Goal: Transaction & Acquisition: Book appointment/travel/reservation

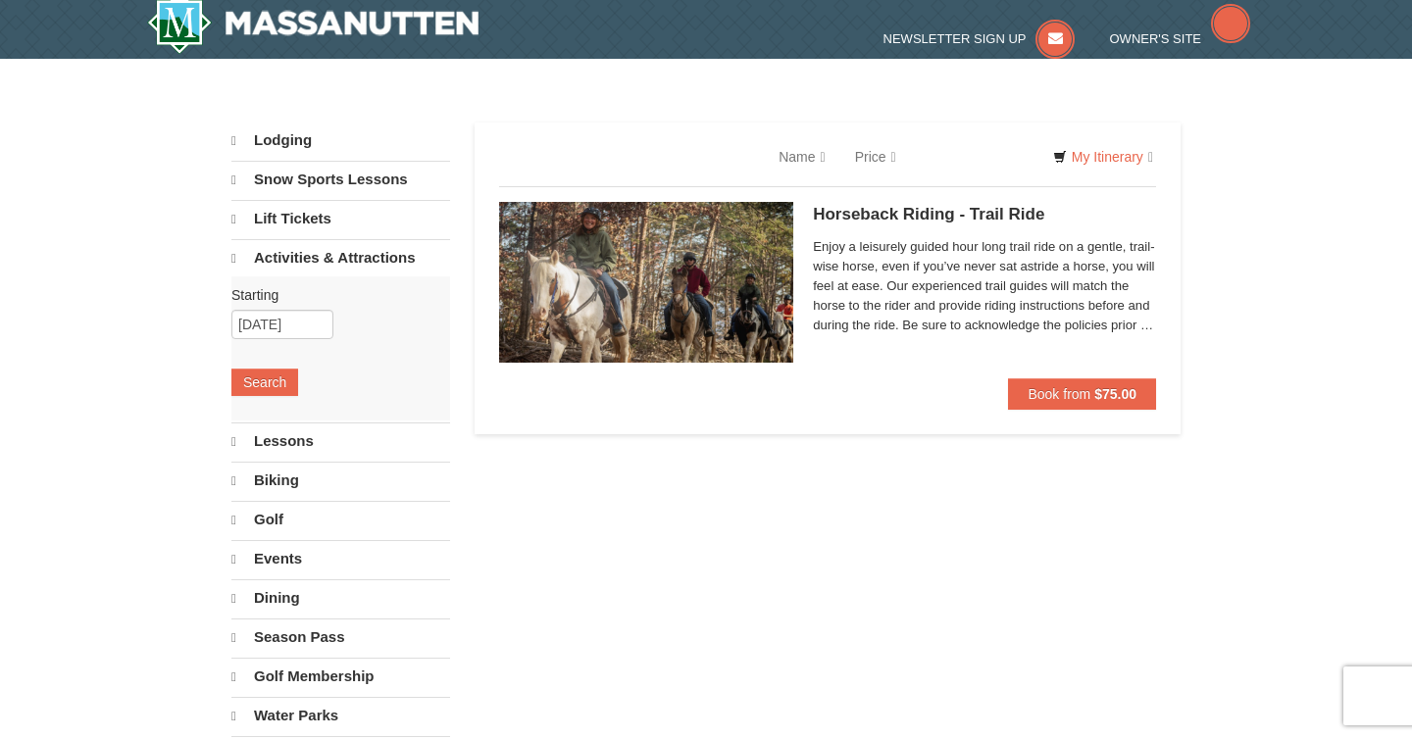
select select "10"
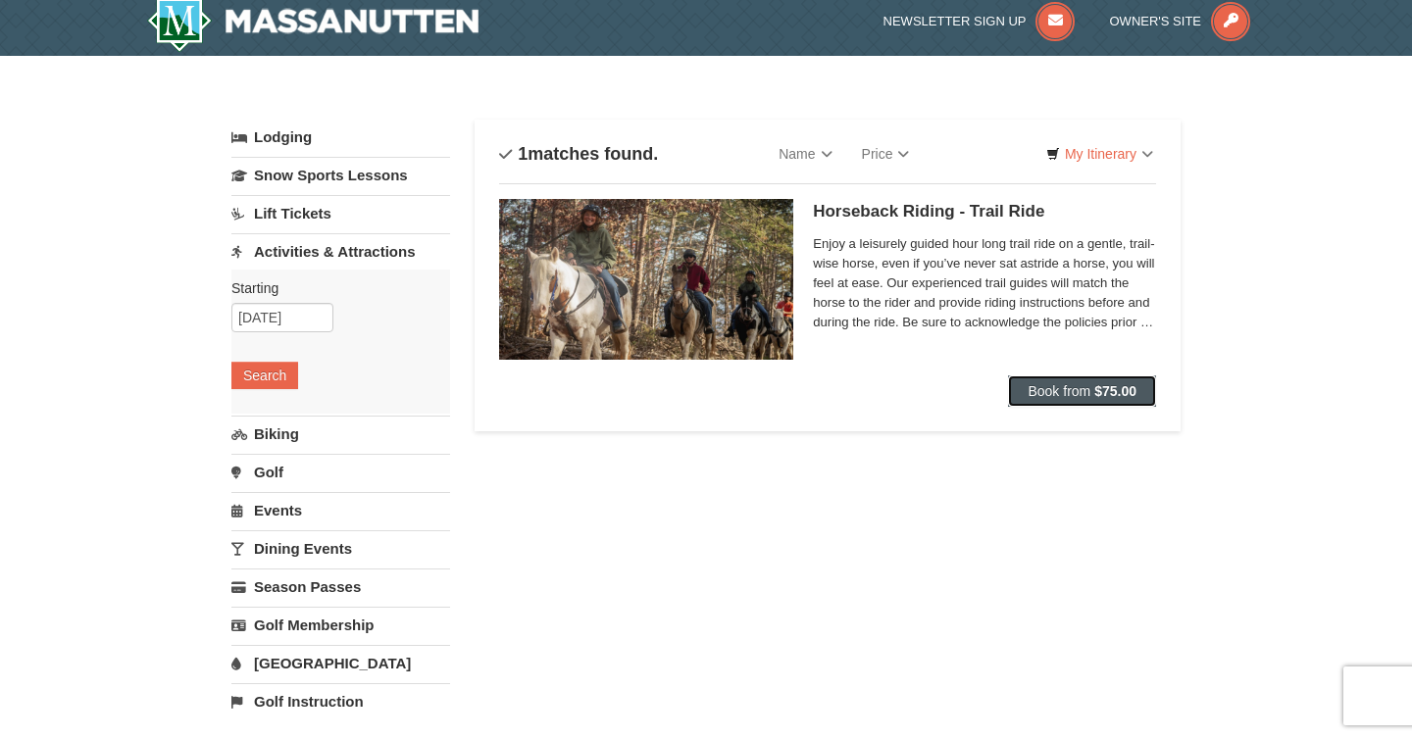
click at [1028, 387] on span "Book from" at bounding box center [1059, 391] width 63 height 16
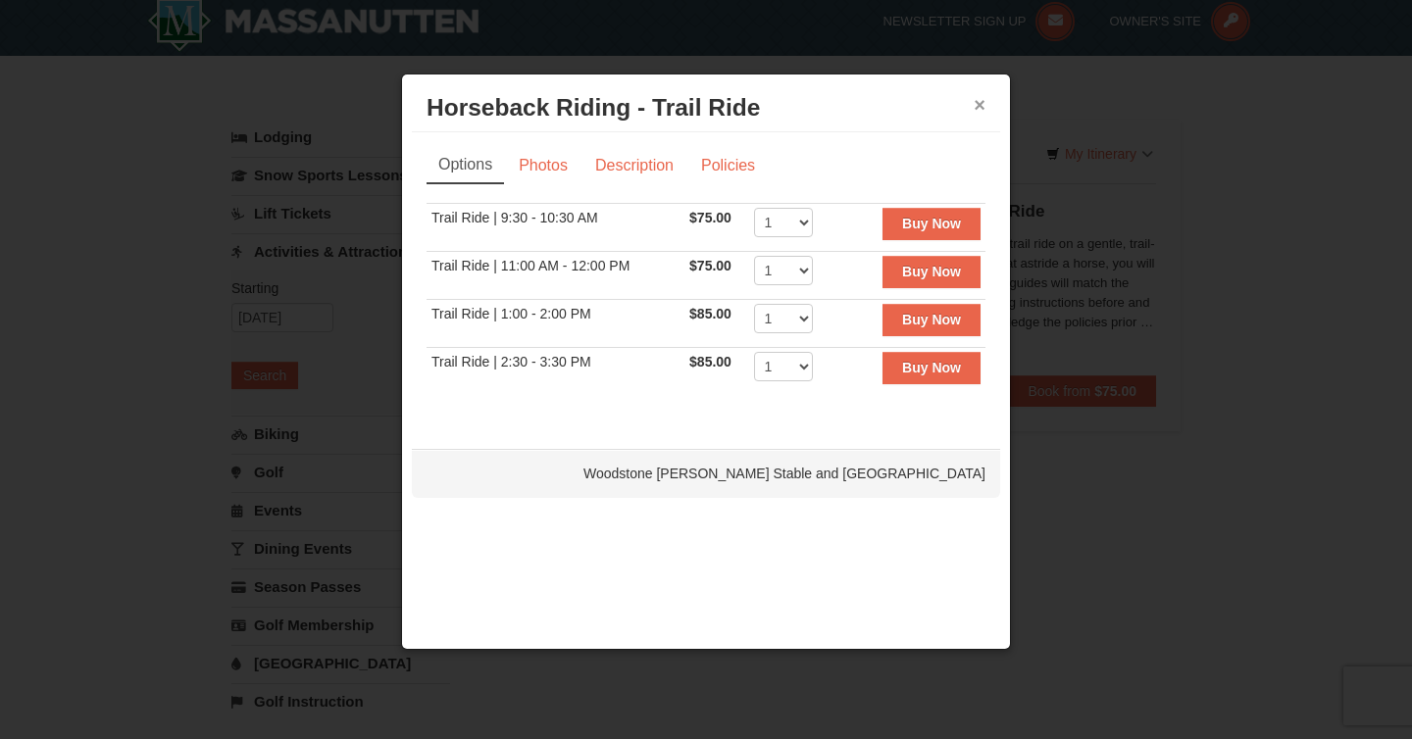
click at [974, 108] on button "×" at bounding box center [980, 105] width 12 height 20
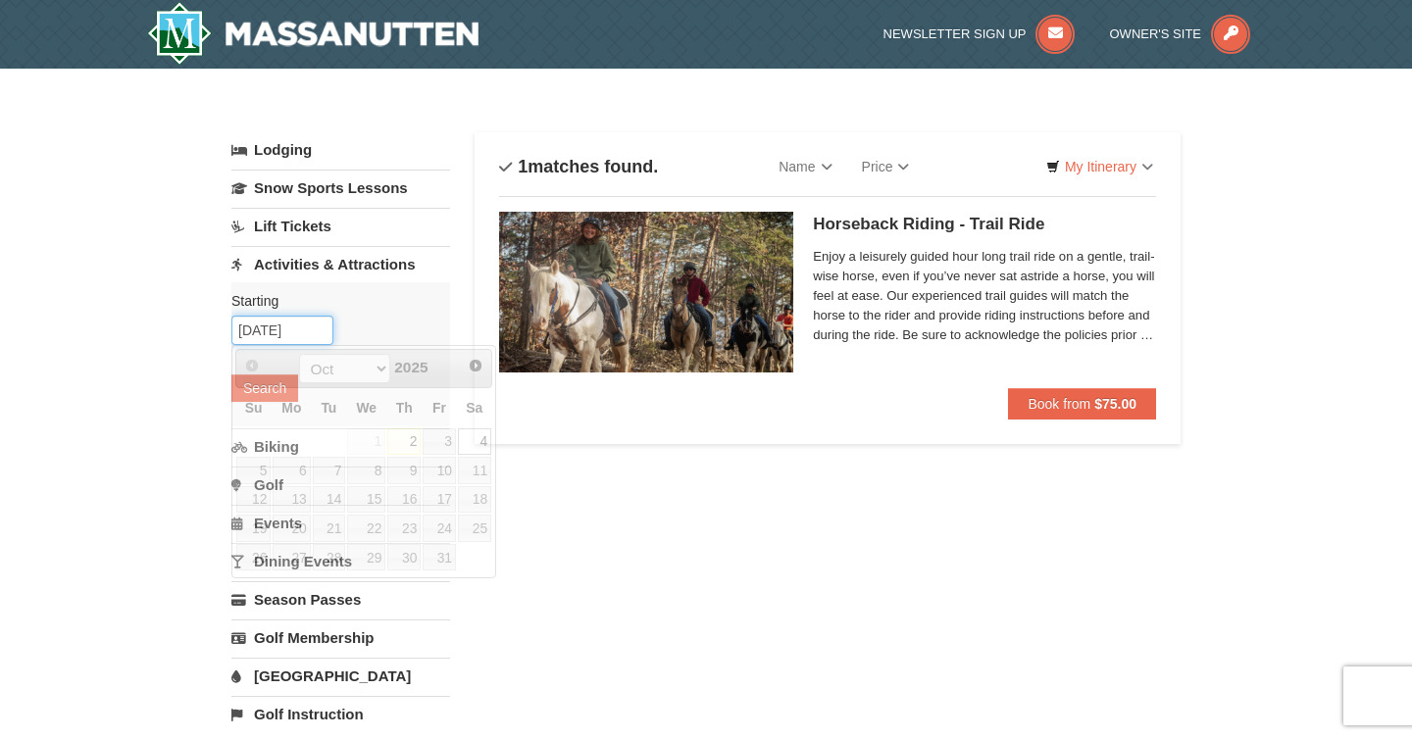
click at [282, 336] on input "[DATE]" at bounding box center [282, 330] width 102 height 29
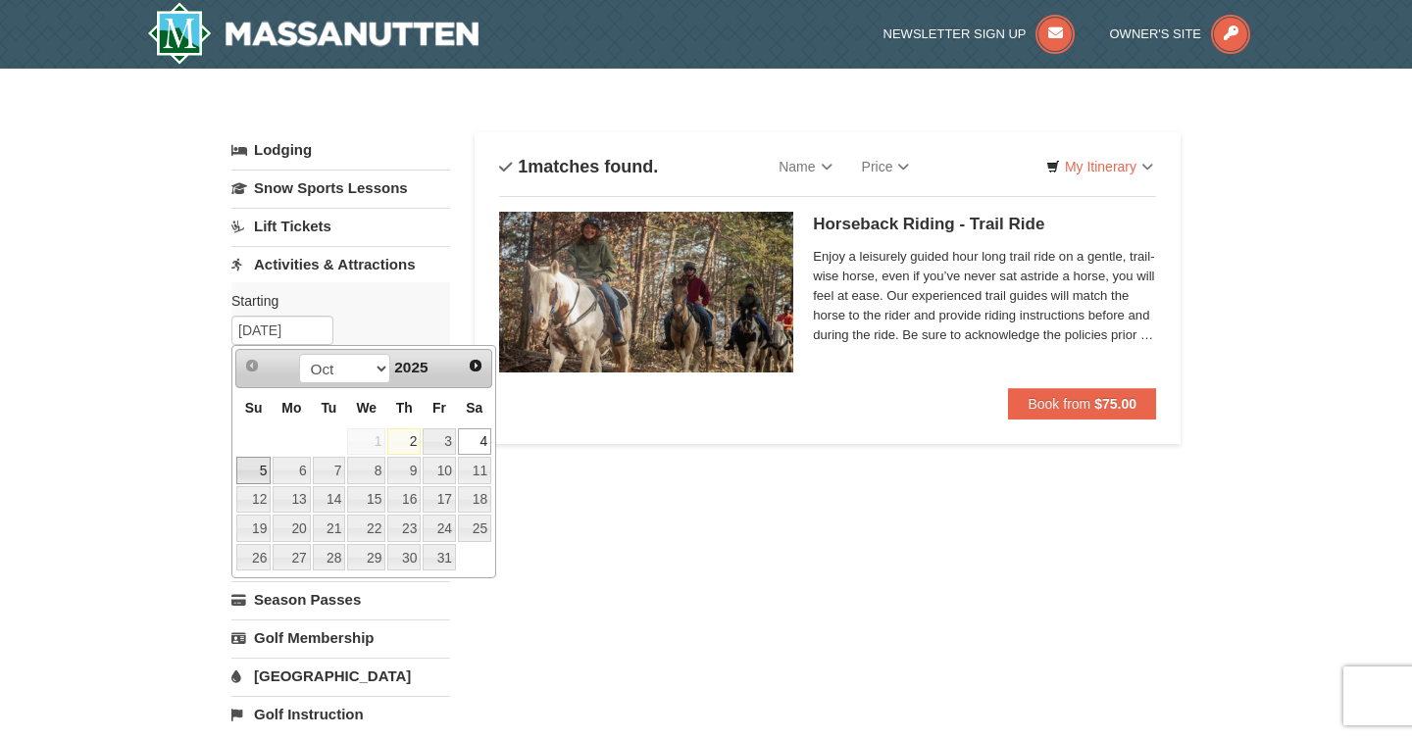
click at [254, 470] on link "5" at bounding box center [253, 470] width 34 height 27
type input "10/05/2025"
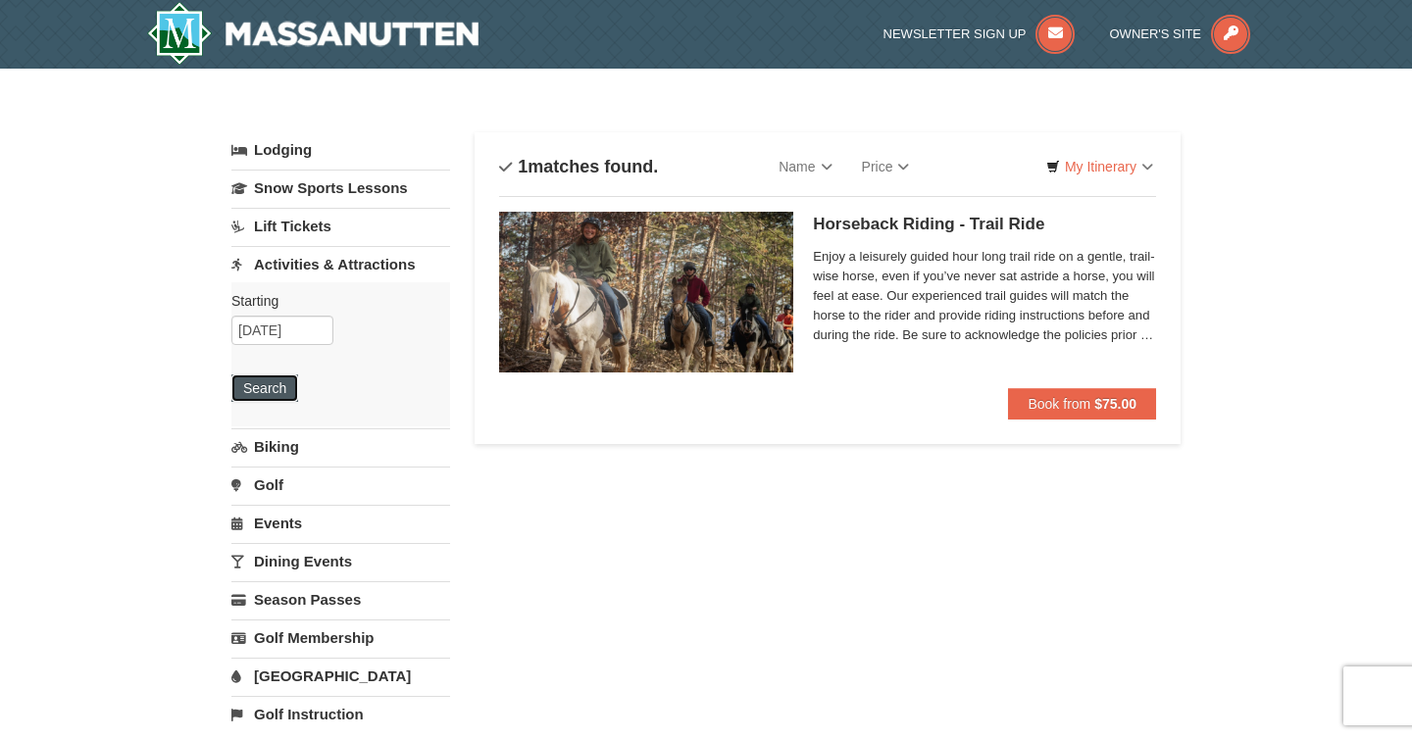
click at [283, 385] on button "Search" at bounding box center [264, 388] width 67 height 27
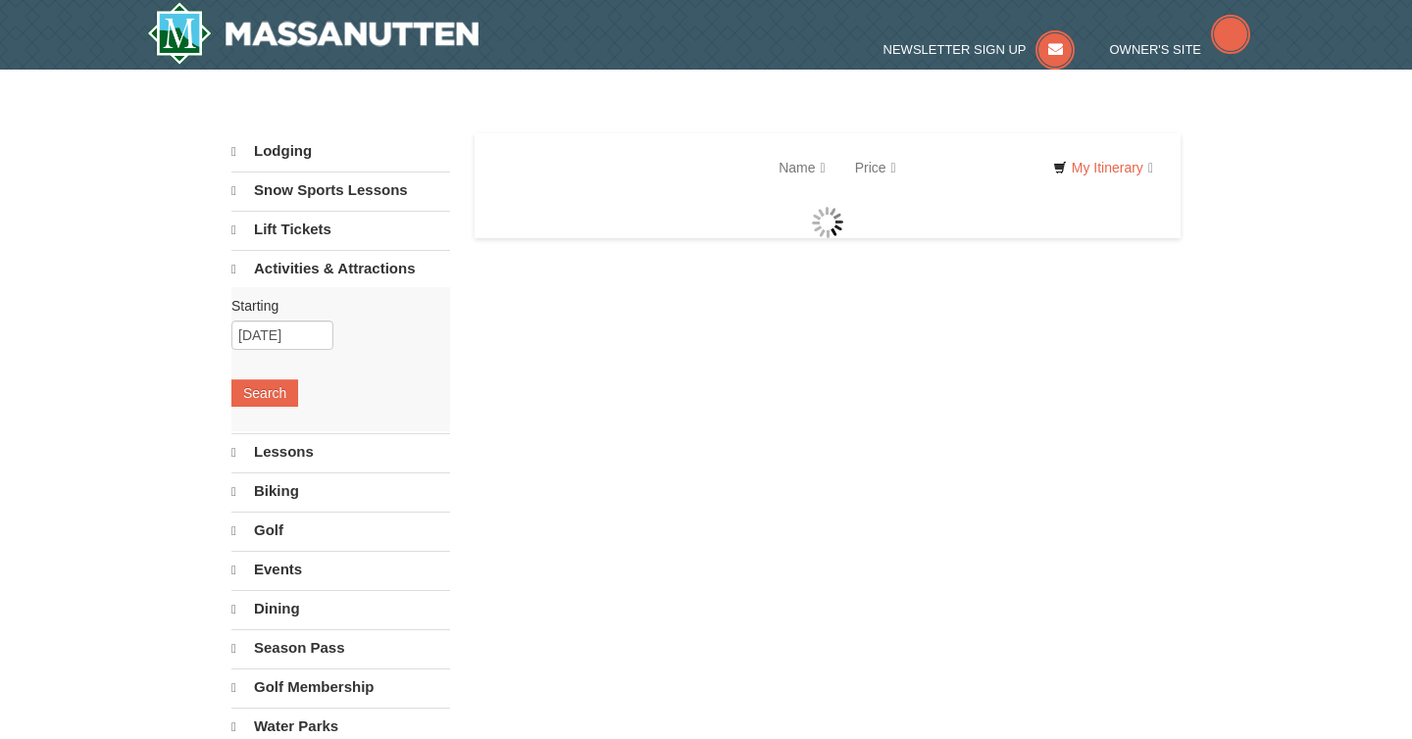
select select "10"
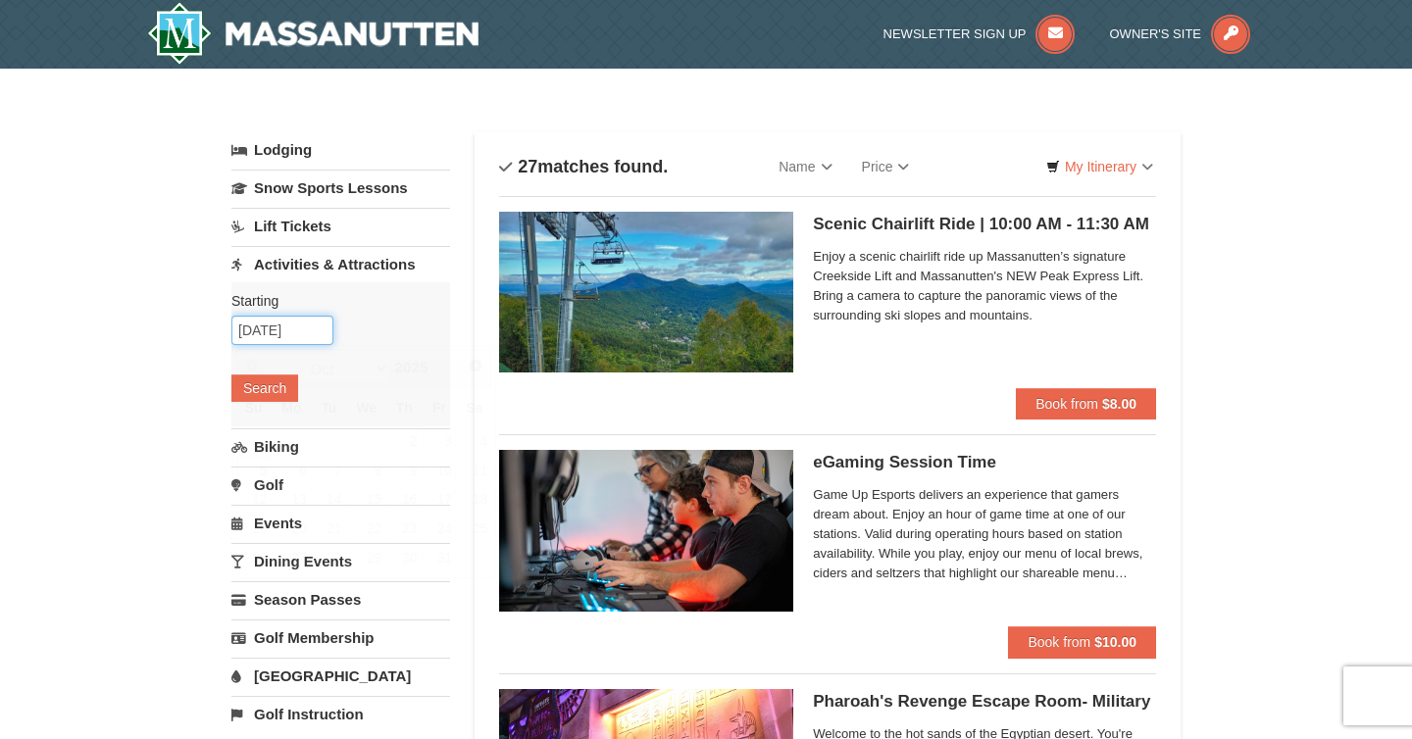
click at [241, 323] on input "10/05/2025" at bounding box center [282, 330] width 102 height 29
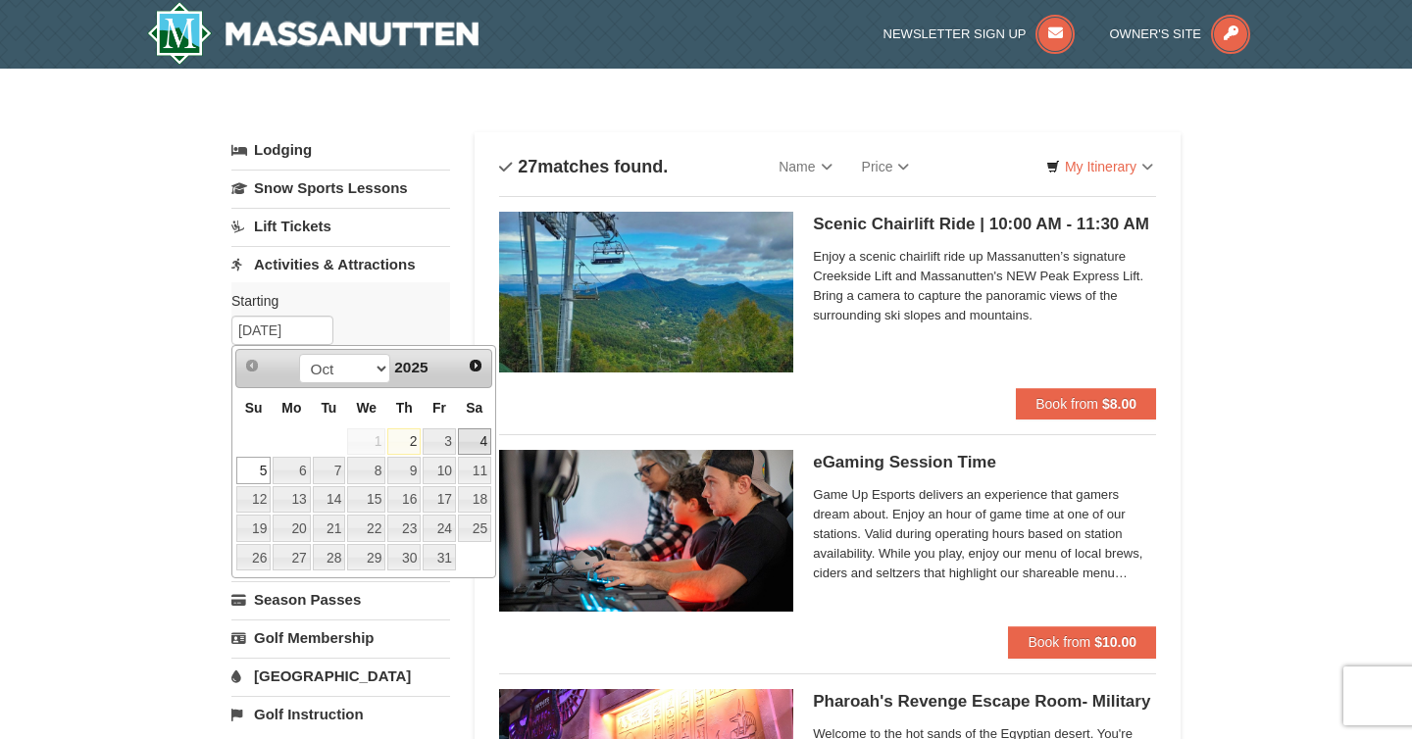
click at [479, 447] on link "4" at bounding box center [474, 442] width 33 height 27
type input "[DATE]"
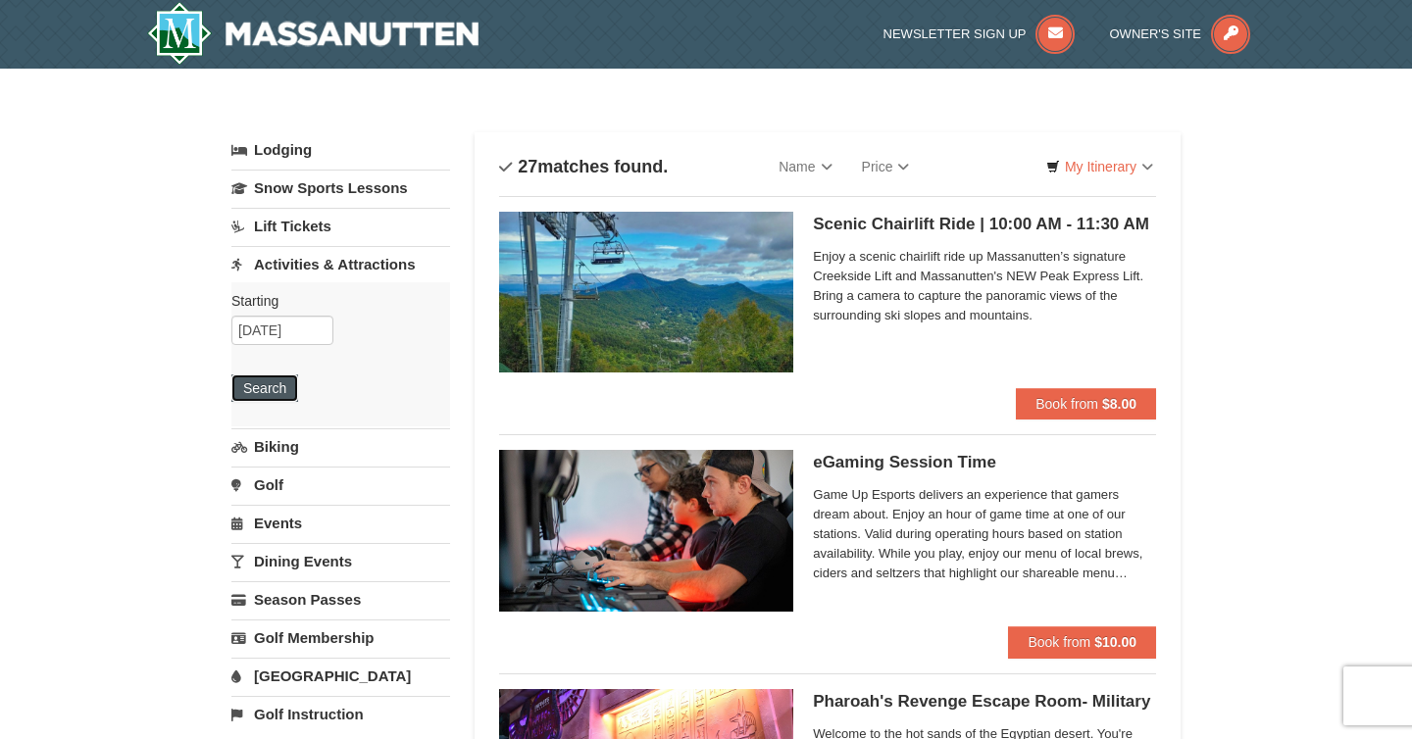
click at [261, 395] on button "Search" at bounding box center [264, 388] width 67 height 27
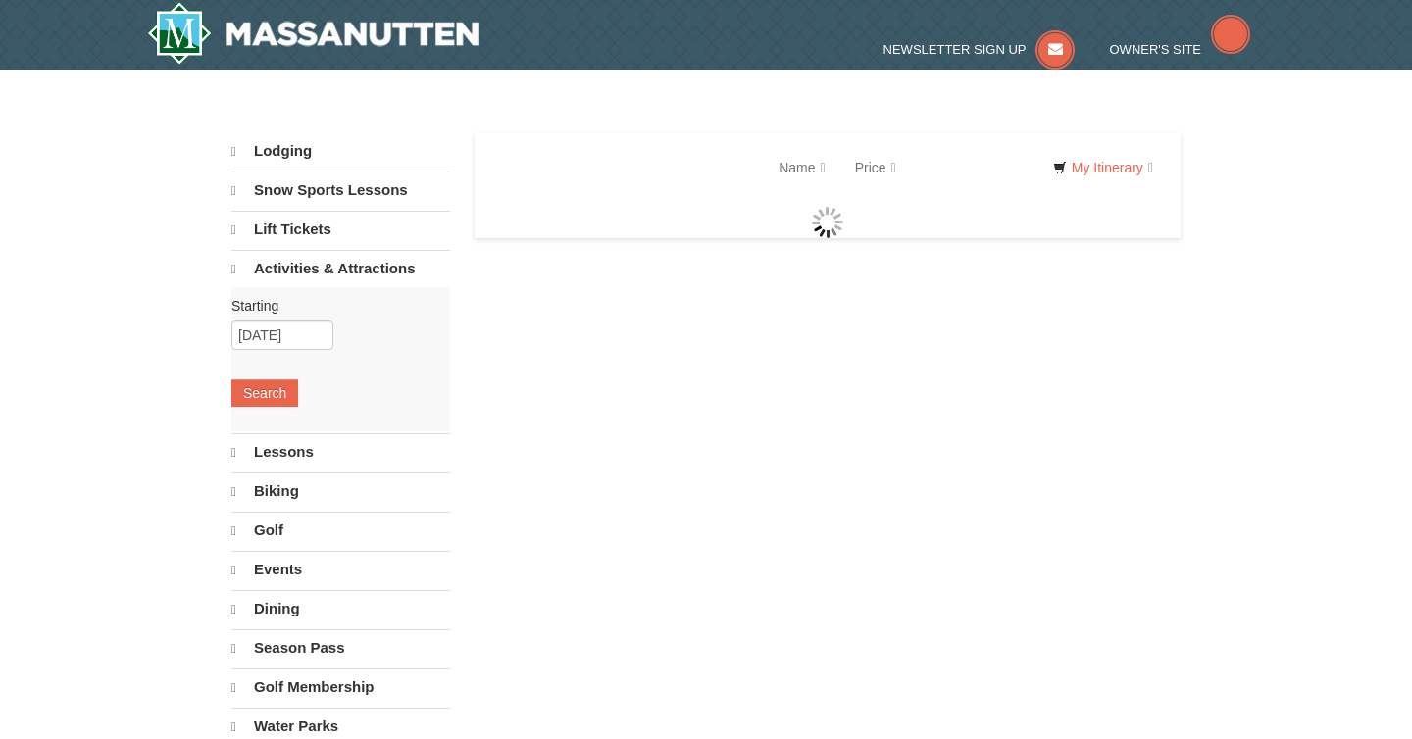
select select "10"
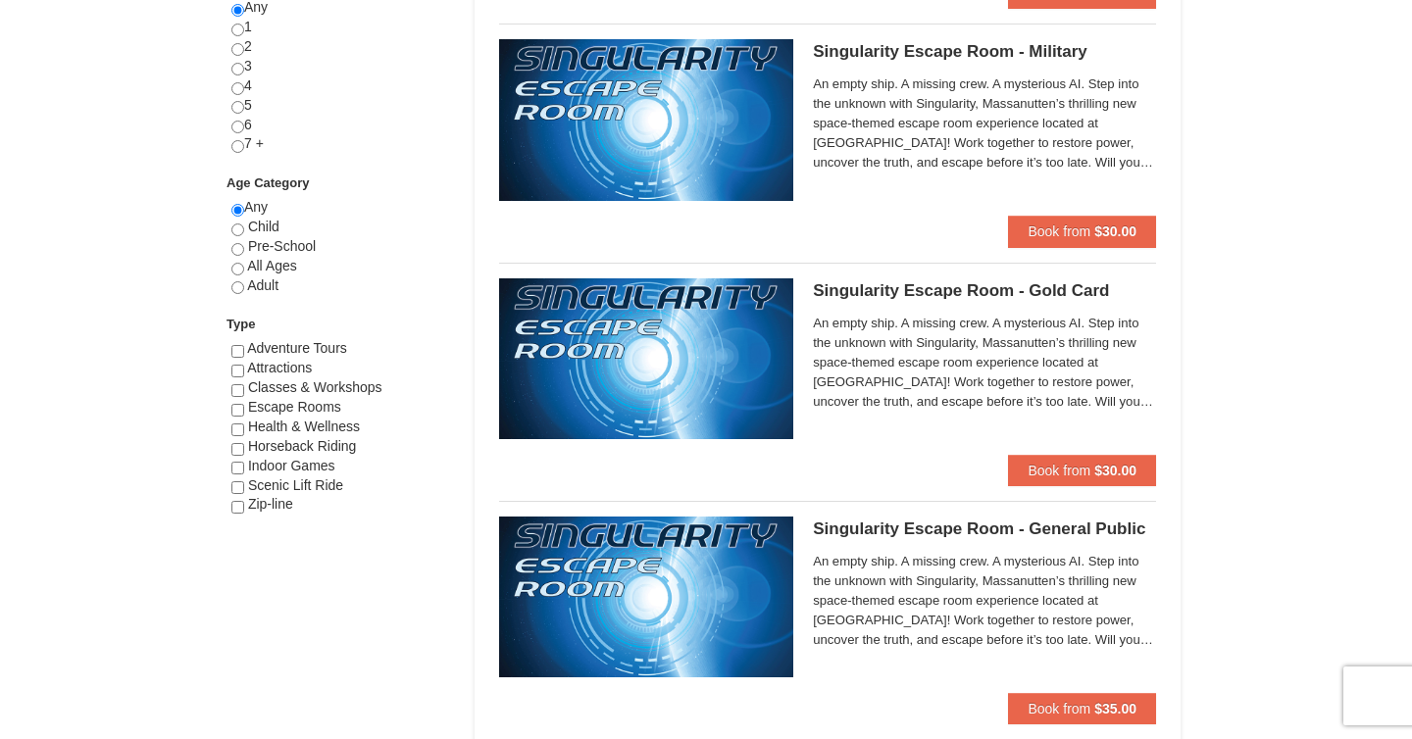
scroll to position [897, 0]
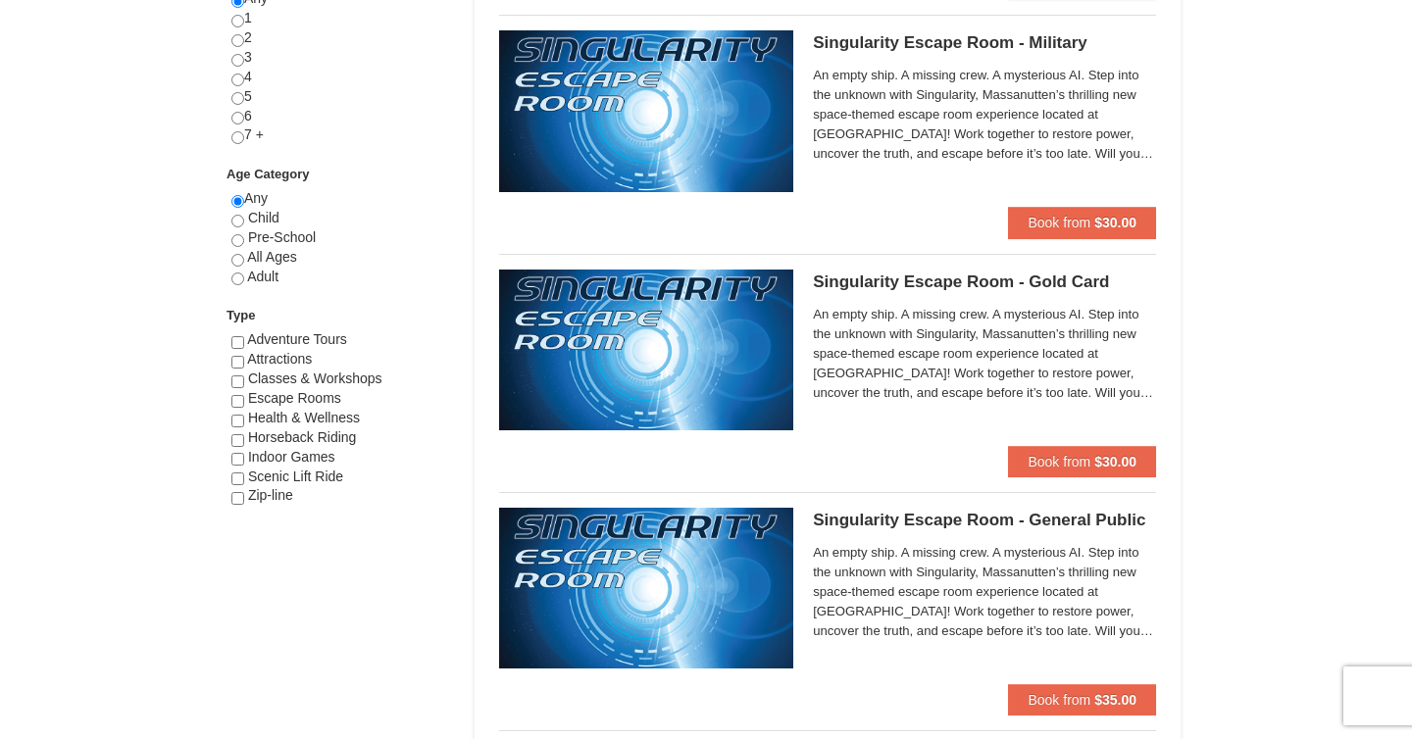
click at [331, 434] on span "Horseback Riding" at bounding box center [302, 438] width 109 height 16
click at [237, 440] on input "checkbox" at bounding box center [237, 440] width 13 height 13
checkbox input "true"
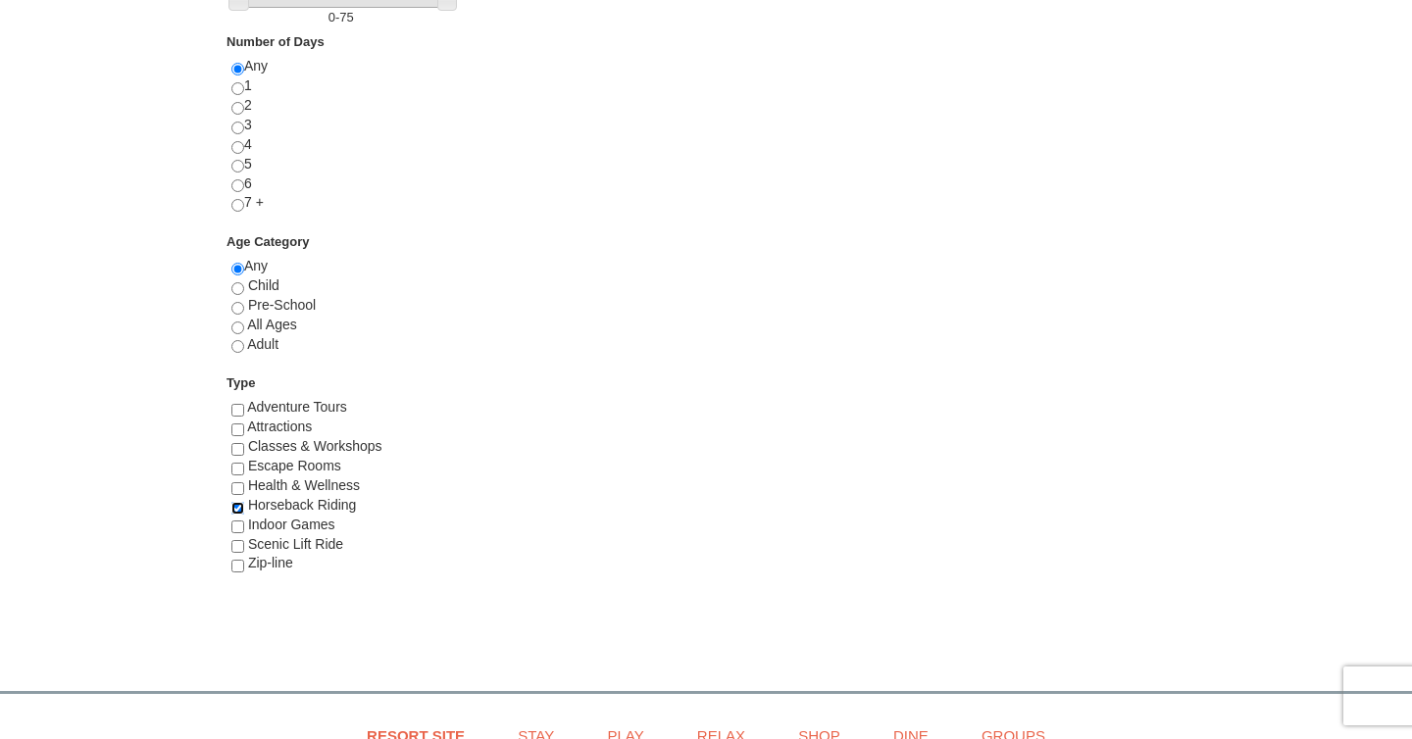
scroll to position [833, 0]
click at [243, 482] on div "Health & Wellness" at bounding box center [340, 484] width 219 height 20
click at [240, 483] on input "checkbox" at bounding box center [237, 486] width 13 height 13
checkbox input "true"
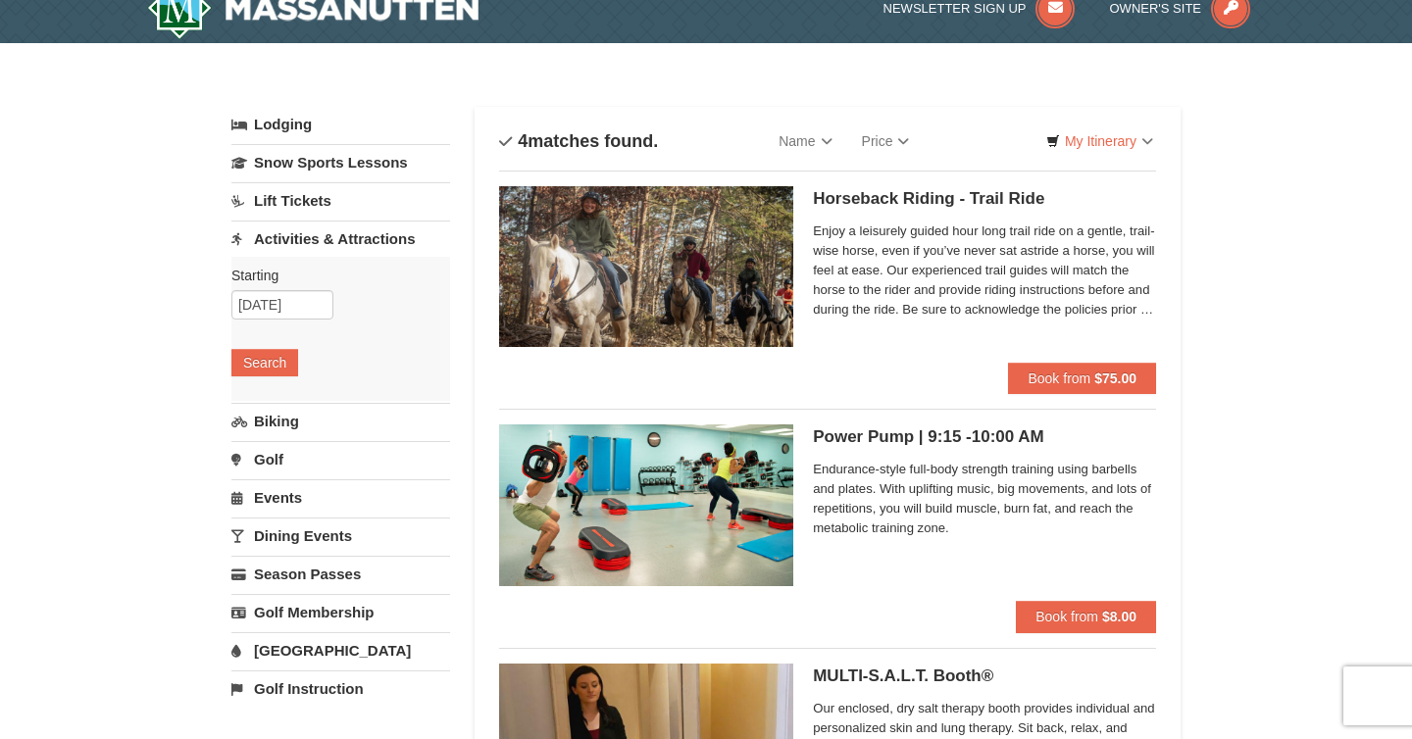
scroll to position [24, 0]
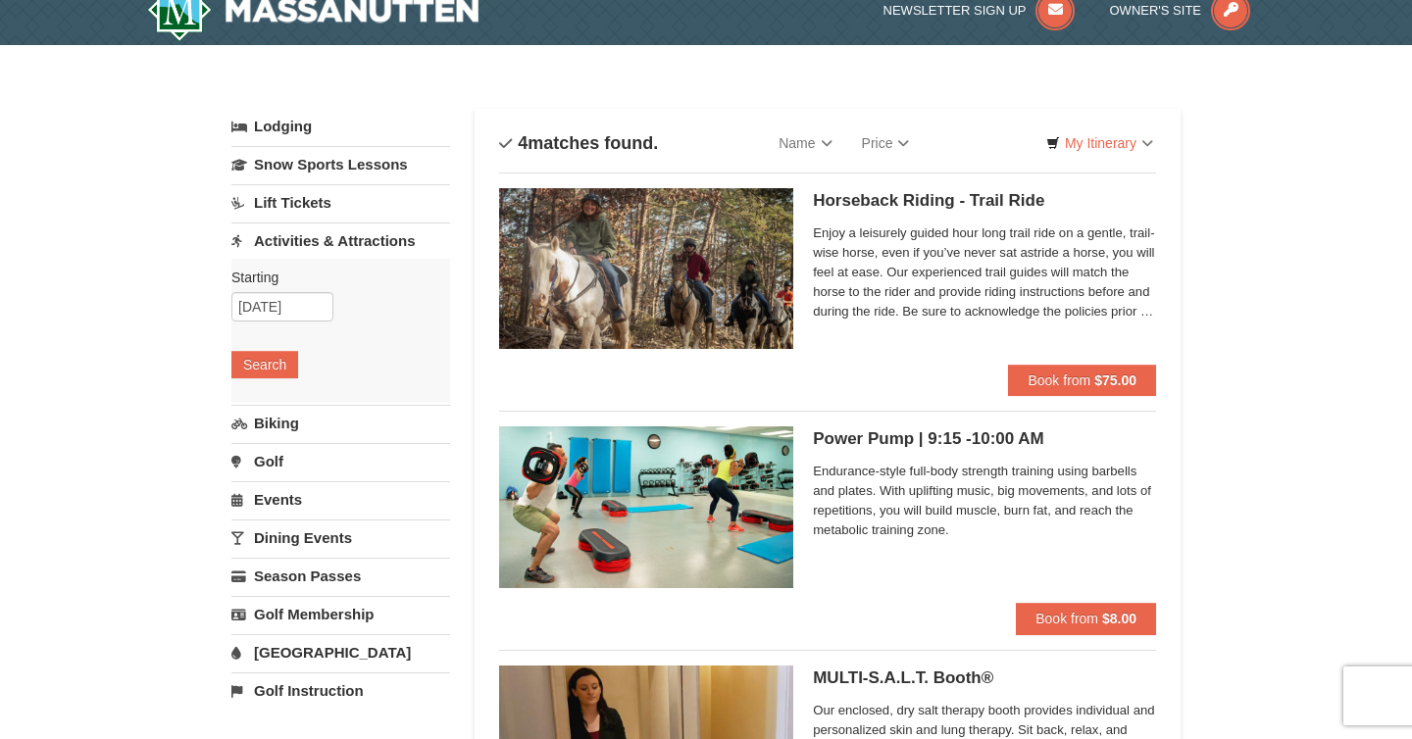
click at [309, 122] on link "Lodging" at bounding box center [340, 126] width 219 height 35
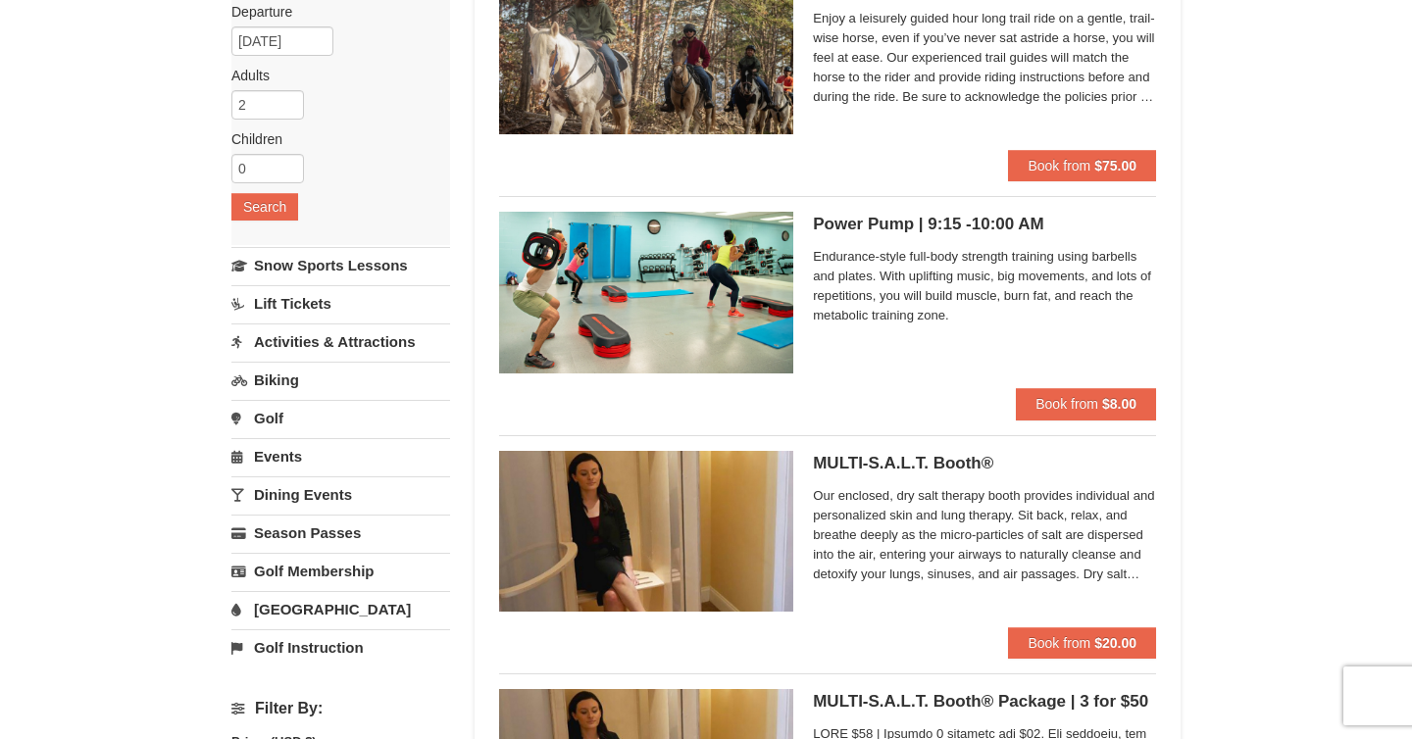
scroll to position [242, 0]
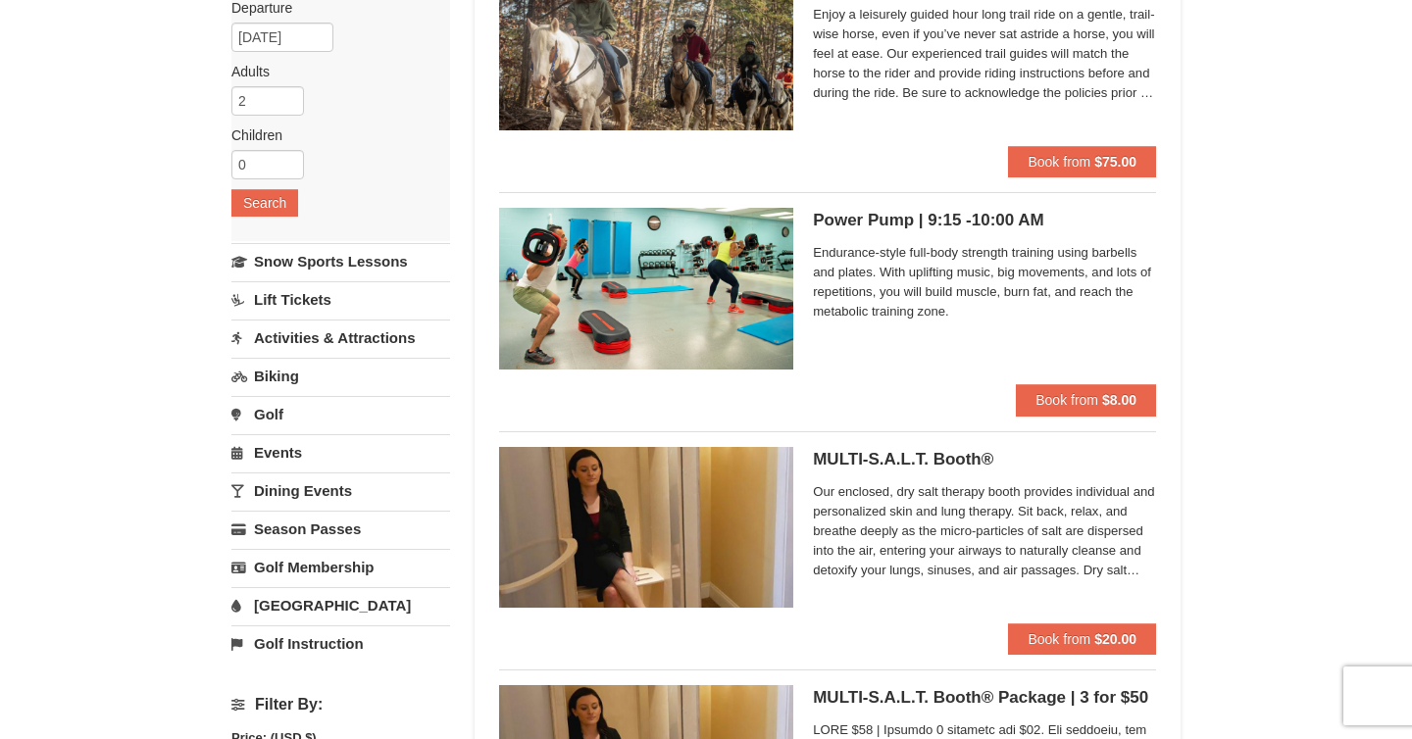
click at [283, 331] on link "Activities & Attractions" at bounding box center [340, 338] width 219 height 36
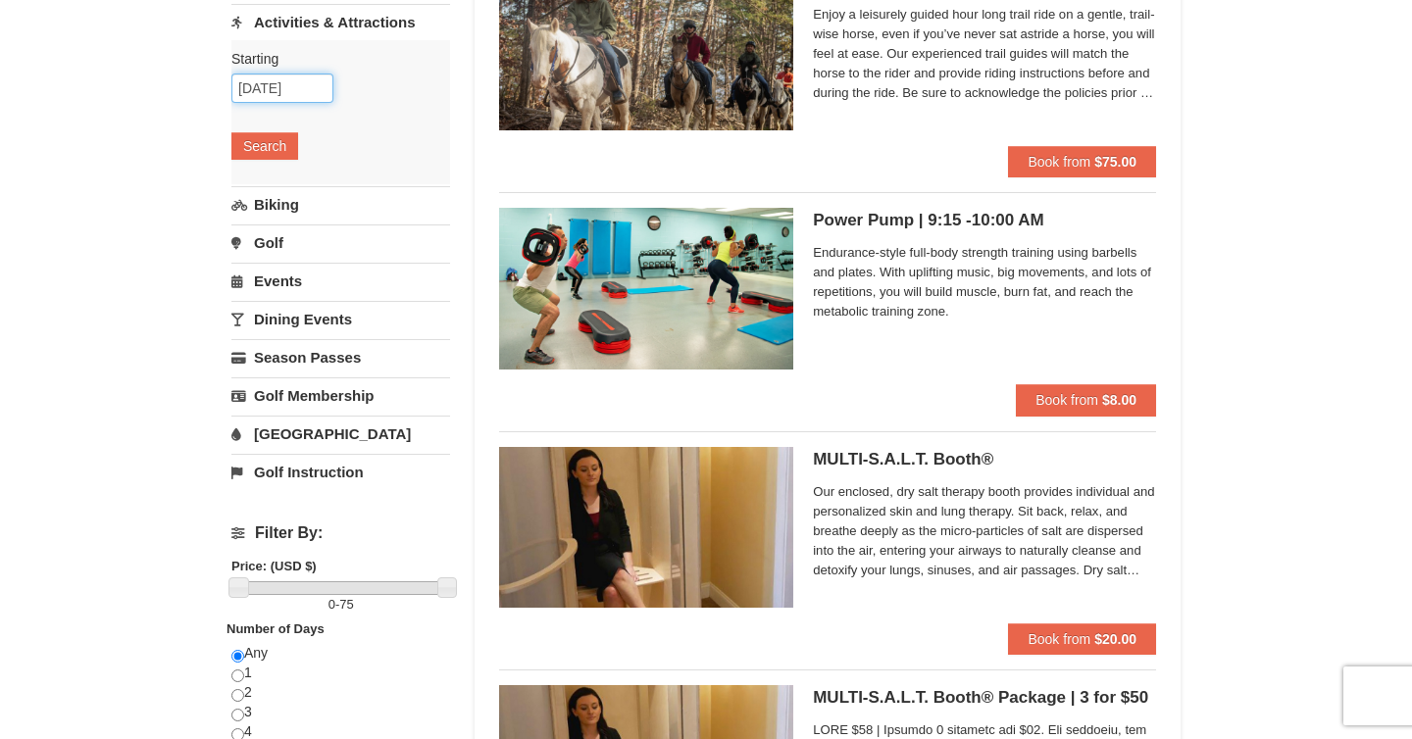
click at [274, 93] on input "[DATE]" at bounding box center [282, 88] width 102 height 29
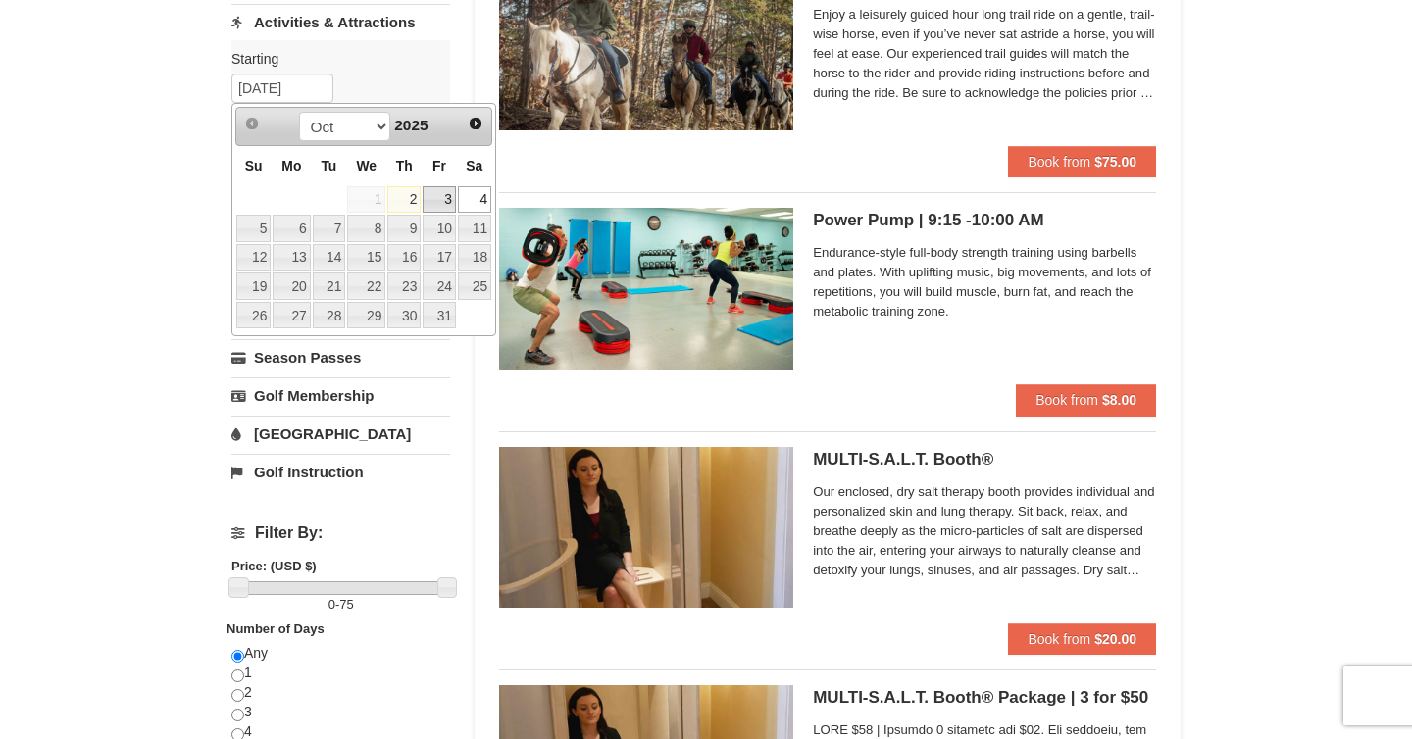
click at [446, 199] on link "3" at bounding box center [439, 199] width 33 height 27
type input "10/03/2025"
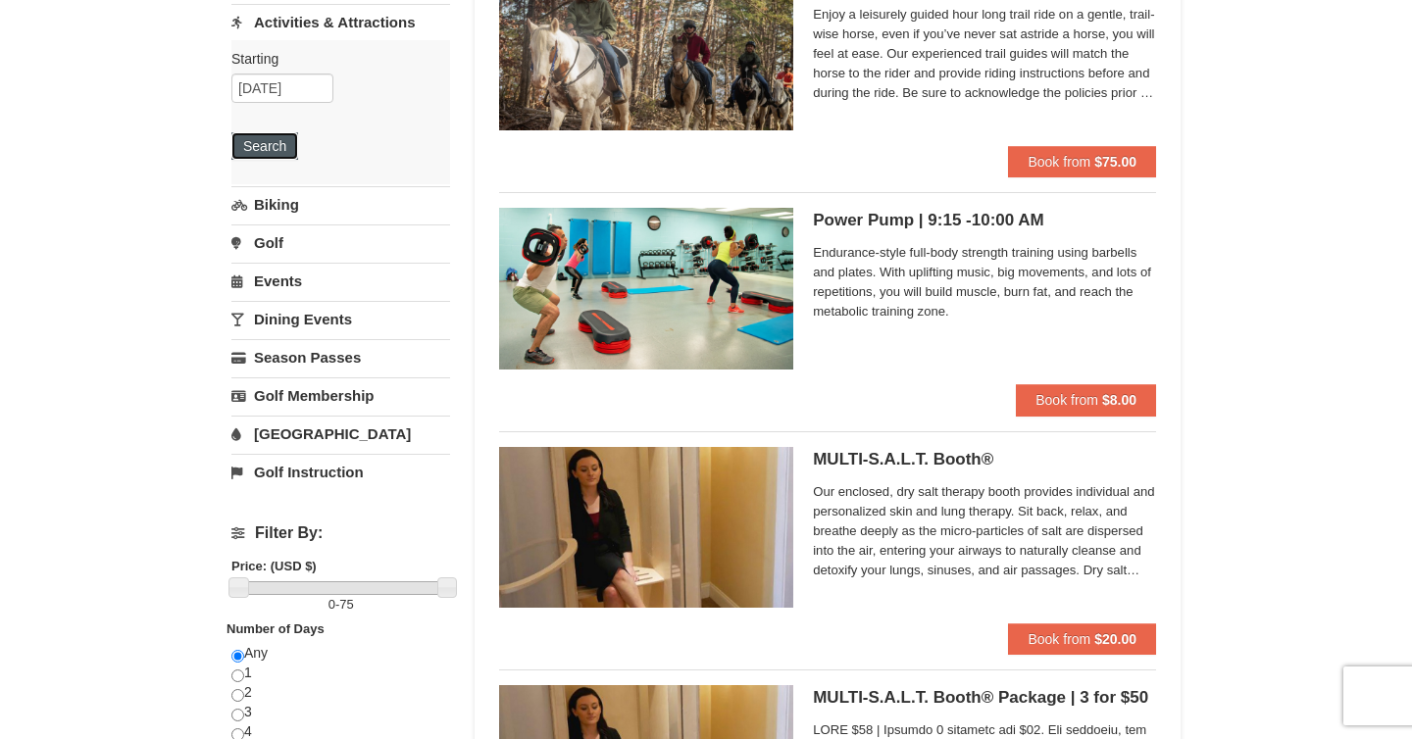
click at [258, 145] on button "Search" at bounding box center [264, 145] width 67 height 27
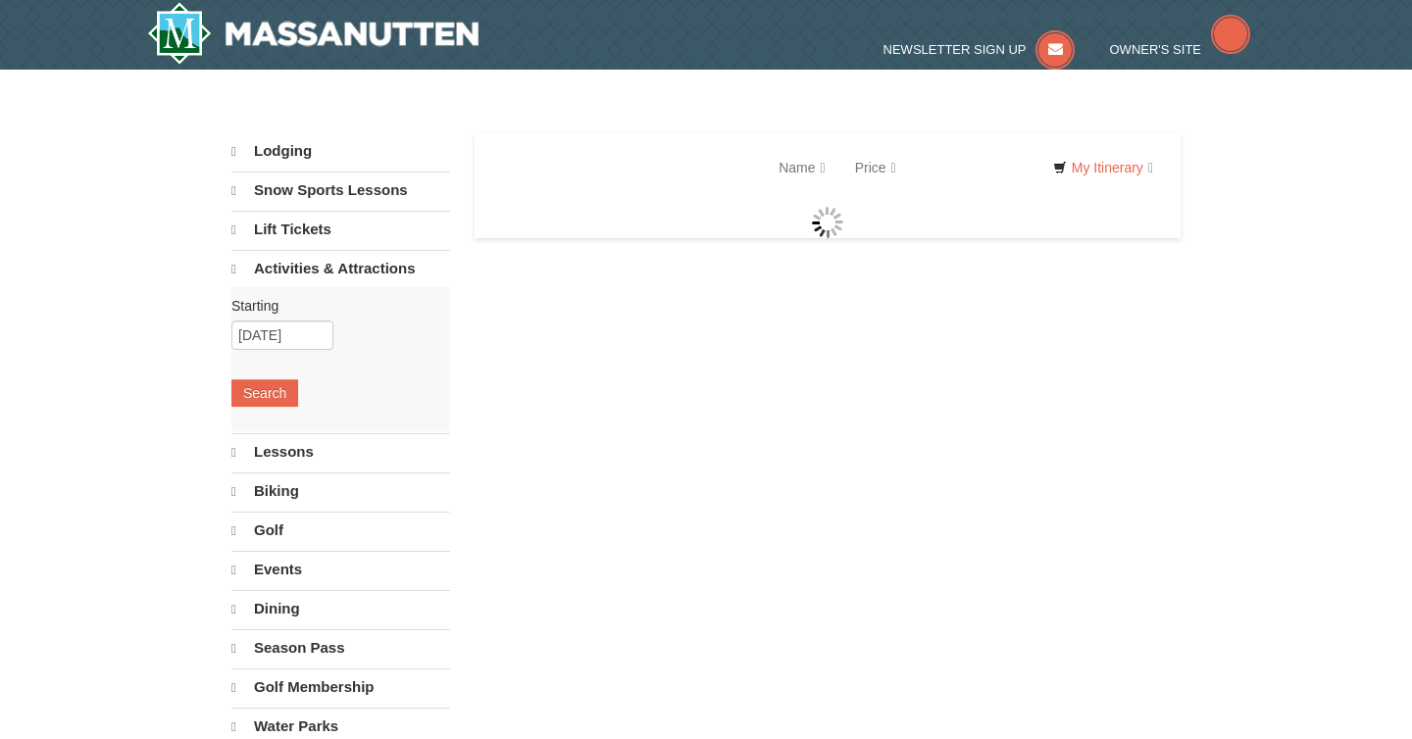
select select "10"
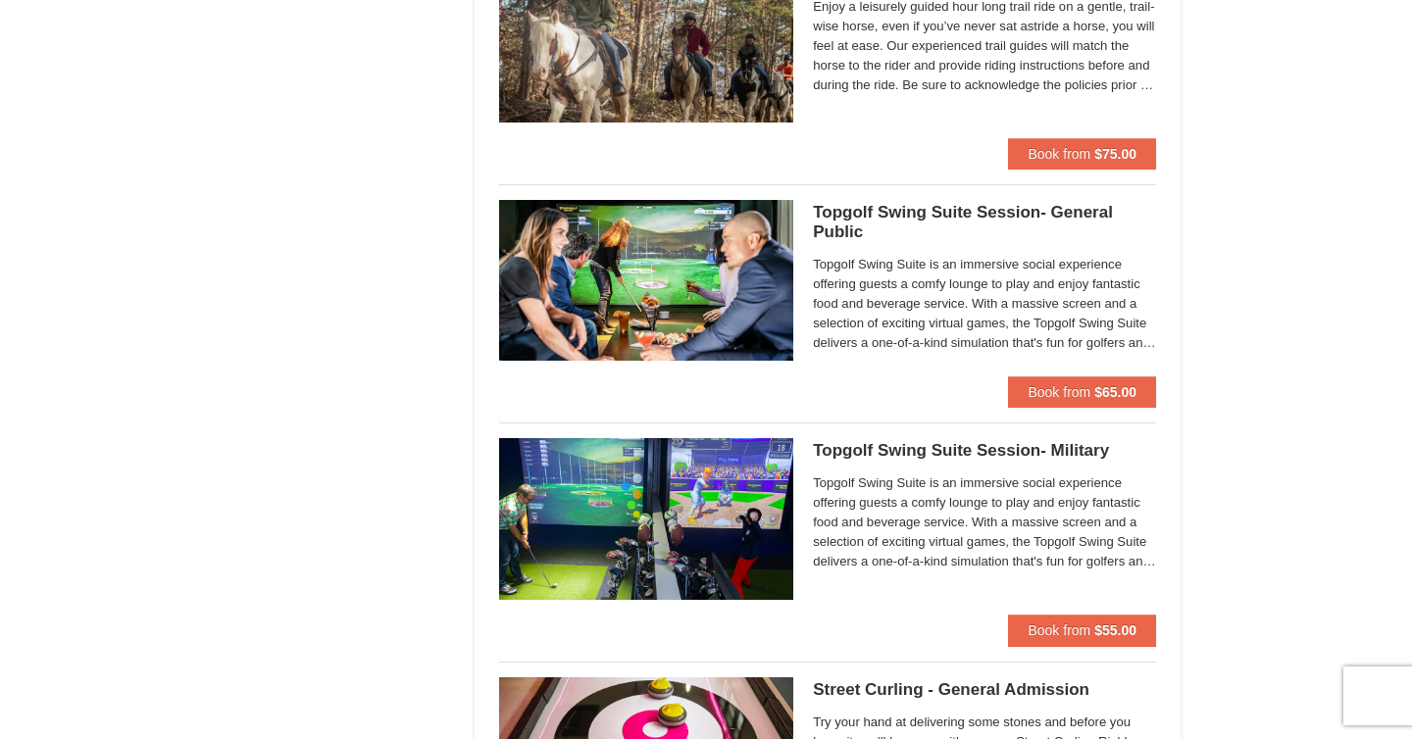
scroll to position [2398, 0]
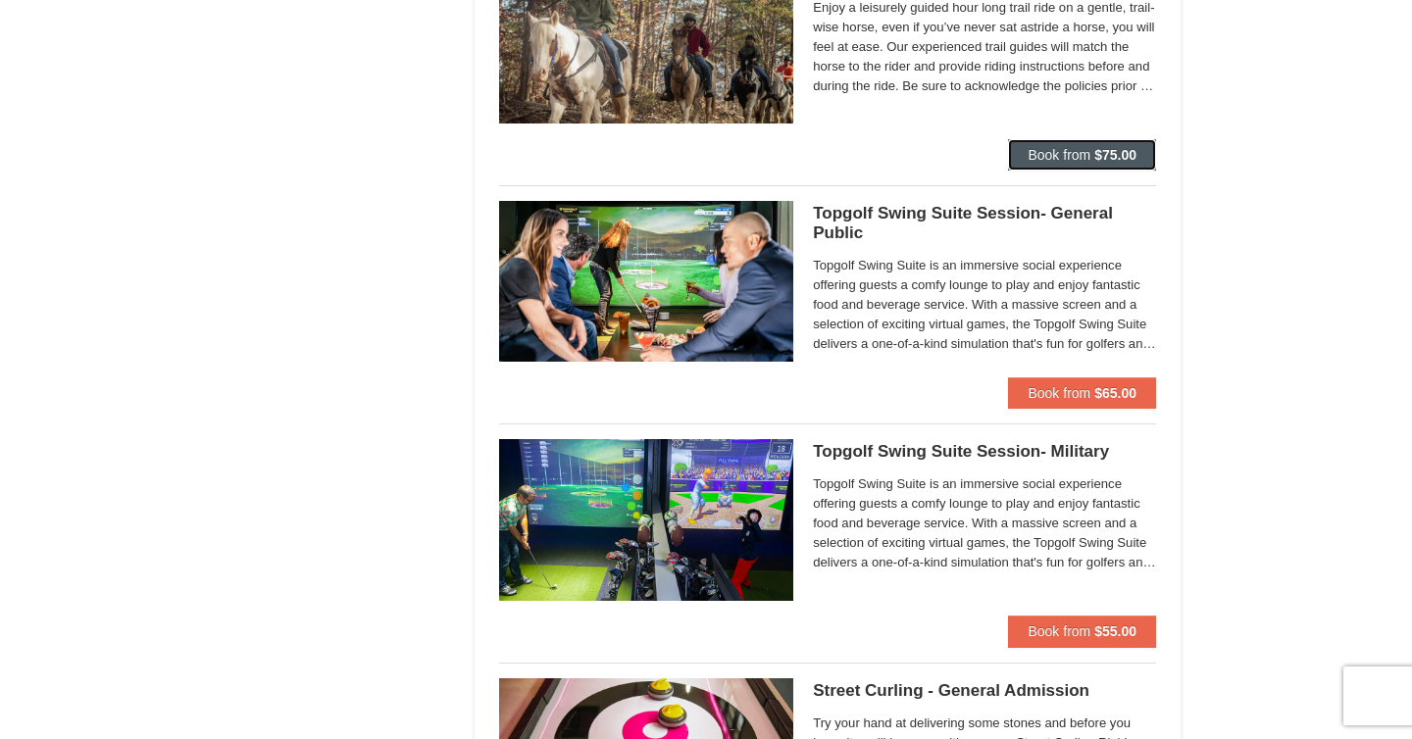
click at [1097, 147] on strong "$75.00" at bounding box center [1116, 155] width 42 height 16
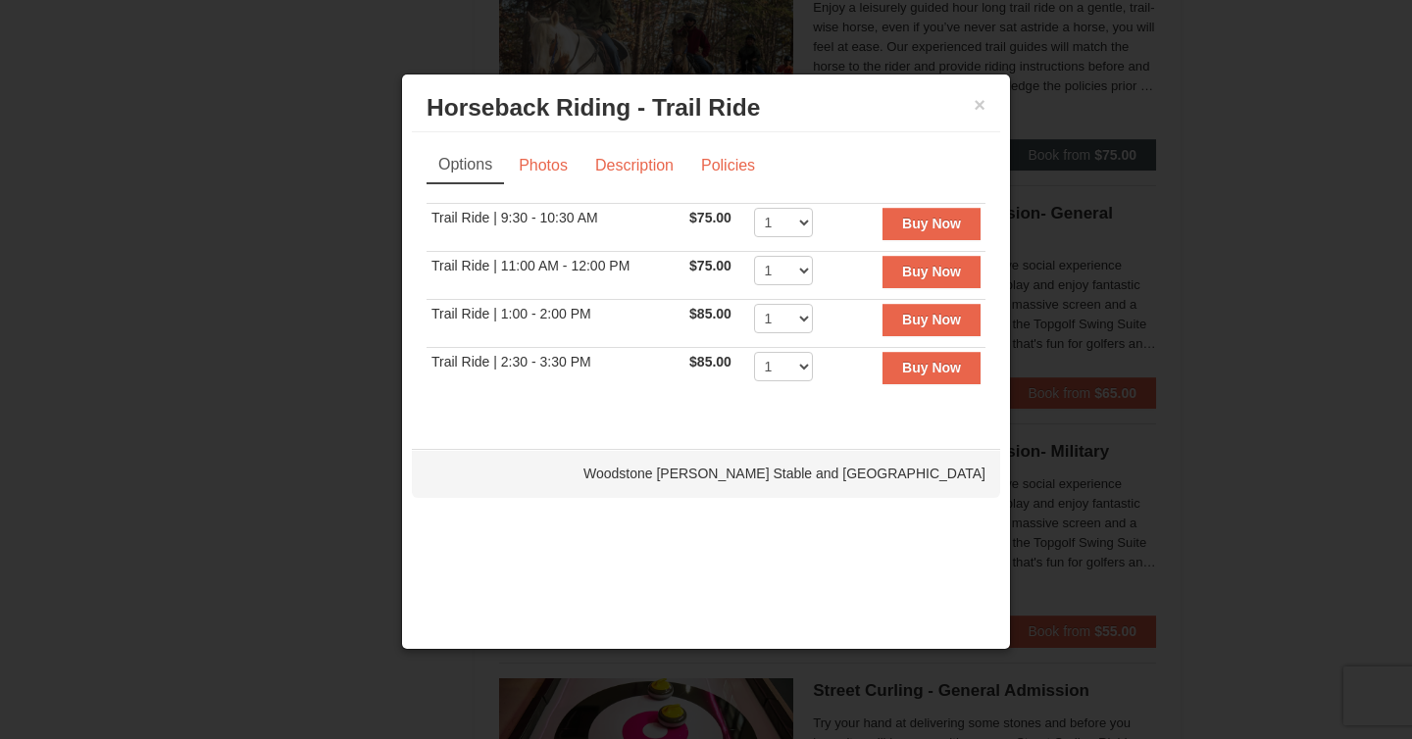
click at [1097, 147] on div at bounding box center [706, 369] width 1412 height 739
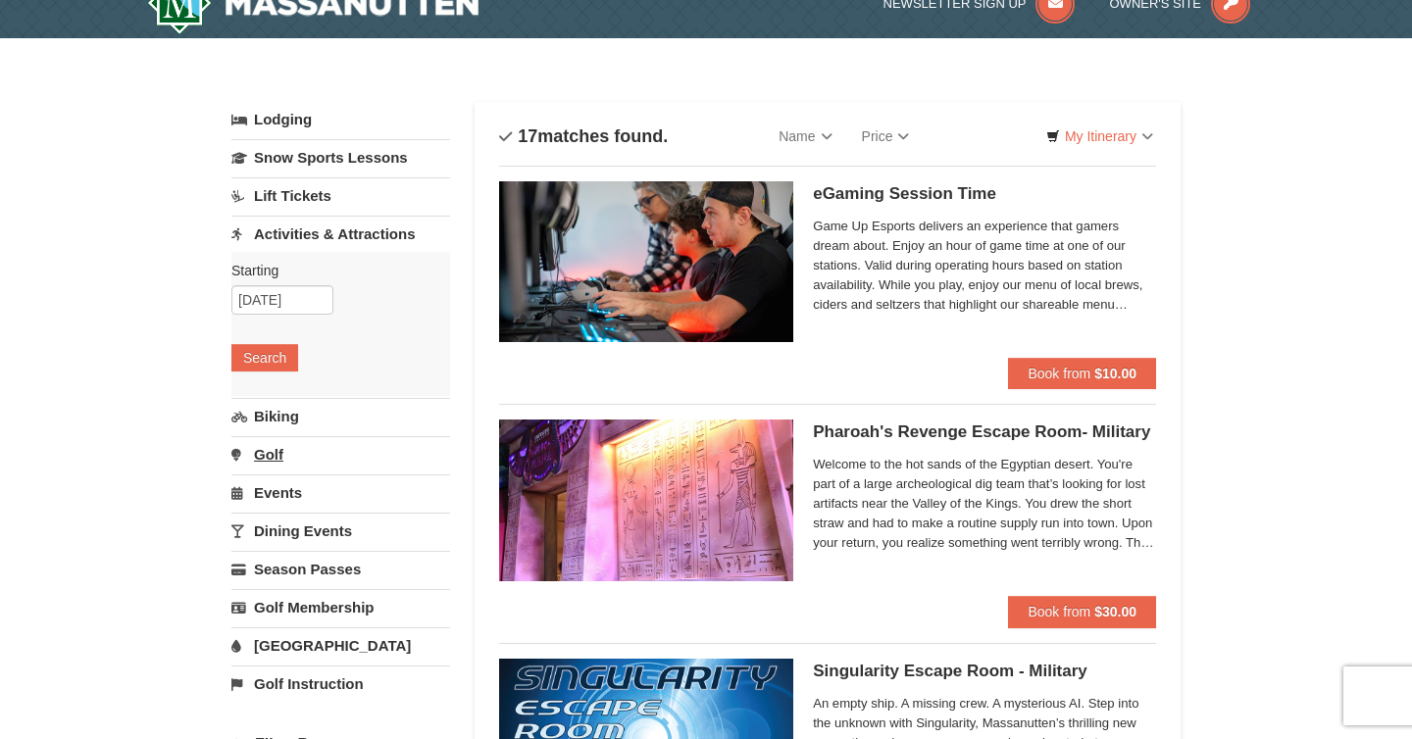
scroll to position [29, 0]
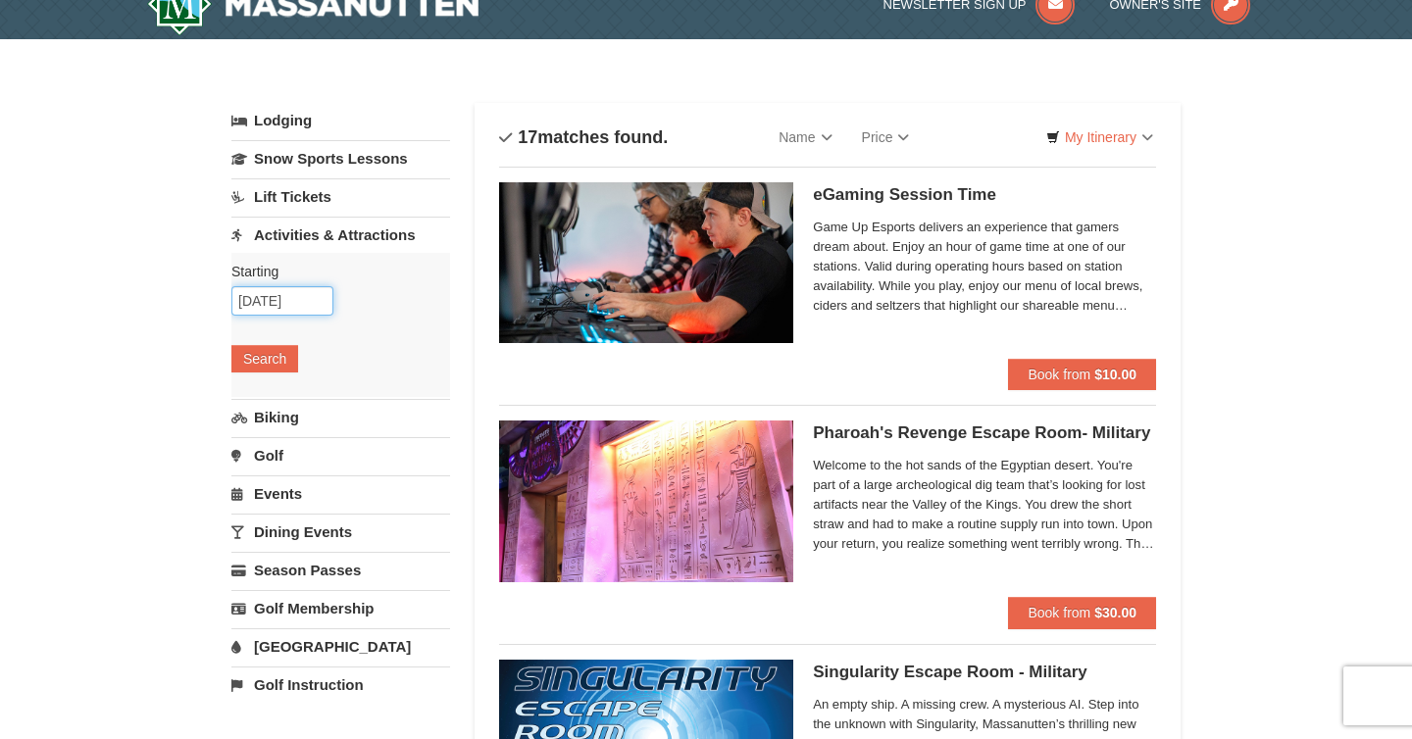
click at [287, 300] on input "[DATE]" at bounding box center [282, 300] width 102 height 29
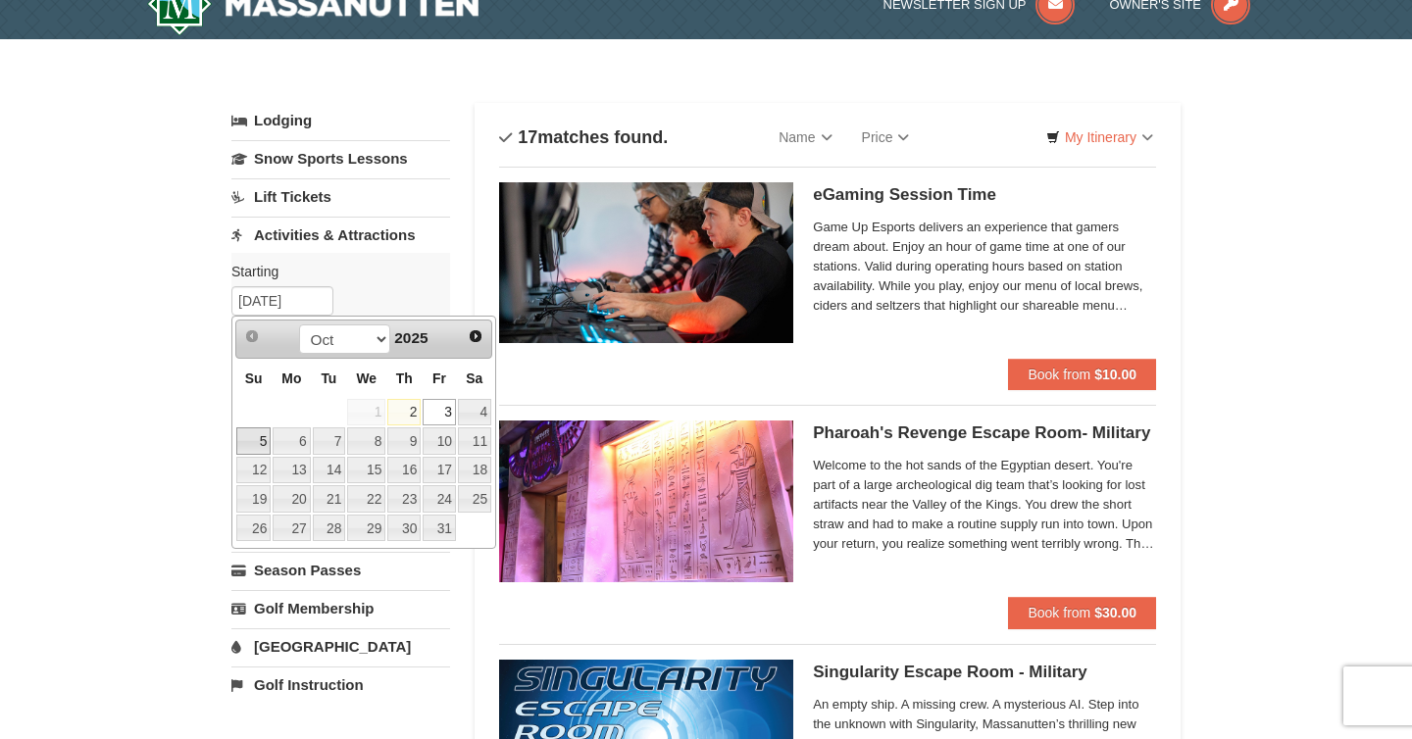
click at [261, 442] on link "5" at bounding box center [253, 441] width 34 height 27
type input "10/05/2025"
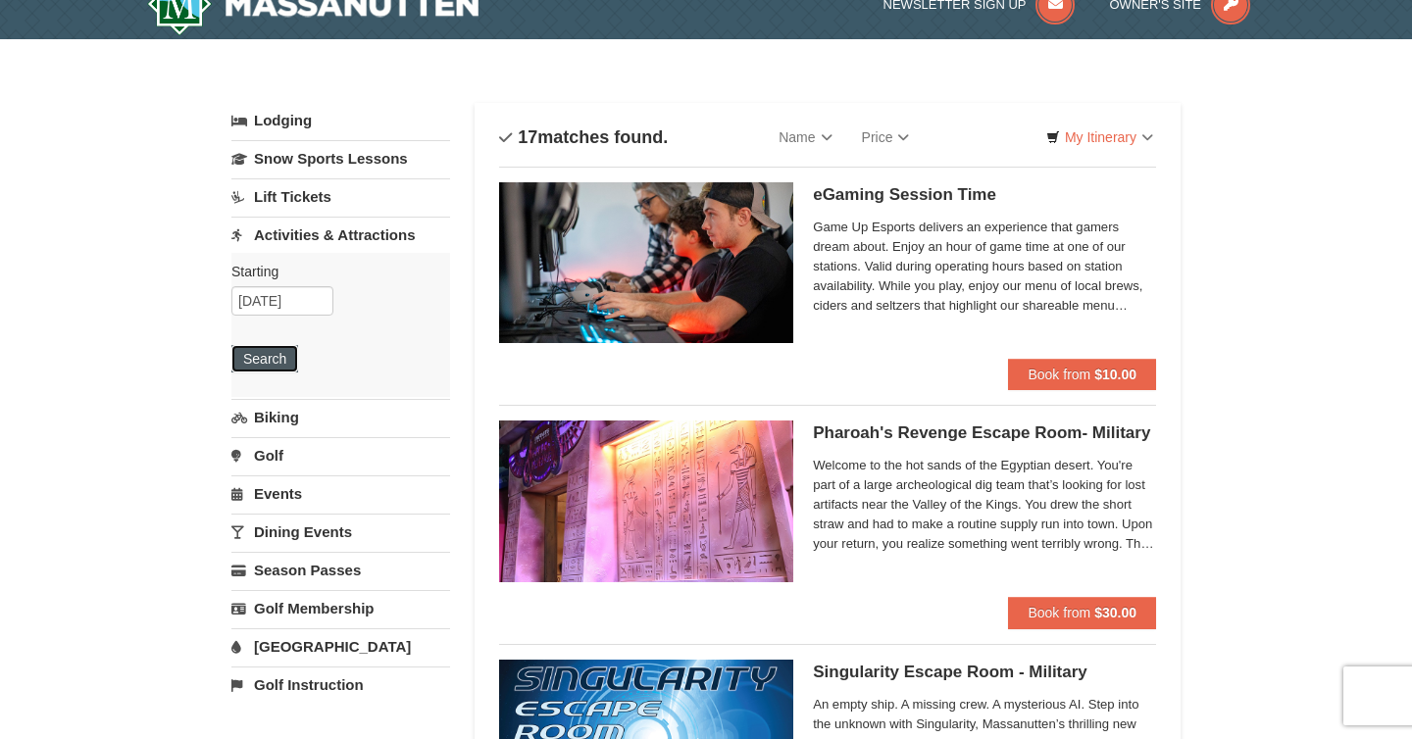
click at [278, 366] on button "Search" at bounding box center [264, 358] width 67 height 27
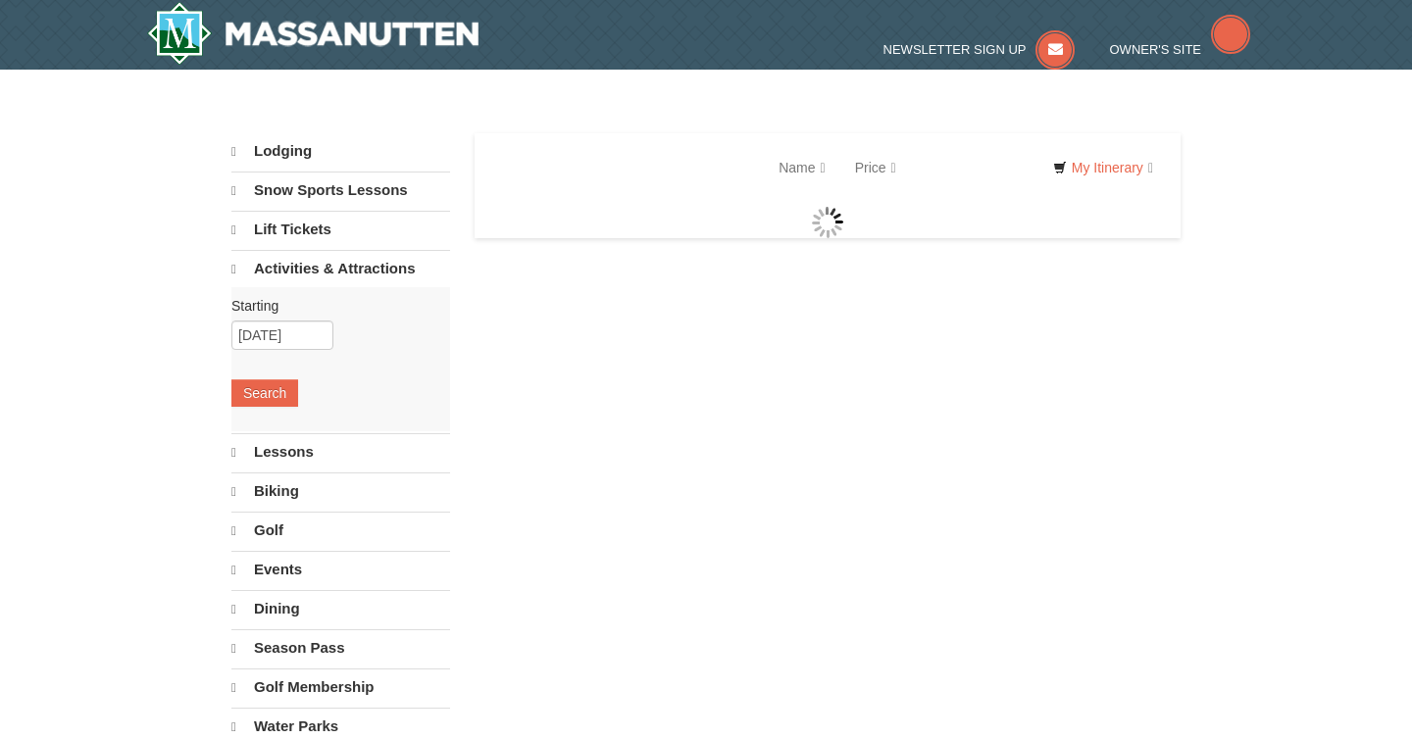
select select "10"
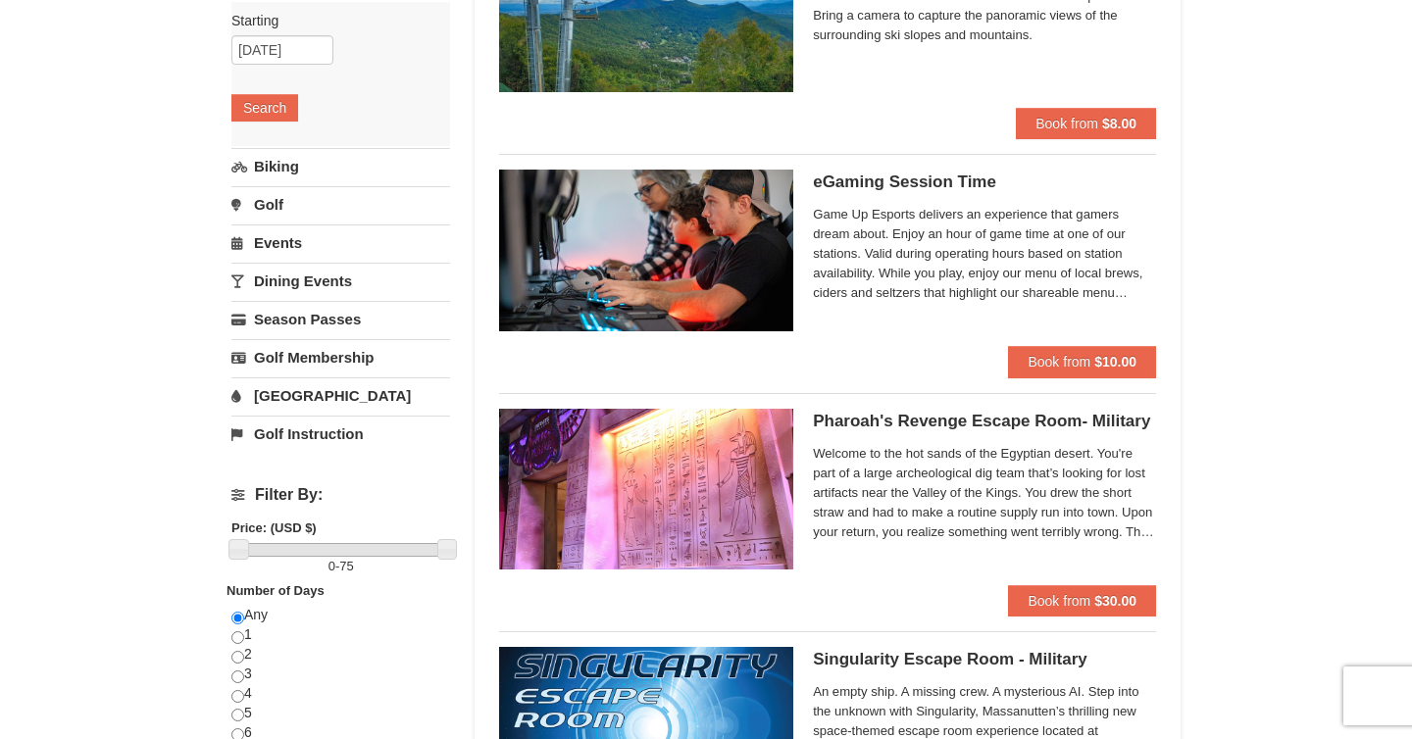
scroll to position [282, 0]
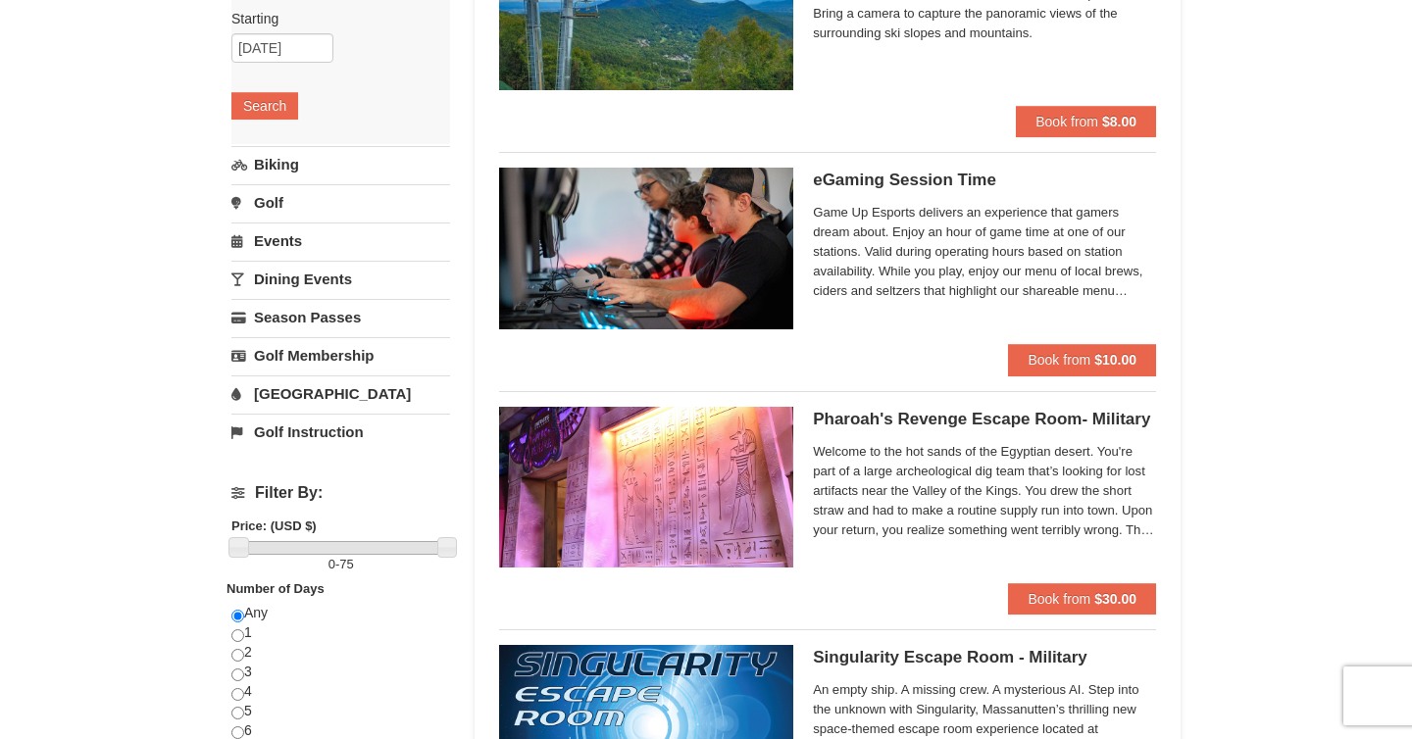
click at [287, 395] on link "[GEOGRAPHIC_DATA]" at bounding box center [340, 394] width 219 height 36
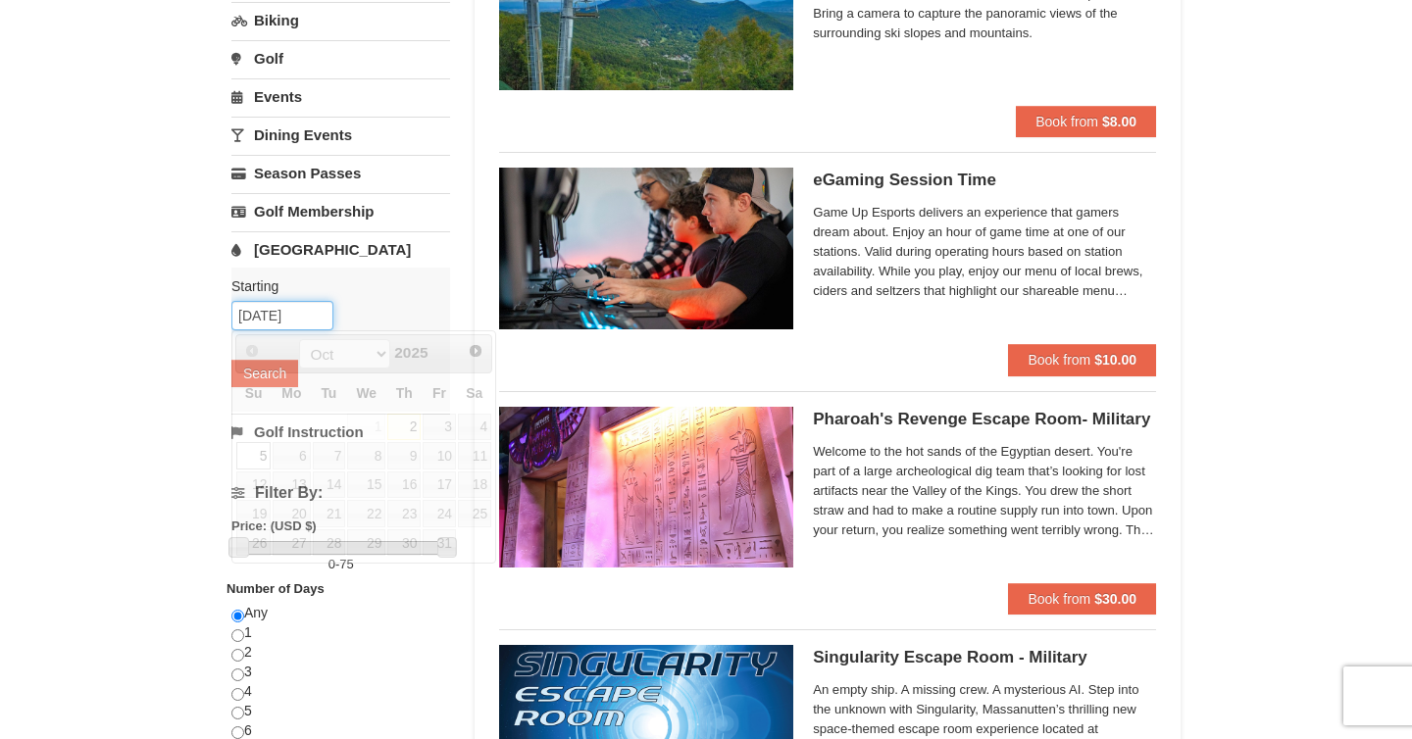
click at [270, 310] on input "10/05/2025" at bounding box center [282, 315] width 102 height 29
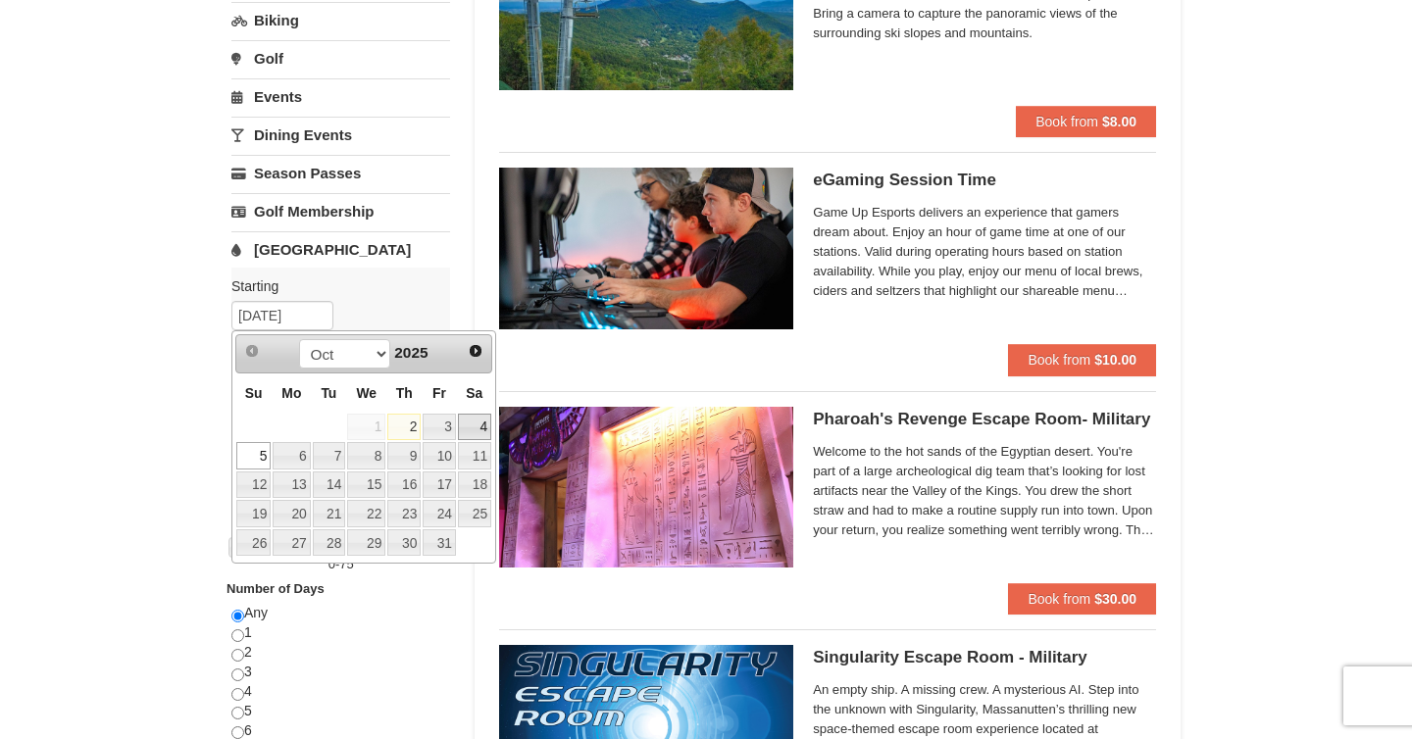
click at [466, 428] on link "4" at bounding box center [474, 427] width 33 height 27
type input "[DATE]"
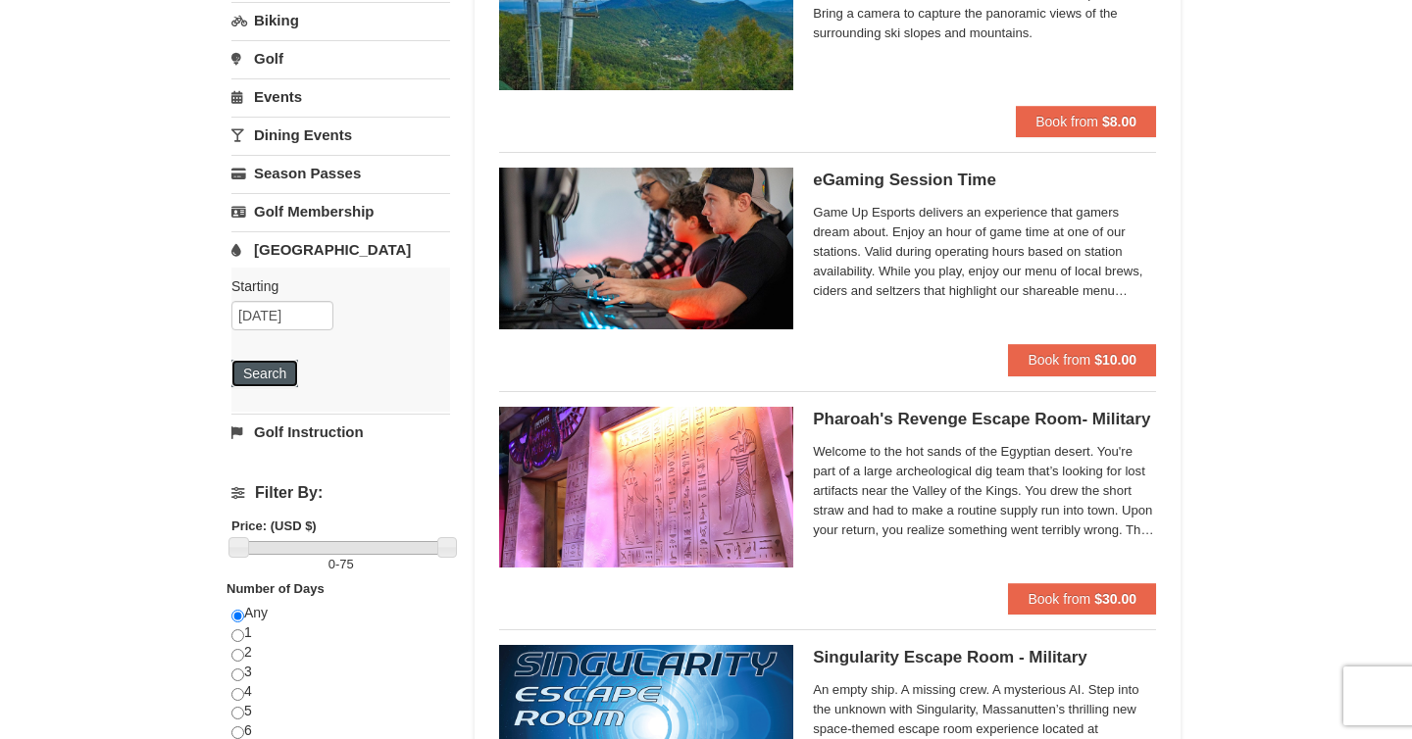
click at [261, 363] on button "Search" at bounding box center [264, 373] width 67 height 27
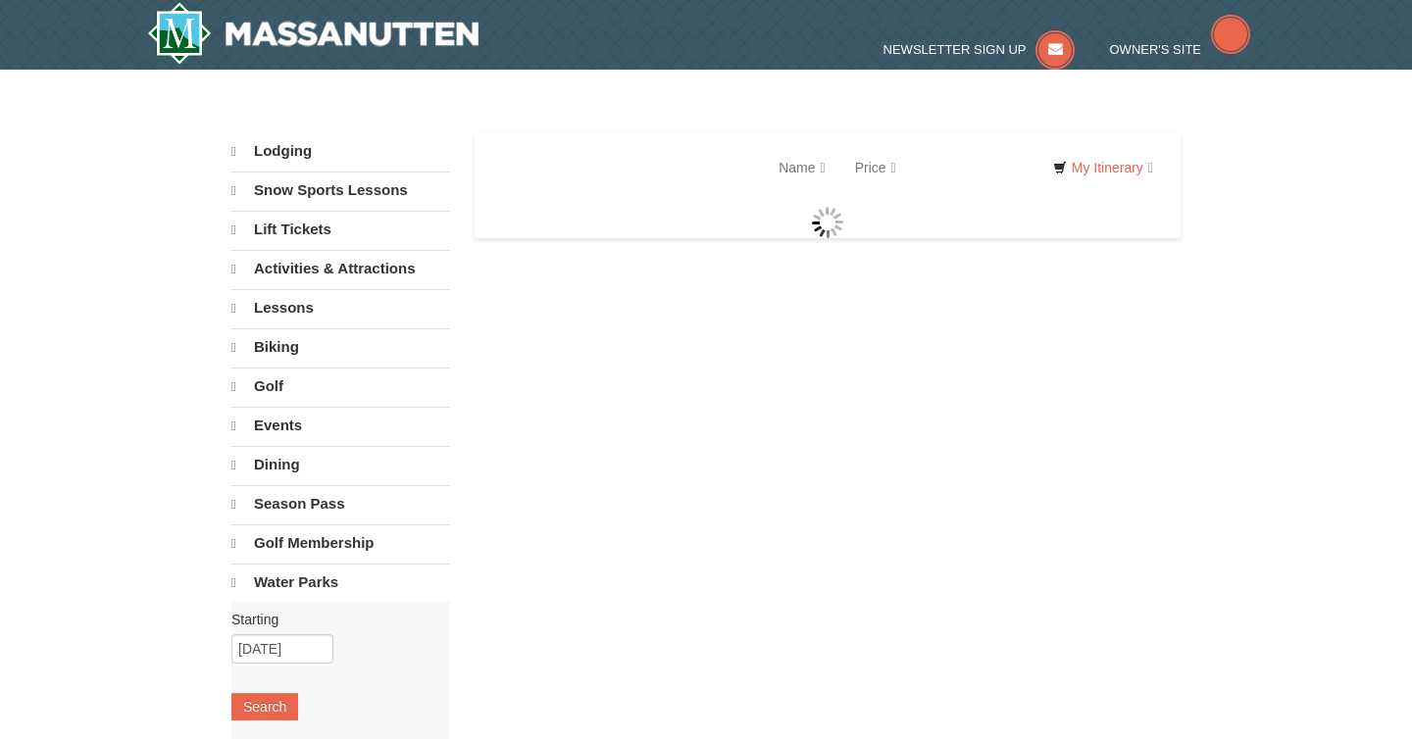
select select "10"
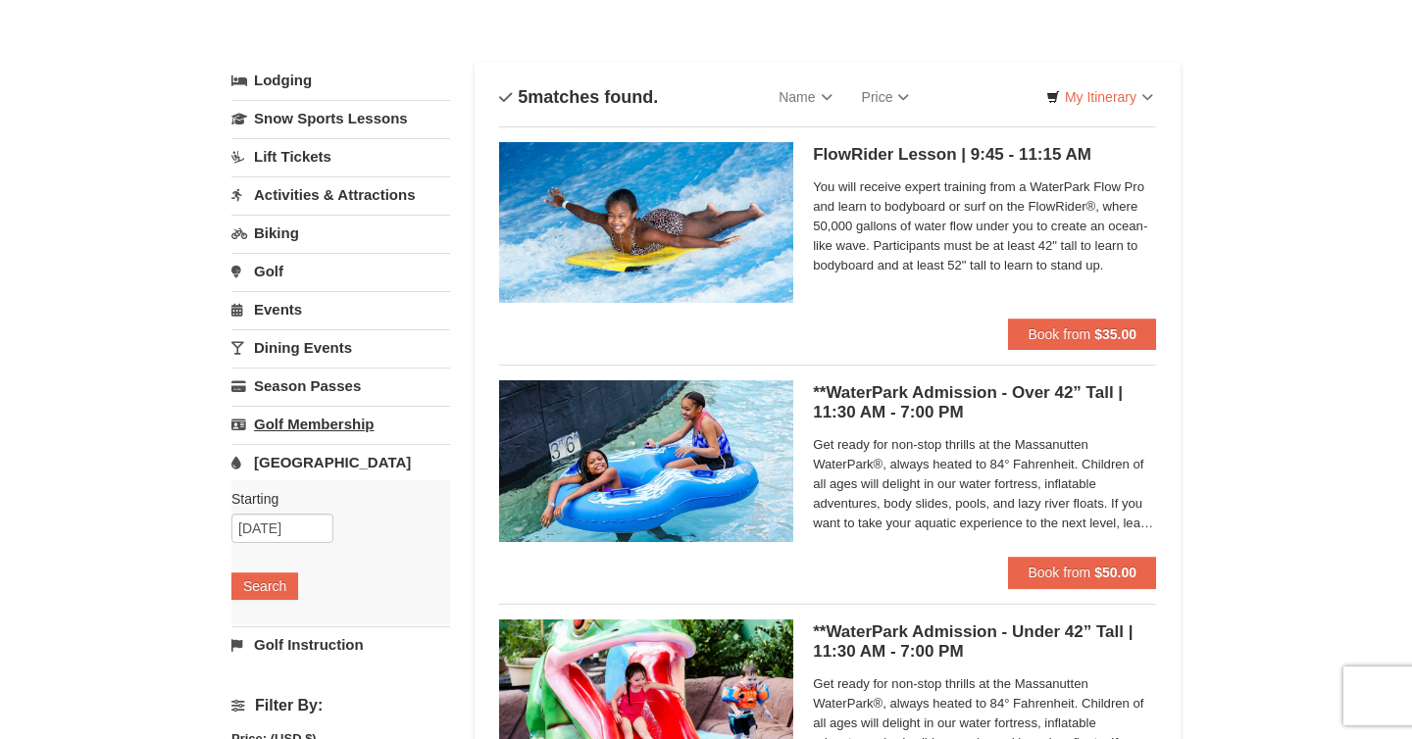
scroll to position [72, 0]
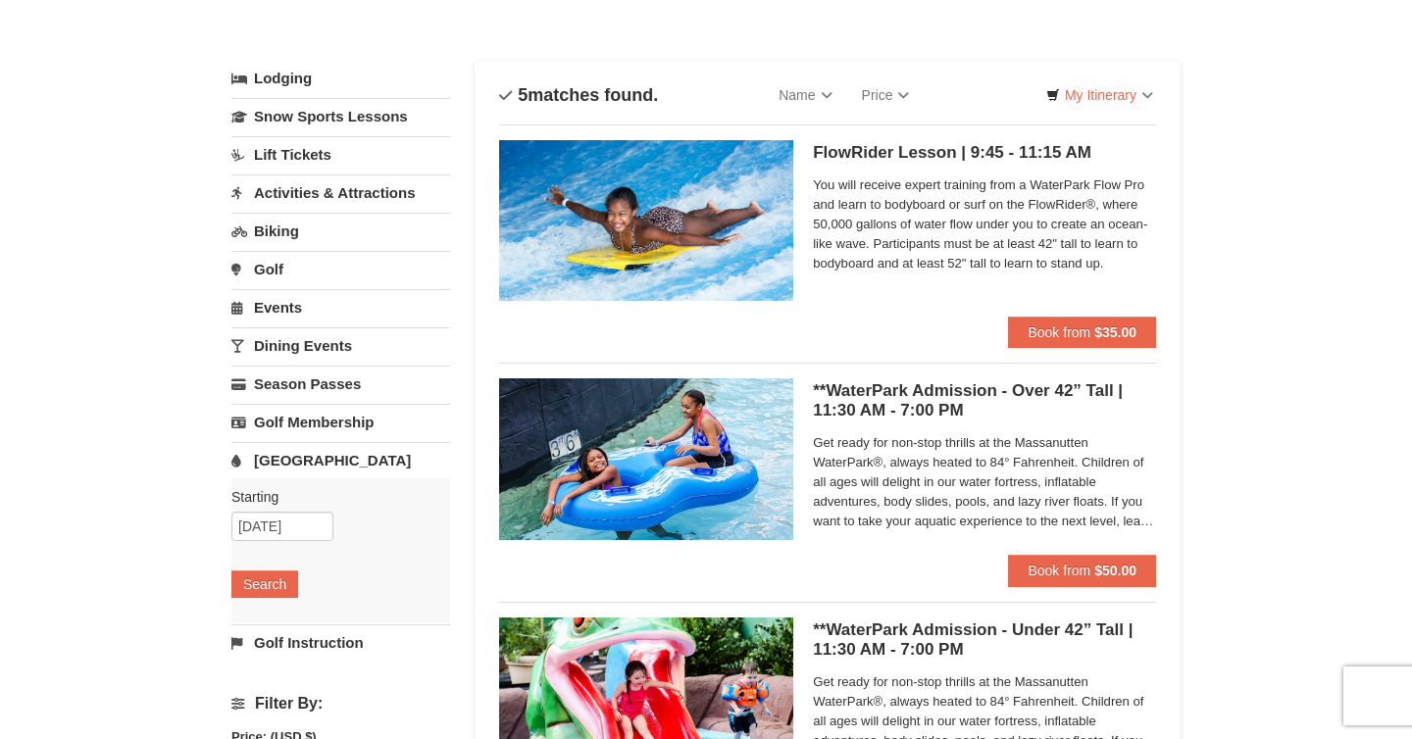
click at [285, 165] on link "Lift Tickets" at bounding box center [340, 154] width 219 height 36
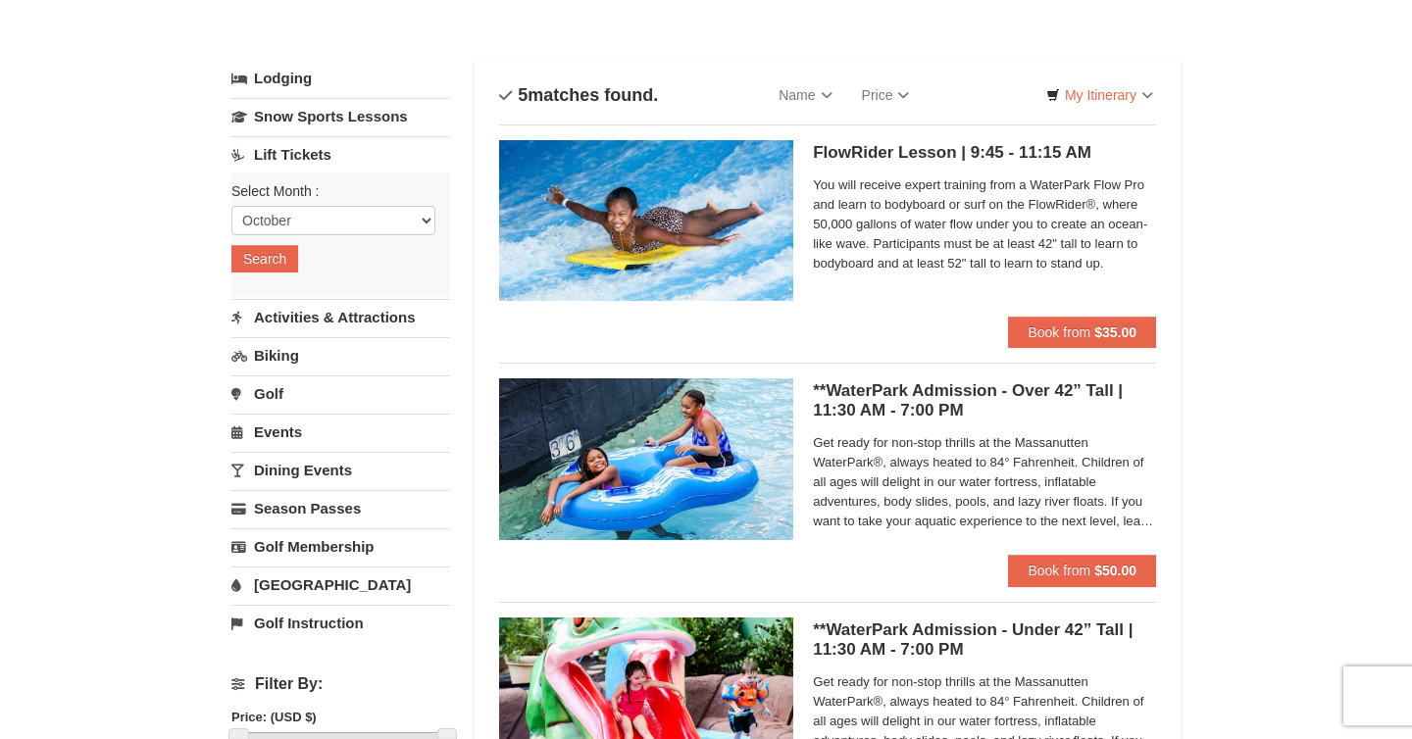
click at [272, 363] on link "Biking" at bounding box center [340, 355] width 219 height 36
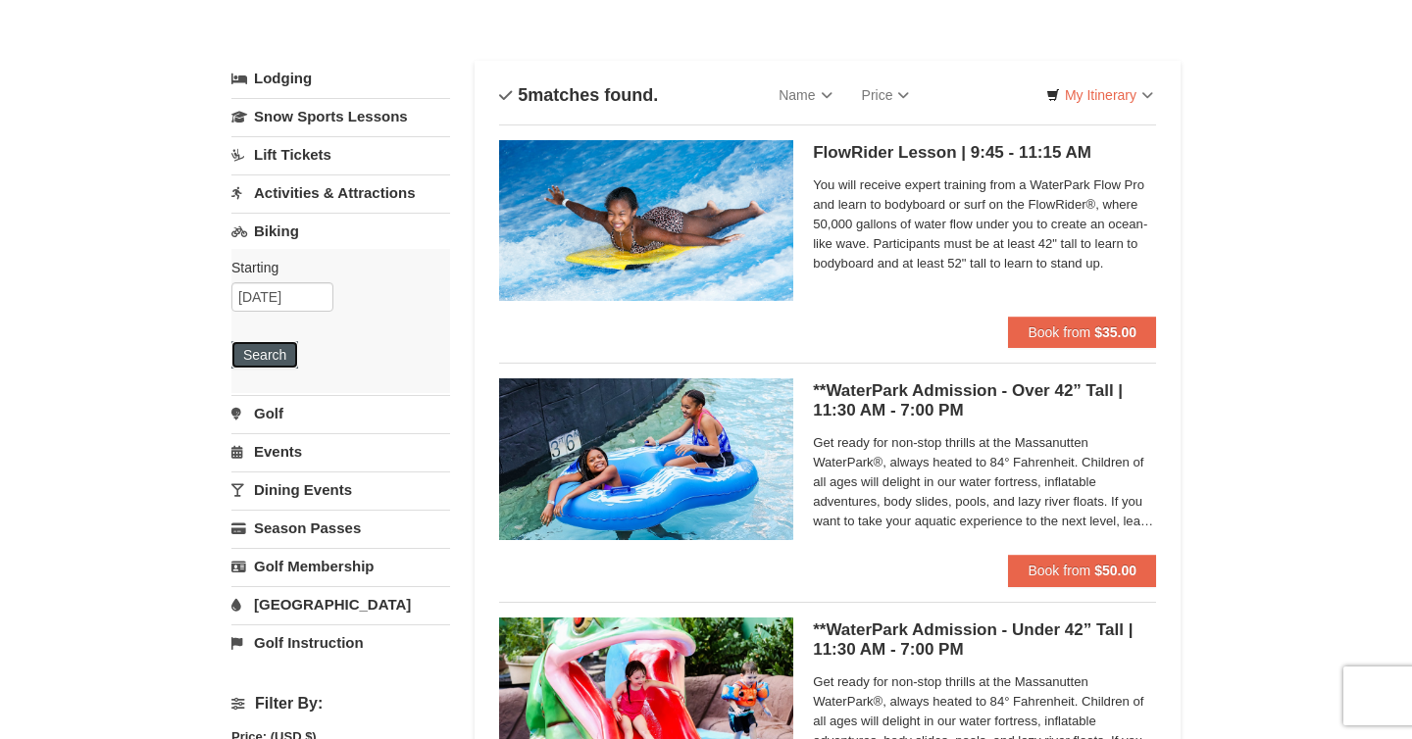
click at [273, 359] on button "Search" at bounding box center [264, 354] width 67 height 27
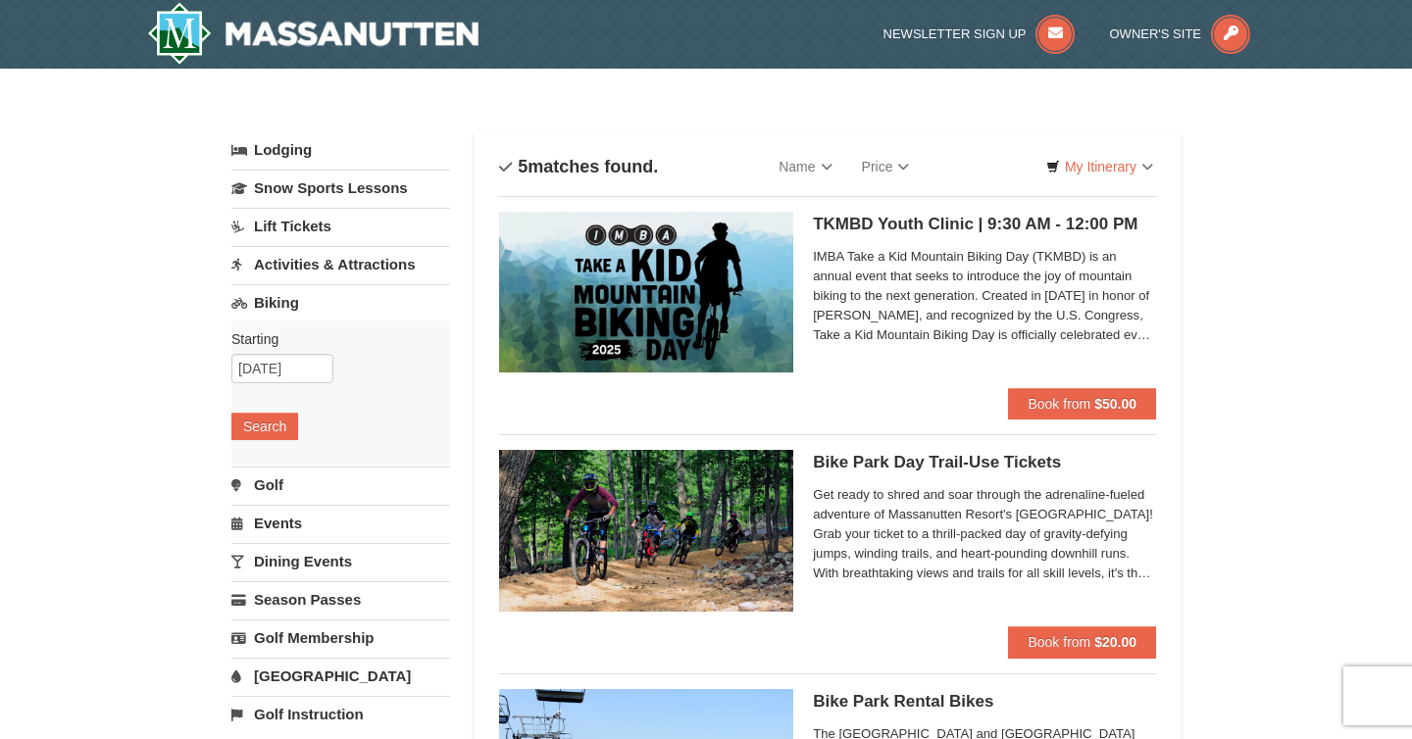
click at [371, 271] on link "Activities & Attractions" at bounding box center [340, 264] width 219 height 36
click at [263, 391] on button "Search" at bounding box center [264, 388] width 67 height 27
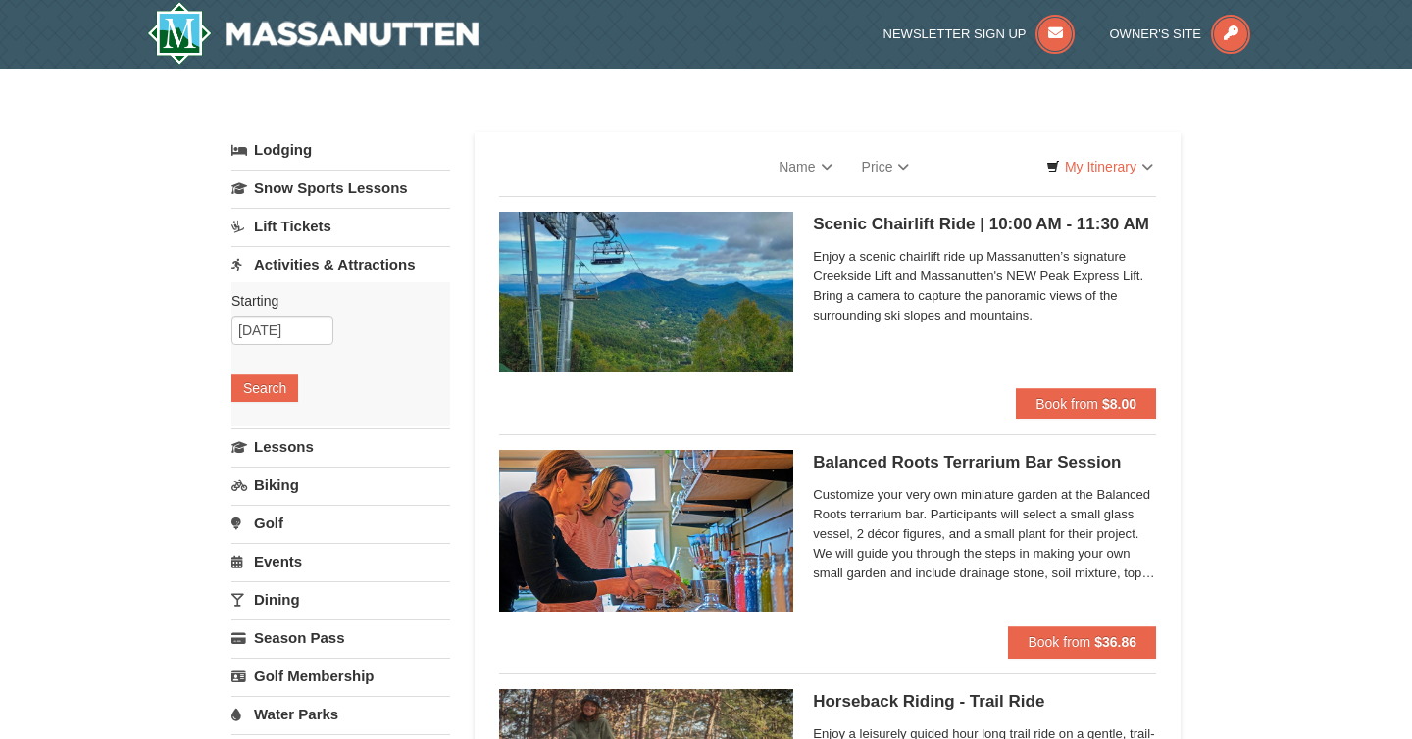
select select "10"
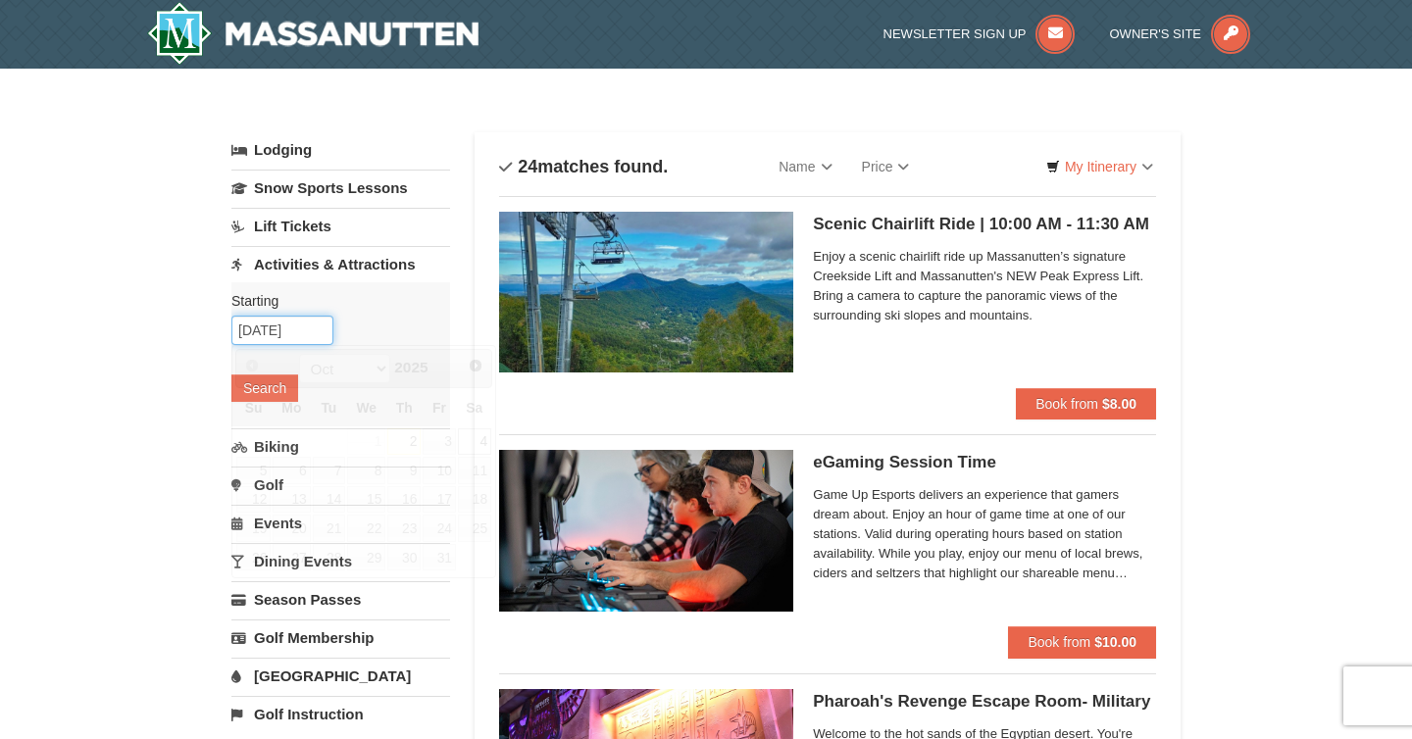
click at [301, 337] on input "[DATE]" at bounding box center [282, 330] width 102 height 29
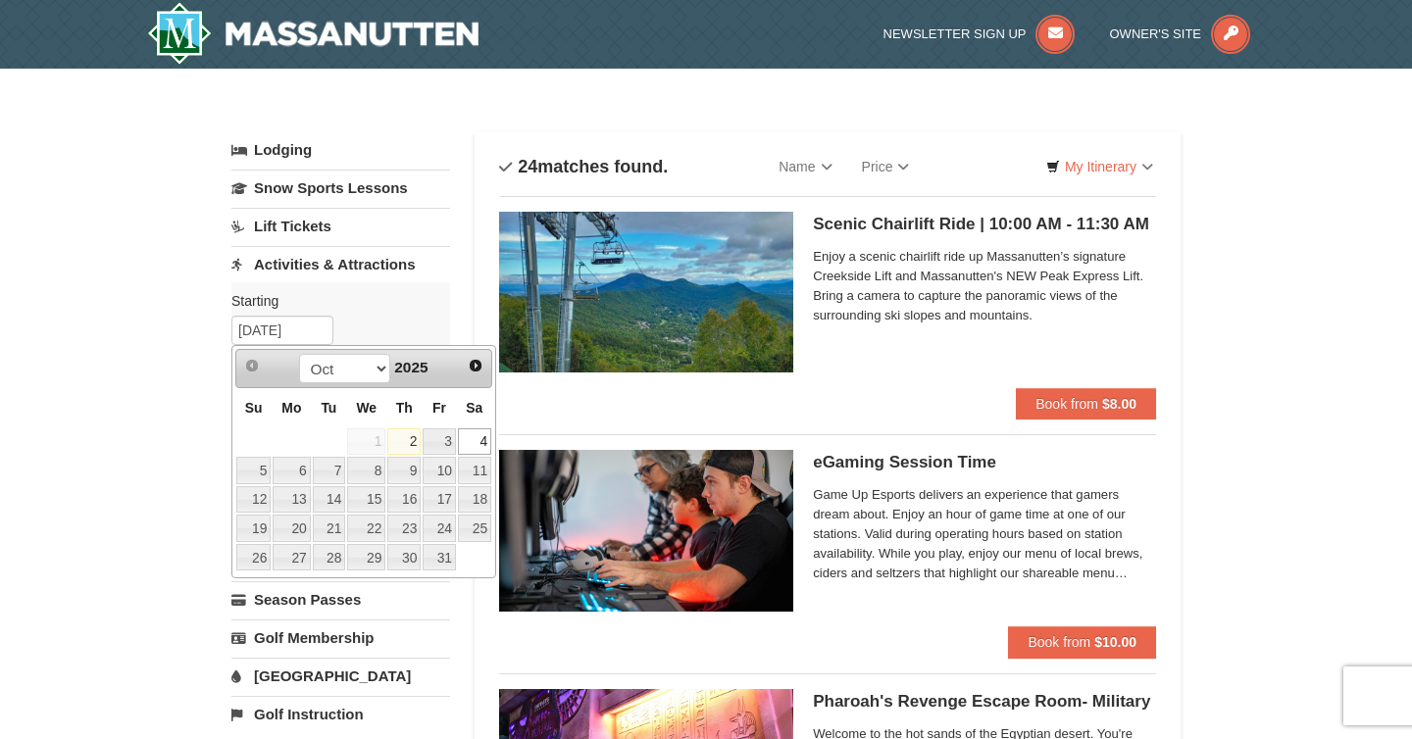
click at [481, 445] on link "4" at bounding box center [474, 442] width 33 height 27
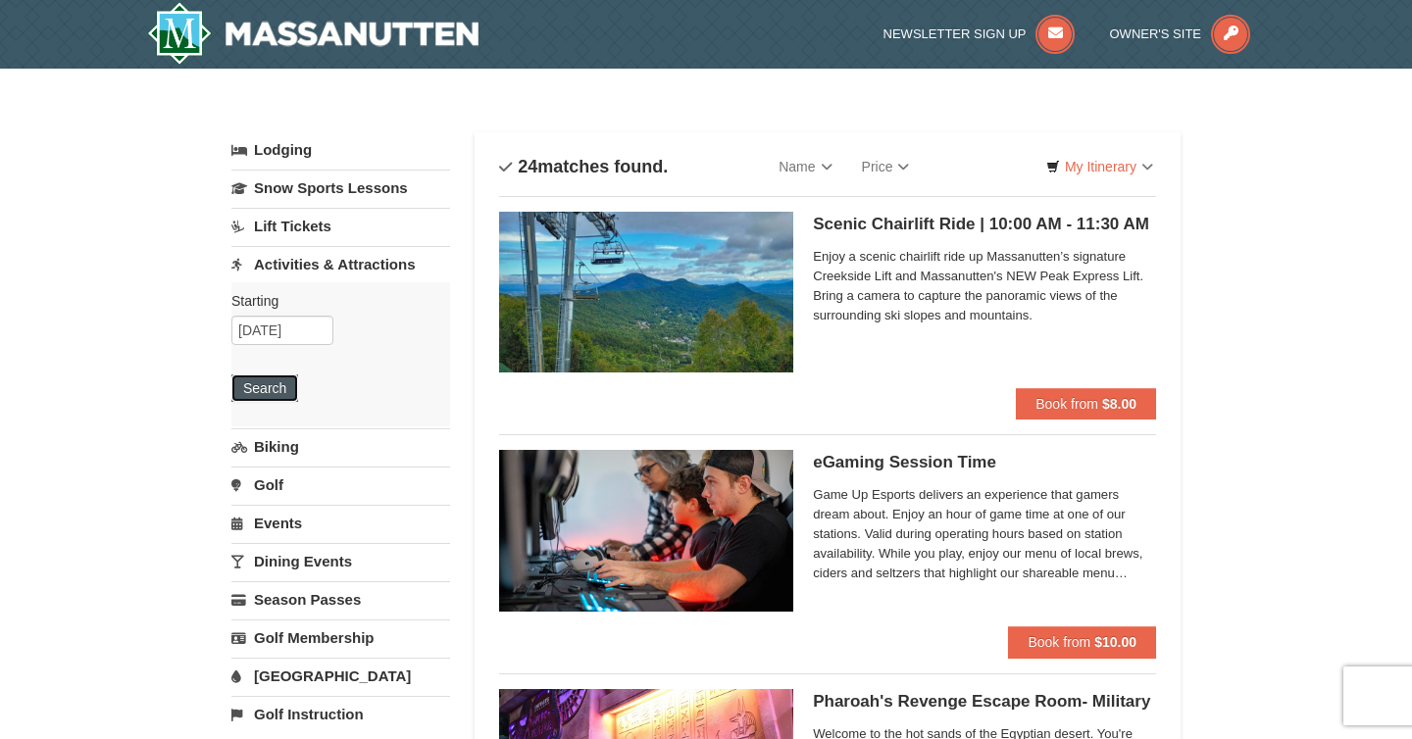
click at [276, 380] on button "Search" at bounding box center [264, 388] width 67 height 27
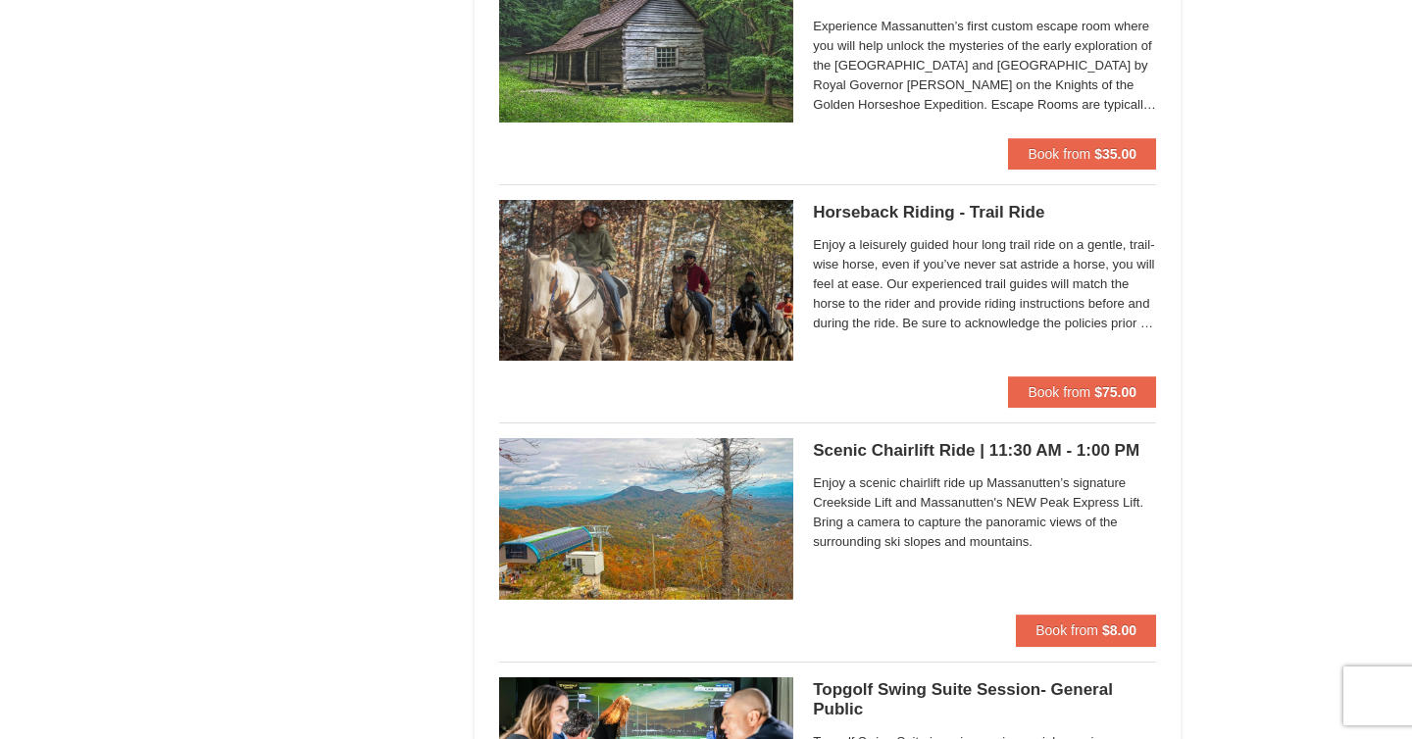
scroll to position [2400, 0]
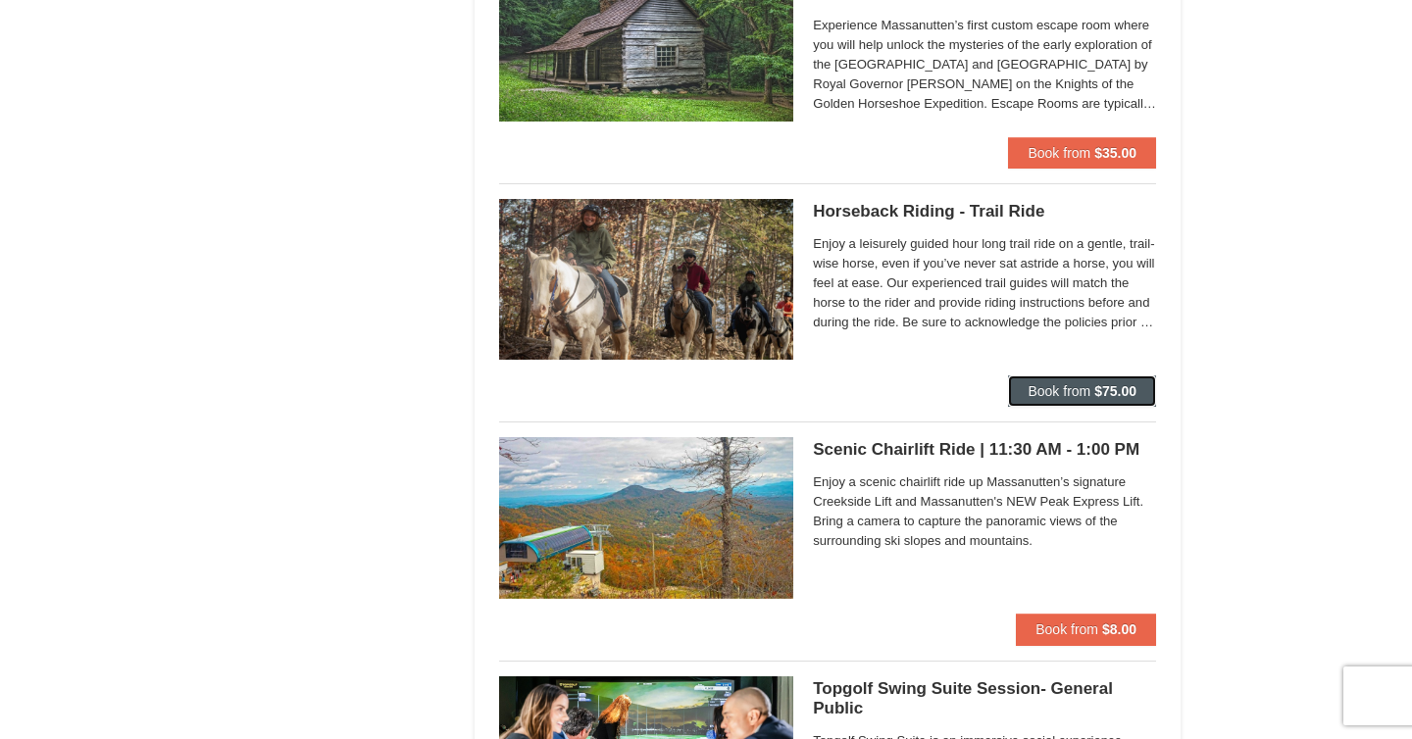
click at [1090, 396] on span "Book from" at bounding box center [1059, 391] width 63 height 16
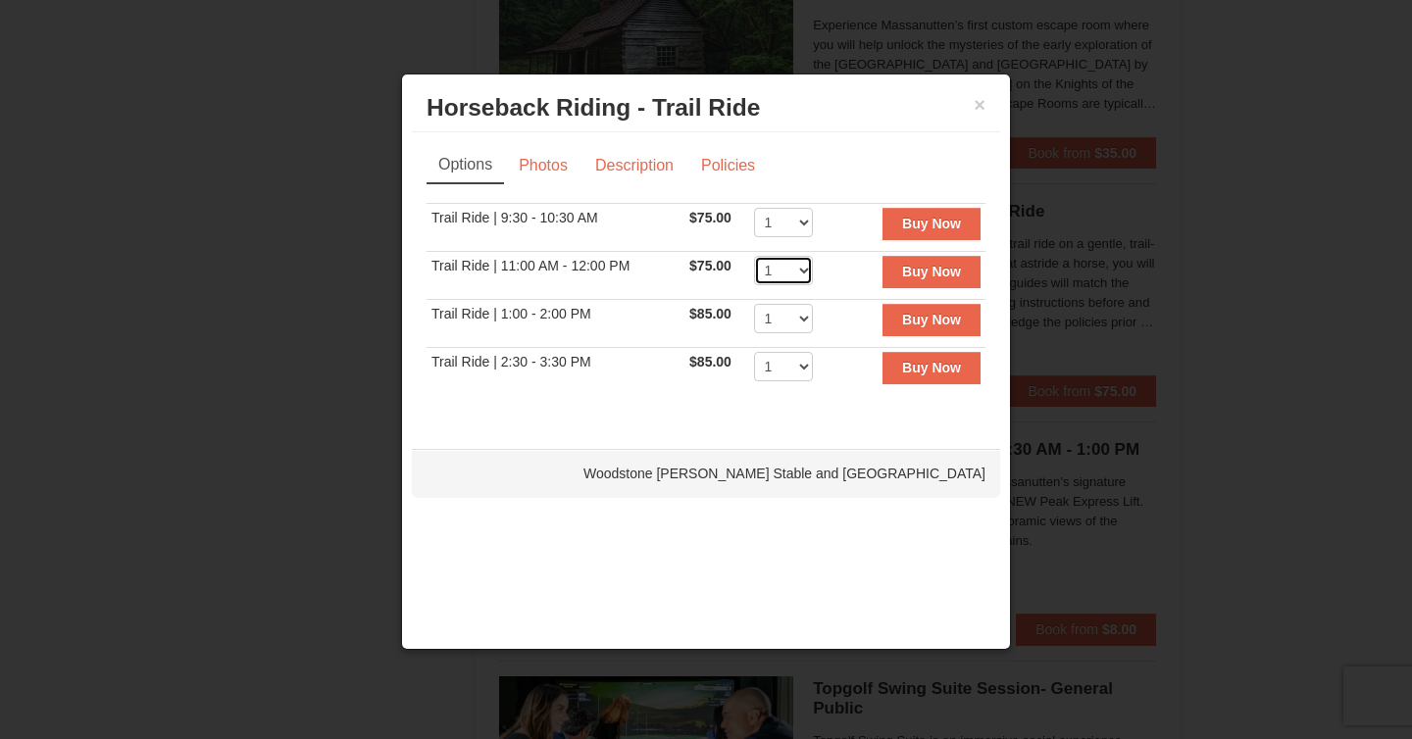
click at [807, 275] on select "1 2 3 4 5 6 7 8 9 10" at bounding box center [783, 270] width 59 height 29
select select "2"
click at [754, 256] on select "1 2 3 4 5 6 7 8 9 10" at bounding box center [783, 270] width 59 height 29
click at [551, 153] on link "Photos" at bounding box center [543, 165] width 75 height 37
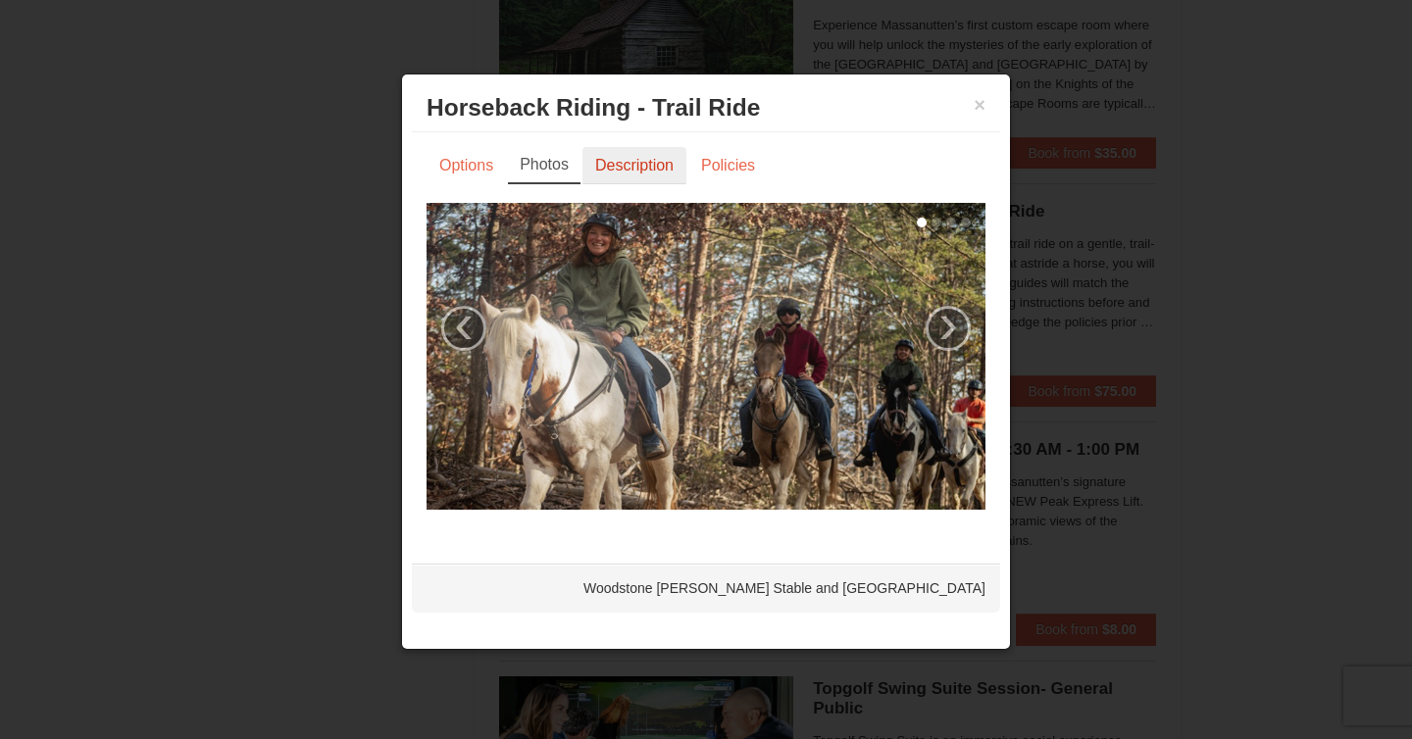
click at [616, 168] on link "Description" at bounding box center [635, 165] width 104 height 37
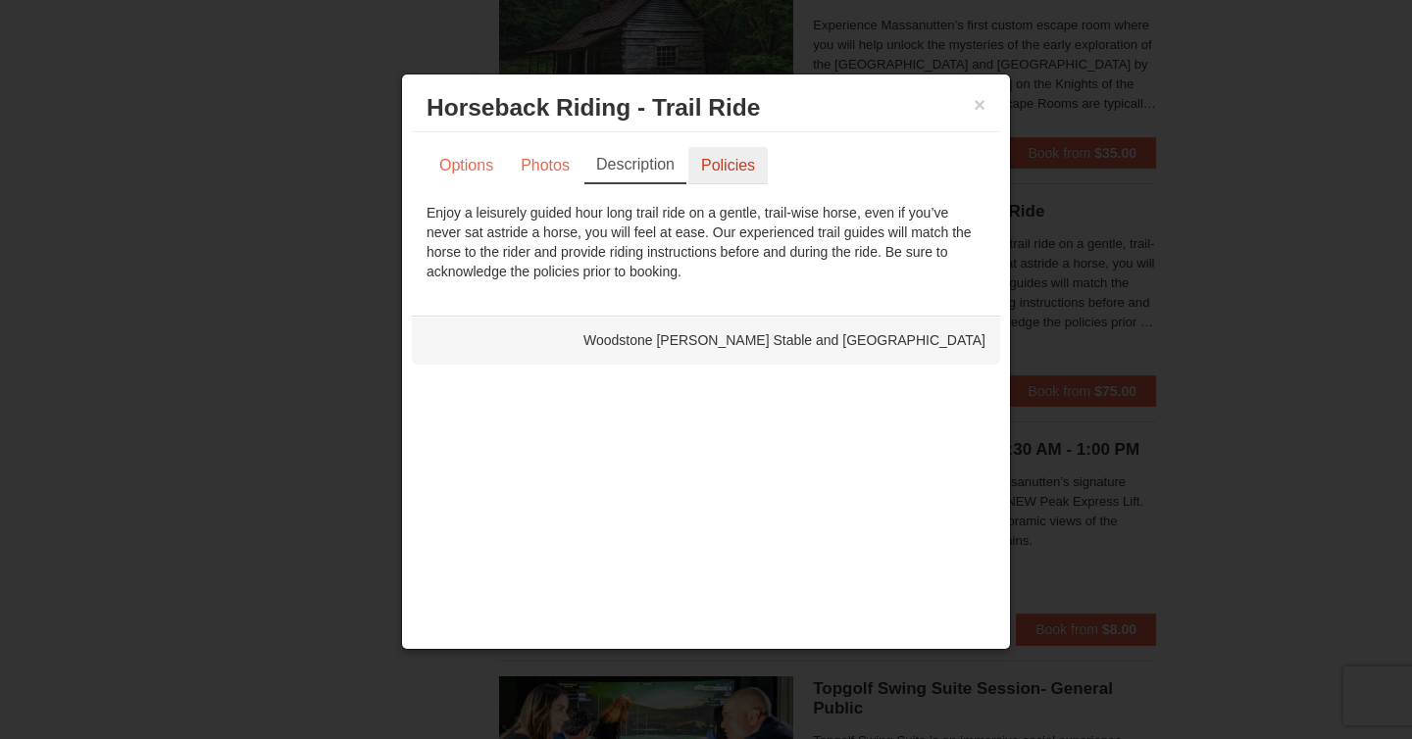
click at [739, 160] on link "Policies" at bounding box center [727, 165] width 79 height 37
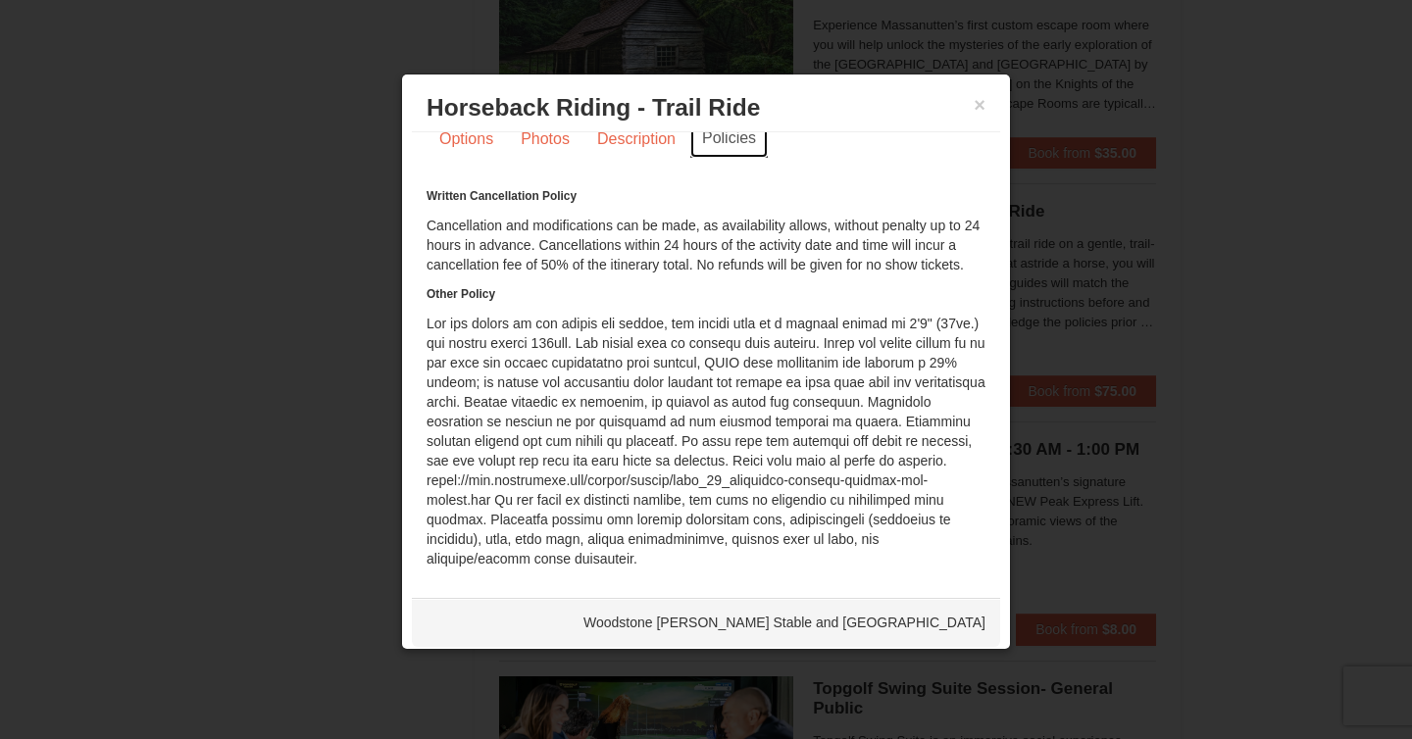
scroll to position [0, 0]
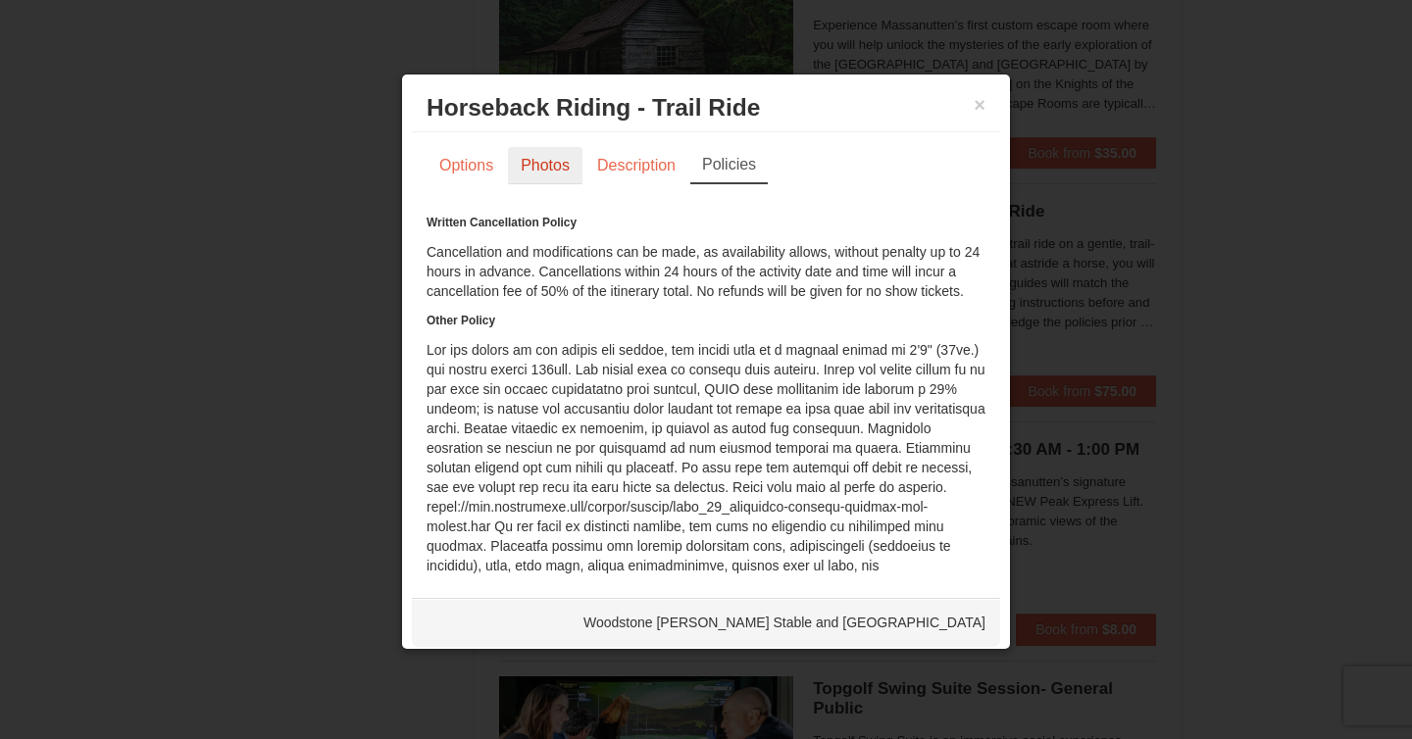
click at [531, 172] on link "Photos" at bounding box center [545, 165] width 75 height 37
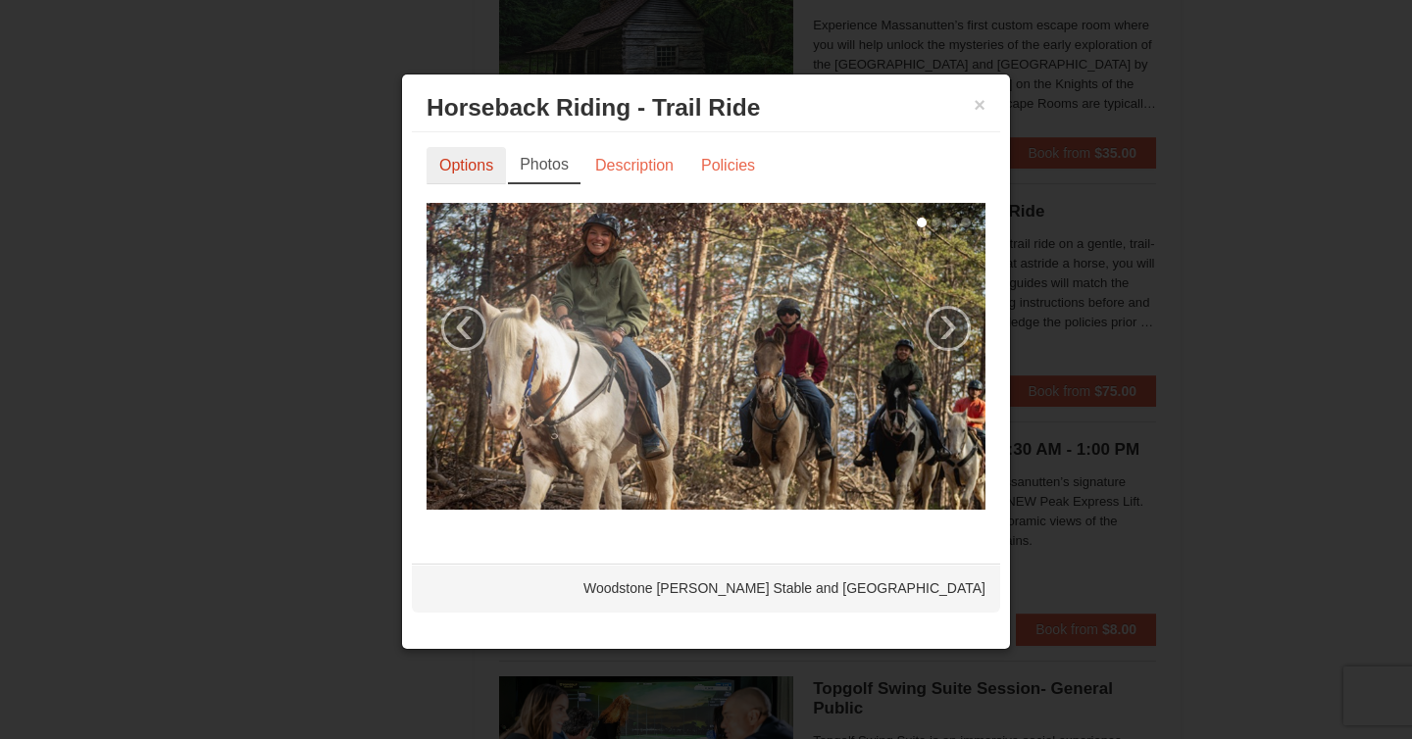
click at [460, 159] on link "Options" at bounding box center [466, 165] width 79 height 37
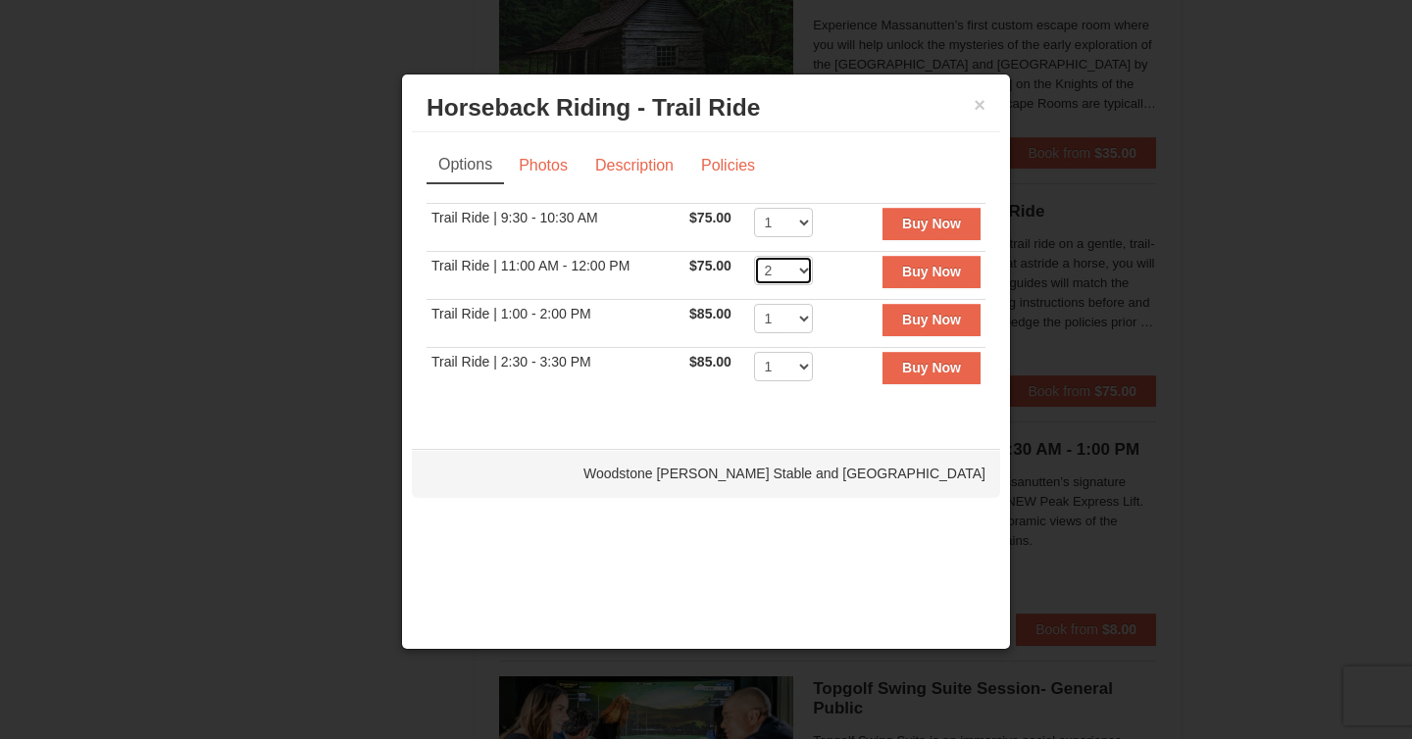
click at [806, 273] on select "1 2 3 4 5 6 7 8 9 10" at bounding box center [783, 270] width 59 height 29
click at [801, 318] on select "1 2 3 4 5 6 7 8 9 10 11 12" at bounding box center [783, 318] width 59 height 29
select select "2"
click at [754, 304] on select "1 2 3 4 5 6 7 8 9 10 11 12" at bounding box center [783, 318] width 59 height 29
click at [796, 271] on select "1 2 3 4 5 6 7 8 9 10" at bounding box center [783, 270] width 59 height 29
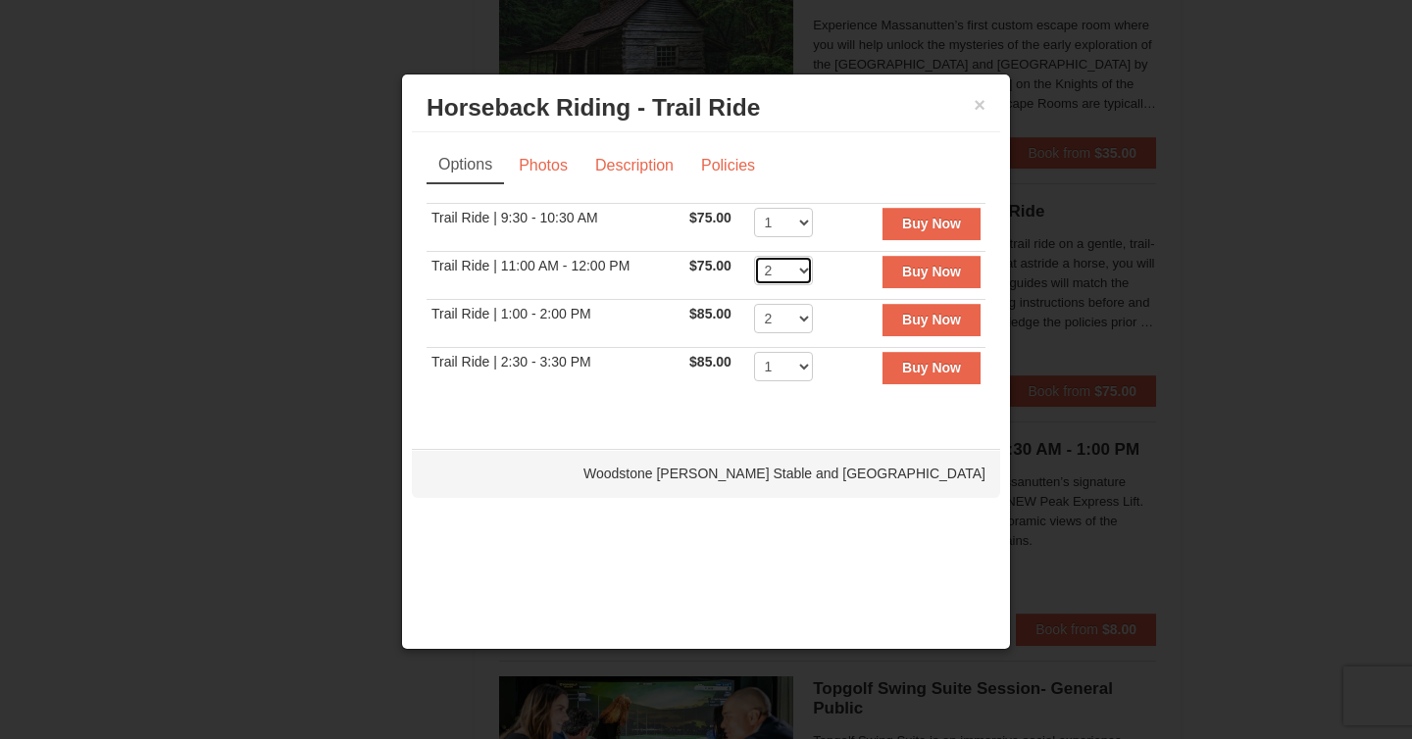
select select "1"
click at [754, 256] on select "1 2 3 4 5 6 7 8 9 10" at bounding box center [783, 270] width 59 height 29
click at [906, 324] on strong "Buy Now" at bounding box center [931, 320] width 59 height 16
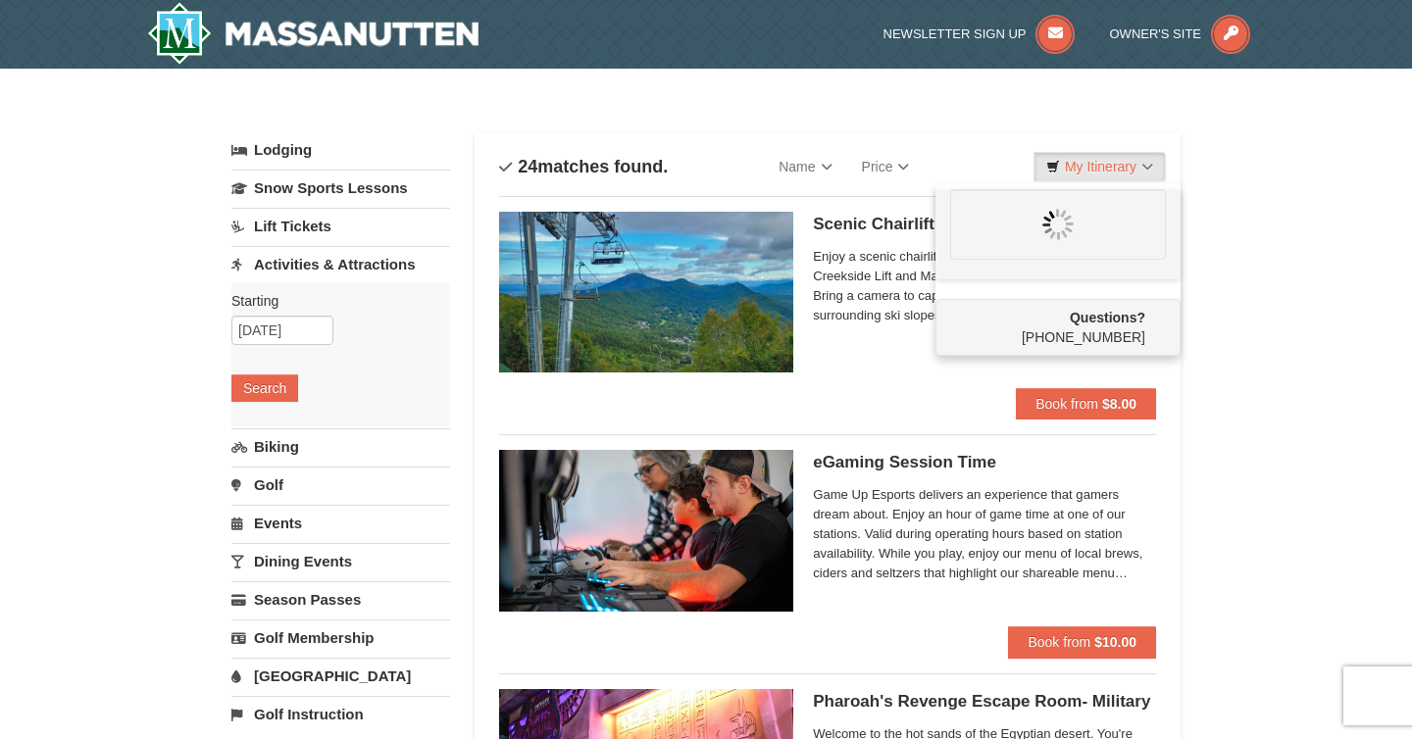
click at [900, 331] on div "Enjoy a scenic chairlift ride up Massanutten’s signature Creekside Lift and Mas…" at bounding box center [984, 289] width 343 height 91
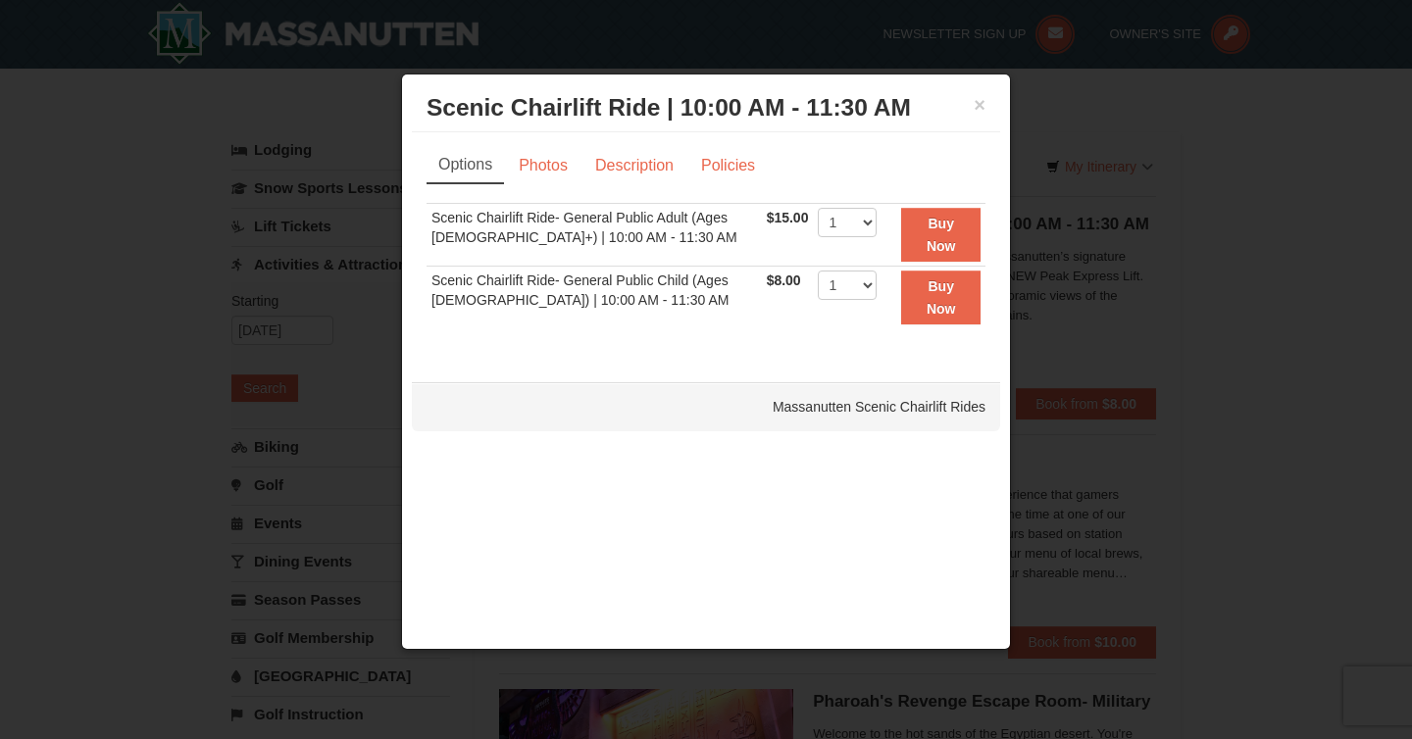
click at [972, 105] on h3 "Scenic Chairlift Ride | 10:00 AM - 11:30 AM Massanutten Scenic Chairlift Rides" at bounding box center [706, 107] width 559 height 29
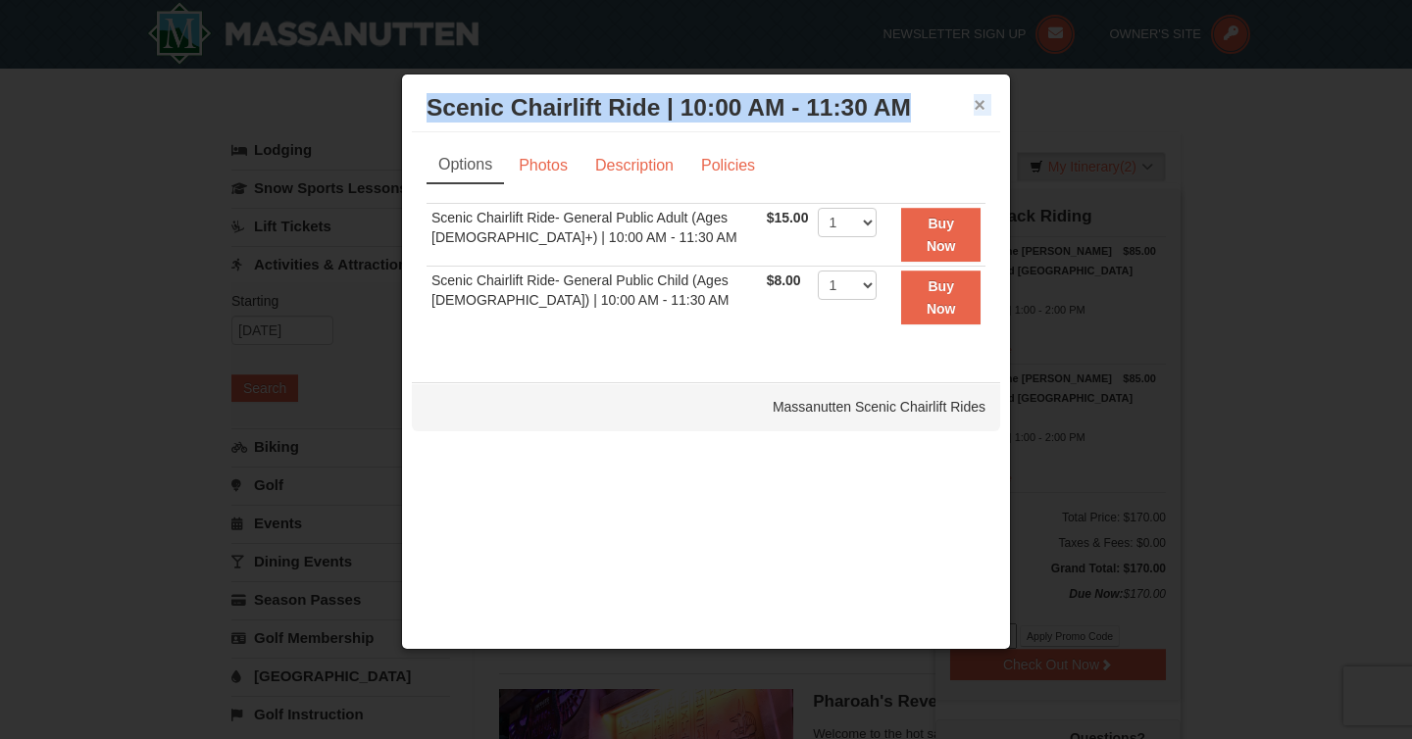
click at [973, 102] on div "× Scenic Chairlift Ride | 10:00 AM - 11:30 AM Massanutten Scenic Chairlift Rides" at bounding box center [706, 108] width 588 height 48
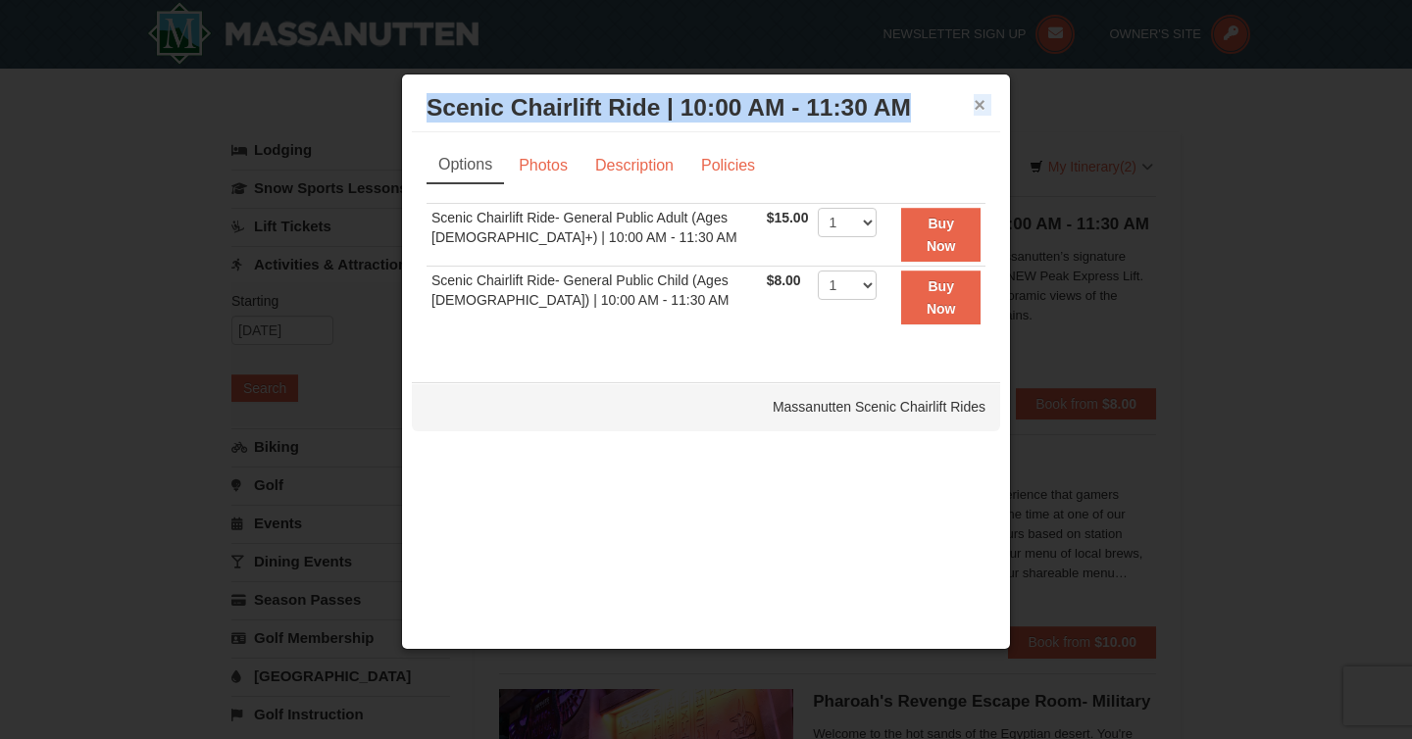
click at [978, 102] on button "×" at bounding box center [980, 105] width 12 height 20
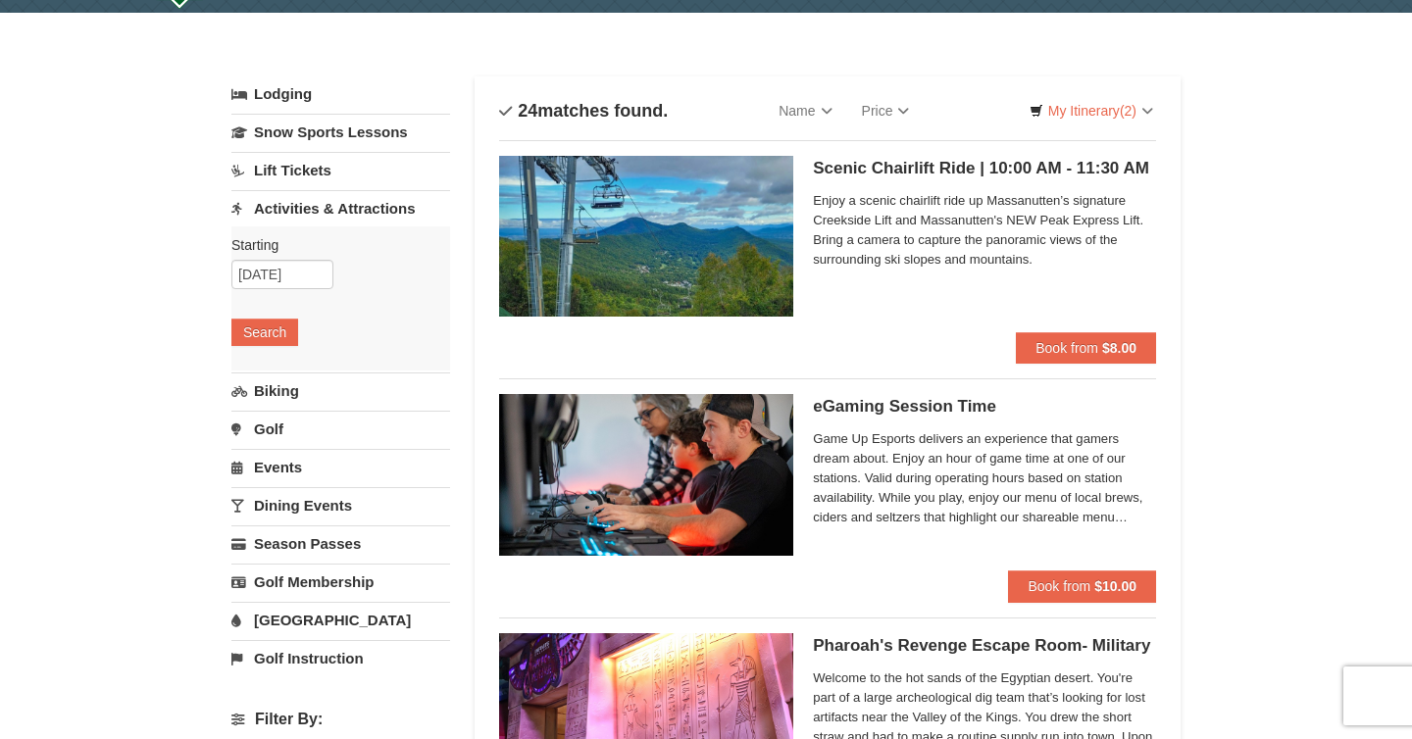
scroll to position [63, 0]
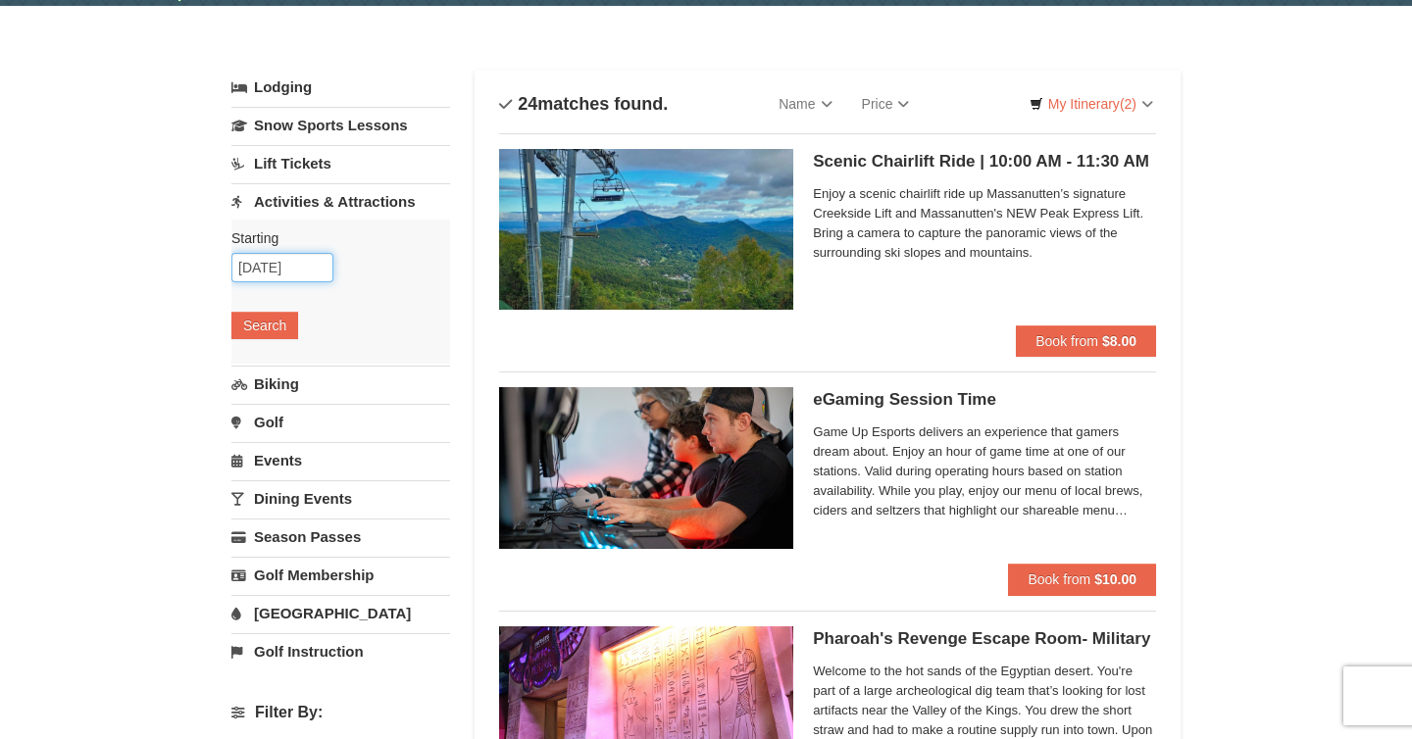
click at [315, 273] on input "10/04/2025" at bounding box center [282, 267] width 102 height 29
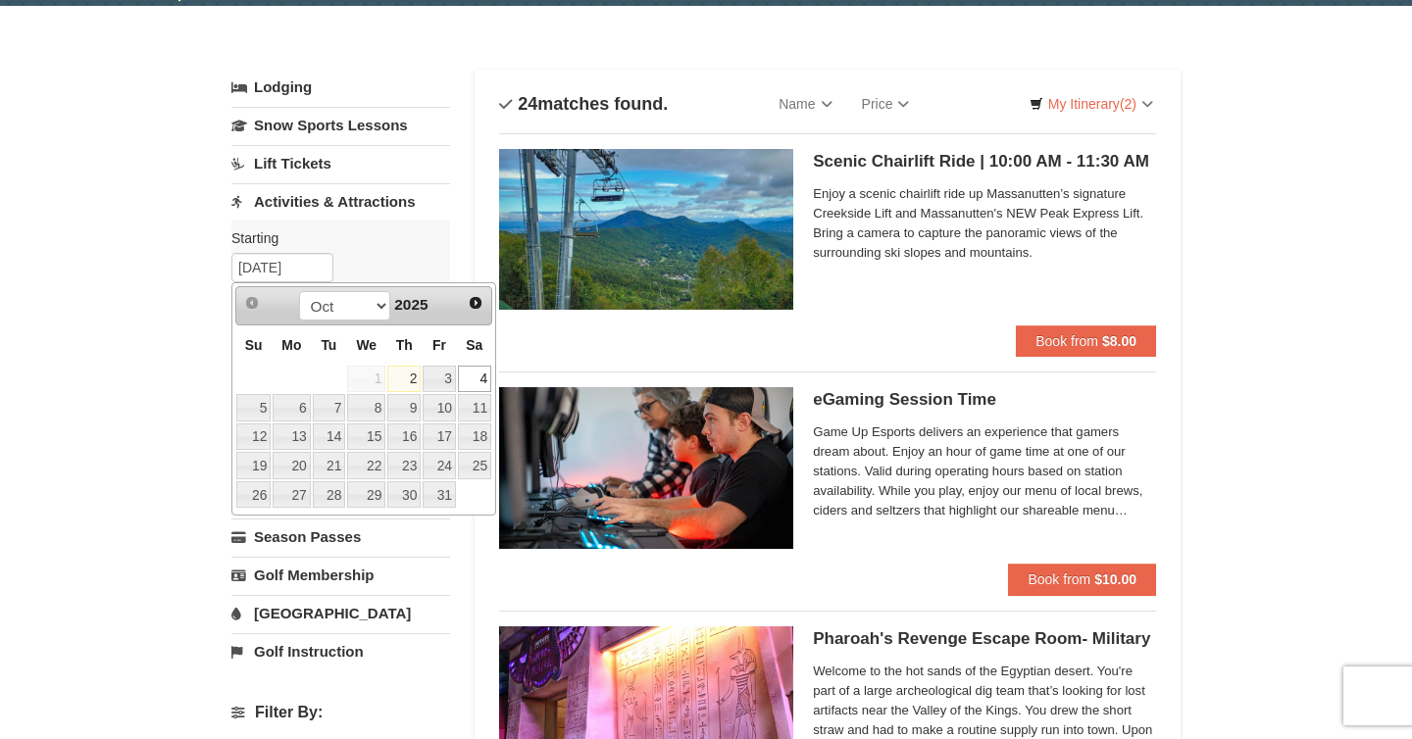
click at [806, 306] on div "Scenic Chairlift Ride | 10:00 AM - 11:30 AM Massanutten Scenic Chairlift Rides …" at bounding box center [827, 237] width 657 height 177
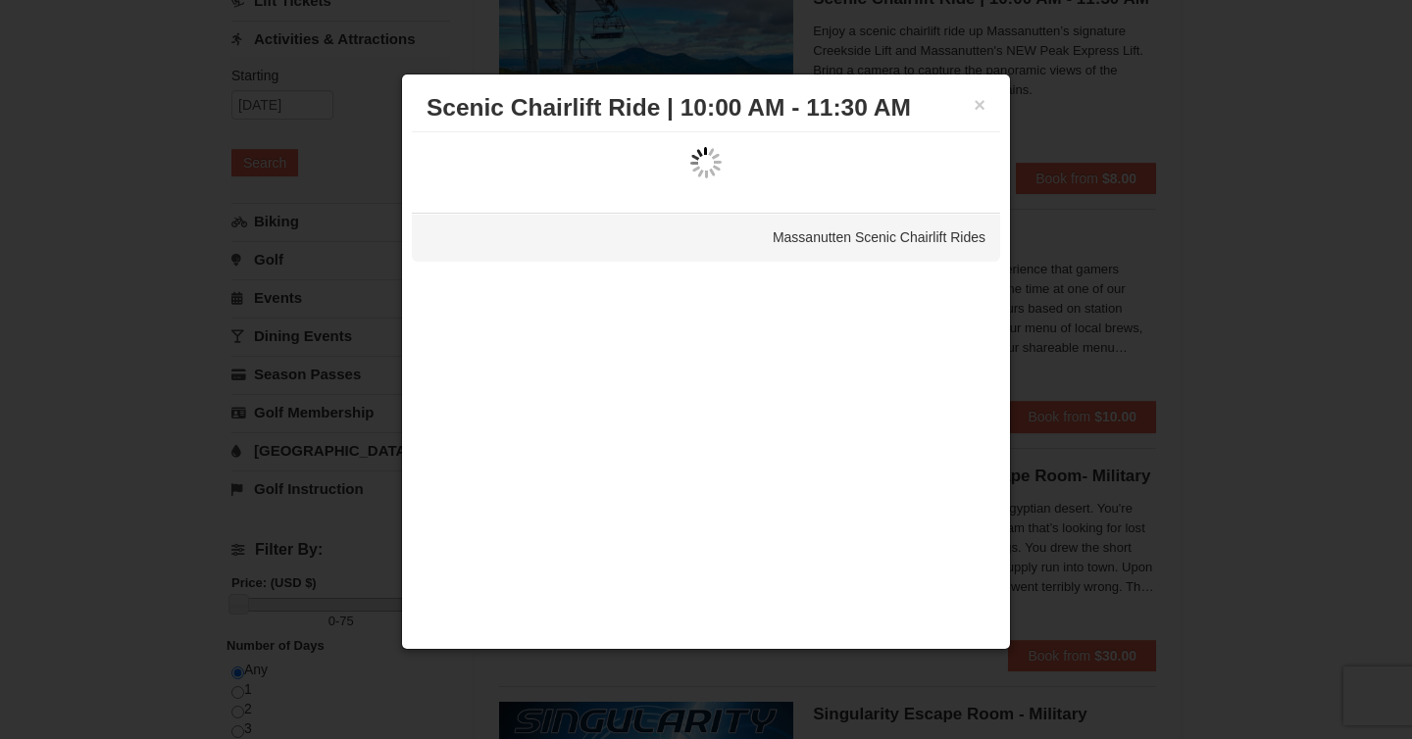
scroll to position [227, 0]
click at [980, 112] on button "×" at bounding box center [980, 105] width 12 height 20
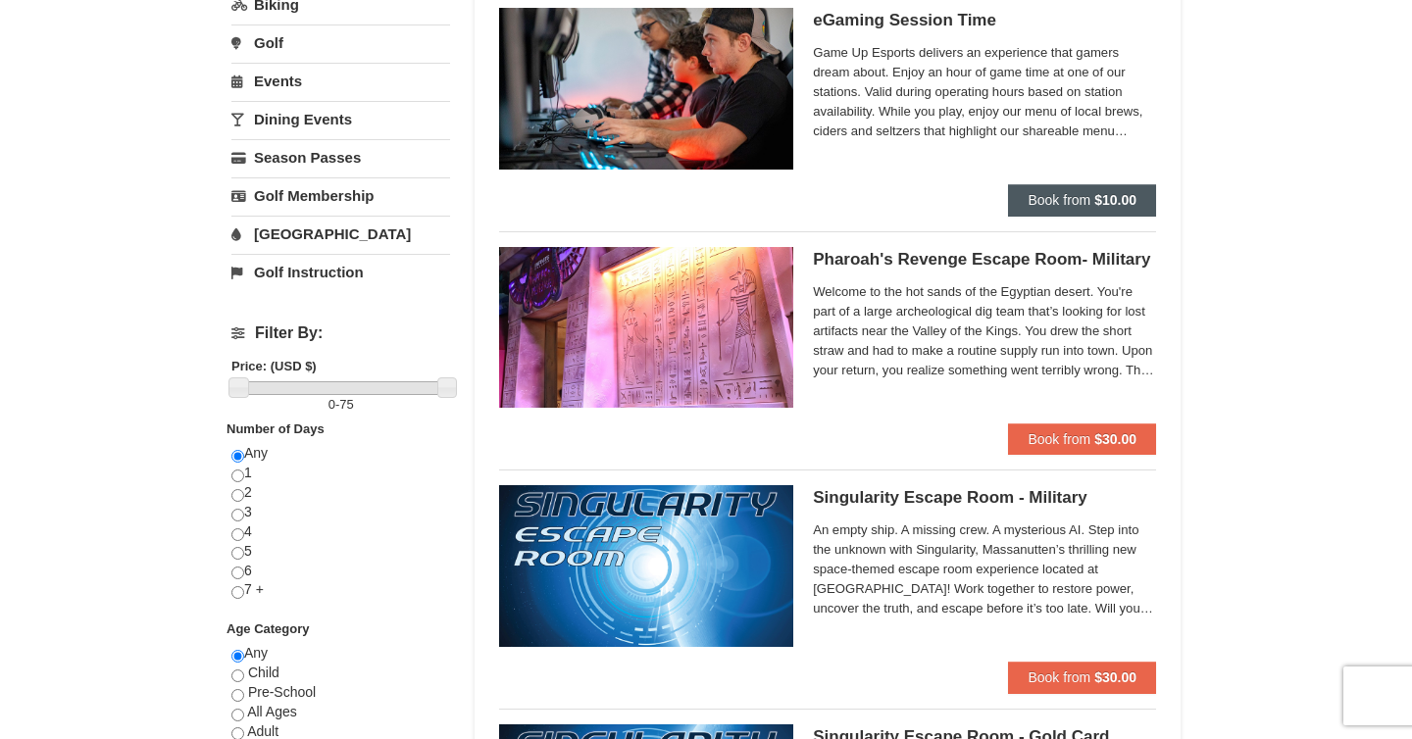
scroll to position [0, 0]
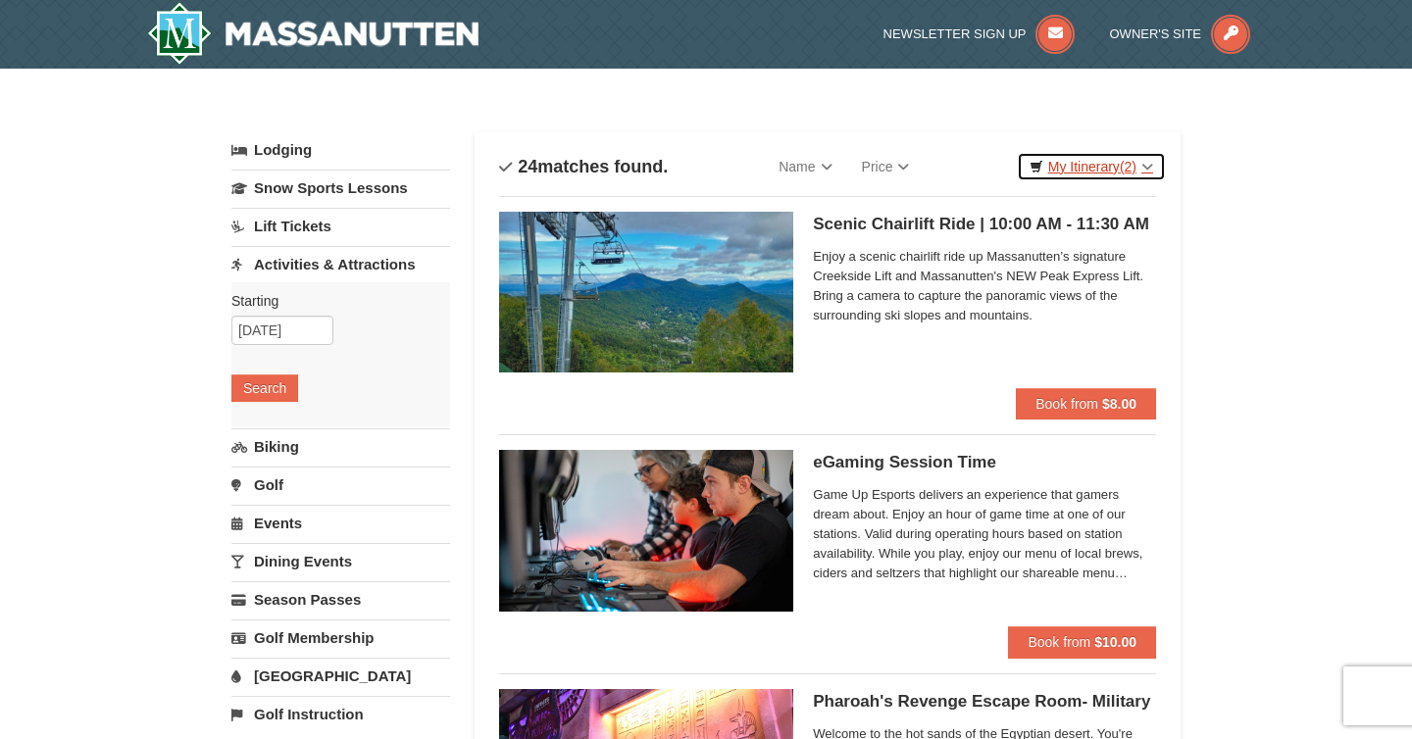
click at [1095, 162] on link "My Itinerary (2)" at bounding box center [1091, 166] width 149 height 29
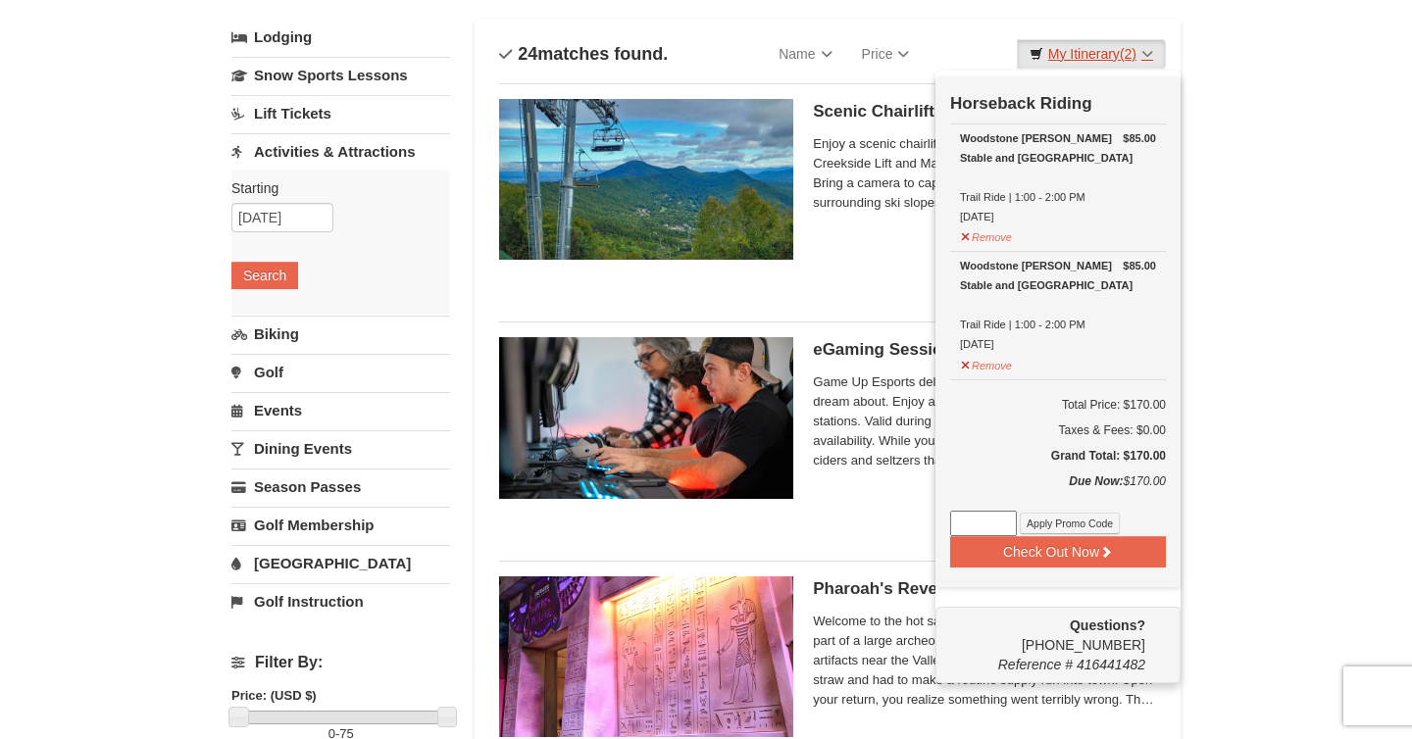
scroll to position [116, 0]
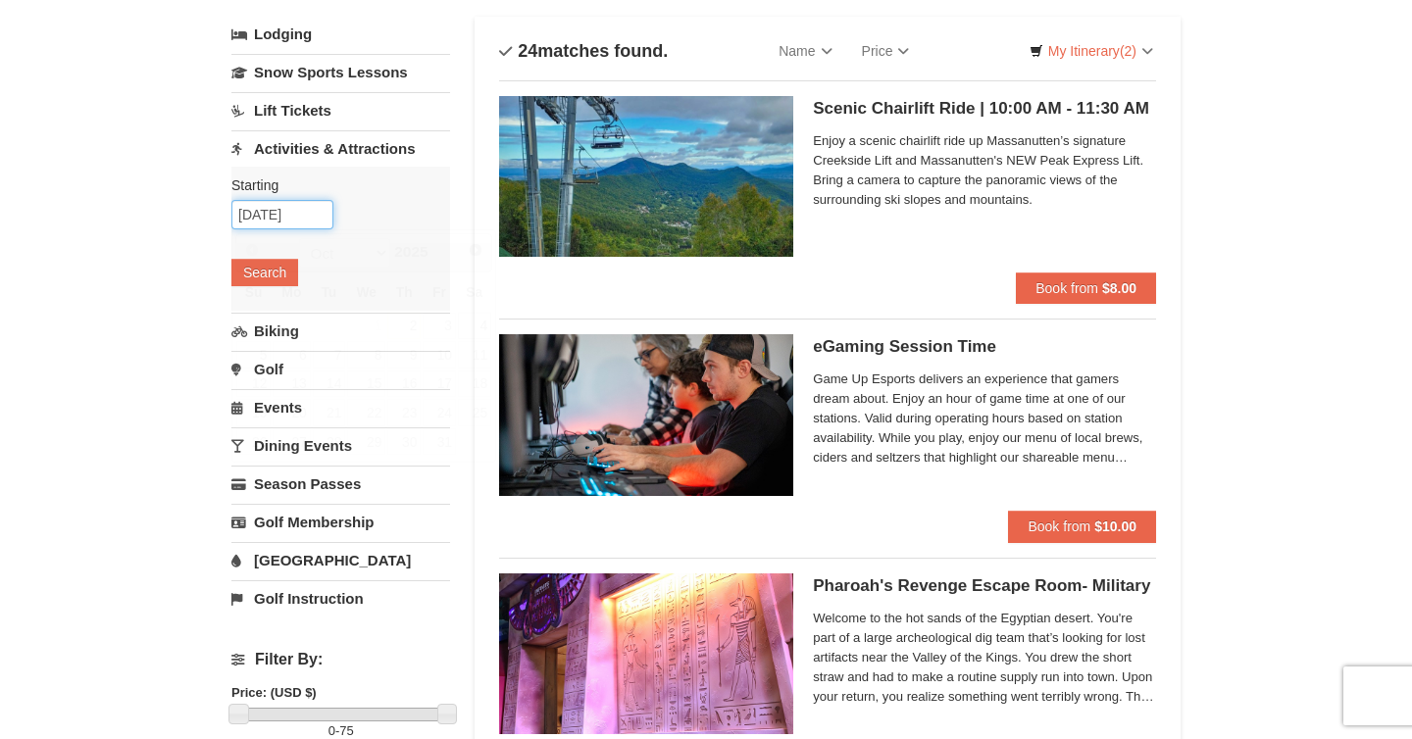
click at [272, 218] on input "10/04/2025" at bounding box center [282, 214] width 102 height 29
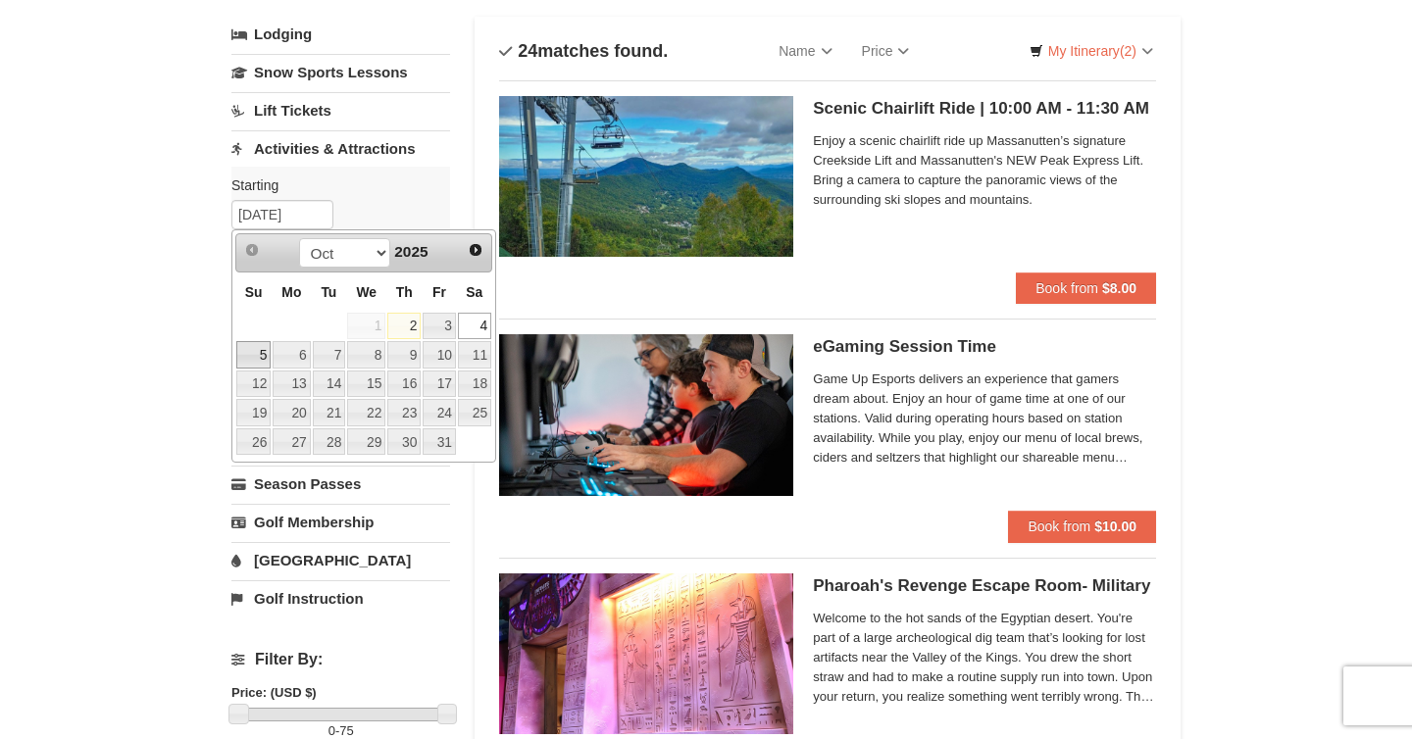
click at [253, 358] on link "5" at bounding box center [253, 354] width 34 height 27
type input "10/05/2025"
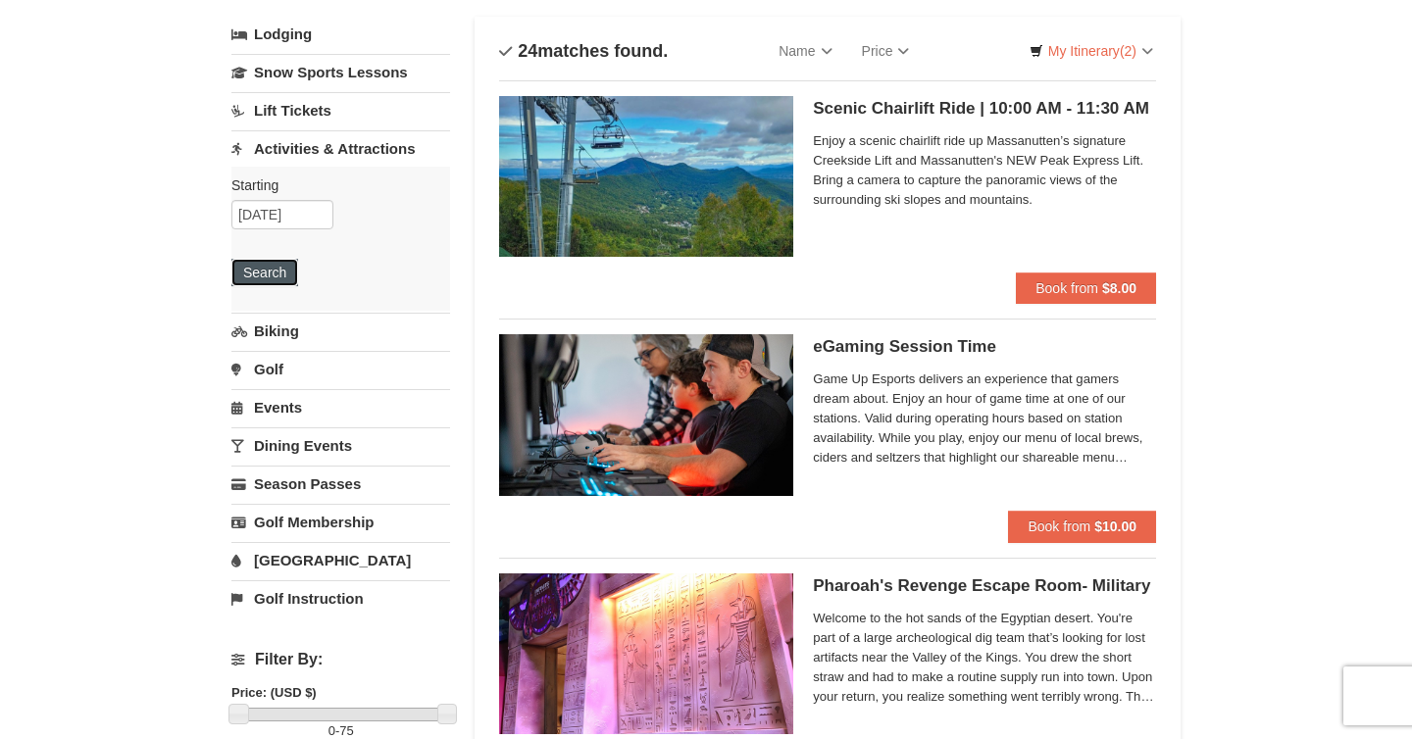
click at [271, 264] on button "Search" at bounding box center [264, 272] width 67 height 27
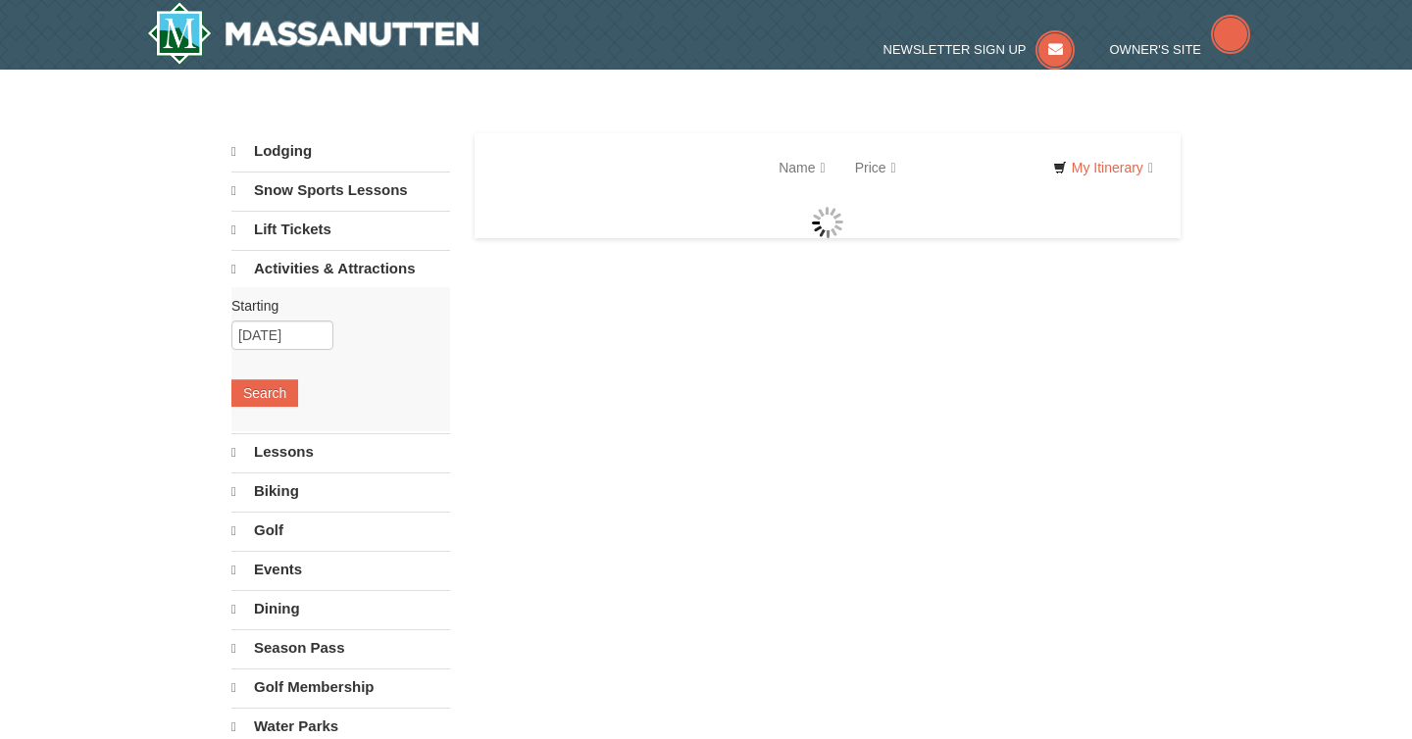
select select "10"
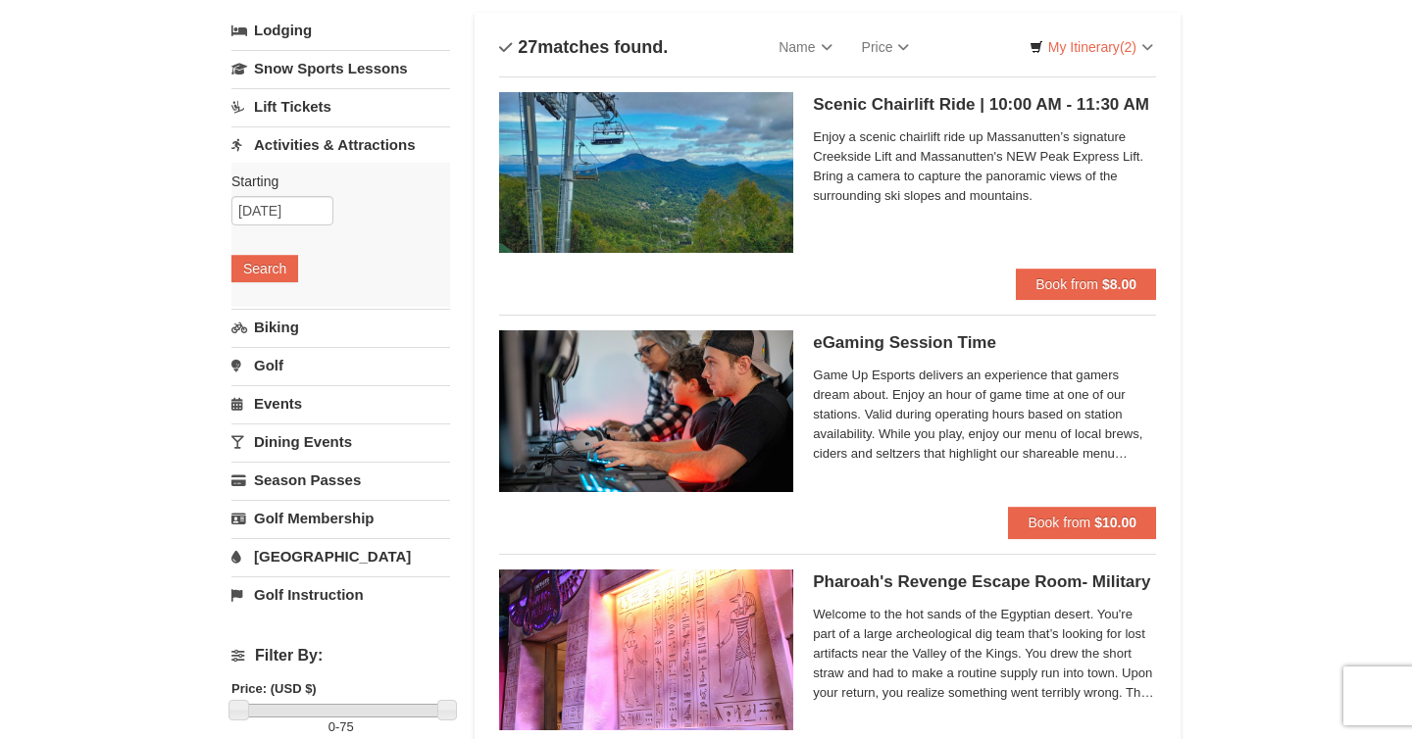
scroll to position [124, 0]
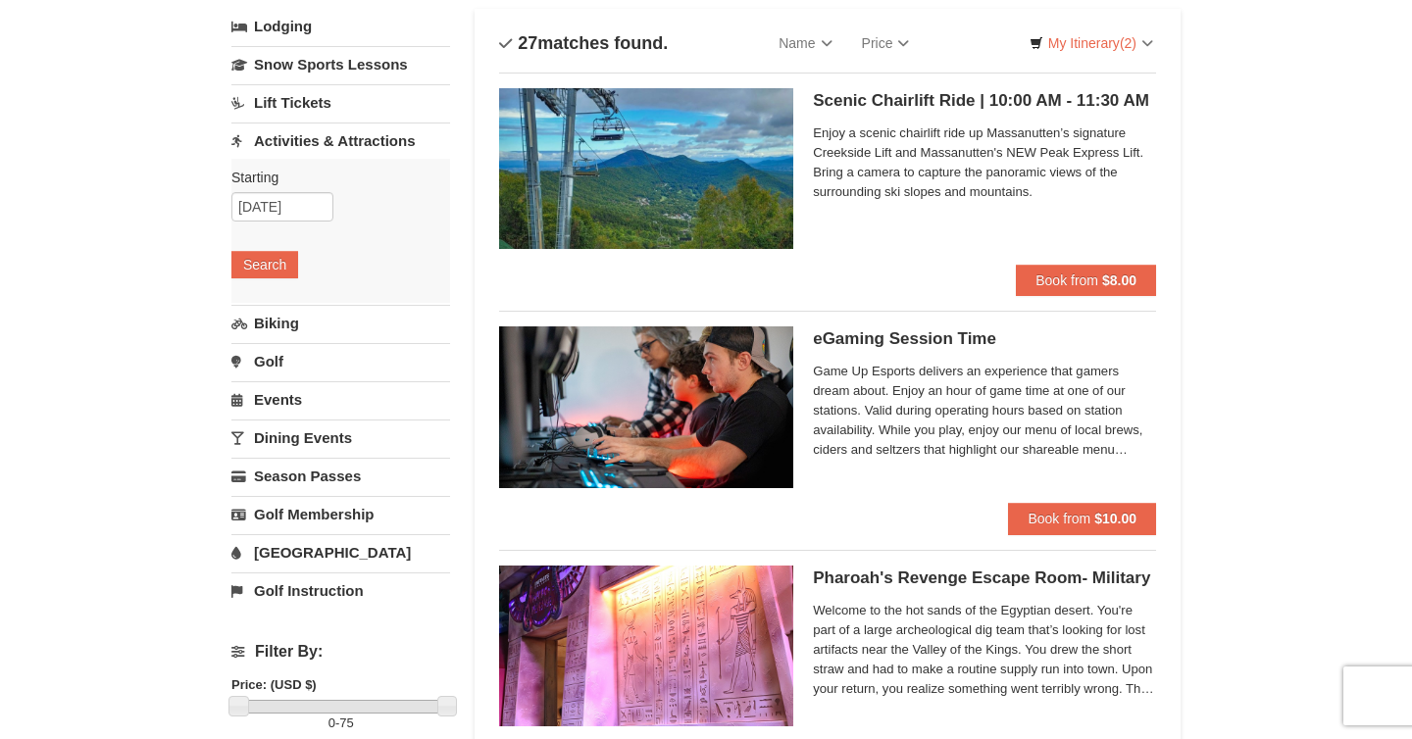
click at [330, 560] on link "Water Park" at bounding box center [340, 553] width 219 height 36
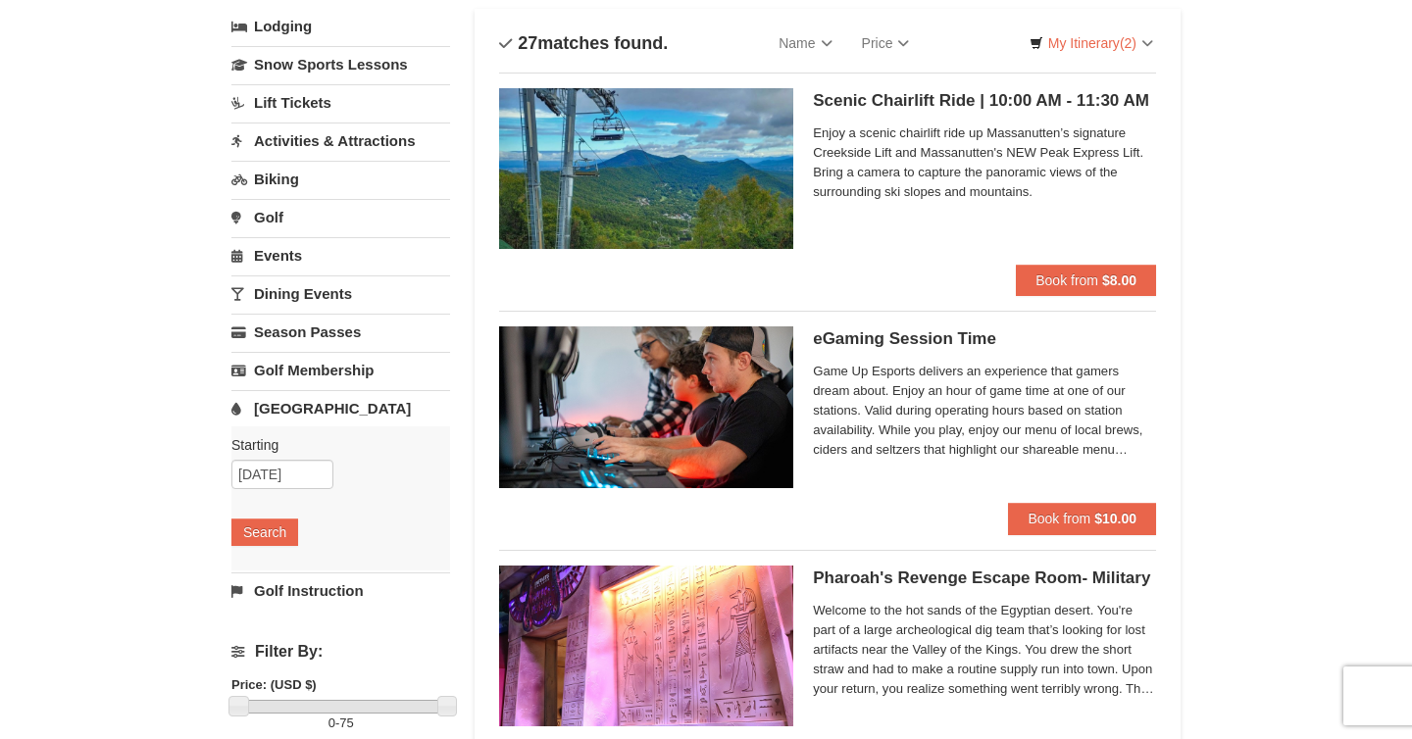
click at [261, 549] on div "Starting Please format dates MM/DD/YYYY Please format dates MM/DD/YYYY 10/05/20…" at bounding box center [340, 499] width 219 height 144
click at [270, 535] on button "Search" at bounding box center [264, 532] width 67 height 27
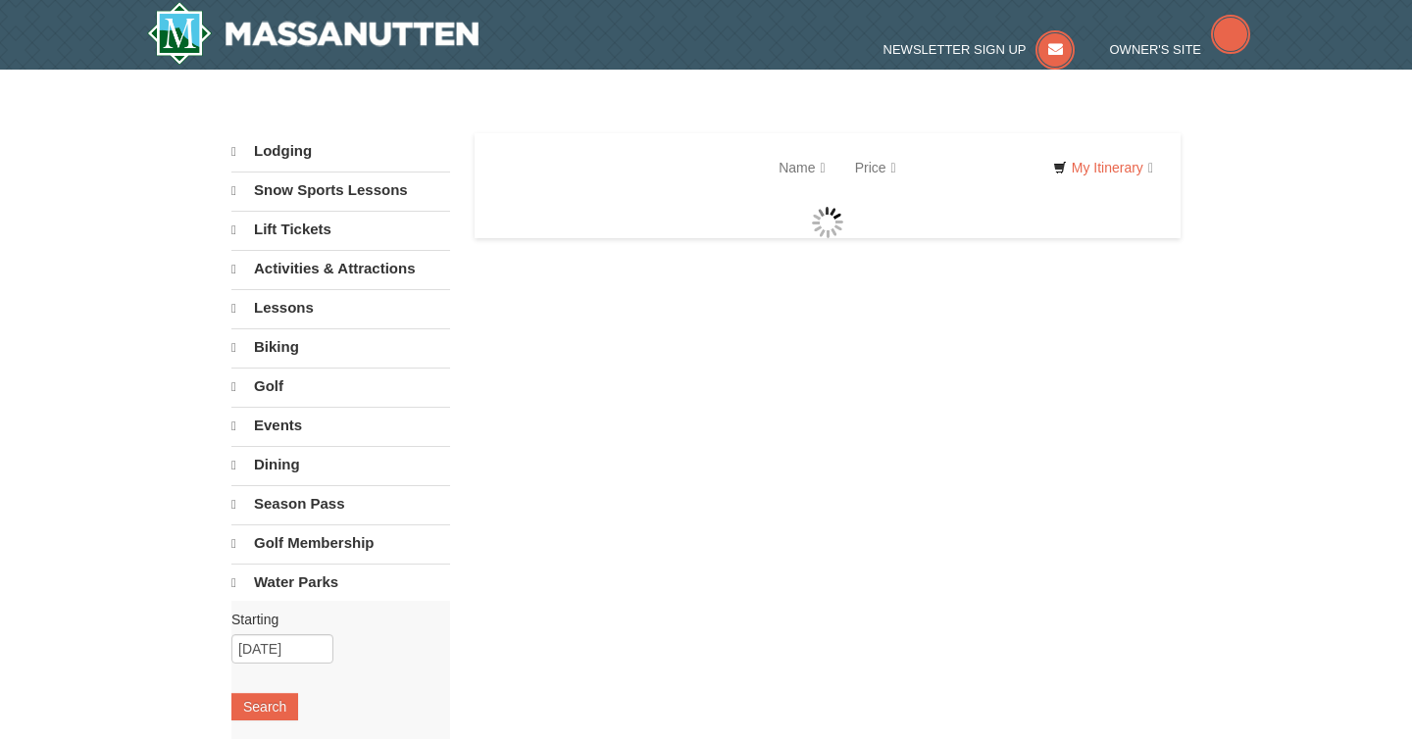
select select "10"
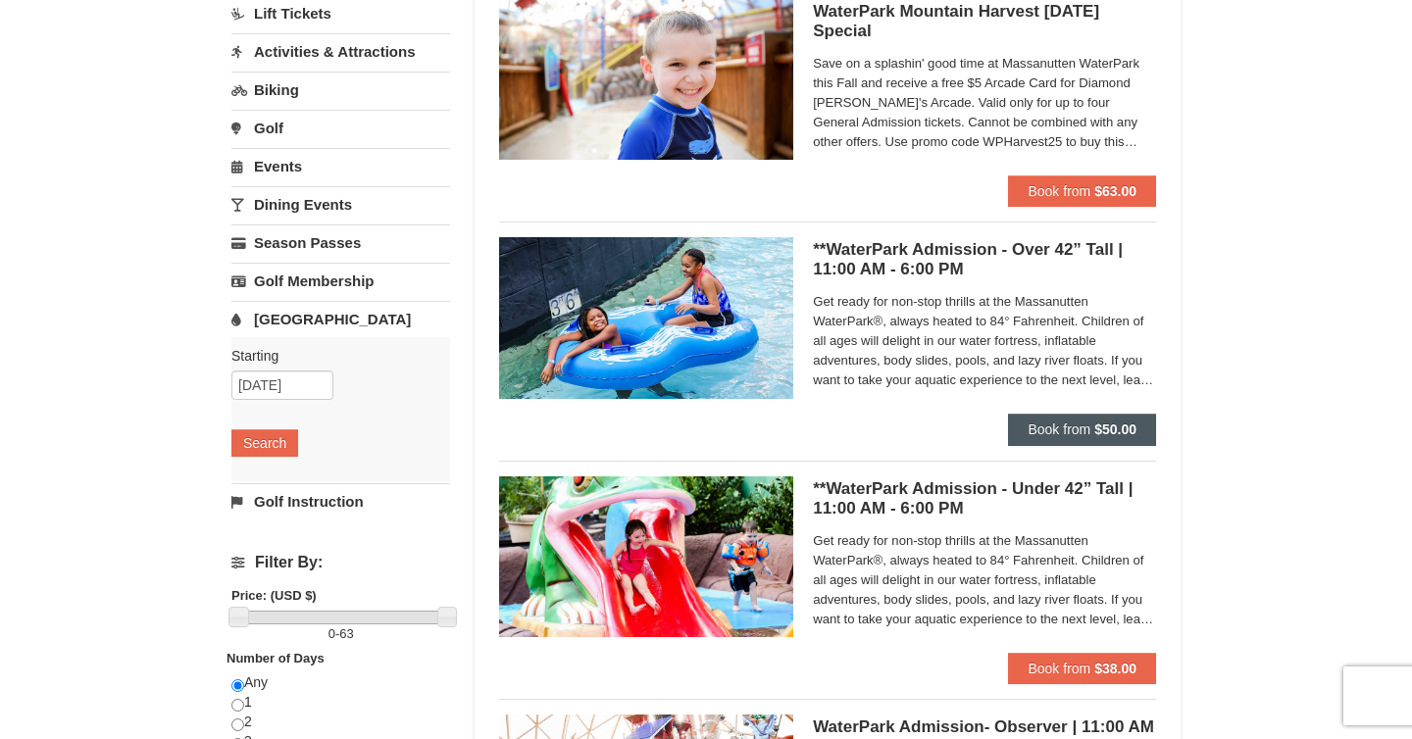
scroll to position [196, 0]
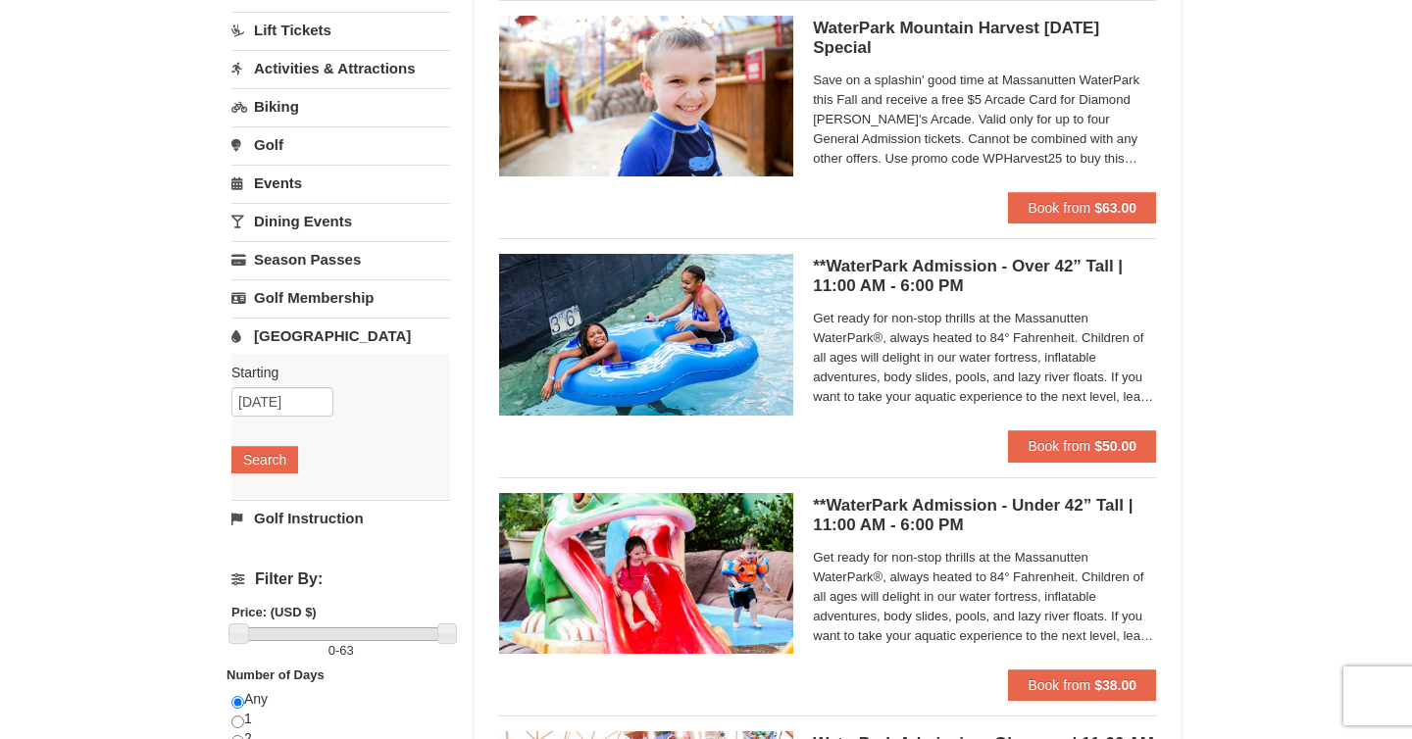
click at [958, 363] on span "Get ready for non-stop thrills at the Massanutten WaterPark®, always heated to …" at bounding box center [984, 358] width 343 height 98
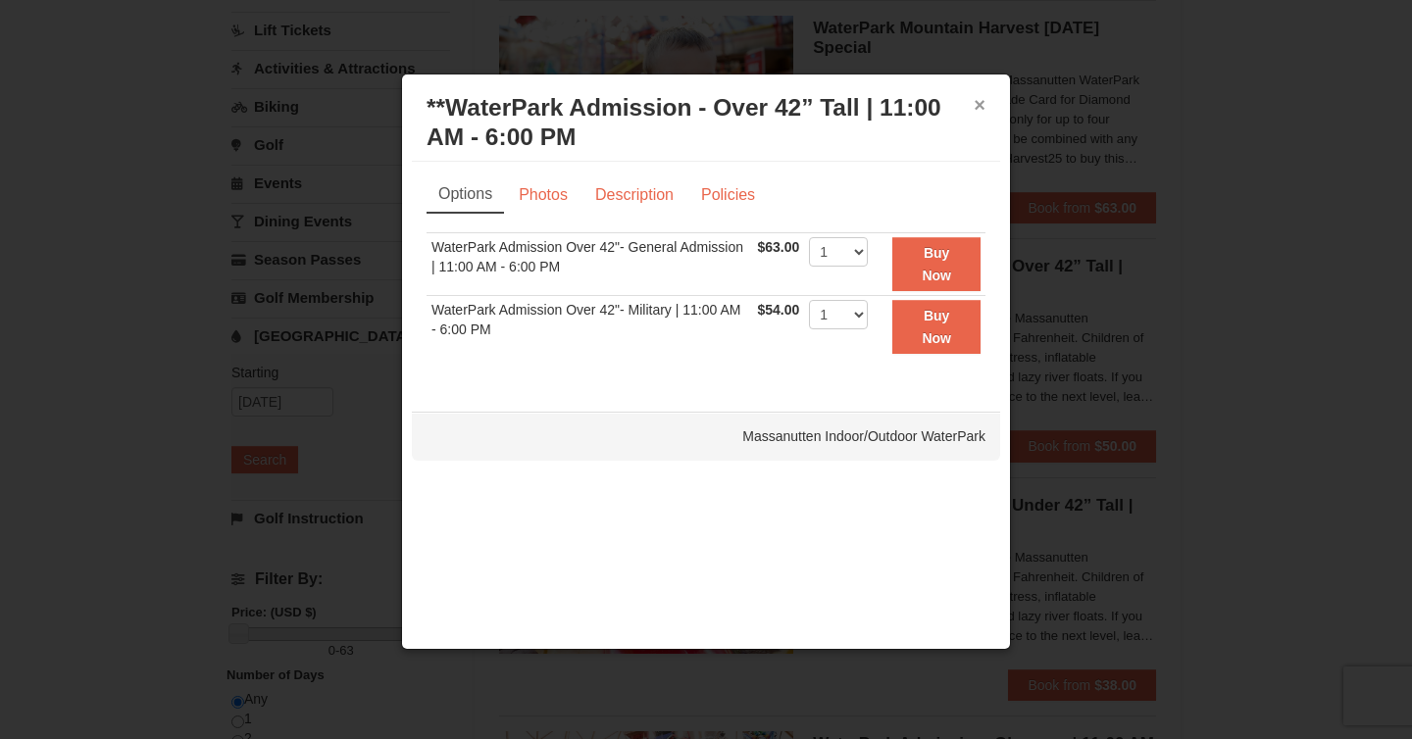
click at [982, 103] on button "×" at bounding box center [980, 105] width 12 height 20
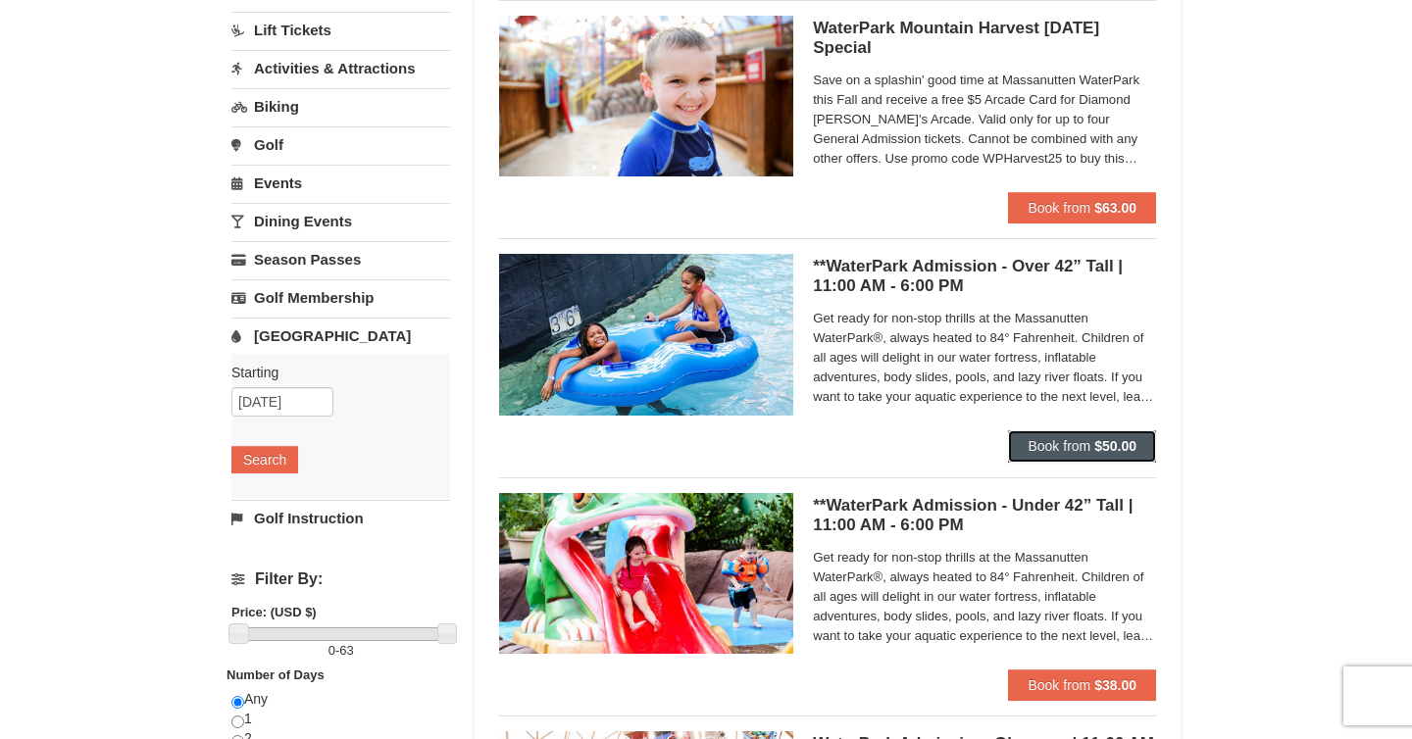
click at [1067, 439] on span "Book from" at bounding box center [1059, 446] width 63 height 16
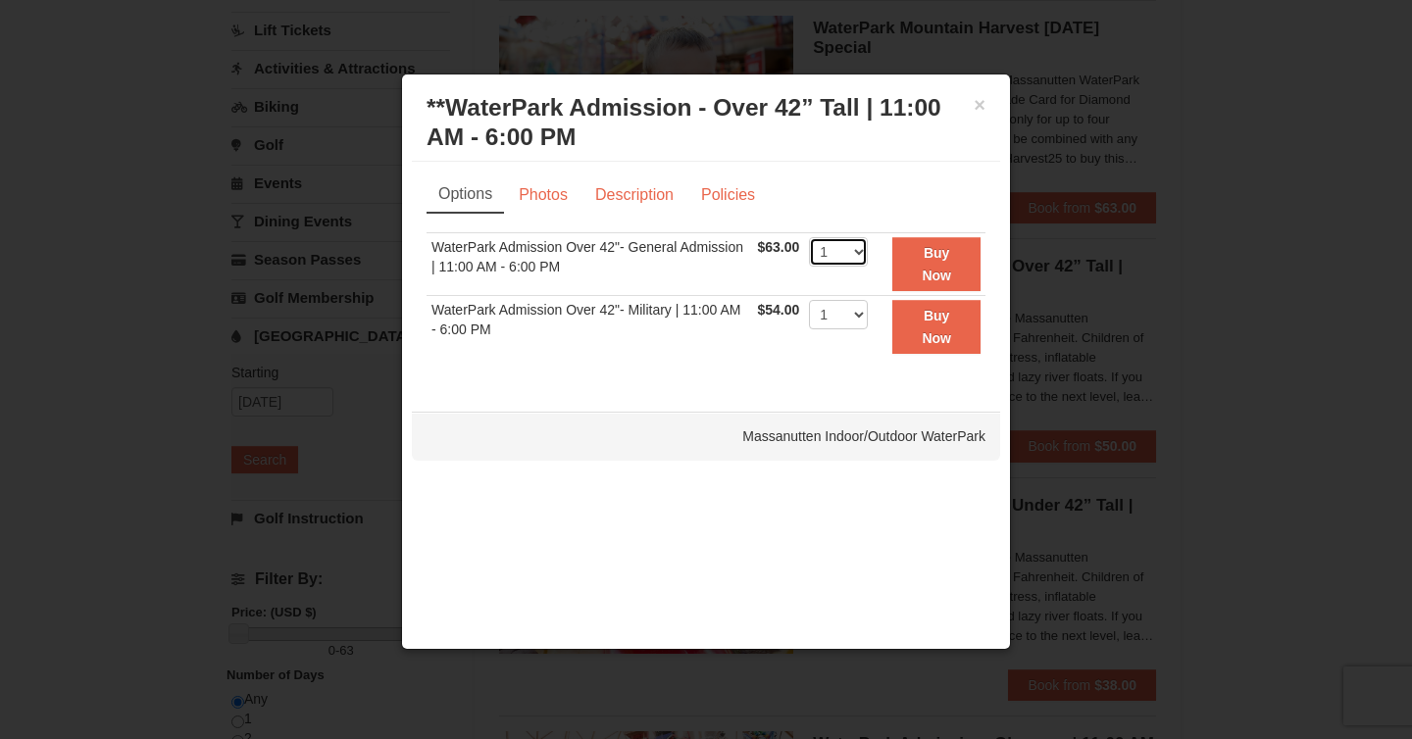
click at [866, 255] on select "1 2 3 4 5 6 7 8 9 10 11 12 13 14 15 16 17 18 19 20 21 22" at bounding box center [838, 251] width 59 height 29
click at [630, 194] on link "Description" at bounding box center [635, 195] width 104 height 37
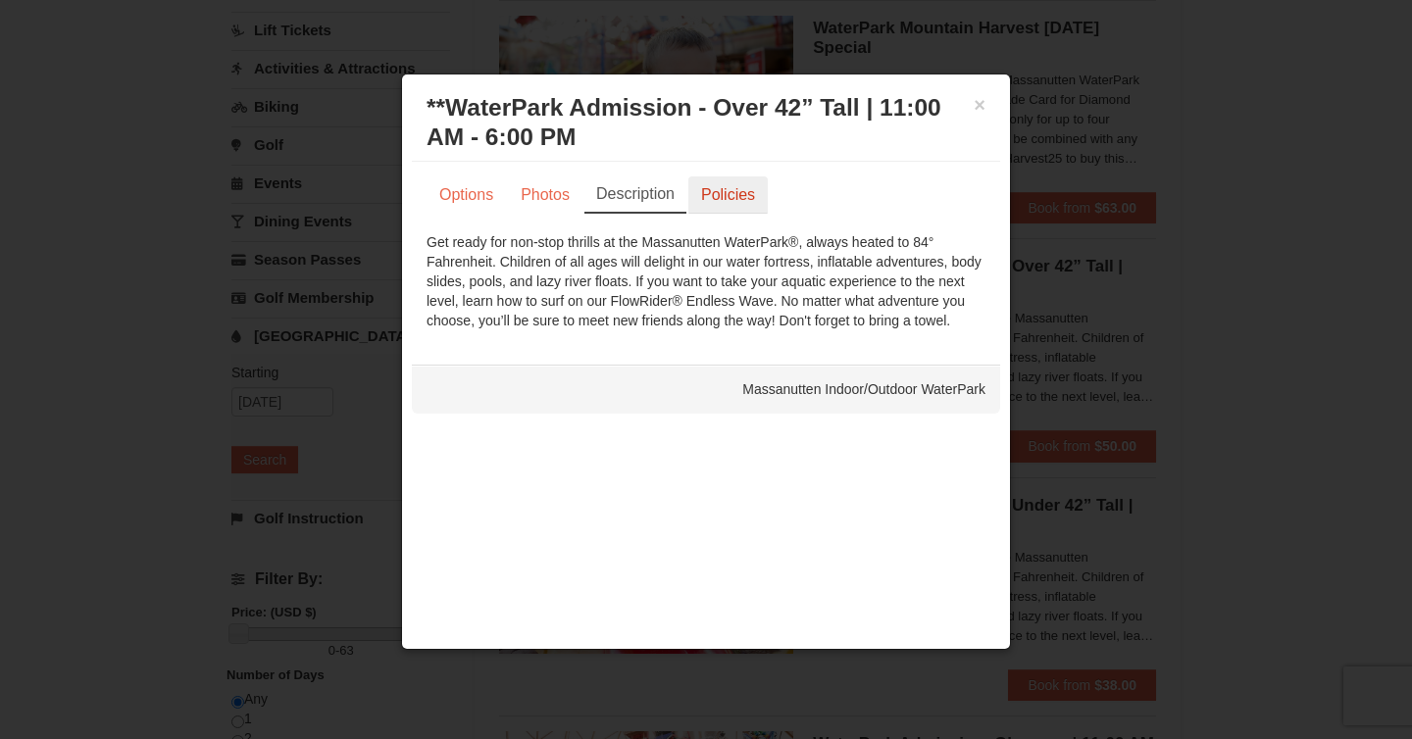
click at [718, 204] on link "Policies" at bounding box center [727, 195] width 79 height 37
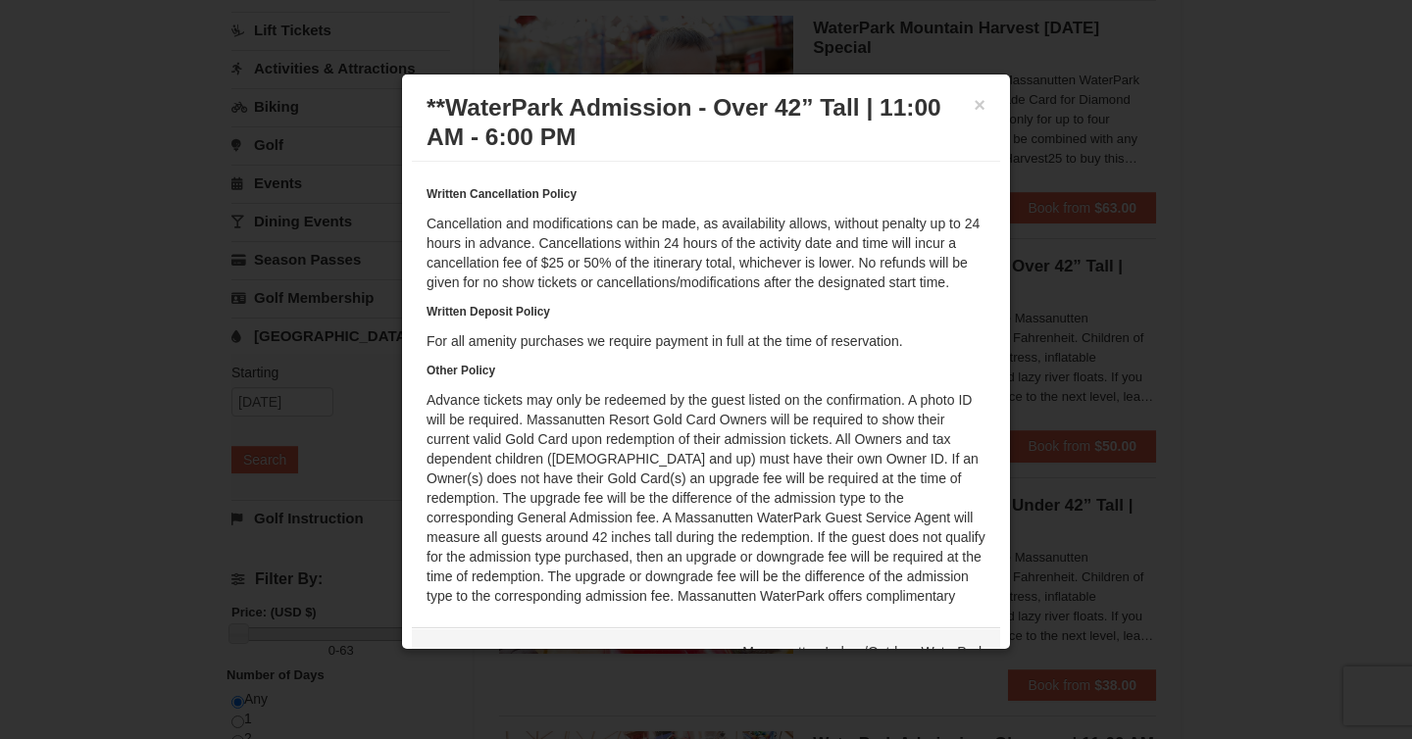
scroll to position [0, 0]
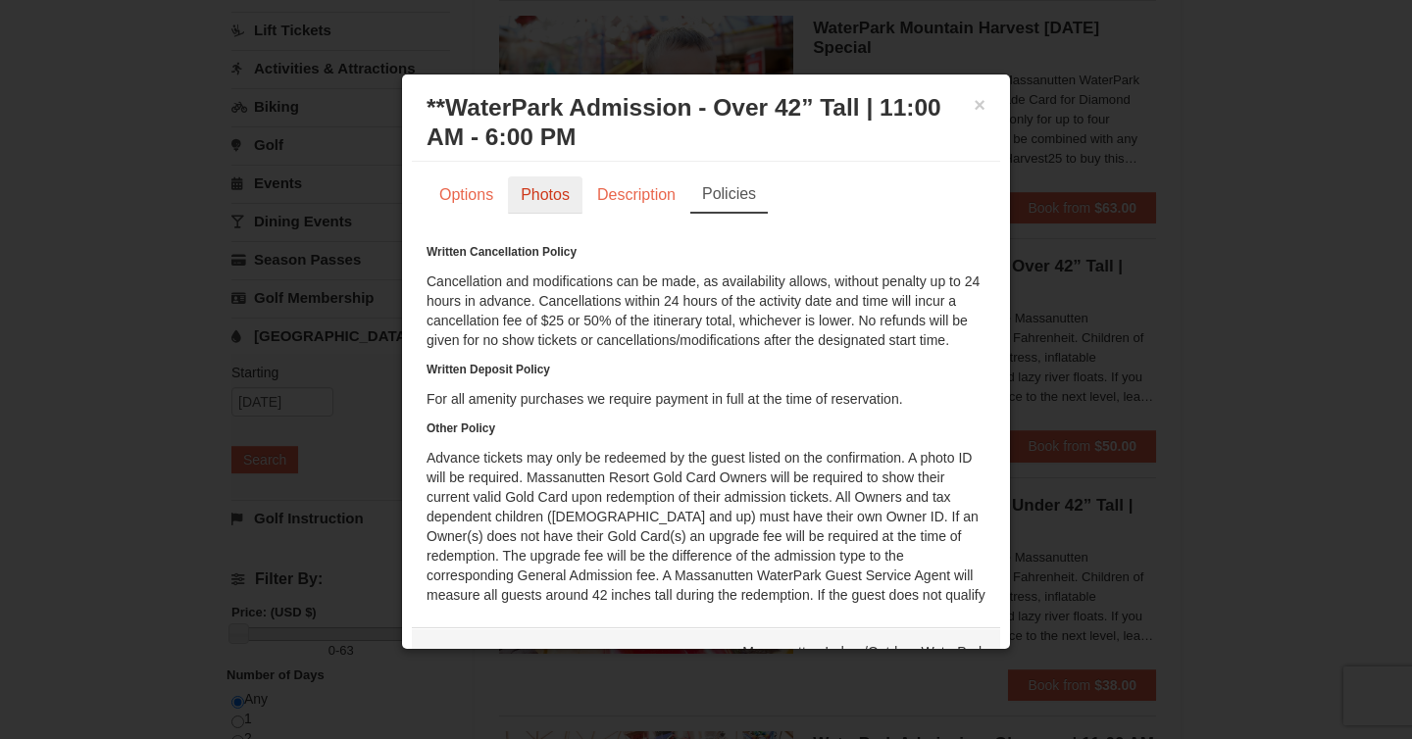
click at [555, 201] on link "Photos" at bounding box center [545, 195] width 75 height 37
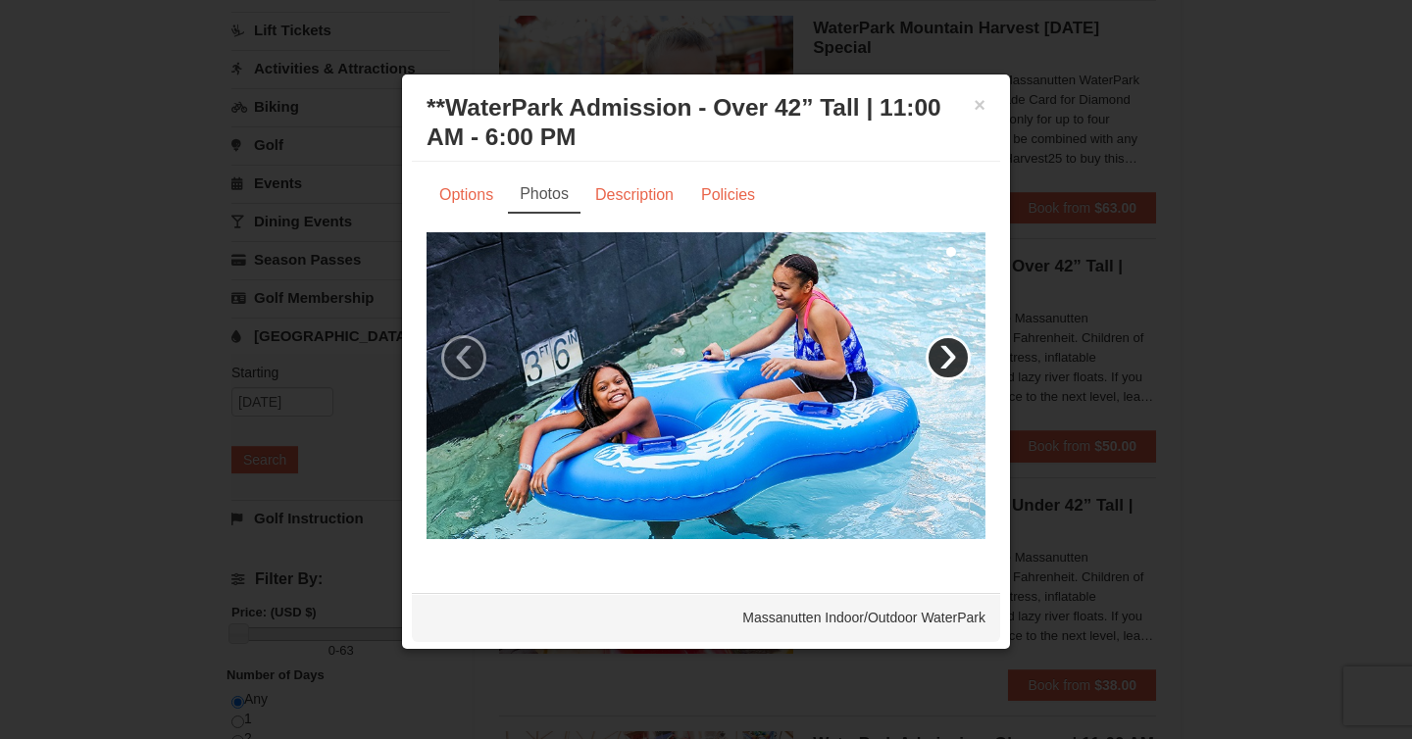
click at [942, 359] on link "›" at bounding box center [948, 357] width 45 height 45
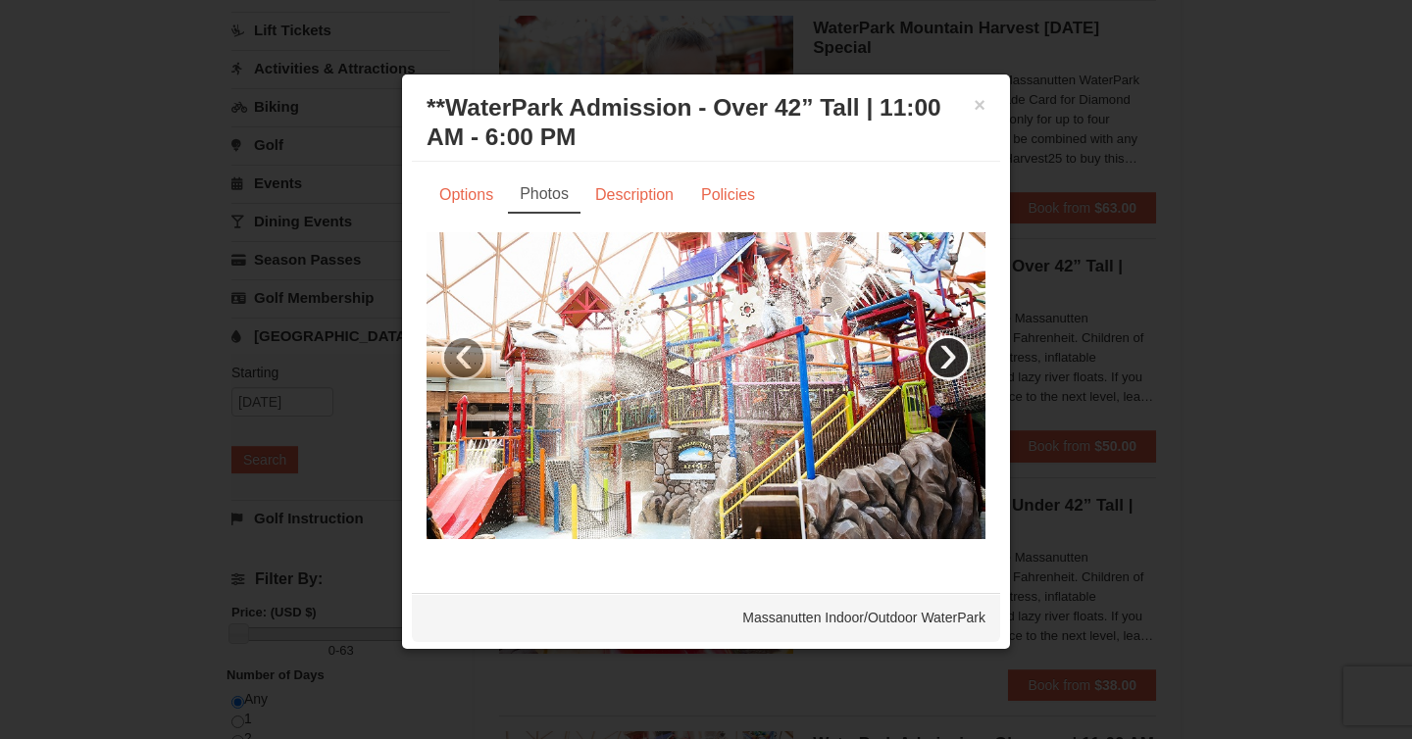
click at [942, 358] on link "›" at bounding box center [948, 357] width 45 height 45
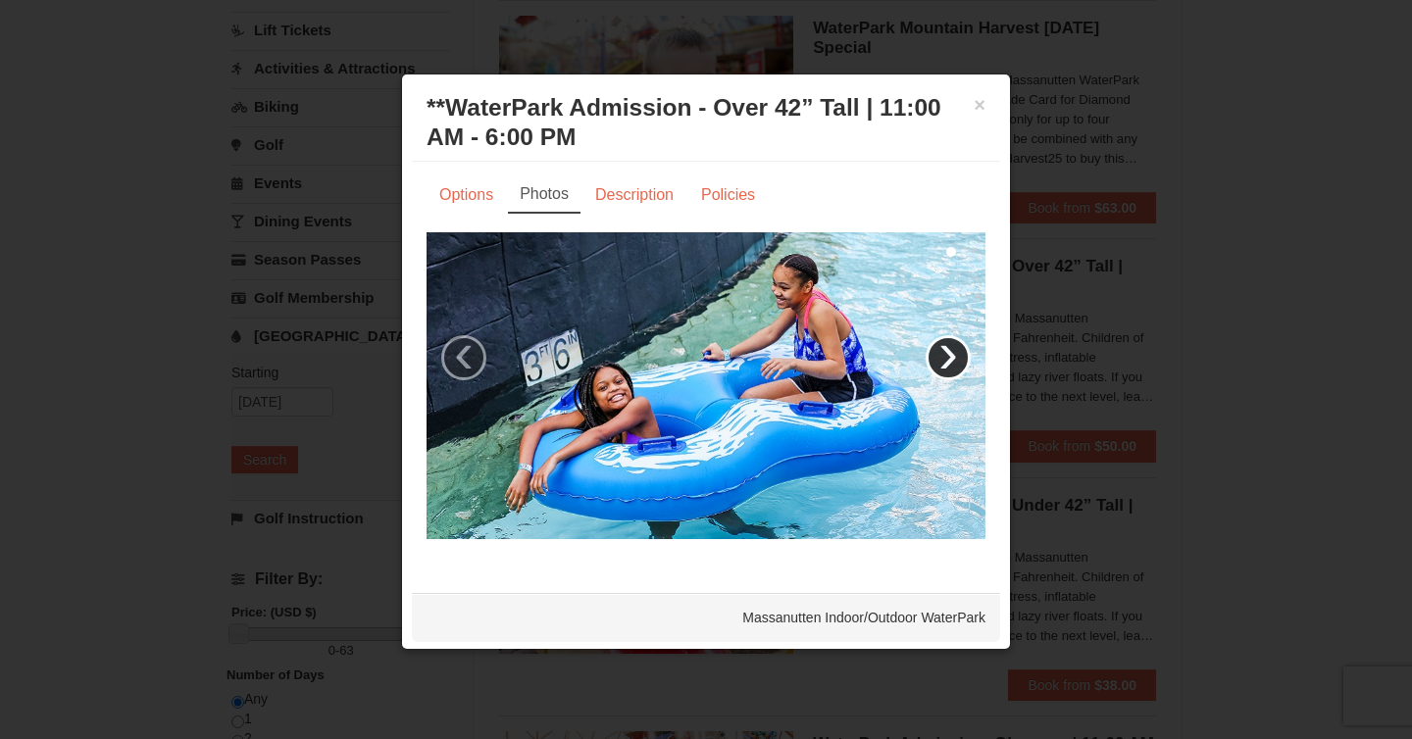
click at [942, 358] on link "›" at bounding box center [948, 357] width 45 height 45
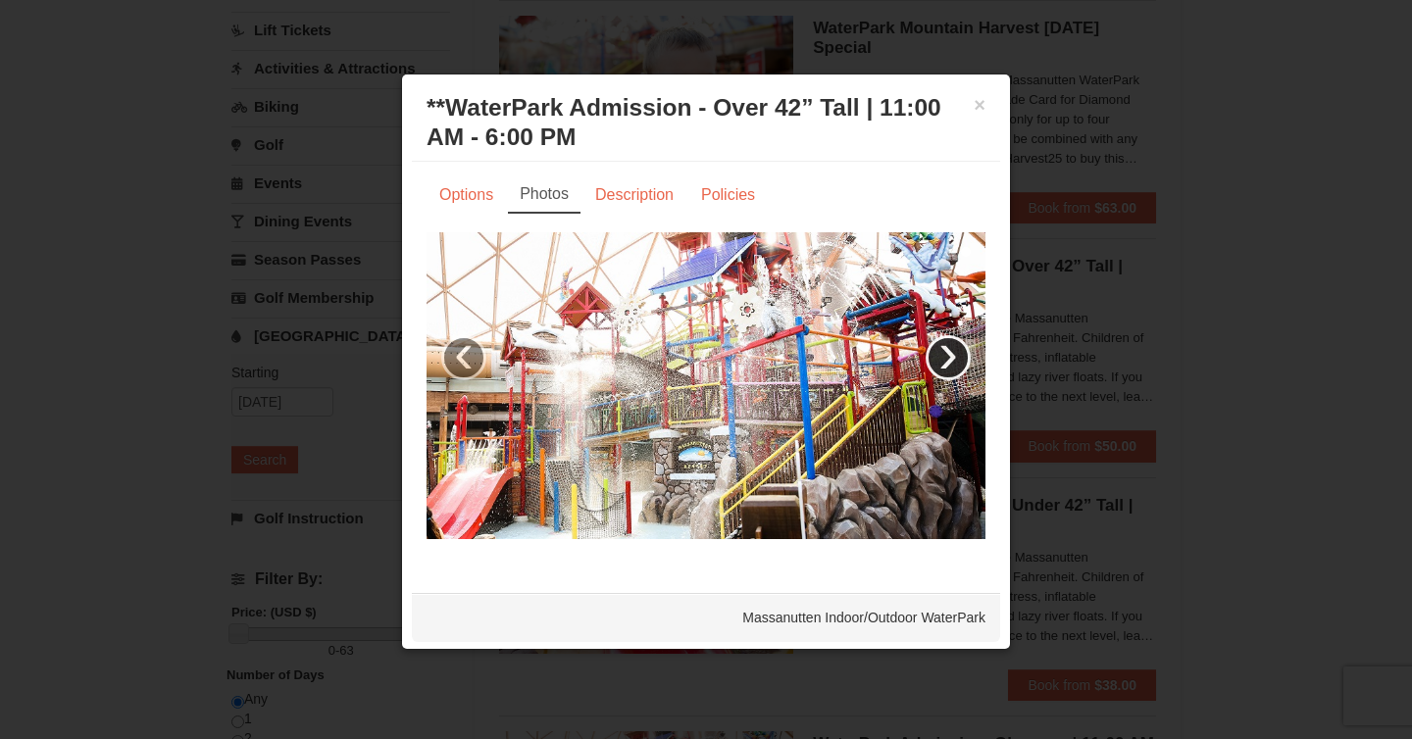
click at [942, 358] on link "›" at bounding box center [948, 357] width 45 height 45
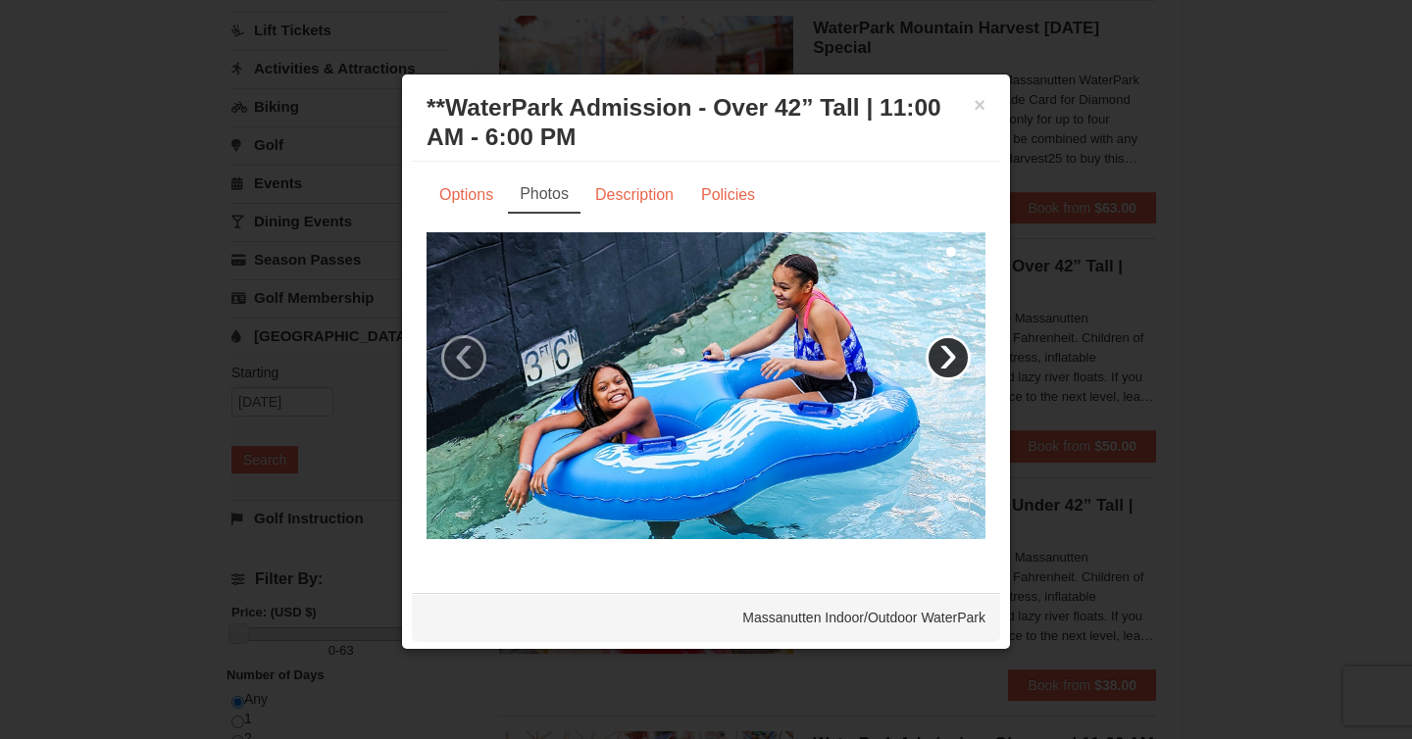
click at [941, 358] on link "›" at bounding box center [948, 357] width 45 height 45
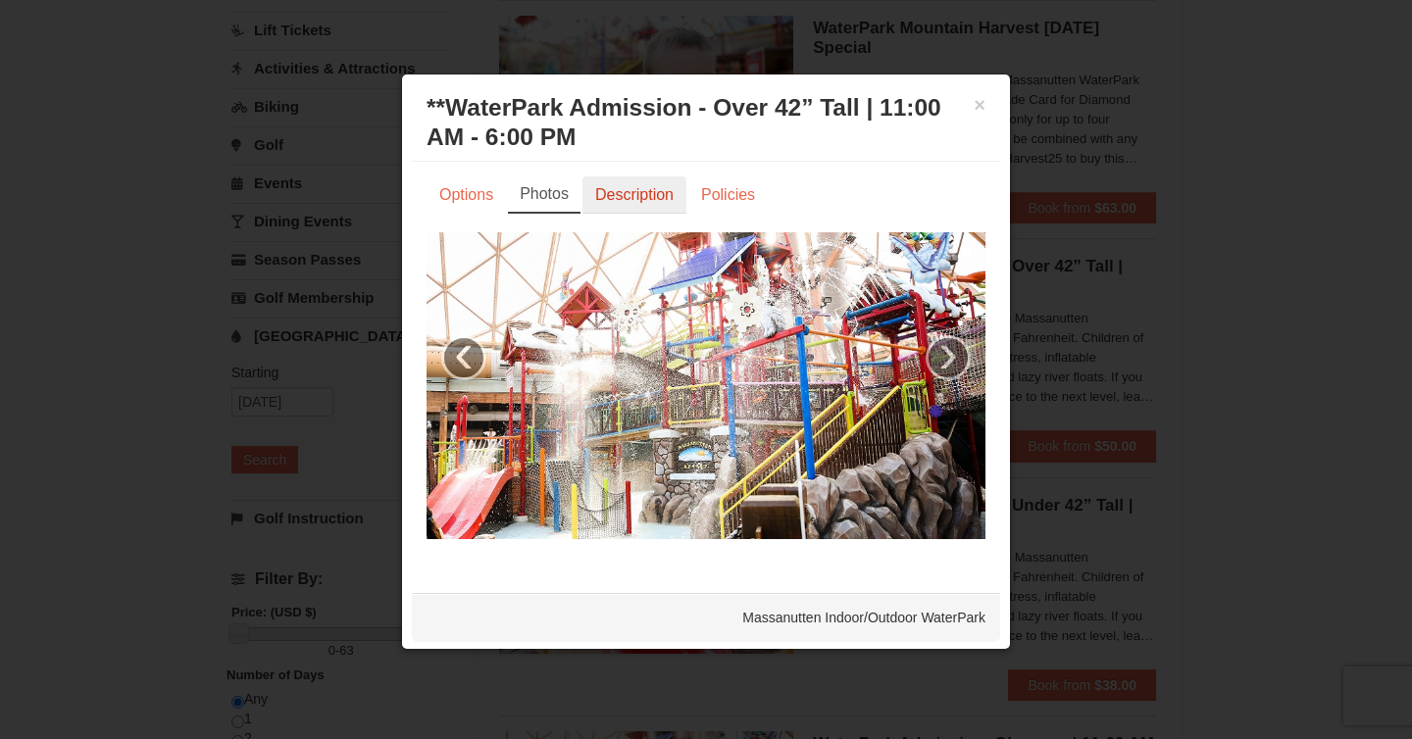
click at [636, 198] on link "Description" at bounding box center [635, 195] width 104 height 37
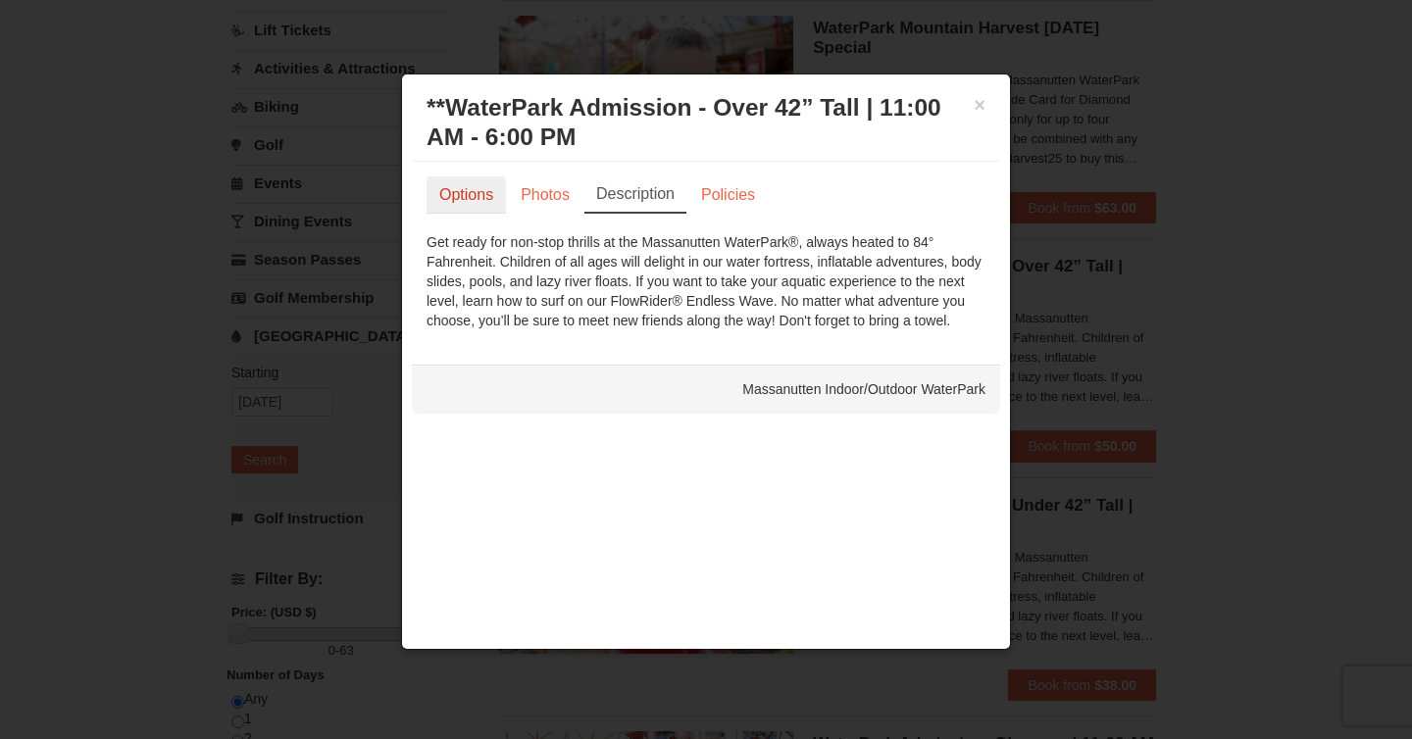
click at [448, 188] on link "Options" at bounding box center [466, 195] width 79 height 37
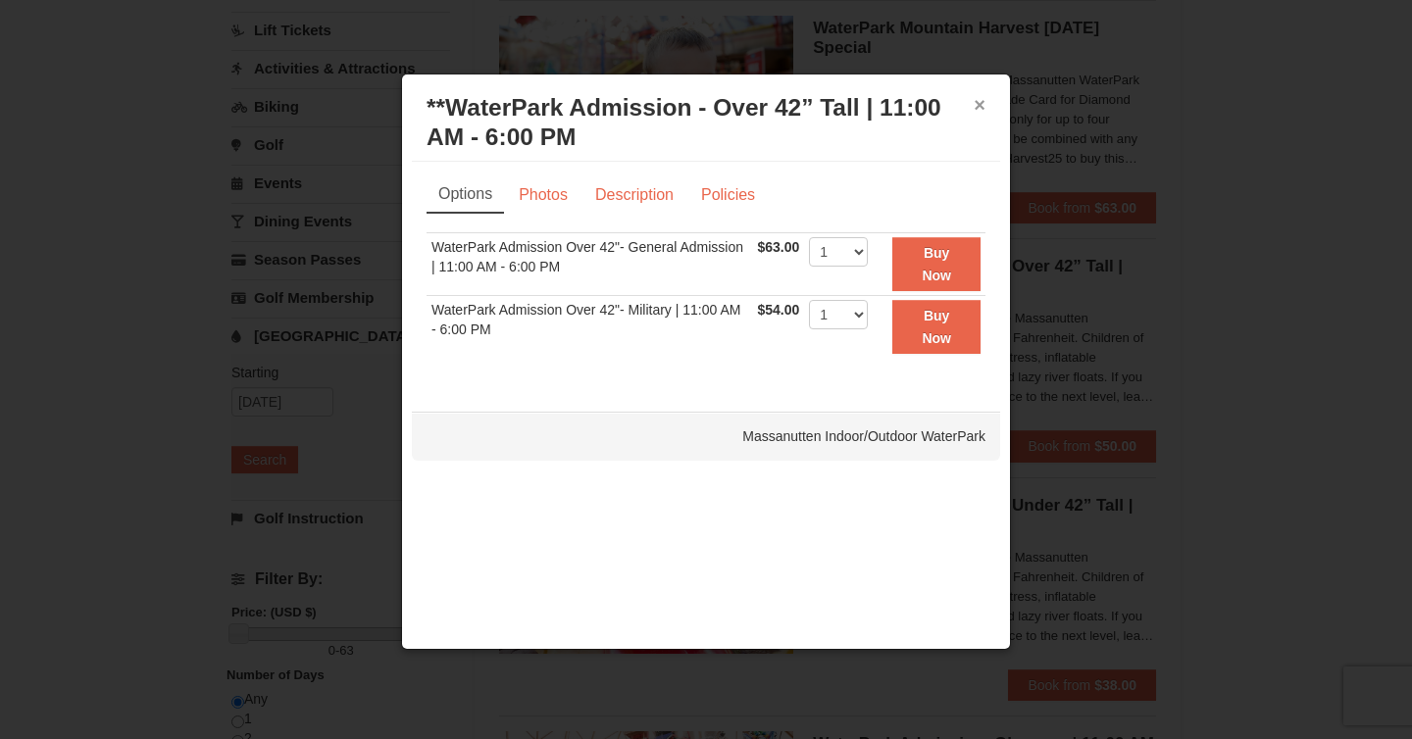
click at [979, 110] on button "×" at bounding box center [980, 105] width 12 height 20
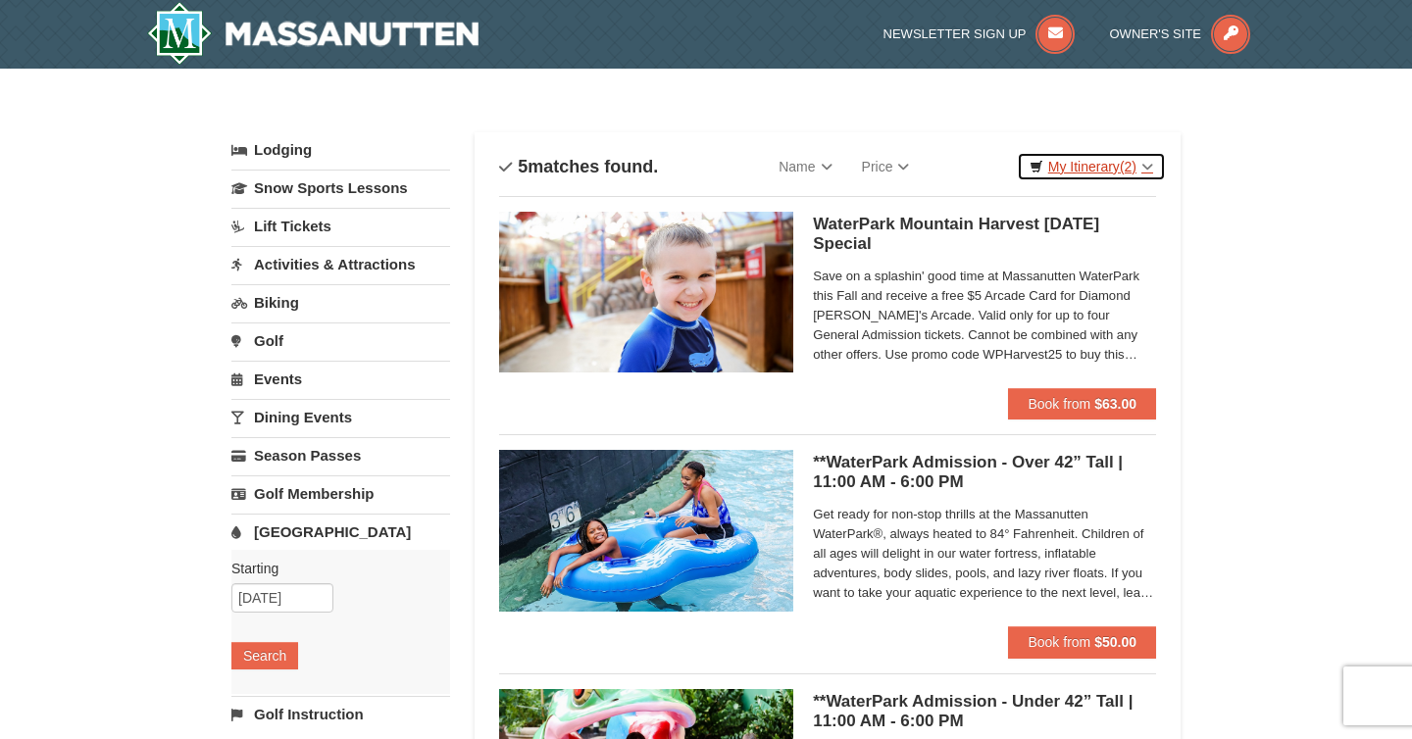
click at [1126, 162] on span "(2)" at bounding box center [1128, 167] width 17 height 16
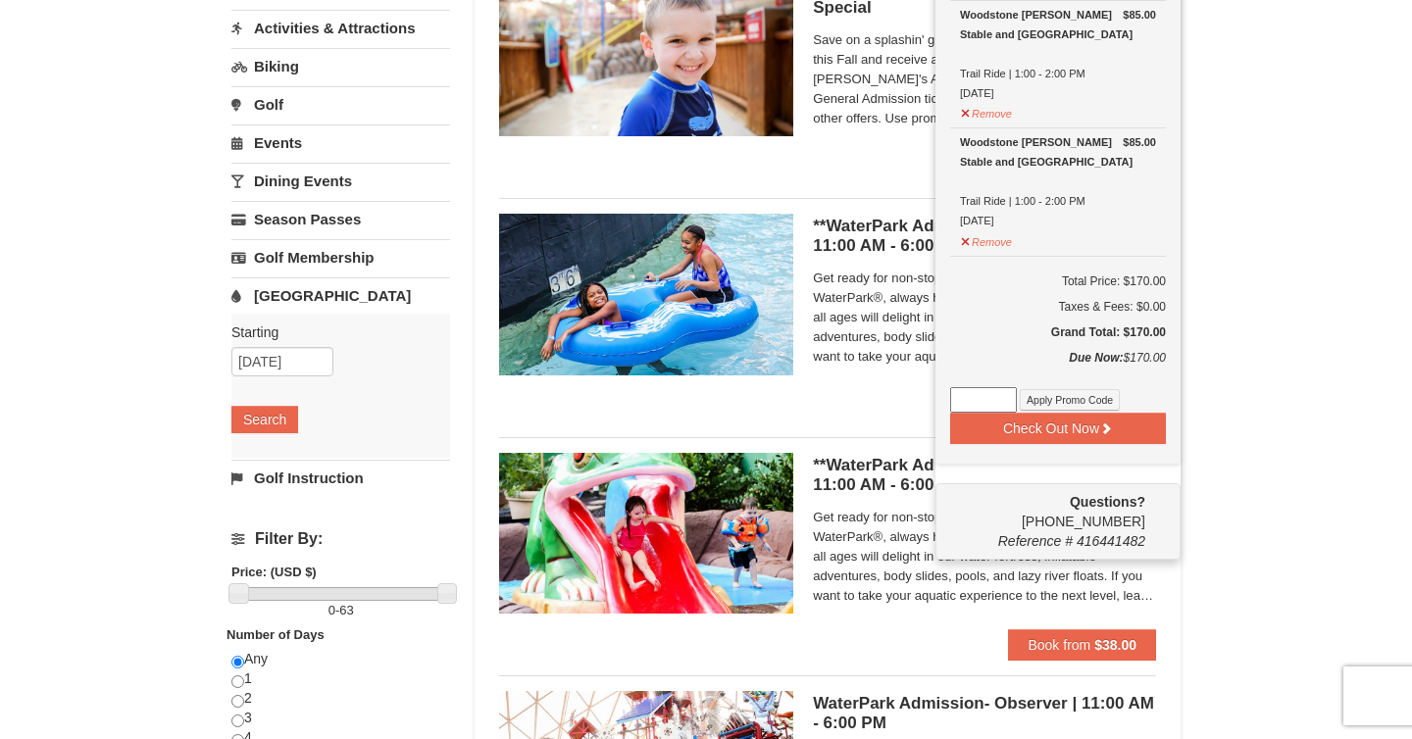
scroll to position [241, 0]
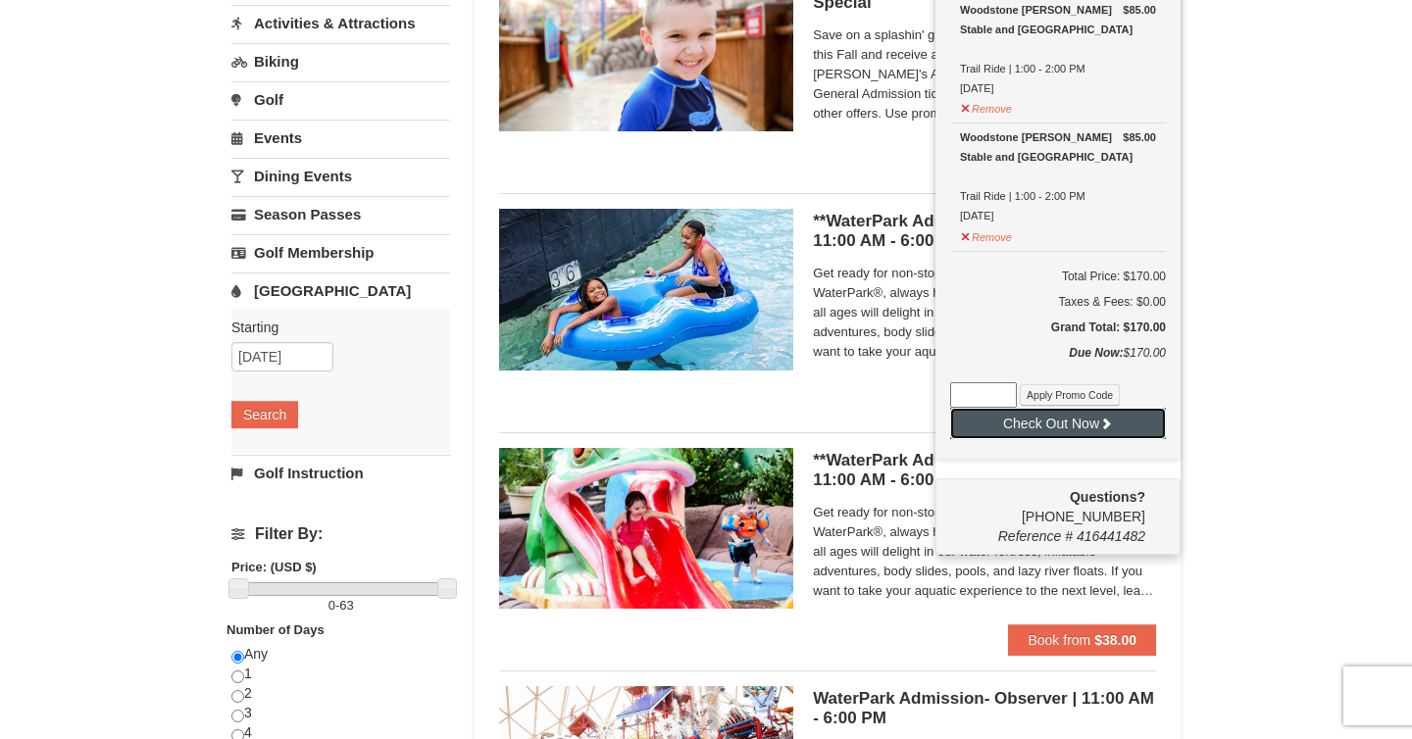
click at [1077, 414] on button "Check Out Now" at bounding box center [1058, 423] width 216 height 31
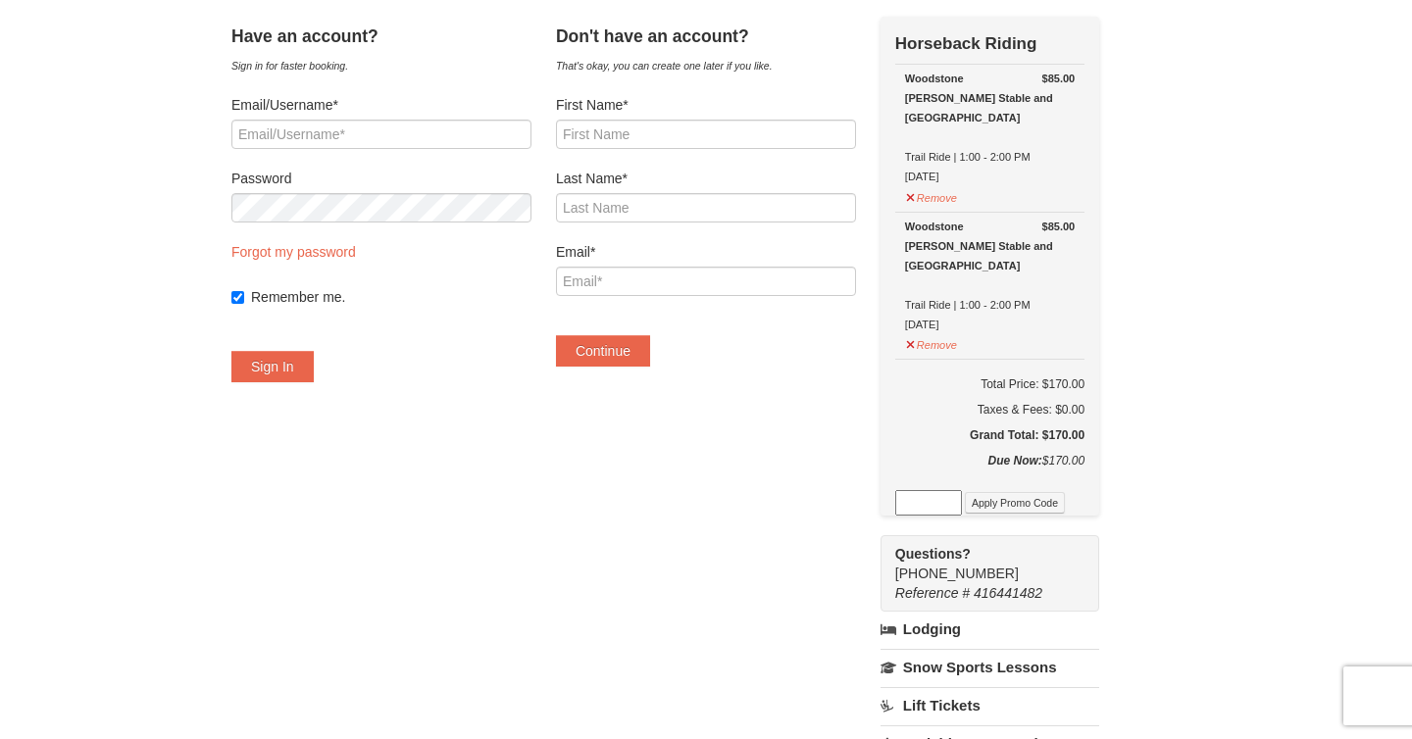
scroll to position [97, 0]
click at [645, 144] on input "First Name*" at bounding box center [706, 133] width 300 height 29
type input "Yamai"
type input "Jack"
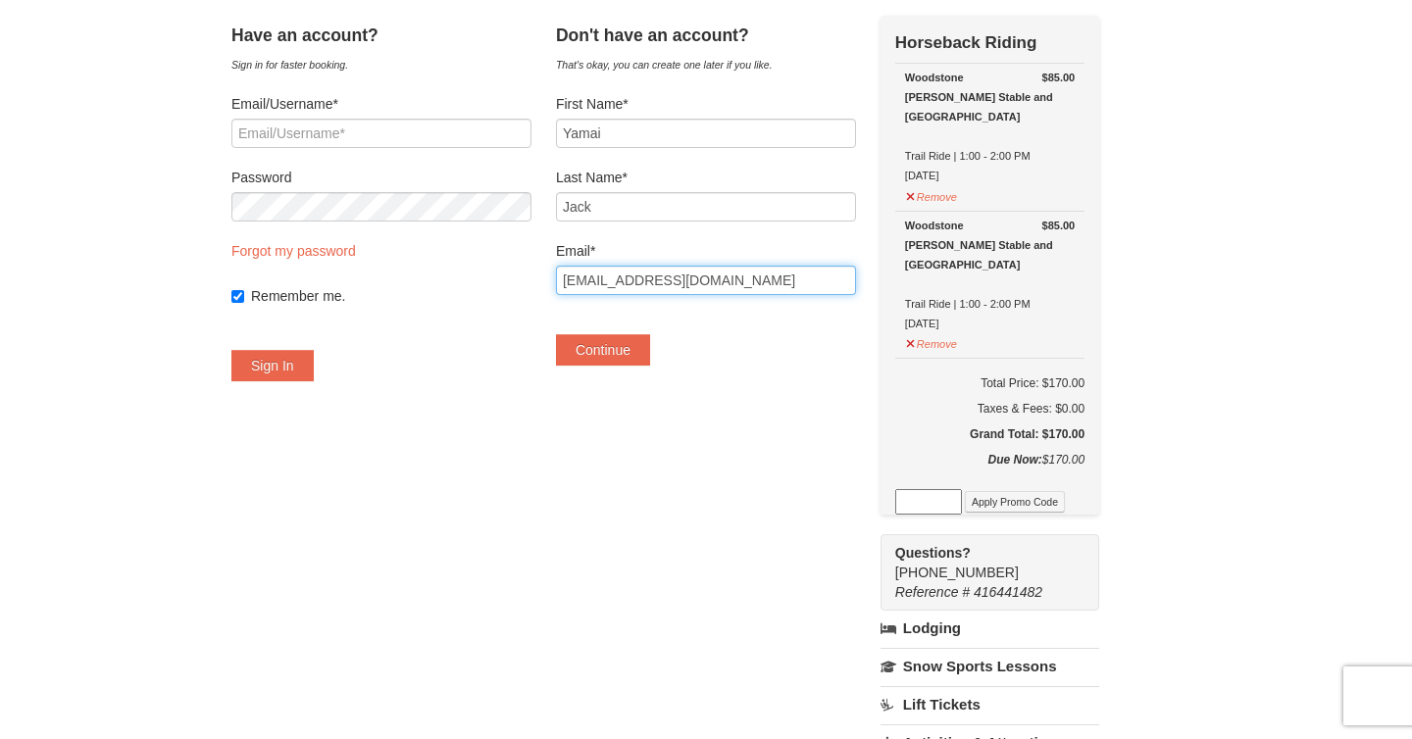
click at [694, 284] on input "[EMAIL_ADDRESS][DOMAIN_NAME]" at bounding box center [706, 280] width 300 height 29
type input "[EMAIL_ADDRESS][DOMAIN_NAME]"
click at [598, 416] on div "Have an account? Sign in for faster booking. Email/Username* Password Forgot my…" at bounding box center [705, 551] width 949 height 1071
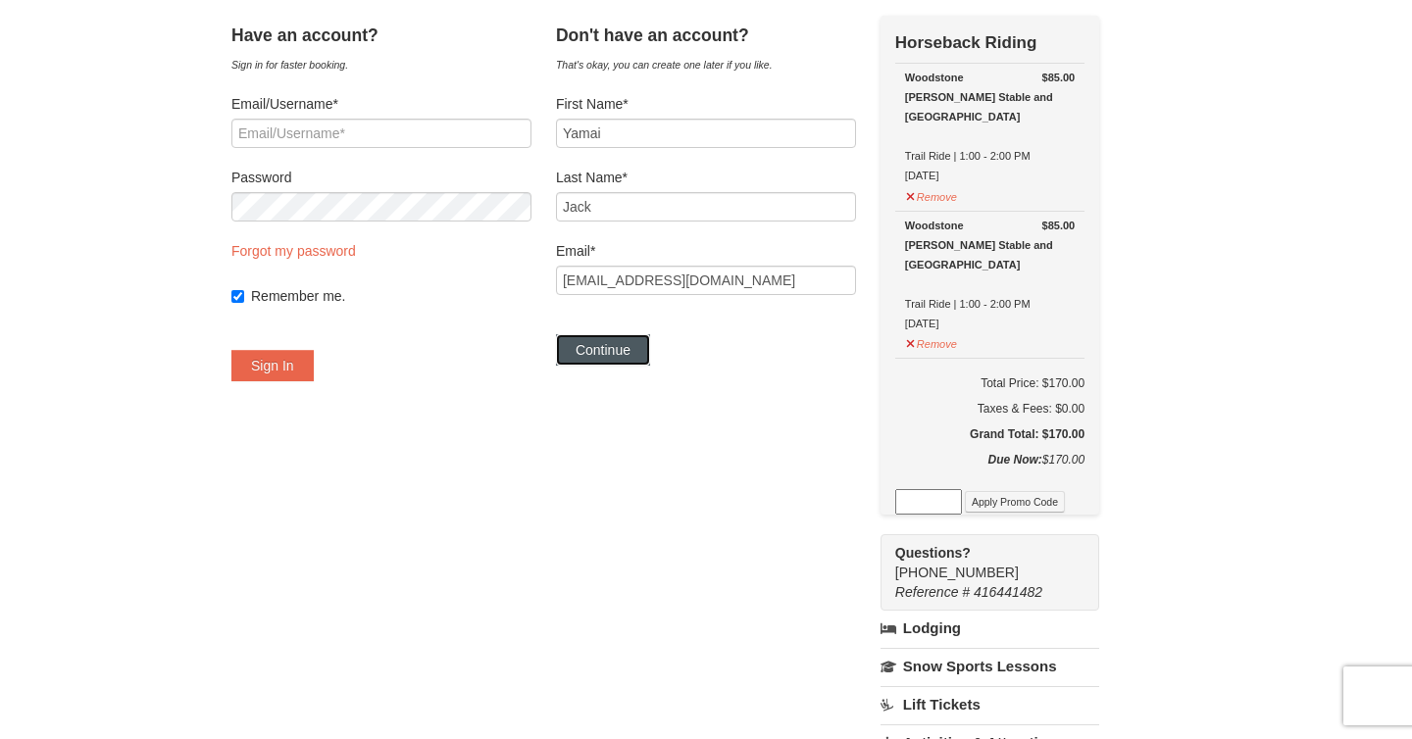
click at [609, 355] on button "Continue" at bounding box center [603, 349] width 94 height 31
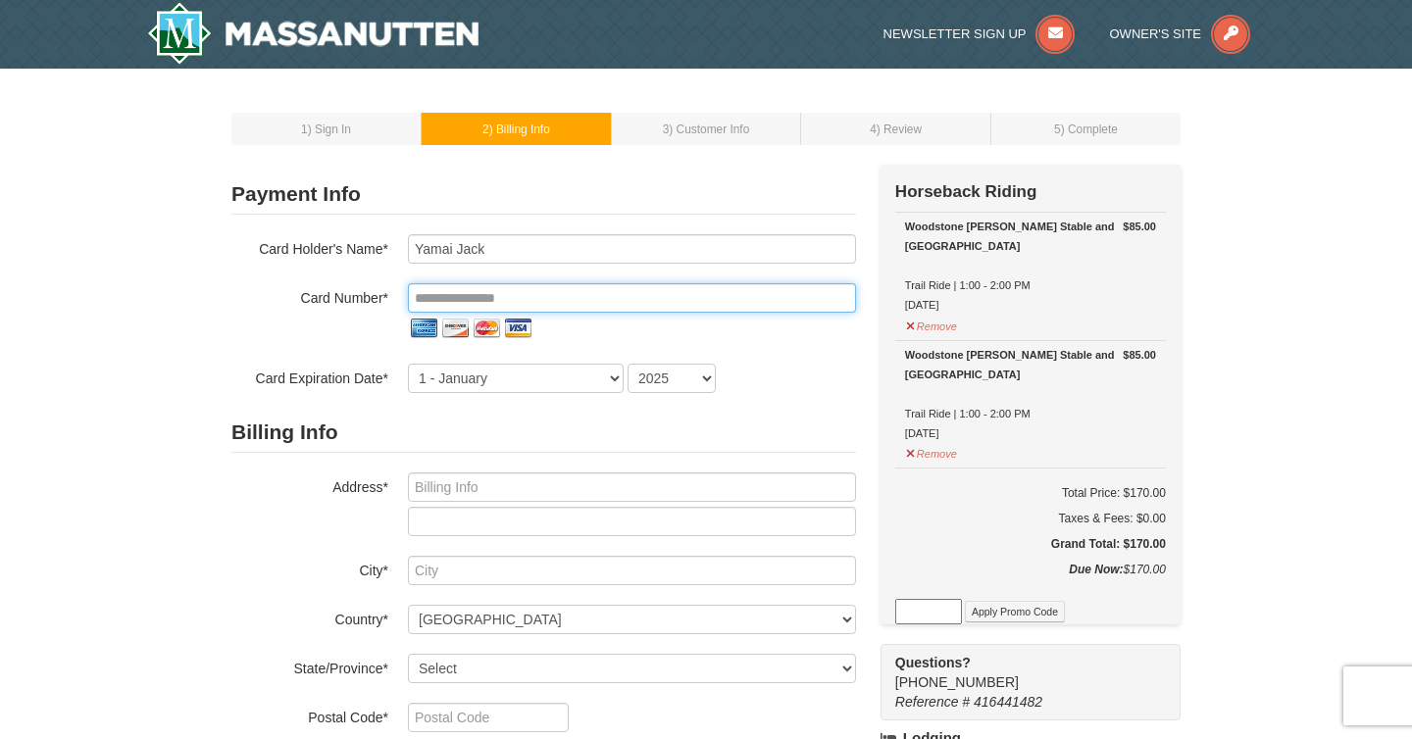
click at [527, 296] on input "tel" at bounding box center [632, 297] width 448 height 29
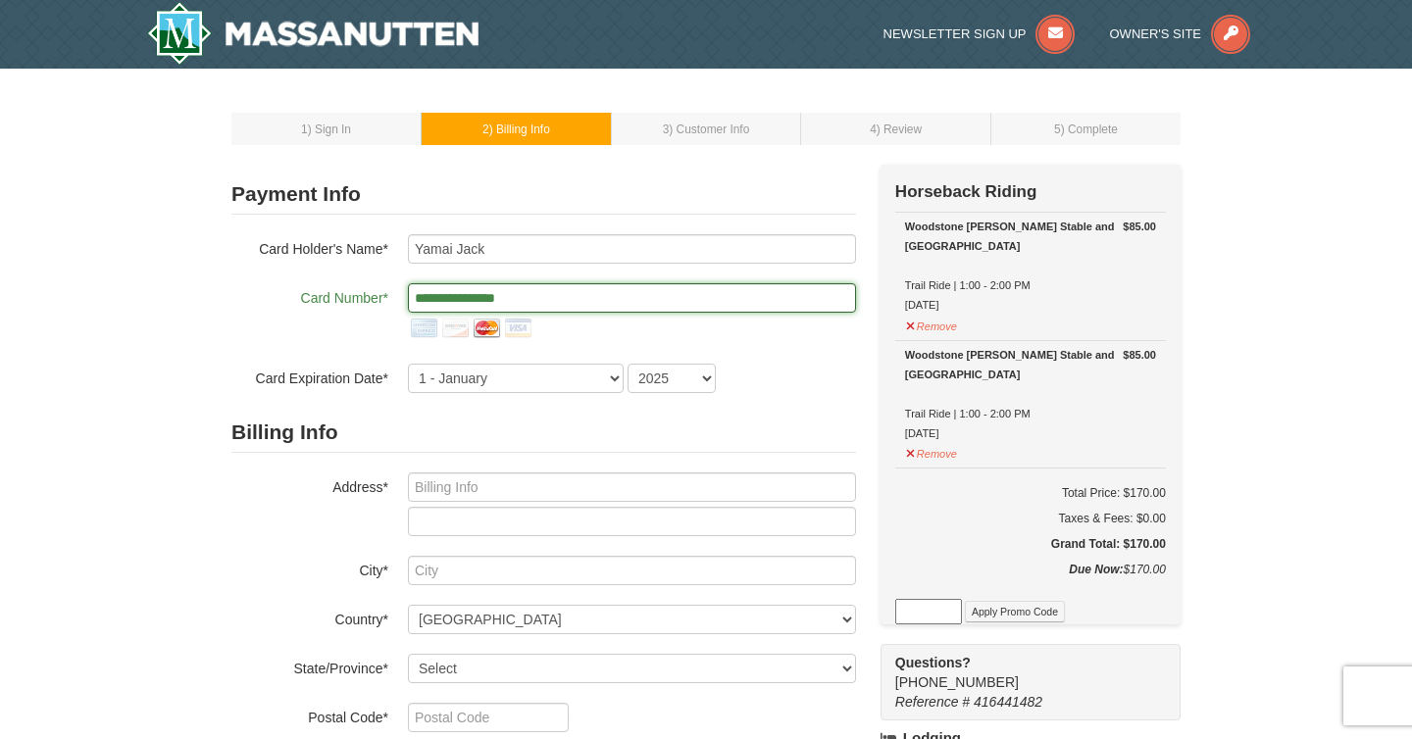
type input "**********"
click at [436, 373] on select "1 - January 2 - February 3 - March 4 - April 5 - May 6 - June 7 - July 8 - Augu…" at bounding box center [516, 378] width 216 height 29
select select "7"
click at [408, 364] on select "1 - January 2 - February 3 - March 4 - April 5 - May 6 - June 7 - July 8 - Augu…" at bounding box center [516, 378] width 216 height 29
click at [647, 369] on select "2025 2026 2027 2028 2029 2030 2031 2032 2033 2034" at bounding box center [672, 378] width 88 height 29
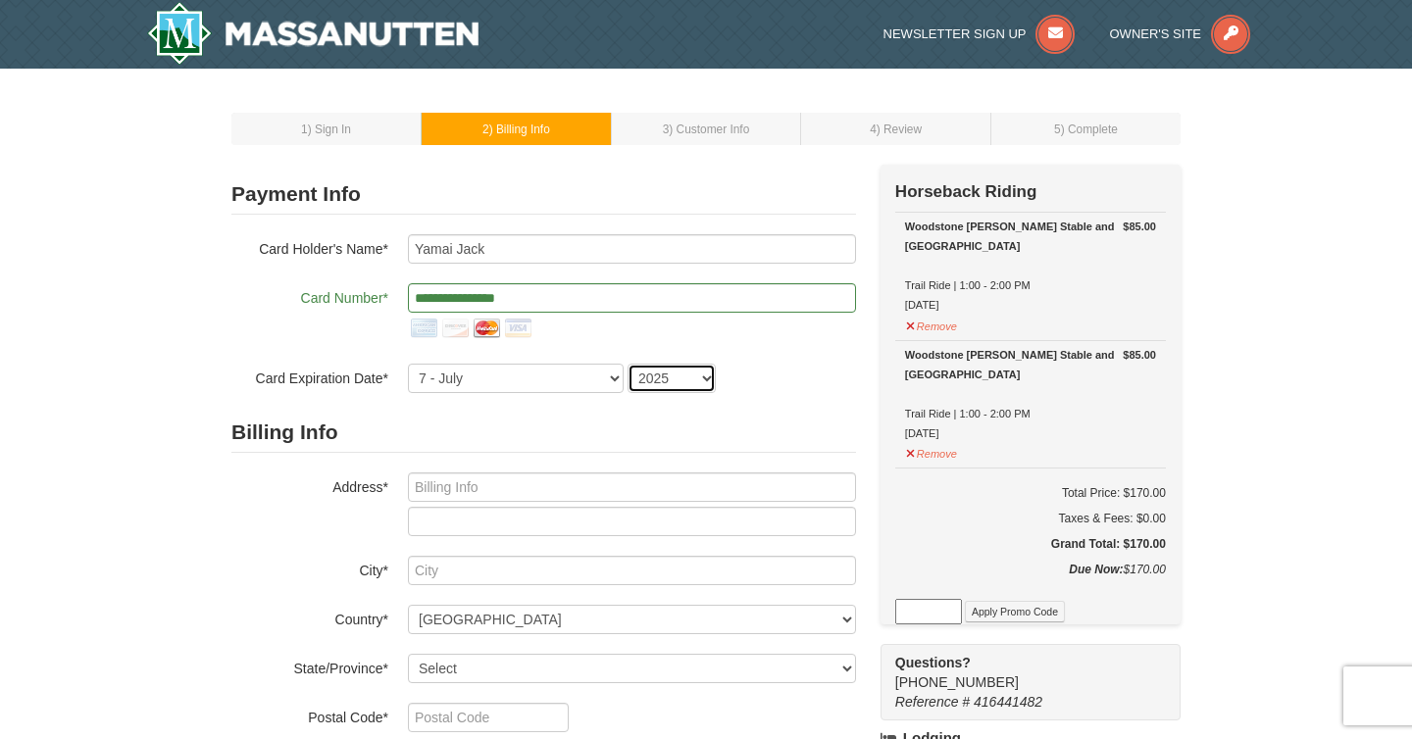
select select "2028"
click at [628, 364] on select "2025 2026 2027 2028 2029 2030 2031 2032 2033 2034" at bounding box center [672, 378] width 88 height 29
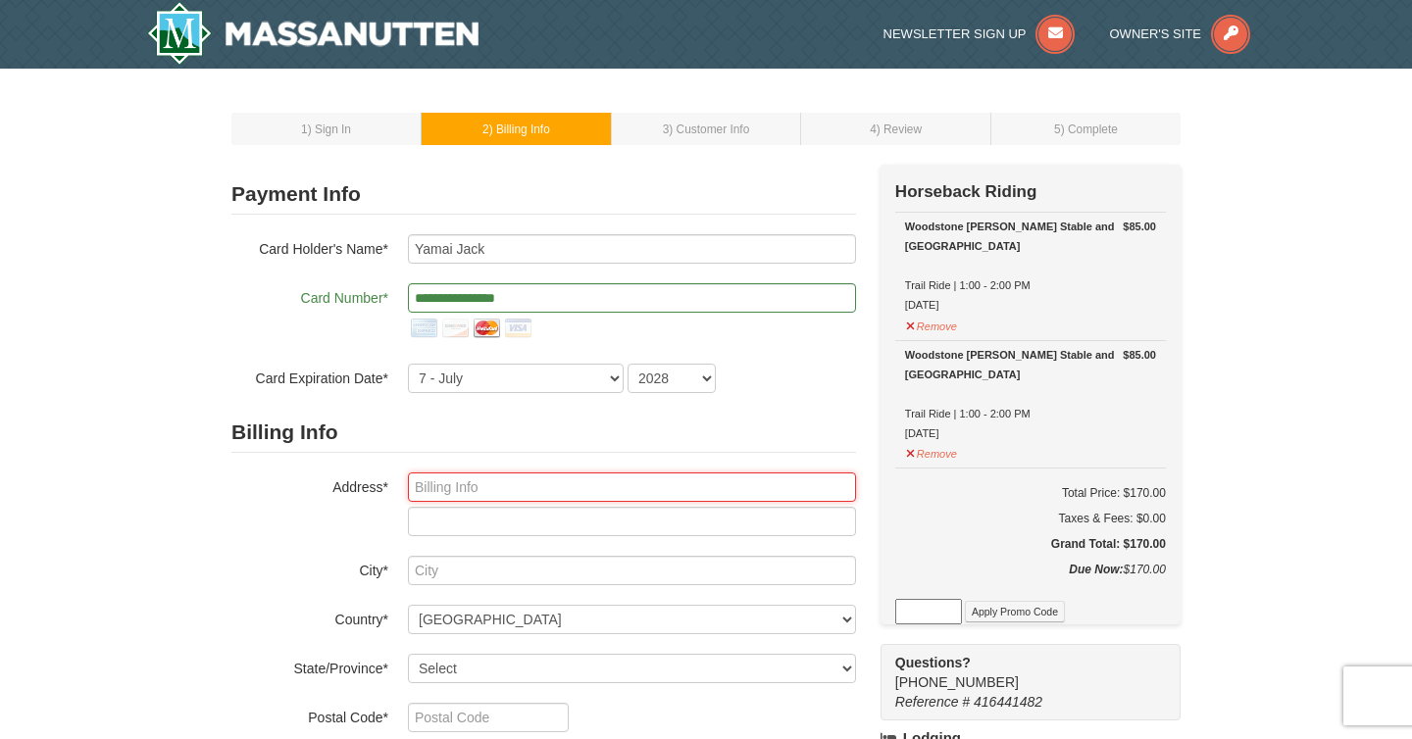
click at [506, 490] on input "text" at bounding box center [632, 487] width 448 height 29
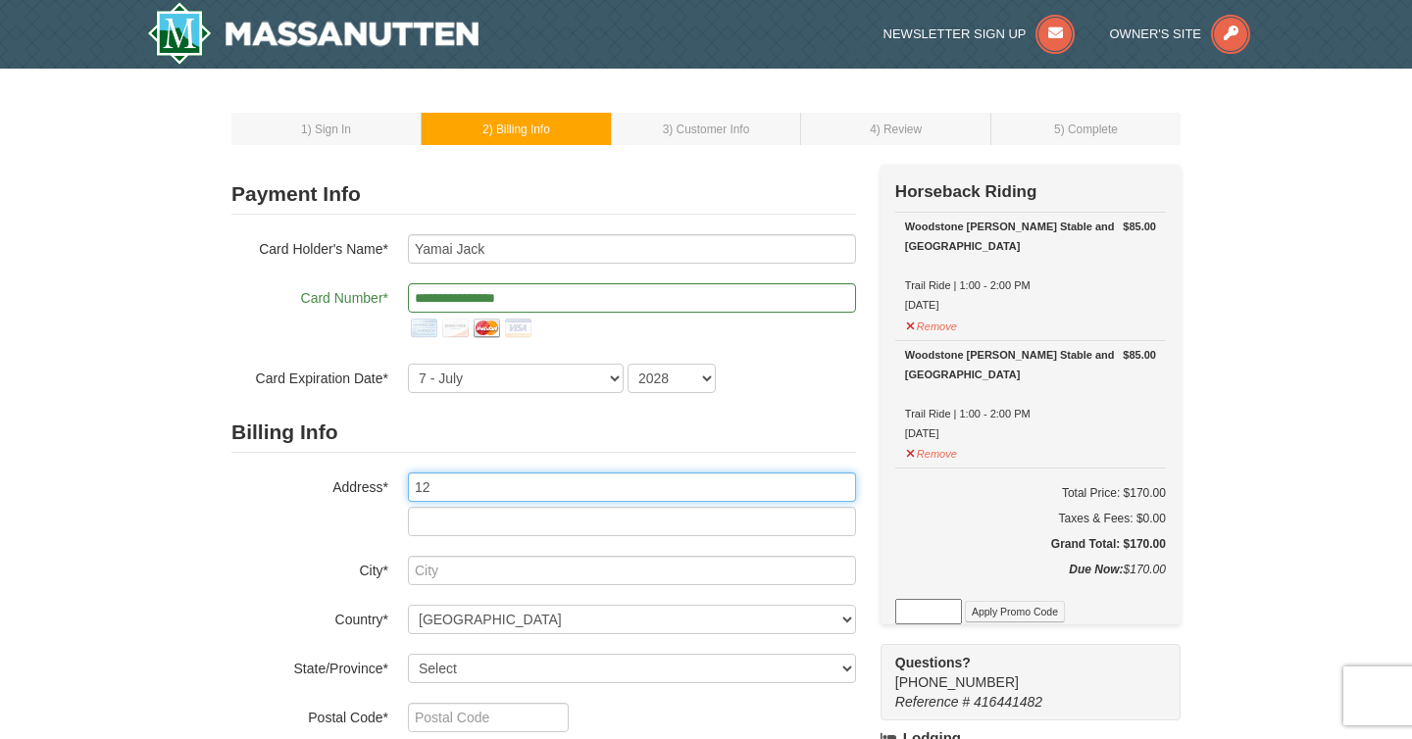
type input "1"
type input "506 Easley St"
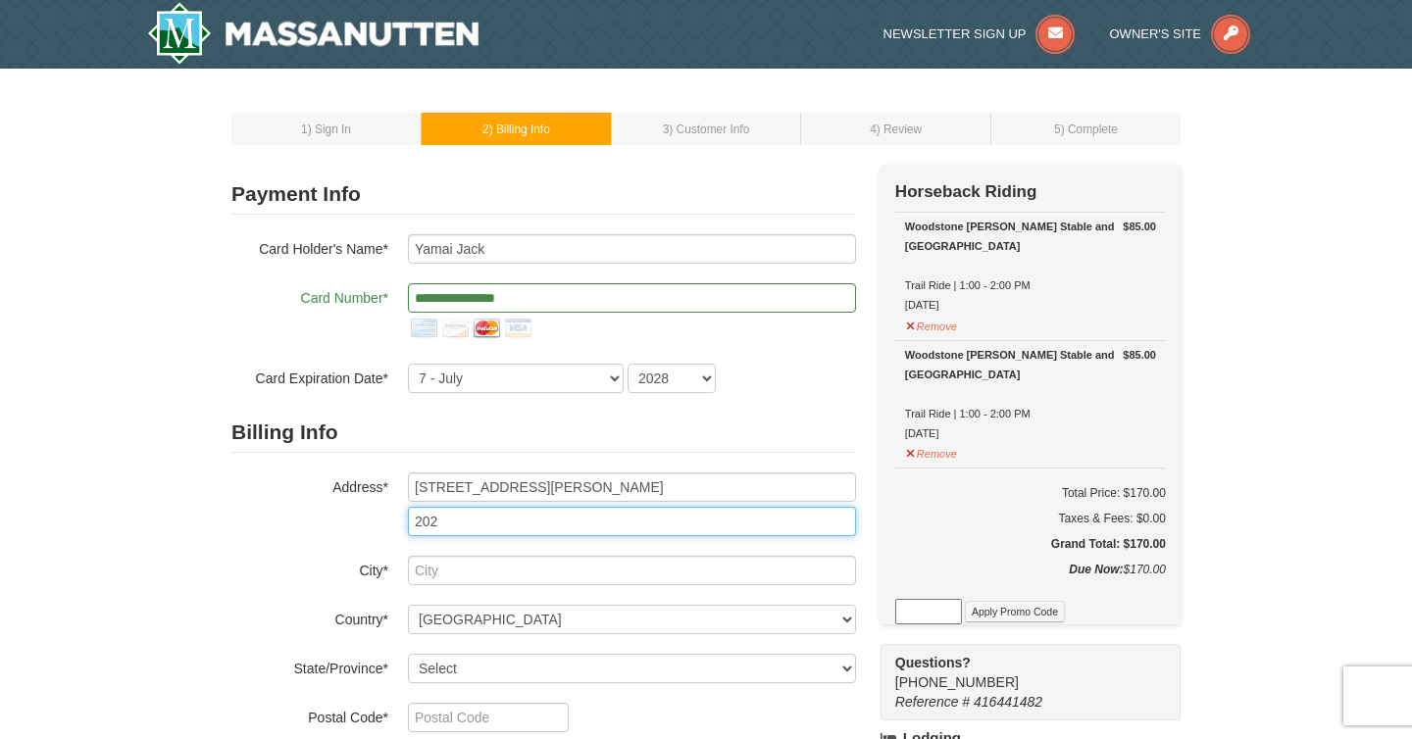
type input "202"
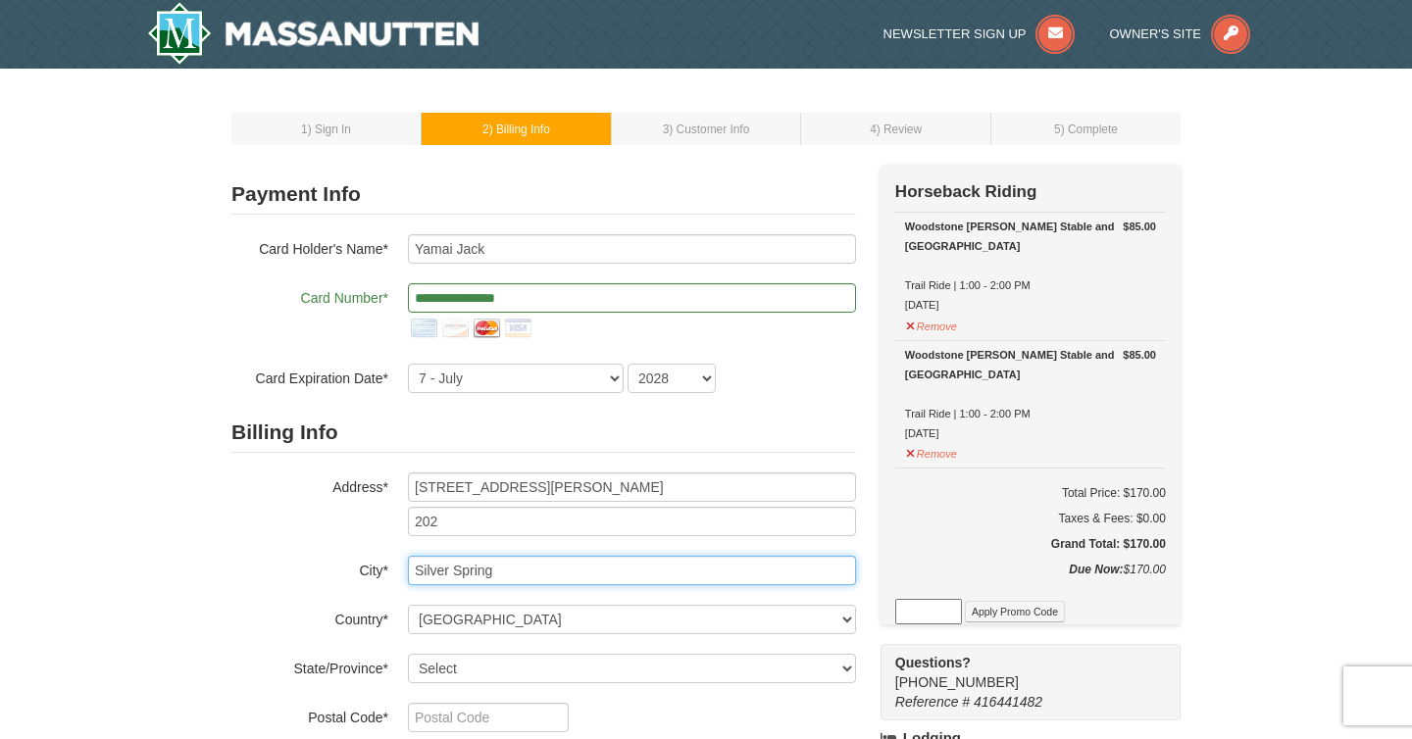
type input "Silver Spring"
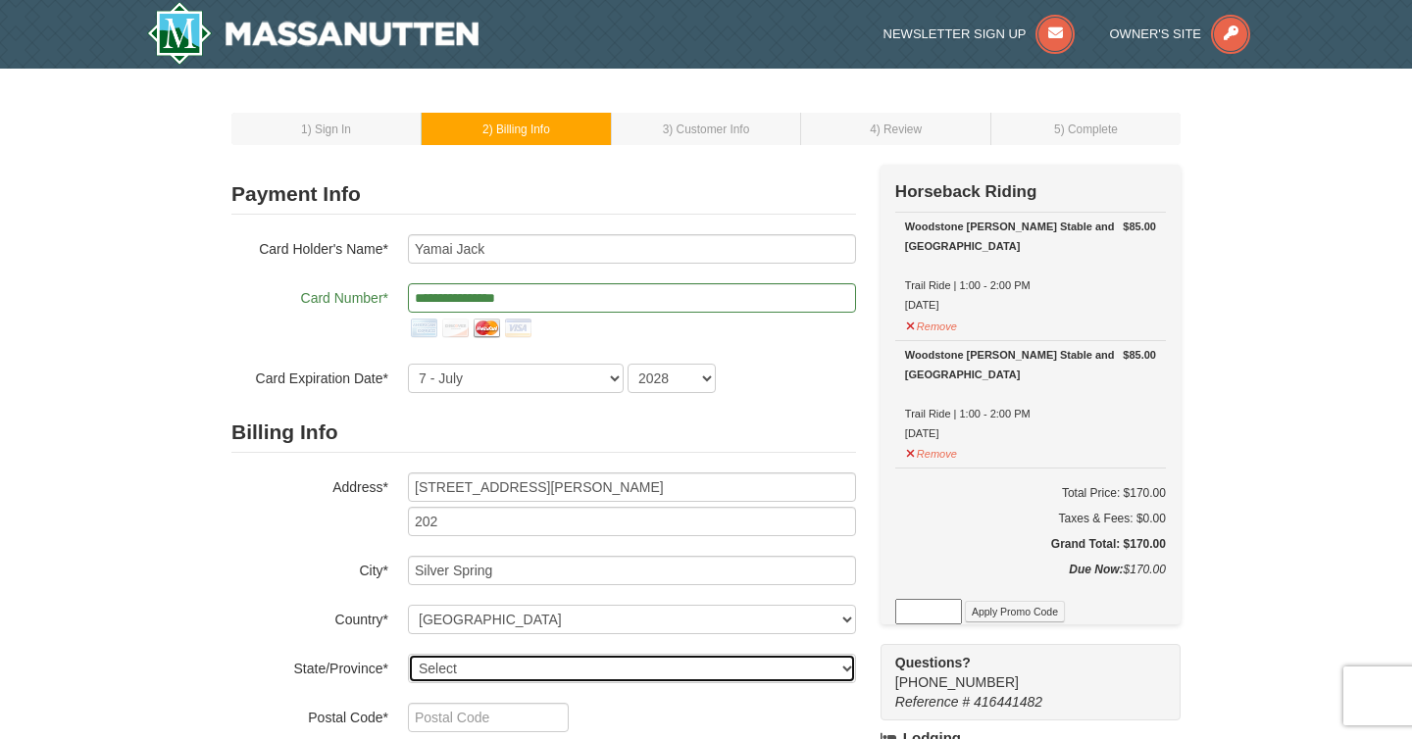
click at [474, 671] on select "Select Alabama Alaska American Samoa Arizona Arkansas California Colorado Conne…" at bounding box center [632, 668] width 448 height 29
select select "MD"
click at [408, 654] on select "Select Alabama Alaska American Samoa Arizona Arkansas California Colorado Conne…" at bounding box center [632, 668] width 448 height 29
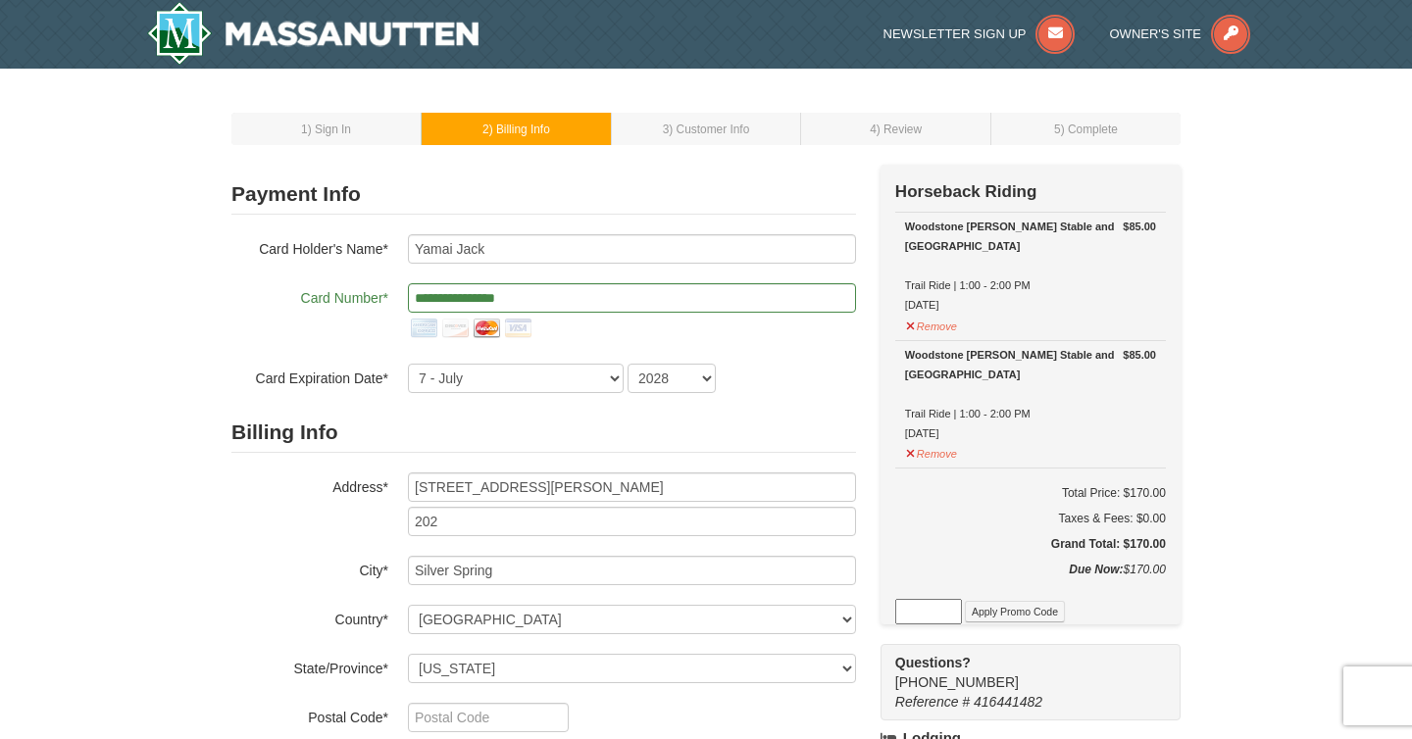
click at [219, 657] on div "1 ) Sign In 2 ) Billing Info 3 ) Customer Info ) Review ) Complete × New Card" at bounding box center [706, 654] width 989 height 1133
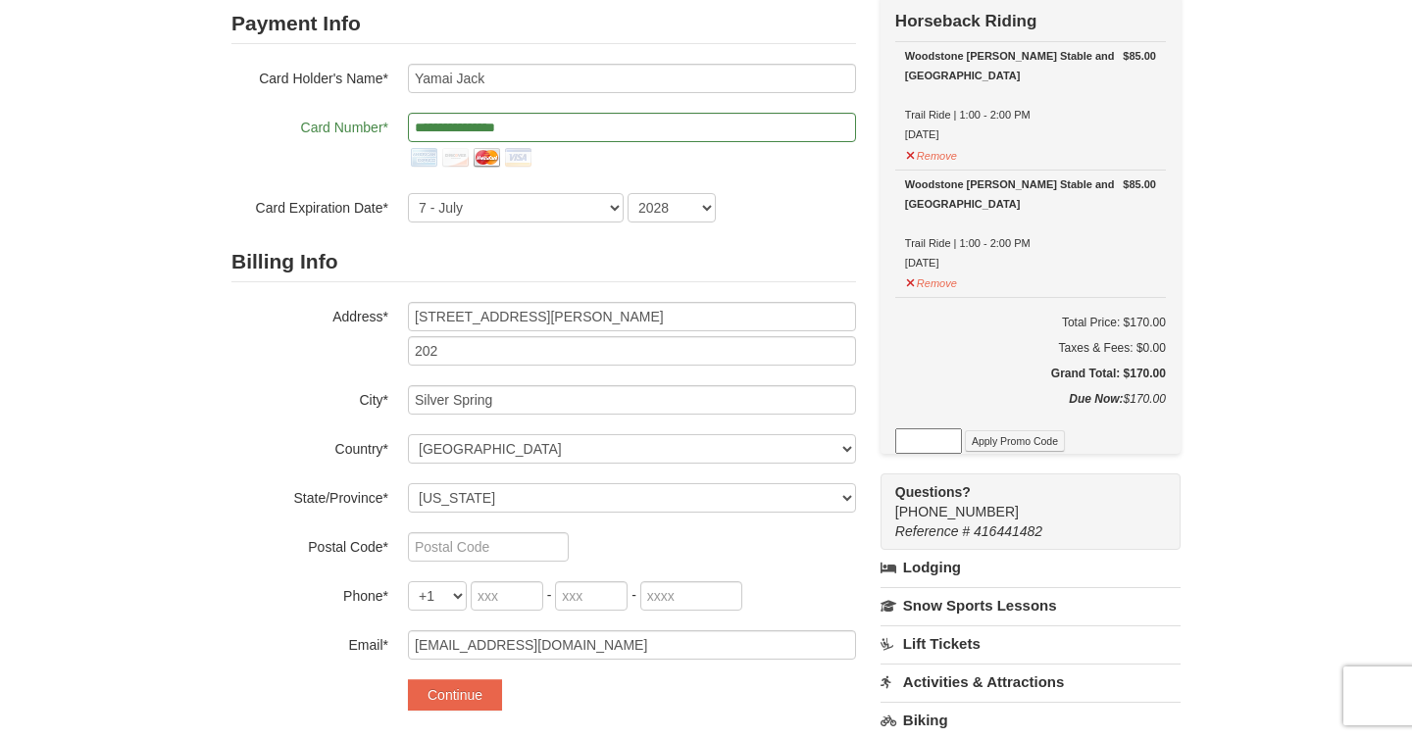
scroll to position [183, 0]
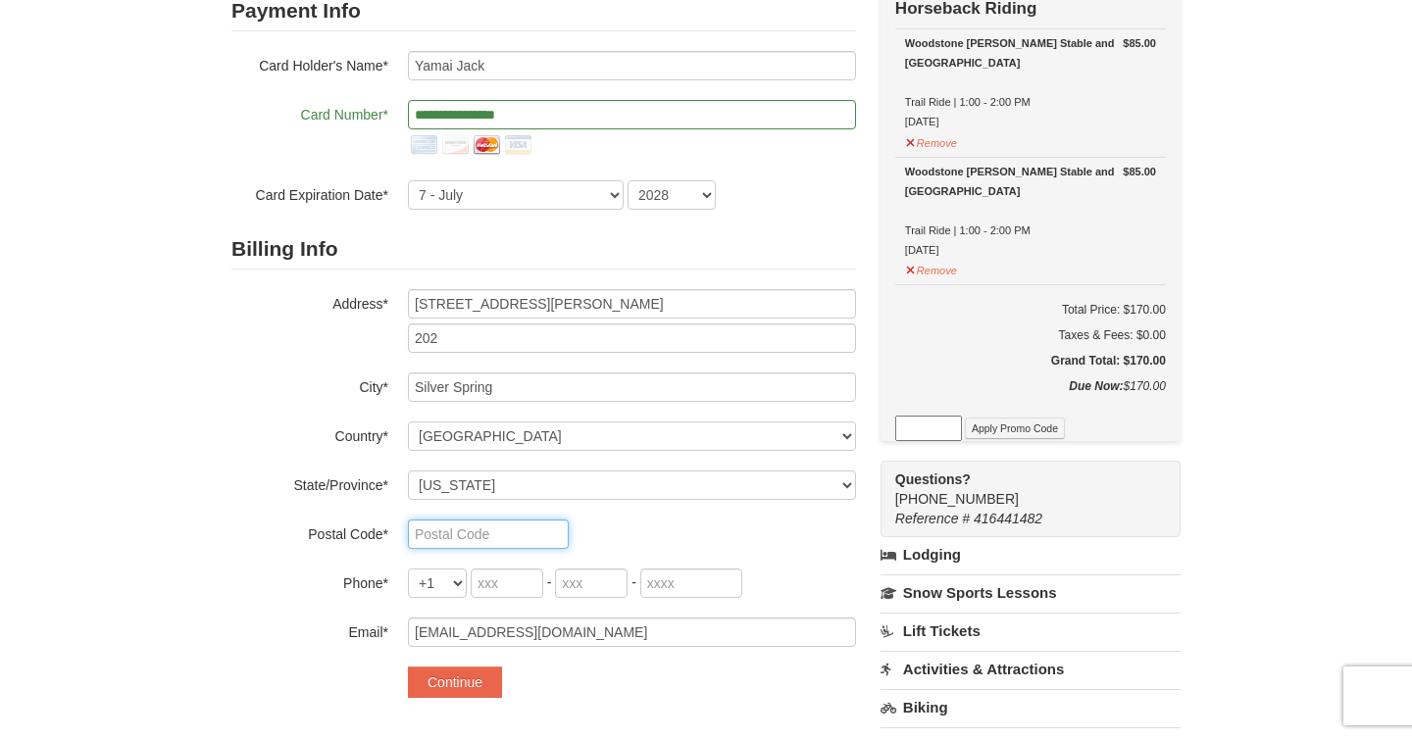
click at [440, 538] on input "text" at bounding box center [488, 534] width 161 height 29
type input "20910"
click at [201, 446] on div "1 ) Sign In 2 ) Billing Info 3 ) Customer Info ) Review ×" at bounding box center [706, 471] width 1412 height 1172
click at [494, 586] on input "tel" at bounding box center [507, 583] width 73 height 29
type input "301"
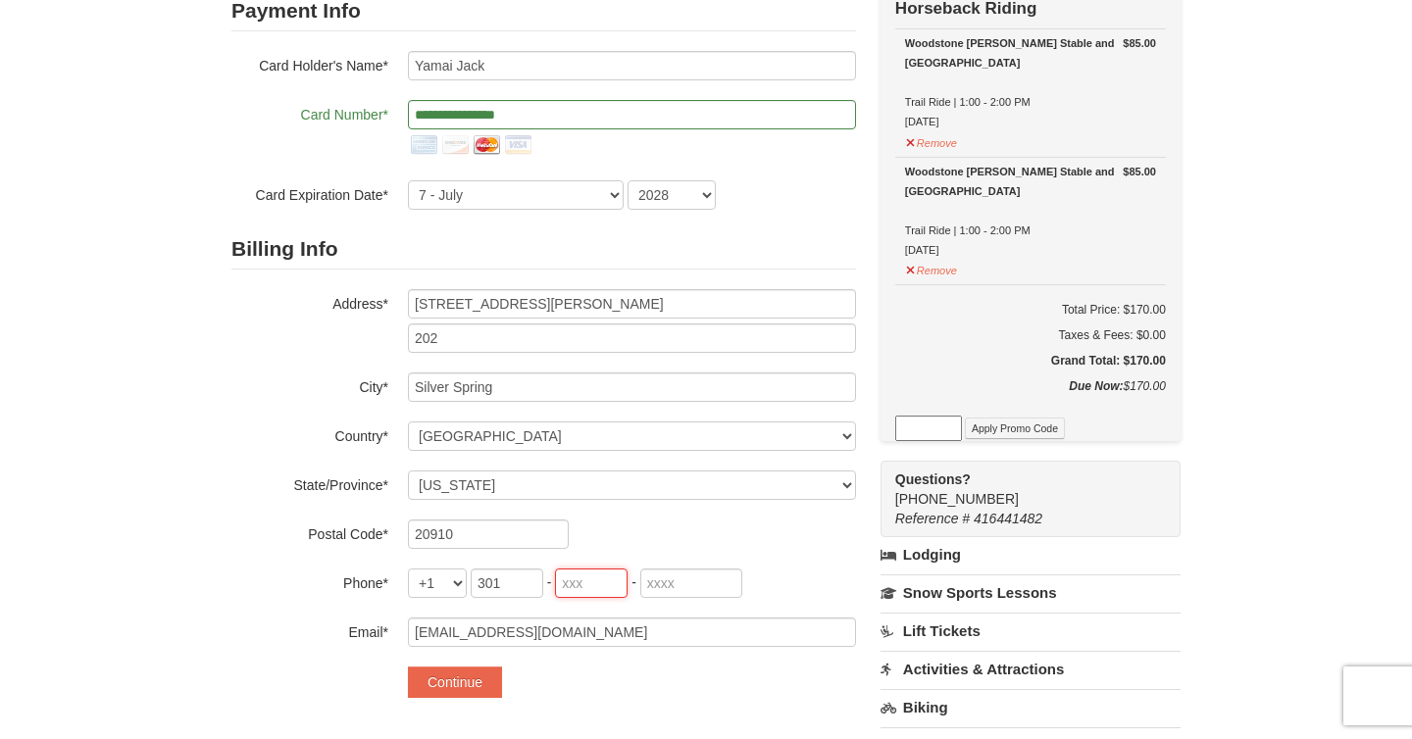
type input "793"
type input "7537"
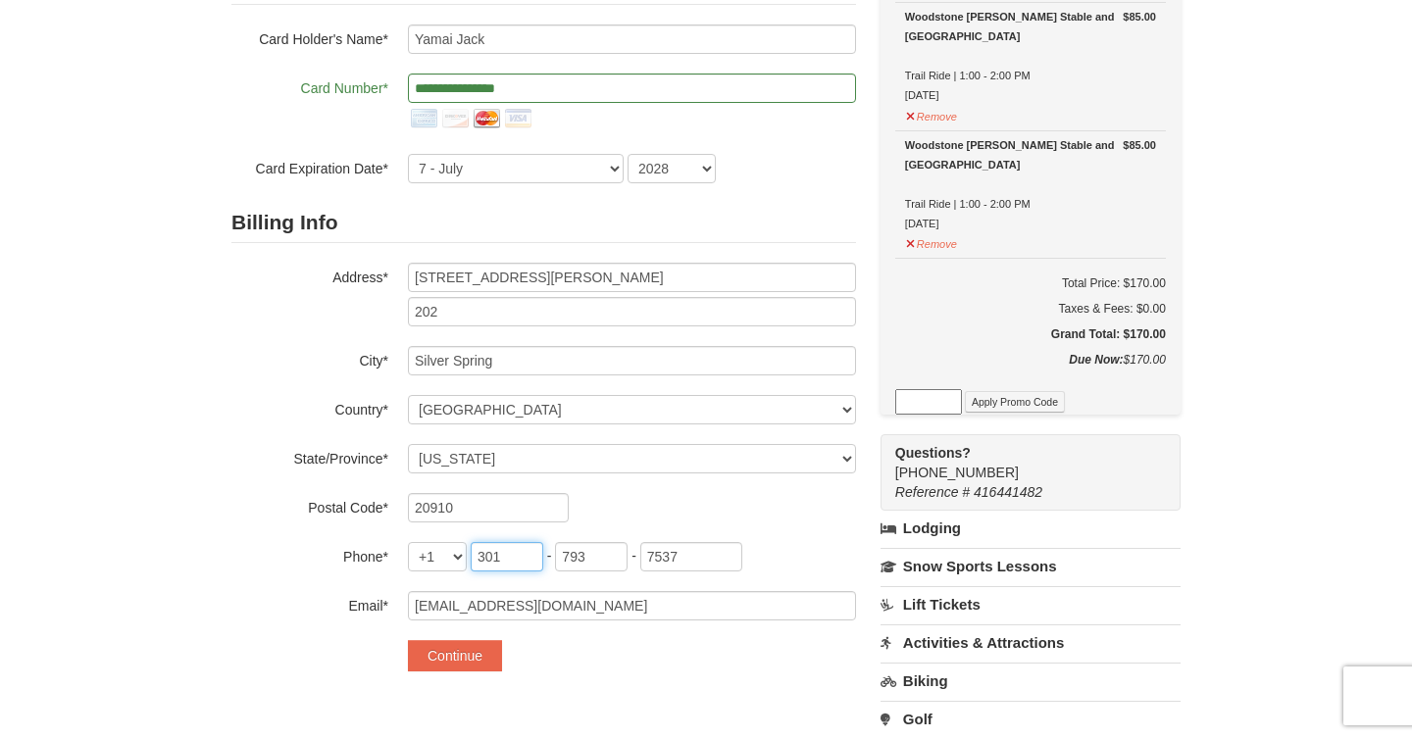
scroll to position [223, 0]
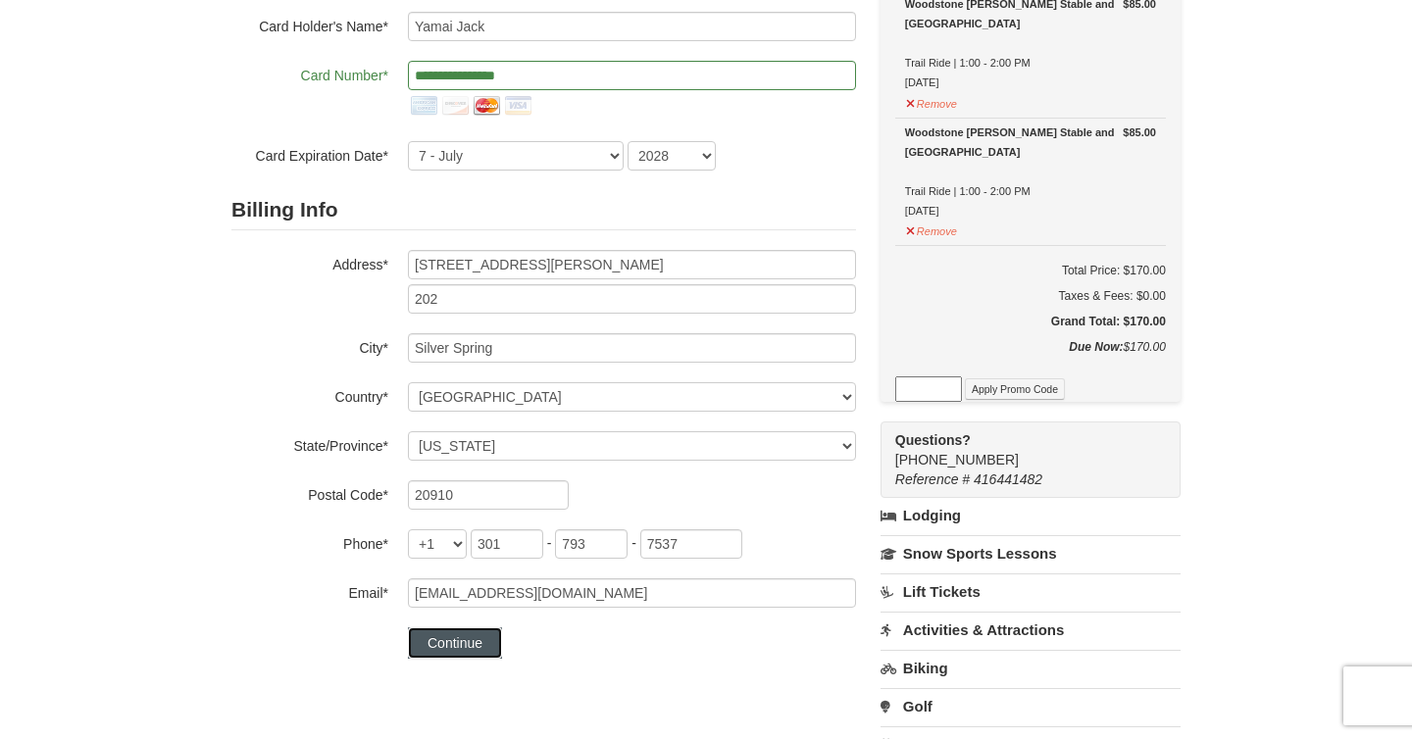
click at [446, 653] on button "Continue" at bounding box center [455, 643] width 94 height 31
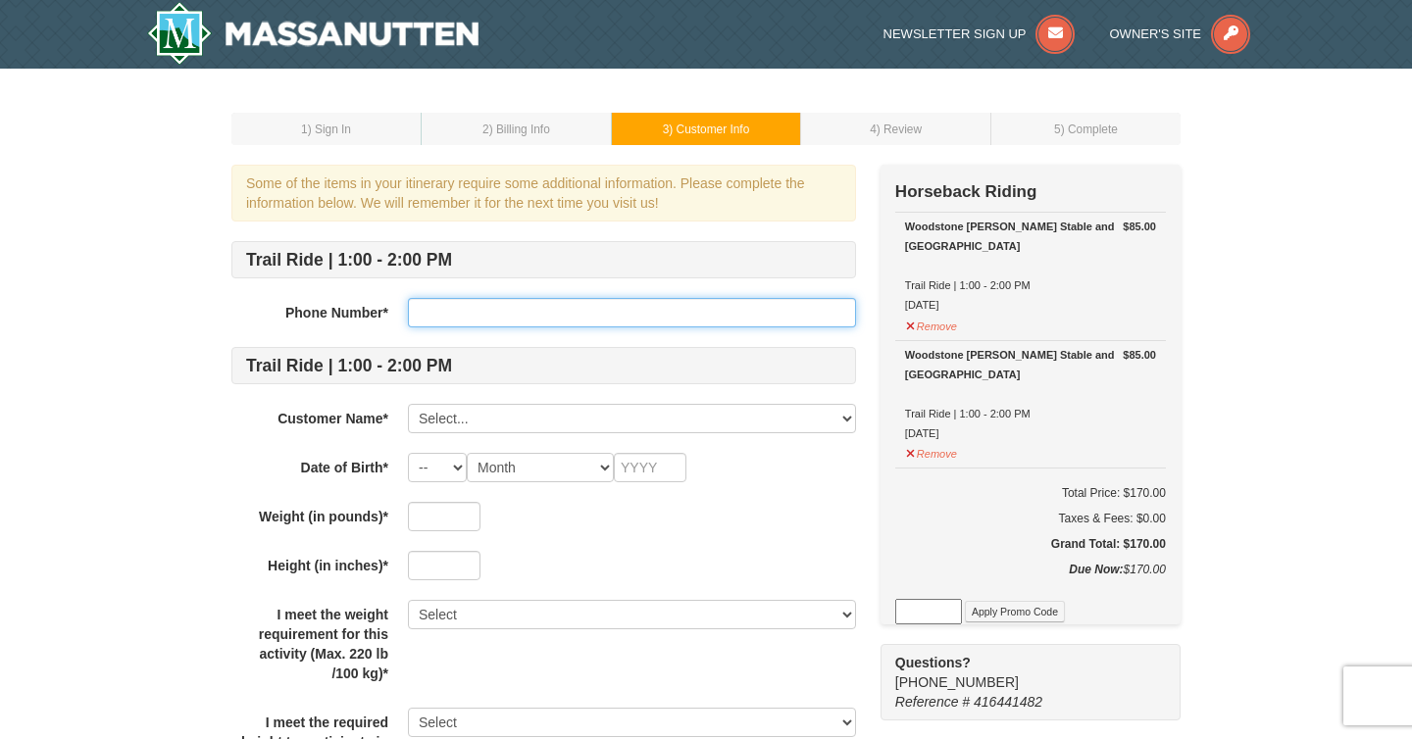
click at [441, 311] on input "text" at bounding box center [632, 312] width 448 height 29
type input "3017937537"
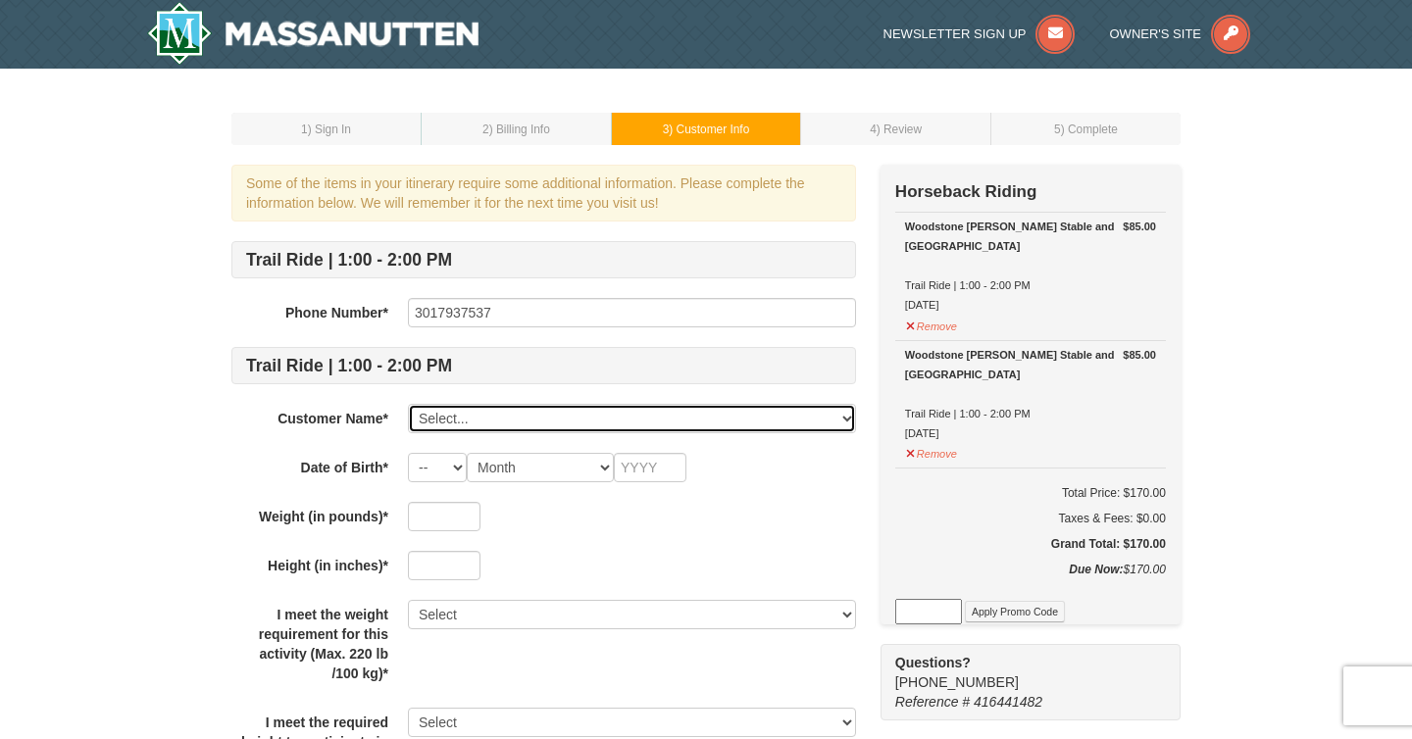
select select "28327318"
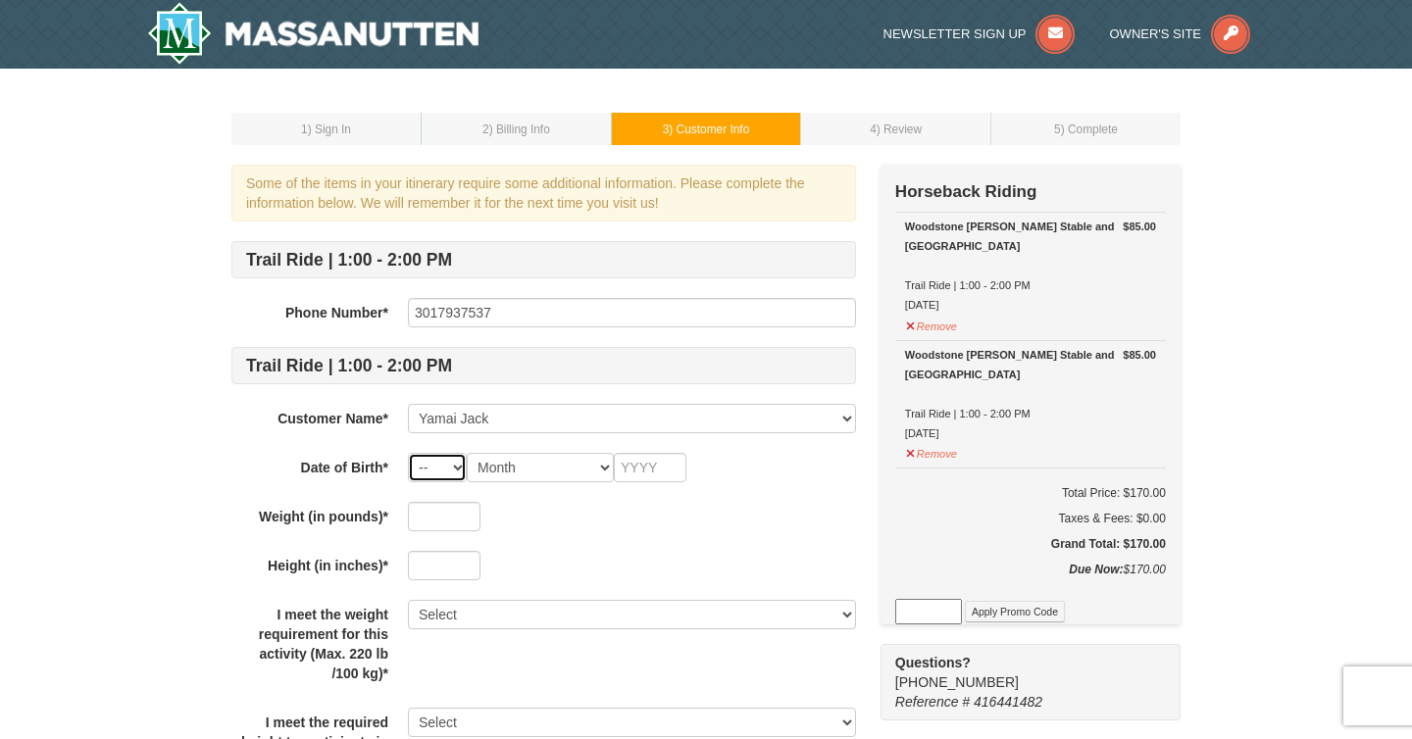
click at [430, 462] on select "-- 01 02 03 04 05 06 07 08 09 10 11 12 13 14 15 16 17 18 19 20 21 22 23 24 25 2…" at bounding box center [437, 467] width 59 height 29
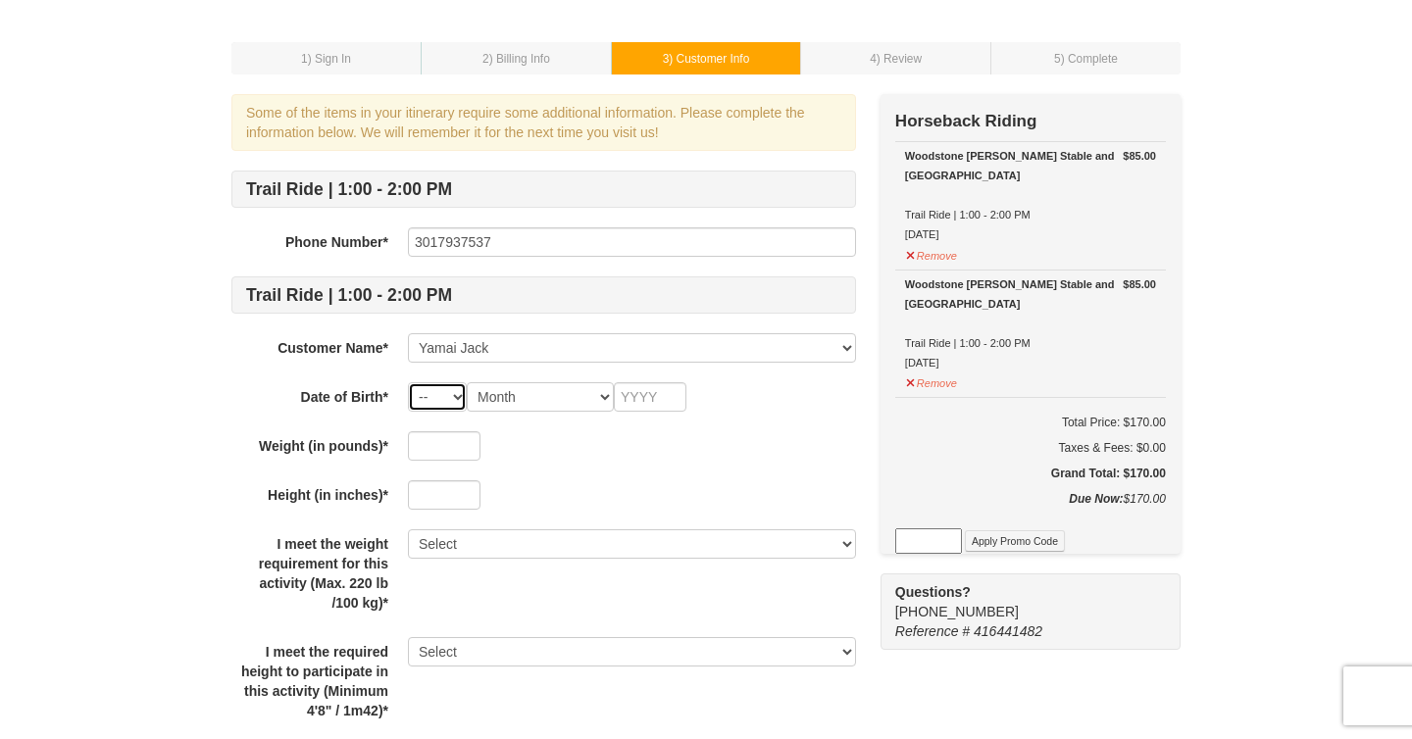
scroll to position [57, 0]
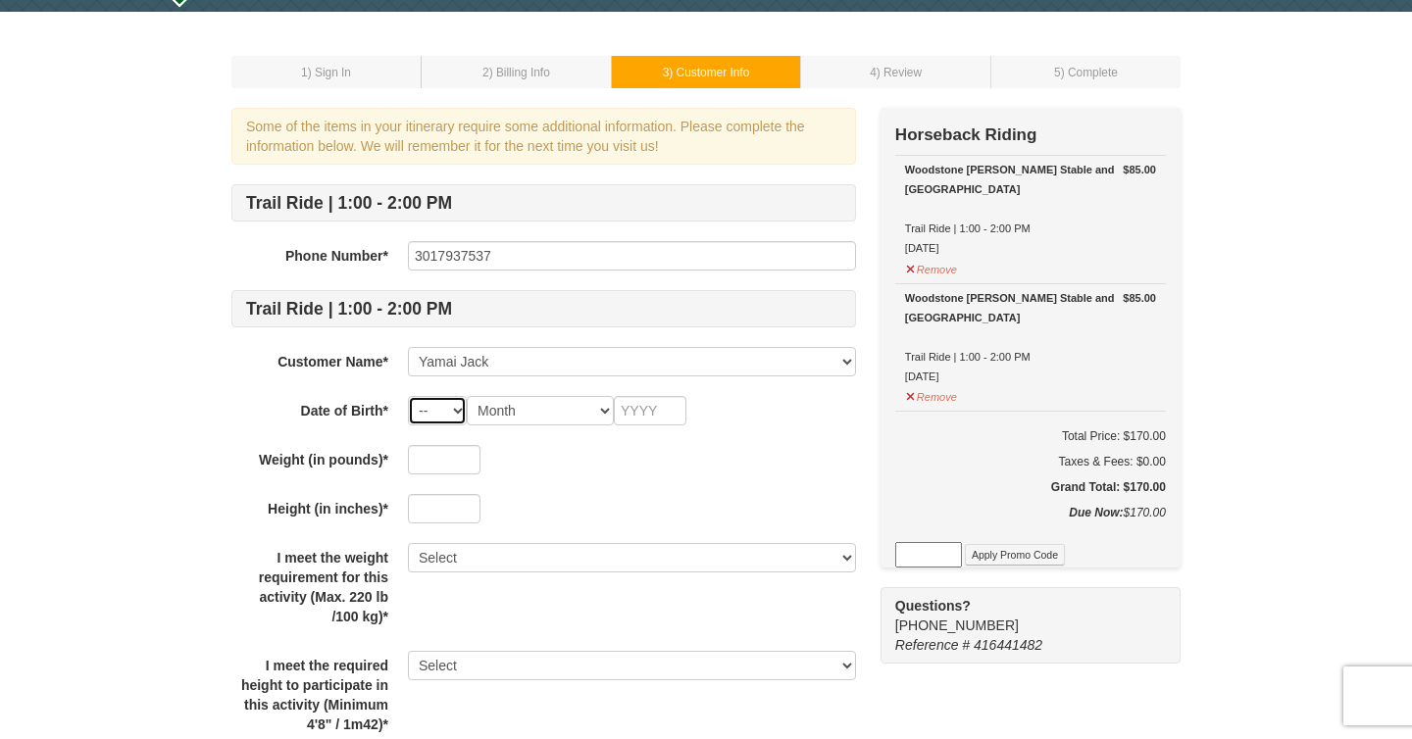
click at [445, 411] on select "-- 01 02 03 04 05 06 07 08 09 10 11 12 13 14 15 16 17 18 19 20 21 22 23 24 25 2…" at bounding box center [437, 410] width 59 height 29
click at [408, 396] on select "-- 01 02 03 04 05 06 07 08 09 10 11 12 13 14 15 16 17 18 19 20 21 22 23 24 25 2…" at bounding box center [437, 410] width 59 height 29
click at [439, 416] on select "-- 01 02 03 04 05 06 07 08 09 10 11 12 13 14 15 16 17 18 19 20 21 22 23 24 25 2…" at bounding box center [437, 410] width 59 height 29
select select "28"
click at [408, 396] on select "-- 01 02 03 04 05 06 07 08 09 10 11 12 13 14 15 16 17 18 19 20 21 22 23 24 25 2…" at bounding box center [437, 410] width 59 height 29
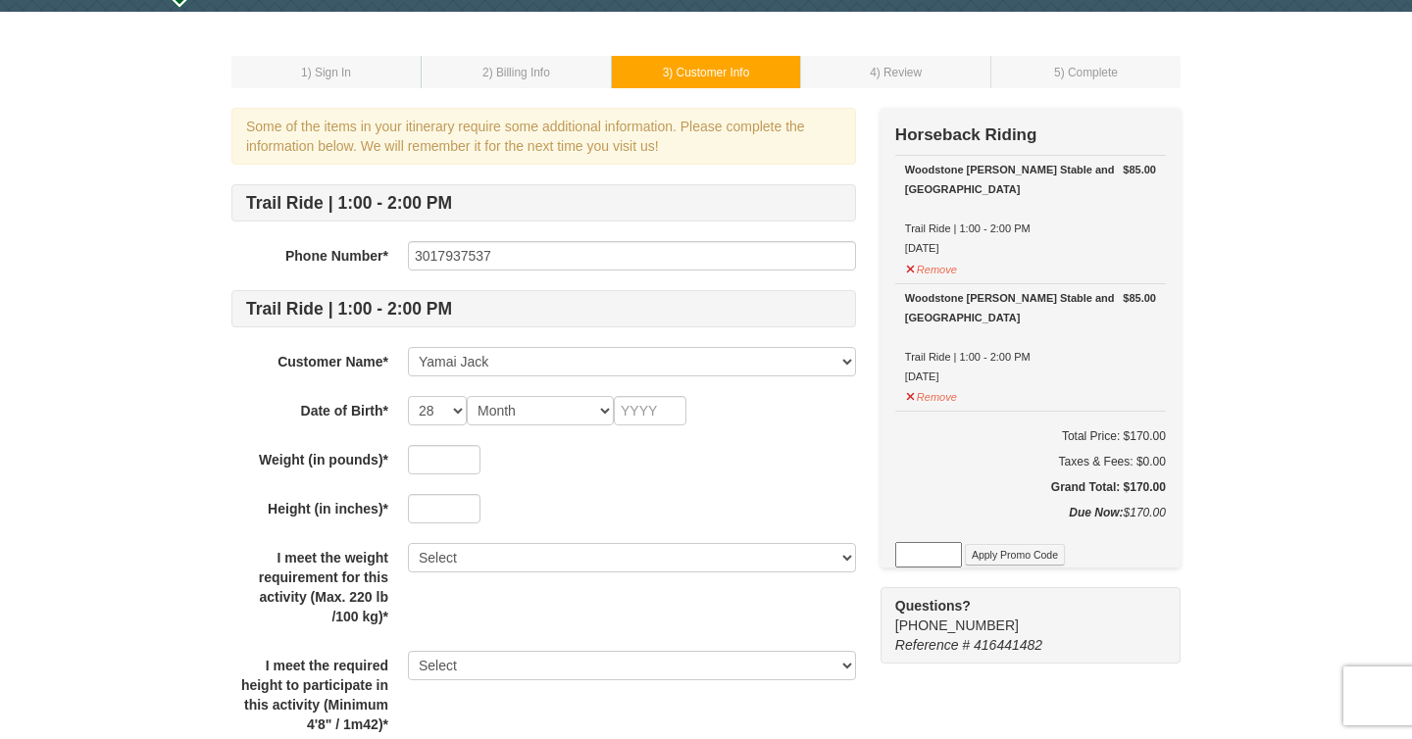
click at [513, 425] on div "Trail Ride | 1:00 - 2:00 PM Phone Number* [PHONE_NUMBER] Trail Ride | 1:00 - 2:…" at bounding box center [543, 749] width 625 height 1130
click at [528, 413] on select "Month January February March April May June July August September October Novem…" at bounding box center [540, 410] width 147 height 29
select select "01"
click at [467, 396] on select "Month January February March April May June July August September October Novem…" at bounding box center [540, 410] width 147 height 29
click at [655, 405] on input "text" at bounding box center [650, 410] width 73 height 29
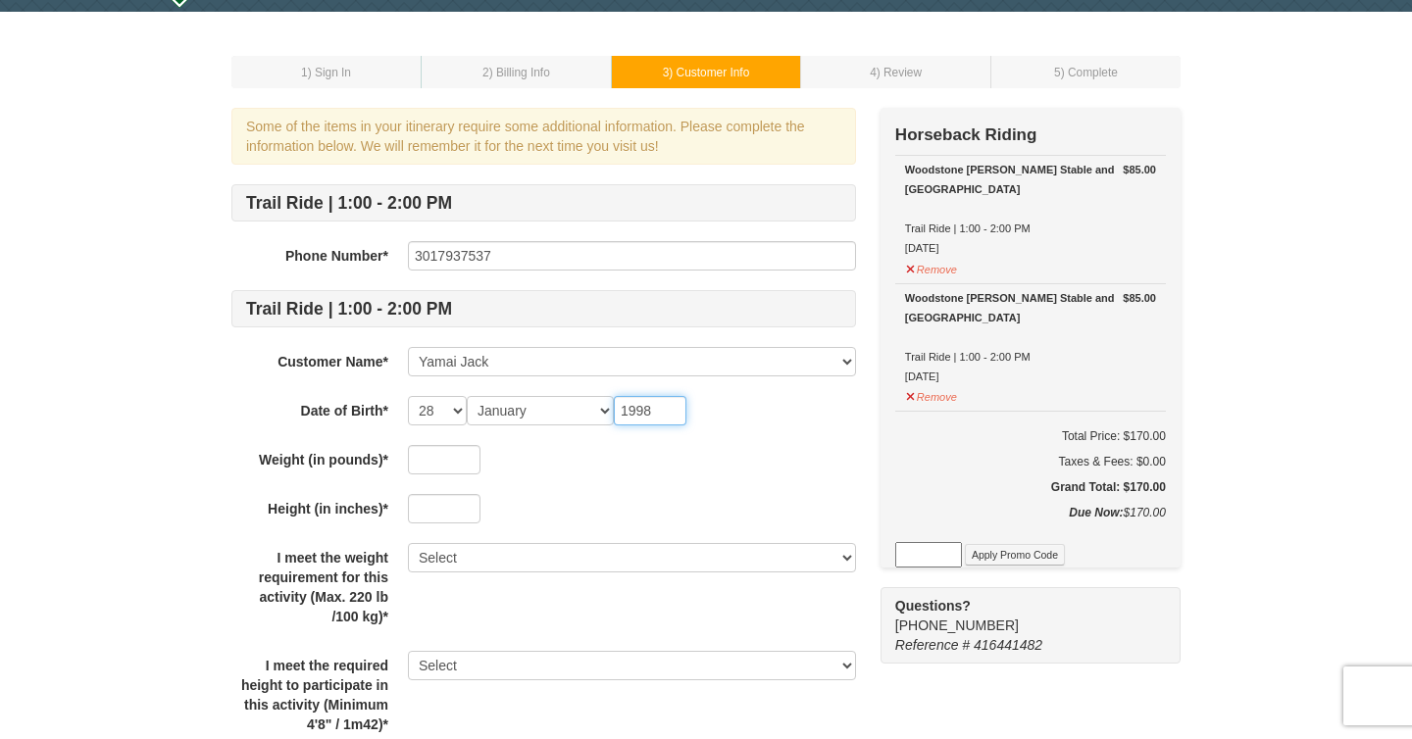
type input "1998"
click at [431, 458] on input "text" at bounding box center [444, 459] width 73 height 29
type input "152"
click at [444, 514] on input "text" at bounding box center [444, 508] width 73 height 29
type input "65"
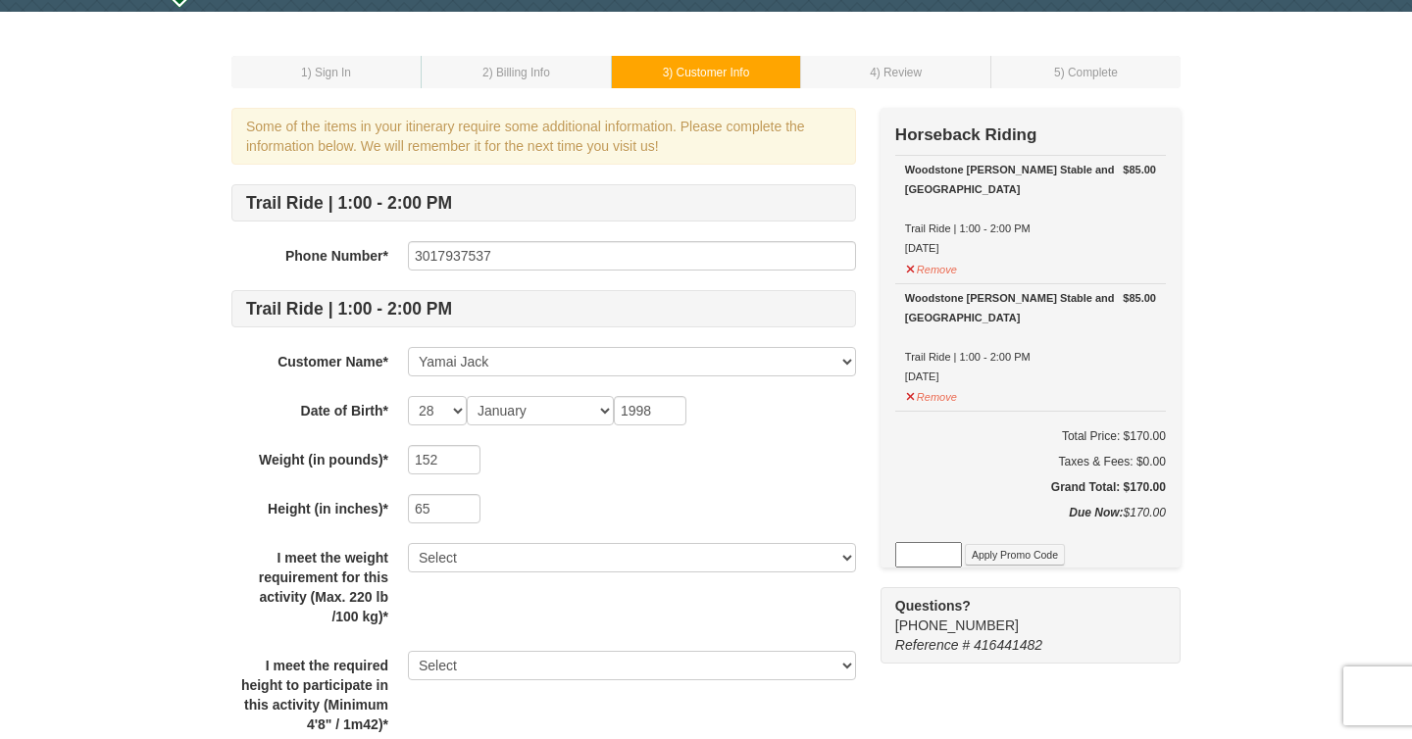
click at [484, 611] on div "I meet the weight requirement for this activity (Max. 220 lb /100 kg)* Select Y…" at bounding box center [543, 587] width 625 height 88
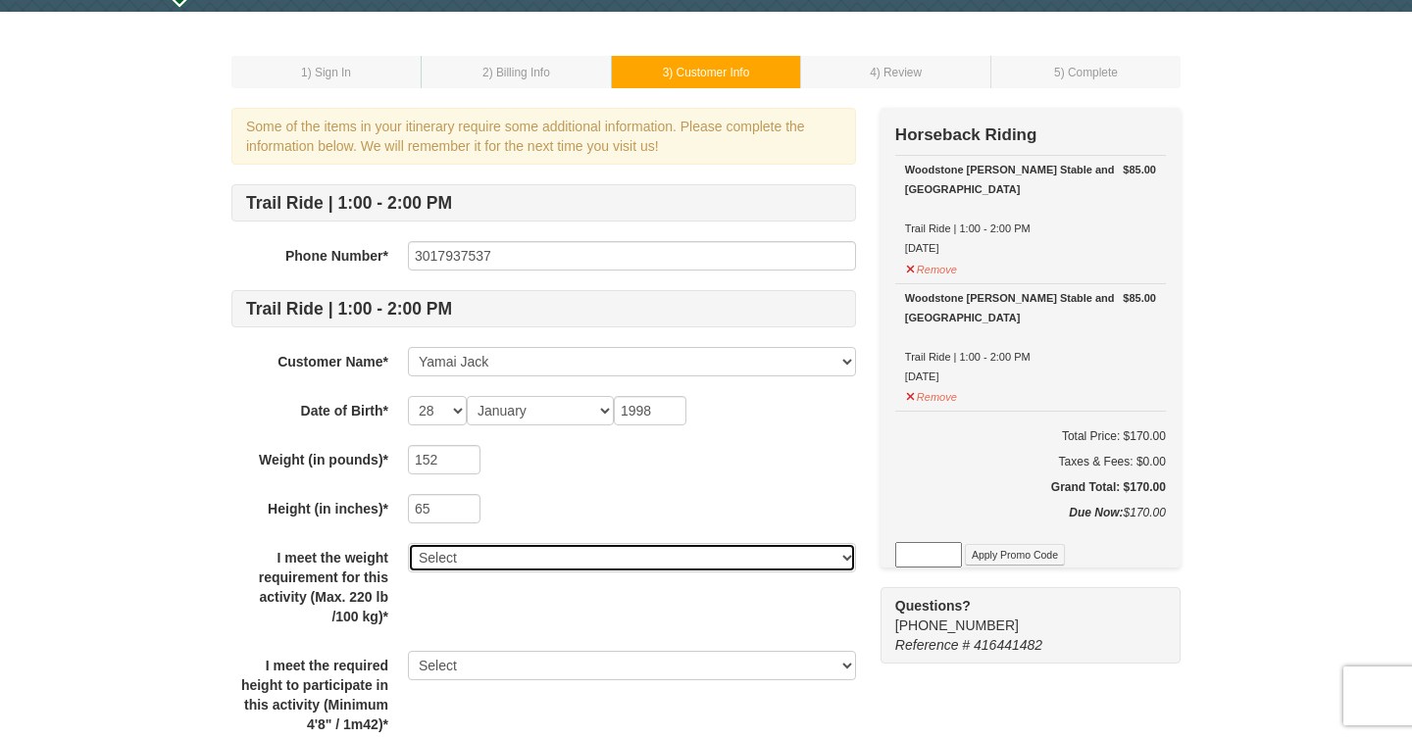
click at [472, 567] on select "Select Yes" at bounding box center [632, 557] width 448 height 29
select select "Yes"
click at [408, 543] on select "Select Yes" at bounding box center [632, 557] width 448 height 29
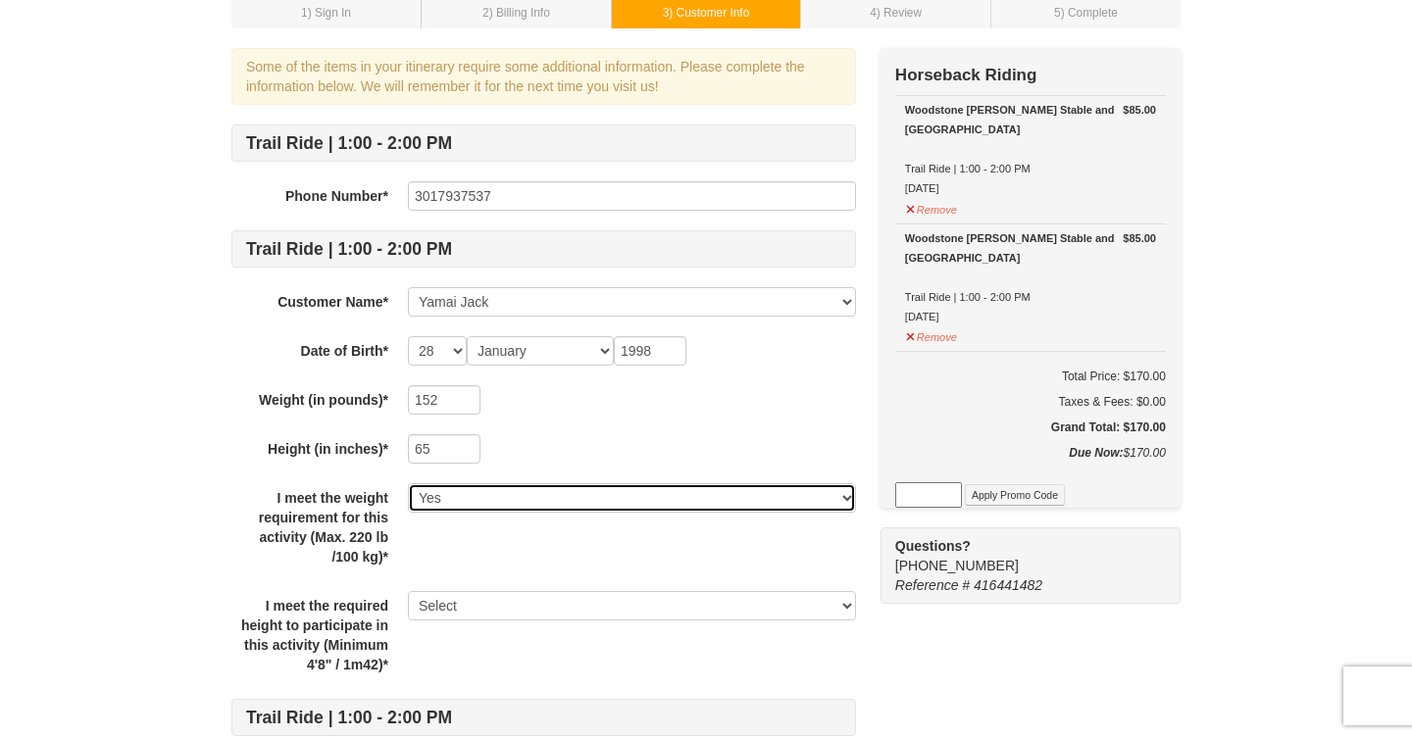
scroll to position [151, 0]
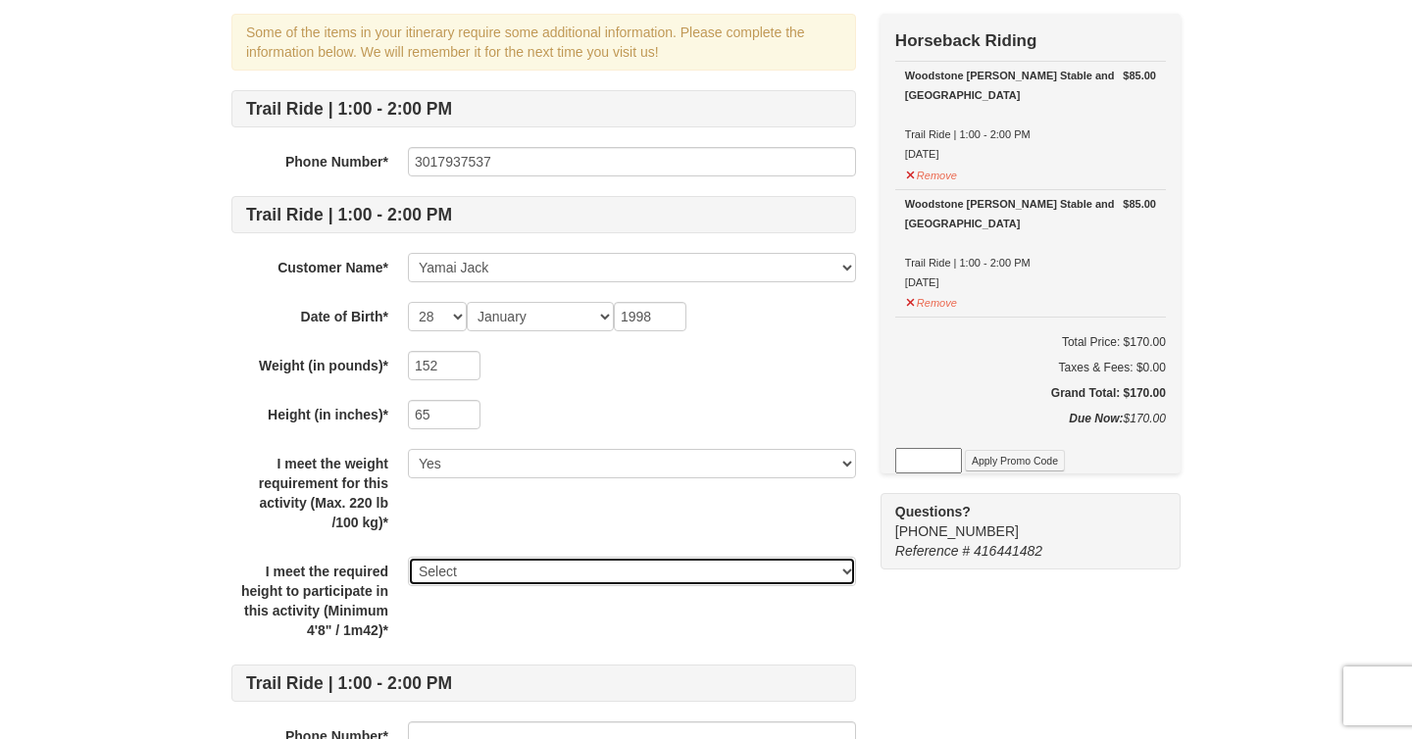
click at [487, 567] on select "Select Yes" at bounding box center [632, 571] width 448 height 29
select select "Yes"
click at [408, 557] on select "Select Yes" at bounding box center [632, 571] width 448 height 29
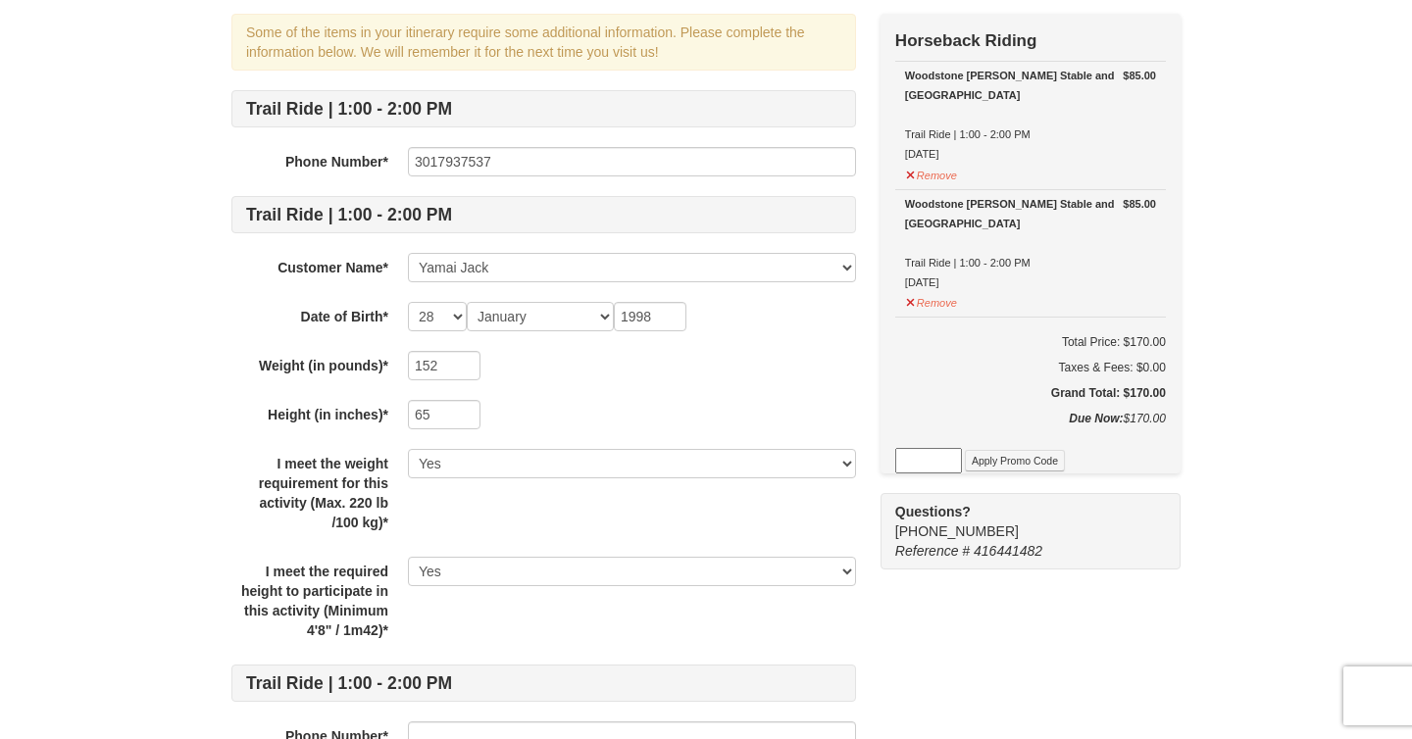
click at [482, 639] on div "I meet the required height to participate in this activity (Minimum 4'8" / 1m42…" at bounding box center [543, 601] width 625 height 88
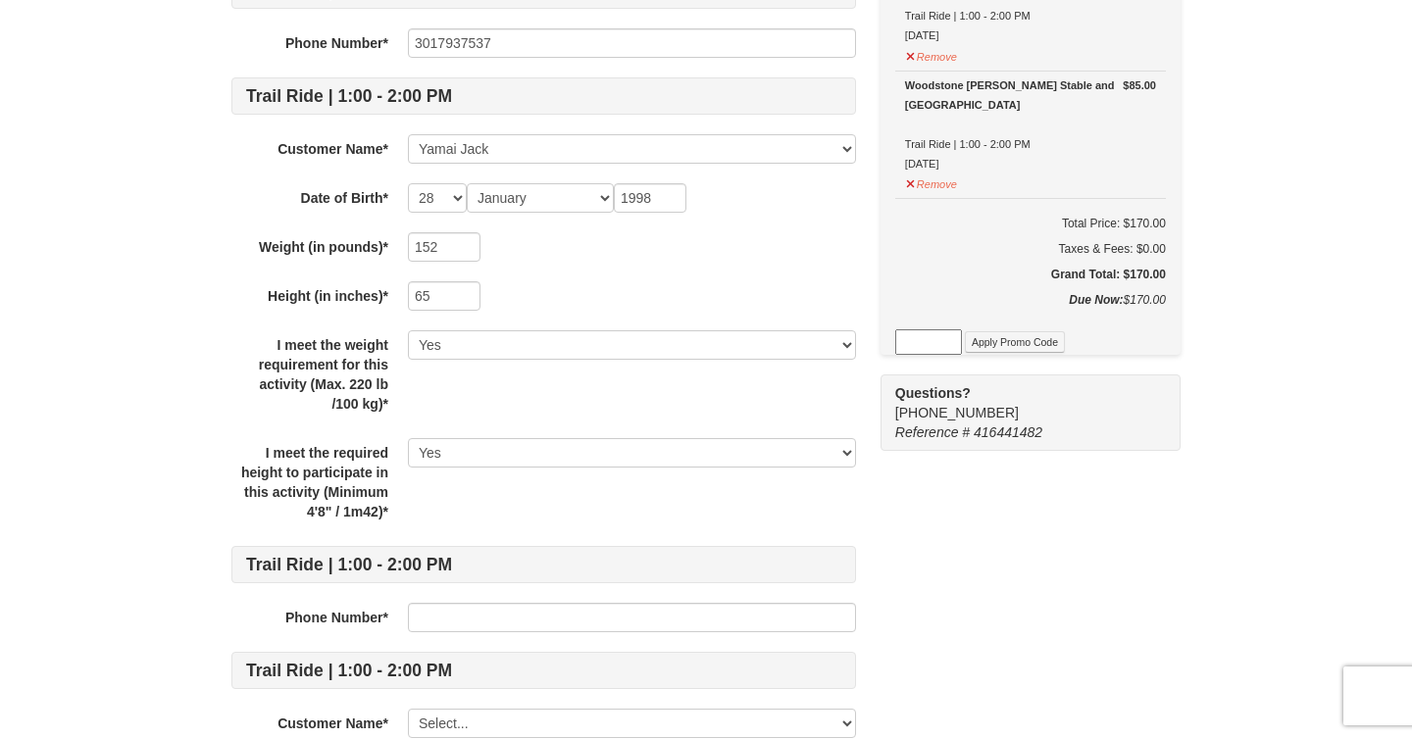
scroll to position [293, 0]
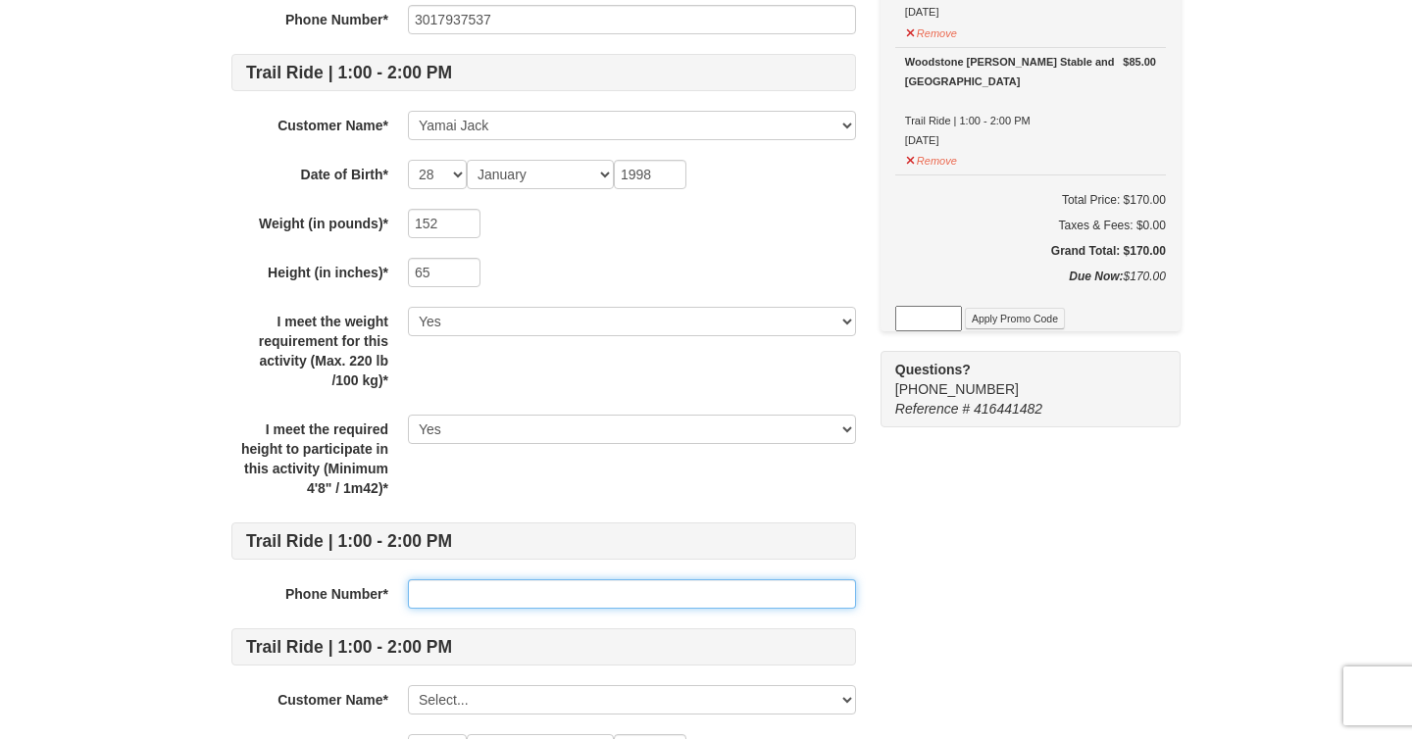
click at [482, 592] on input "text" at bounding box center [632, 594] width 448 height 29
click at [481, 592] on input "text" at bounding box center [632, 594] width 448 height 29
click at [442, 509] on div "Trail Ride | 1:00 - 2:00 PM Phone Number* [PHONE_NUMBER] Trail Ride | 1:00 - 2:…" at bounding box center [543, 513] width 625 height 1130
click at [439, 586] on input "text" at bounding box center [632, 594] width 448 height 29
click at [283, 606] on div "Phone Number* 301" at bounding box center [543, 594] width 625 height 29
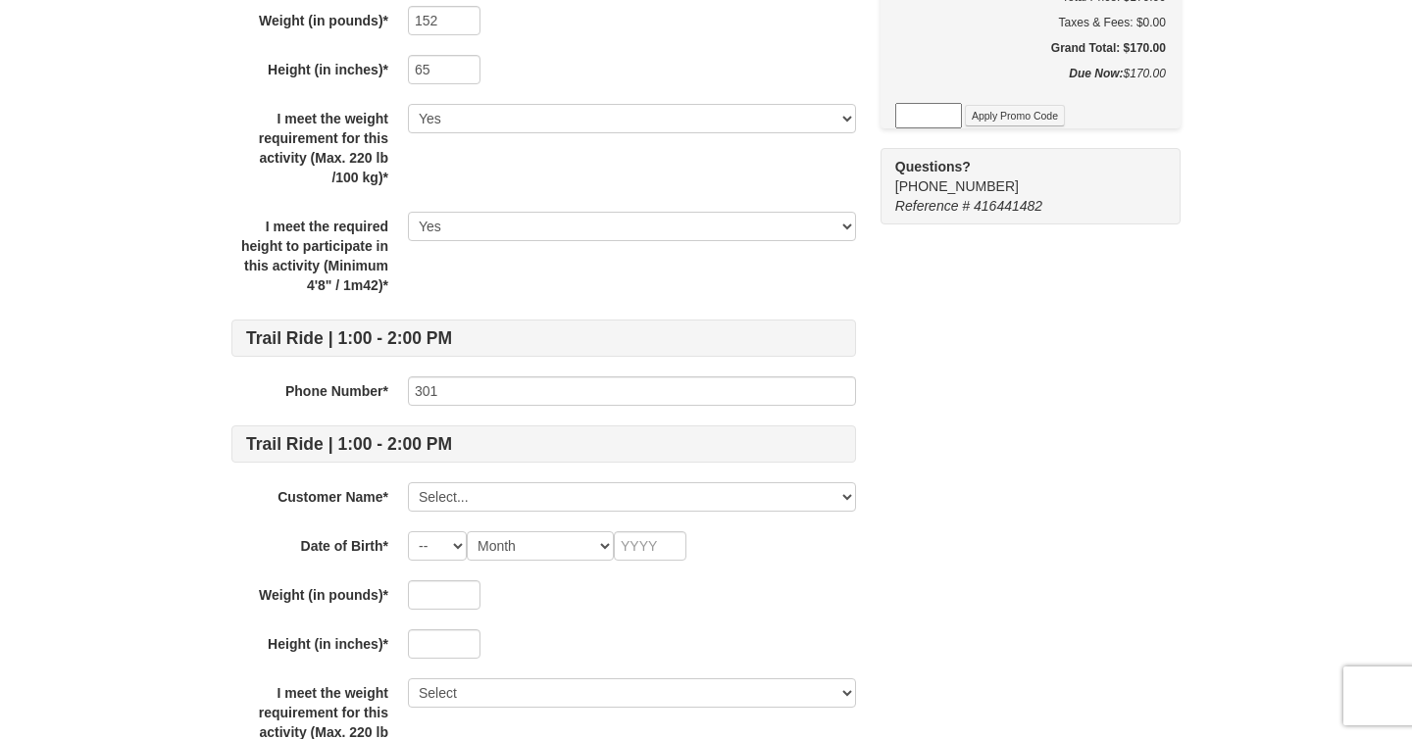
scroll to position [312, 0]
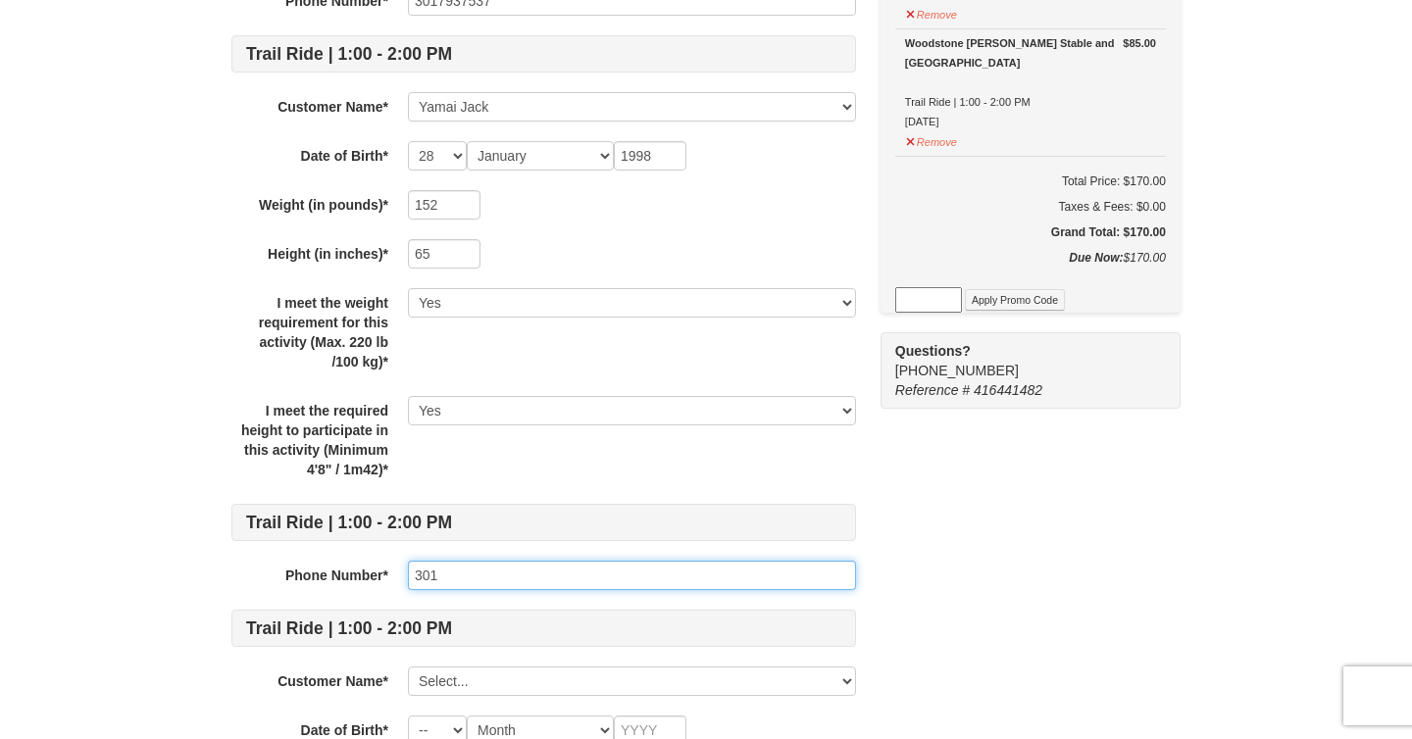
click at [473, 571] on input "301" at bounding box center [632, 575] width 448 height 29
type input "3017937537"
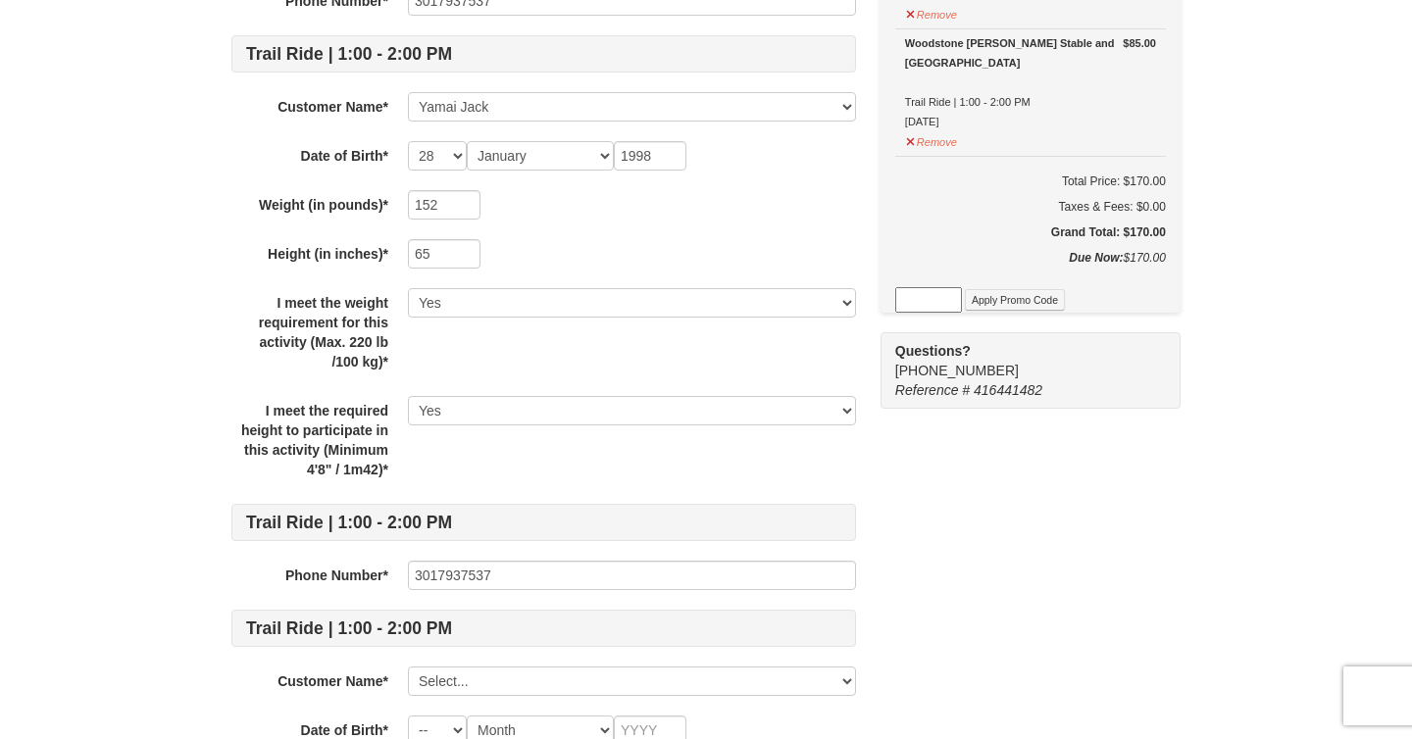
click at [307, 591] on div "Trail Ride | 1:00 - 2:00 PM Phone Number* [PHONE_NUMBER] Trail Ride | 1:00 - 2:…" at bounding box center [543, 494] width 625 height 1130
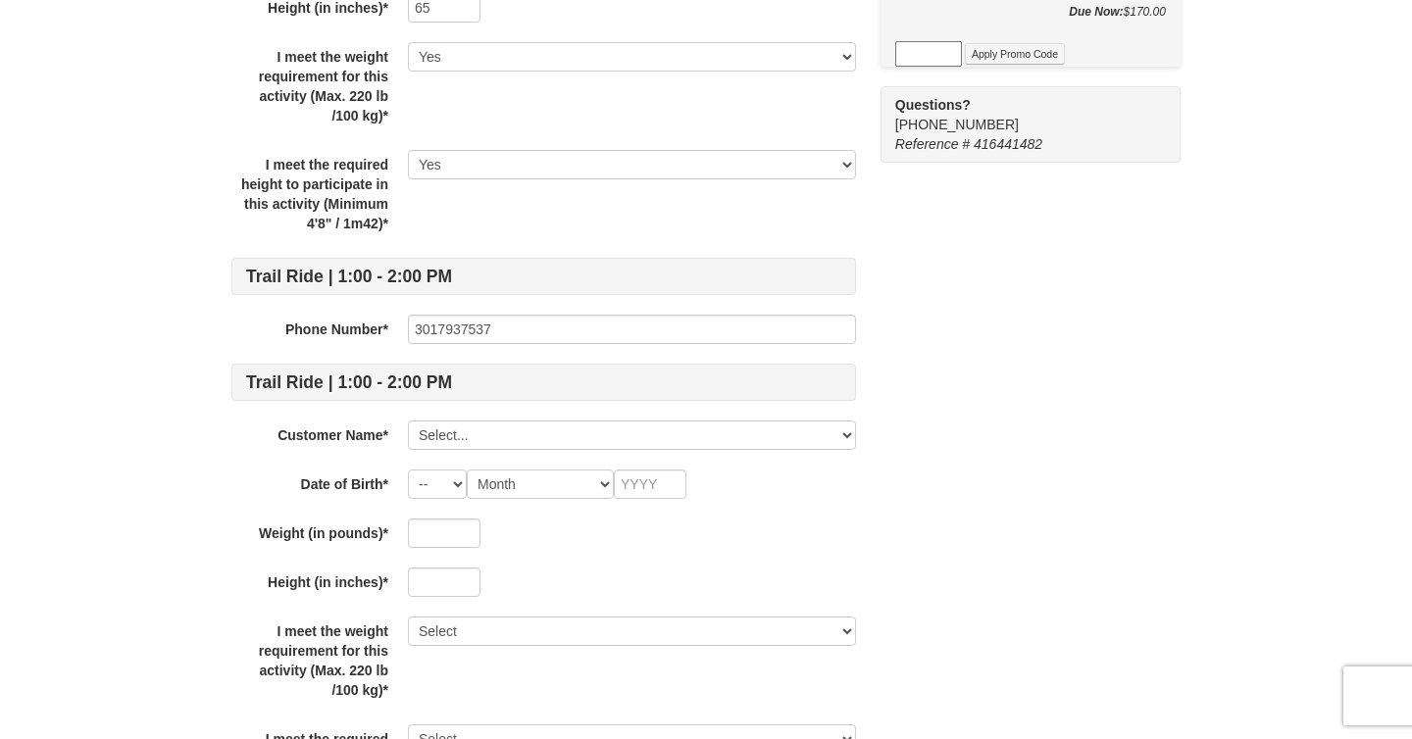
scroll to position [560, 0]
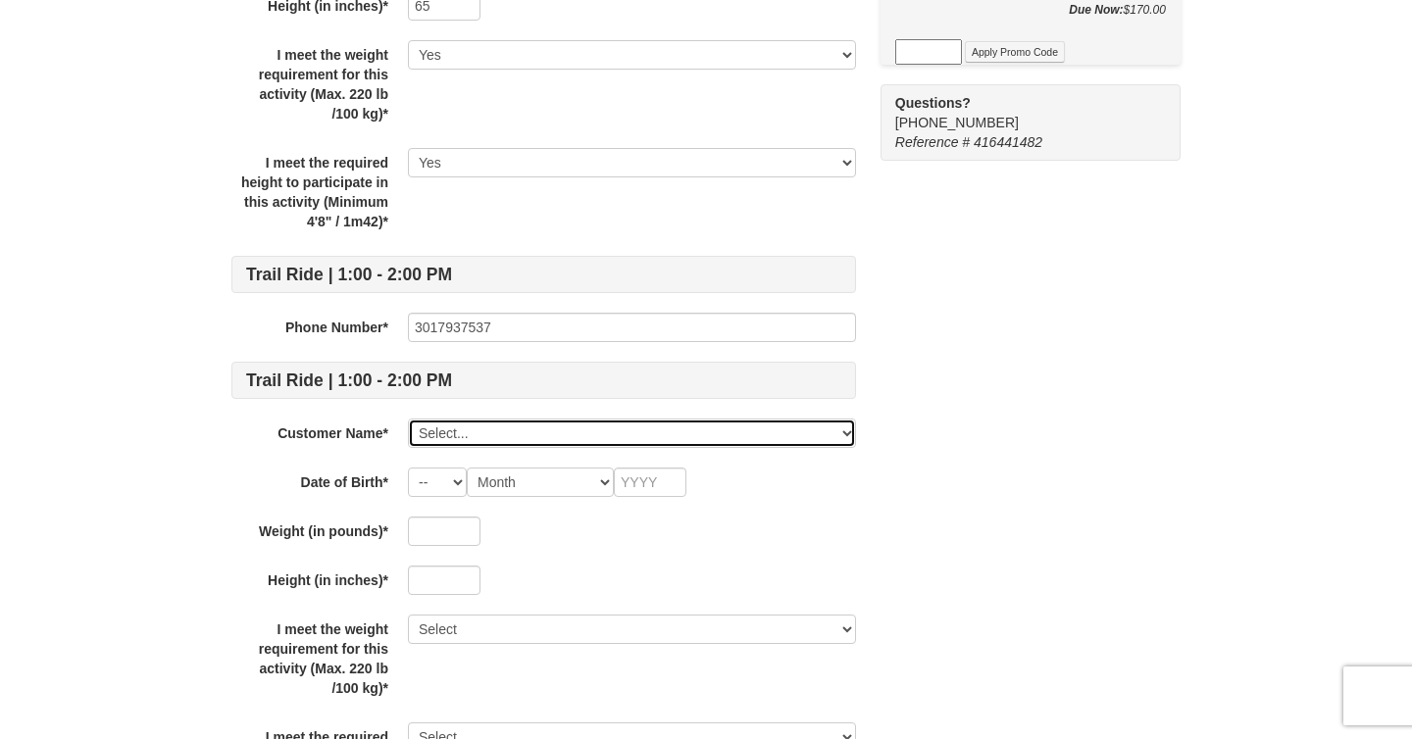
click at [474, 433] on select "Select... Yamai Jack Add New..." at bounding box center [632, 433] width 448 height 29
click select "Select... Yamai Jack Add New..." at bounding box center [632, 433] width 448 height 29
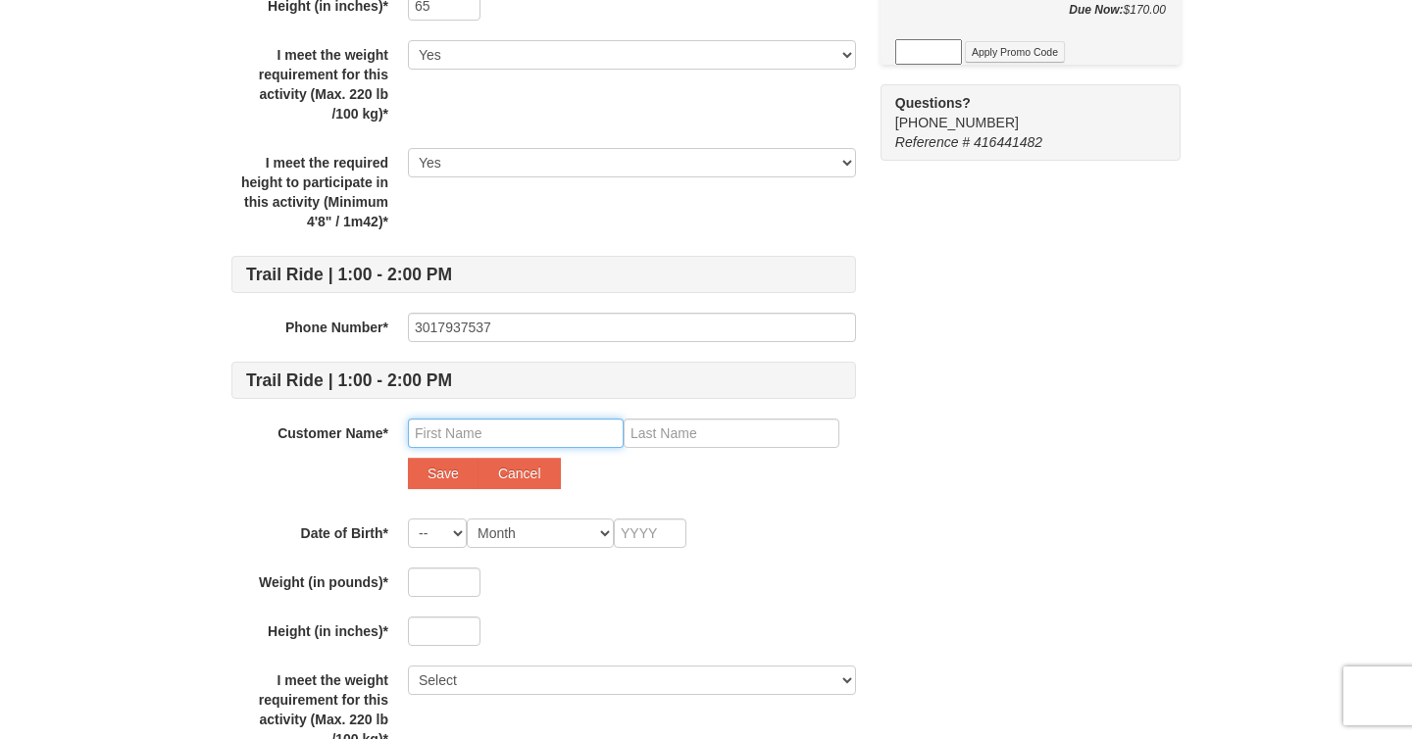
click at [432, 436] on input "text" at bounding box center [516, 433] width 216 height 29
type input "[PERSON_NAME]"
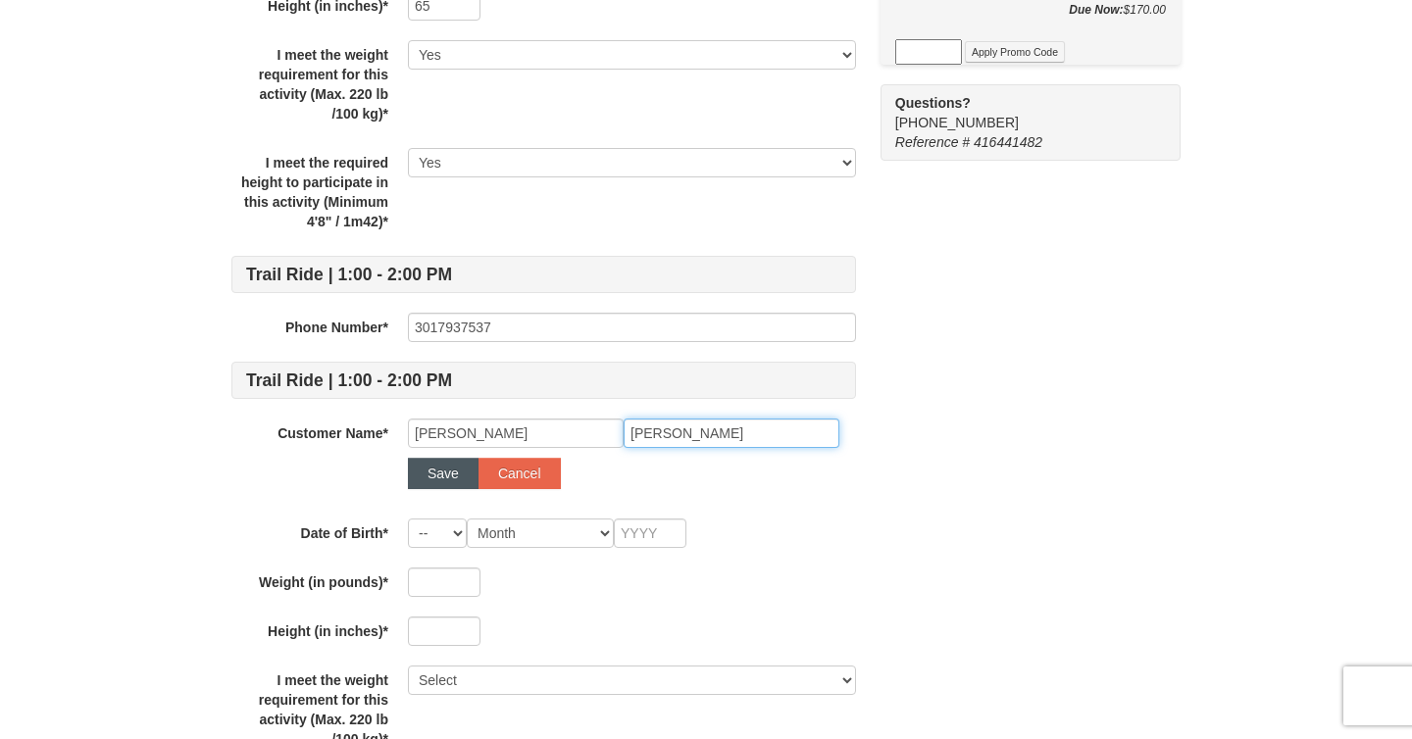
type input "[PERSON_NAME]"
click at [431, 474] on button "Save" at bounding box center [443, 473] width 71 height 31
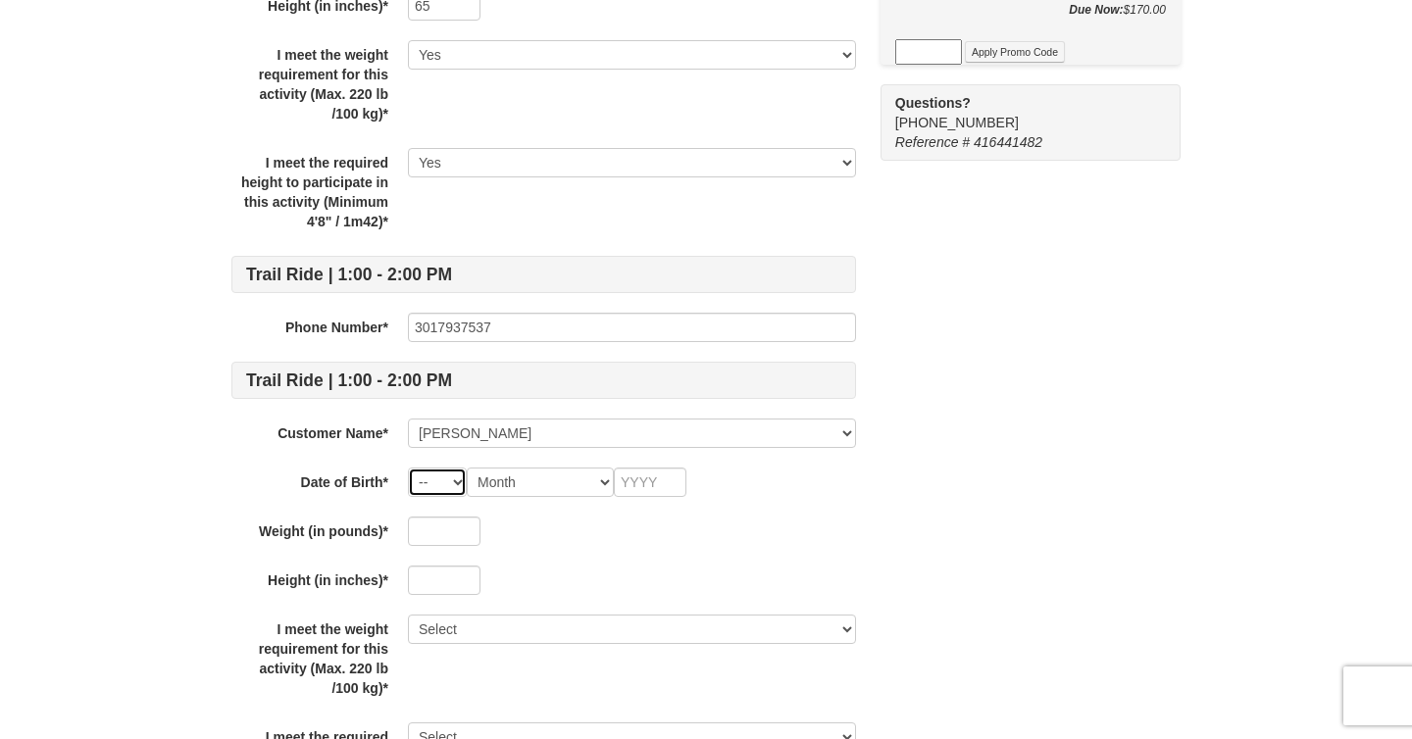
click at [455, 479] on select "-- 01 02 03 04 05 06 07 08 09 10 11 12 13 14 15 16 17 18 19 20 21 22 23 24 25 2…" at bounding box center [437, 482] width 59 height 29
click at [408, 468] on select "-- 01 02 03 04 05 06 07 08 09 10 11 12 13 14 15 16 17 18 19 20 21 22 23 24 25 2…" at bounding box center [437, 482] width 59 height 29
click at [523, 478] on select "Month January February March April May June July August September October Novem…" at bounding box center [540, 482] width 147 height 29
click at [437, 478] on select "-- 01 02 03 04 05 06 07 08 09 10 11 12 13 14 15 16 17 18 19 20 21 22 23 24 25 2…" at bounding box center [437, 482] width 59 height 29
select select "04"
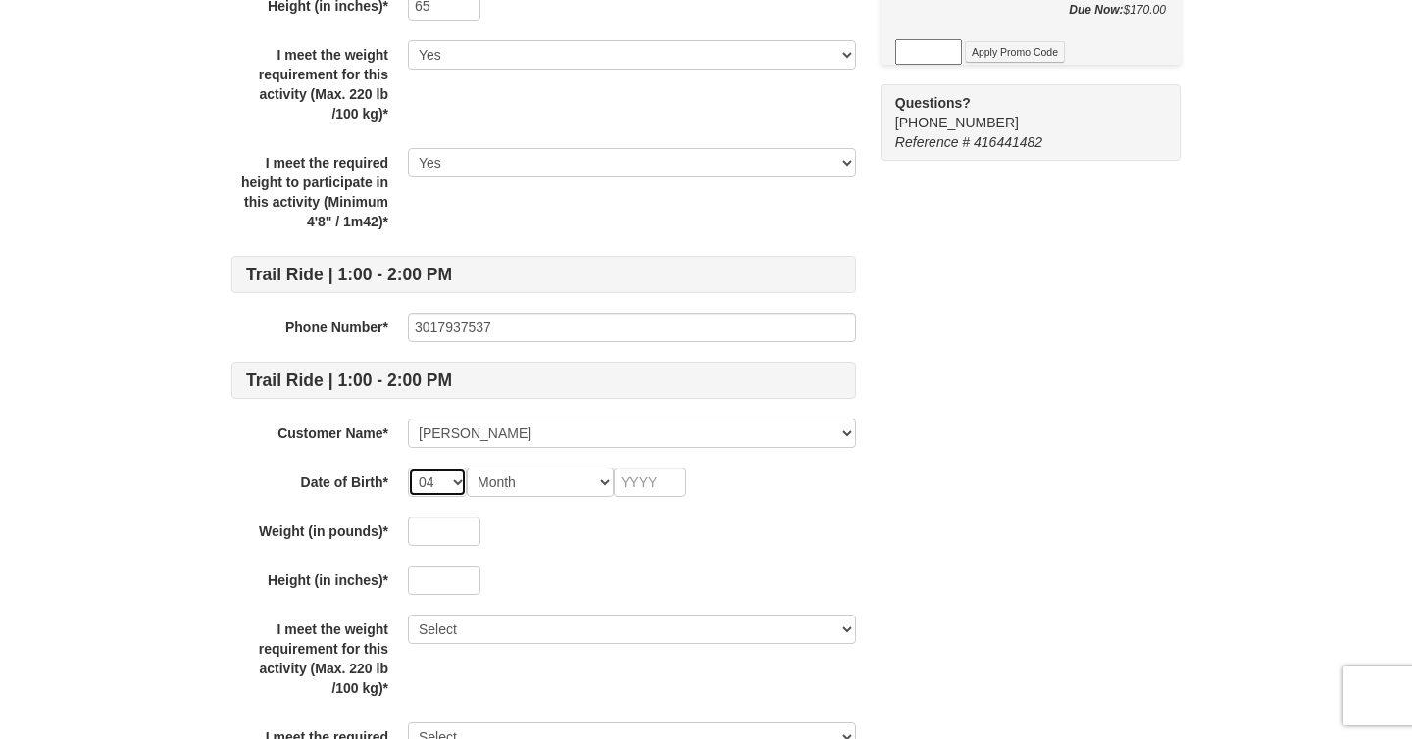
click at [408, 468] on select "-- 01 02 03 04 05 06 07 08 09 10 11 12 13 14 15 16 17 18 19 20 21 22 23 24 25 2…" at bounding box center [437, 482] width 59 height 29
click at [628, 488] on input "text" at bounding box center [650, 482] width 73 height 29
type input "1992"
click at [571, 592] on div at bounding box center [632, 580] width 448 height 29
click at [438, 528] on input "text" at bounding box center [444, 531] width 73 height 29
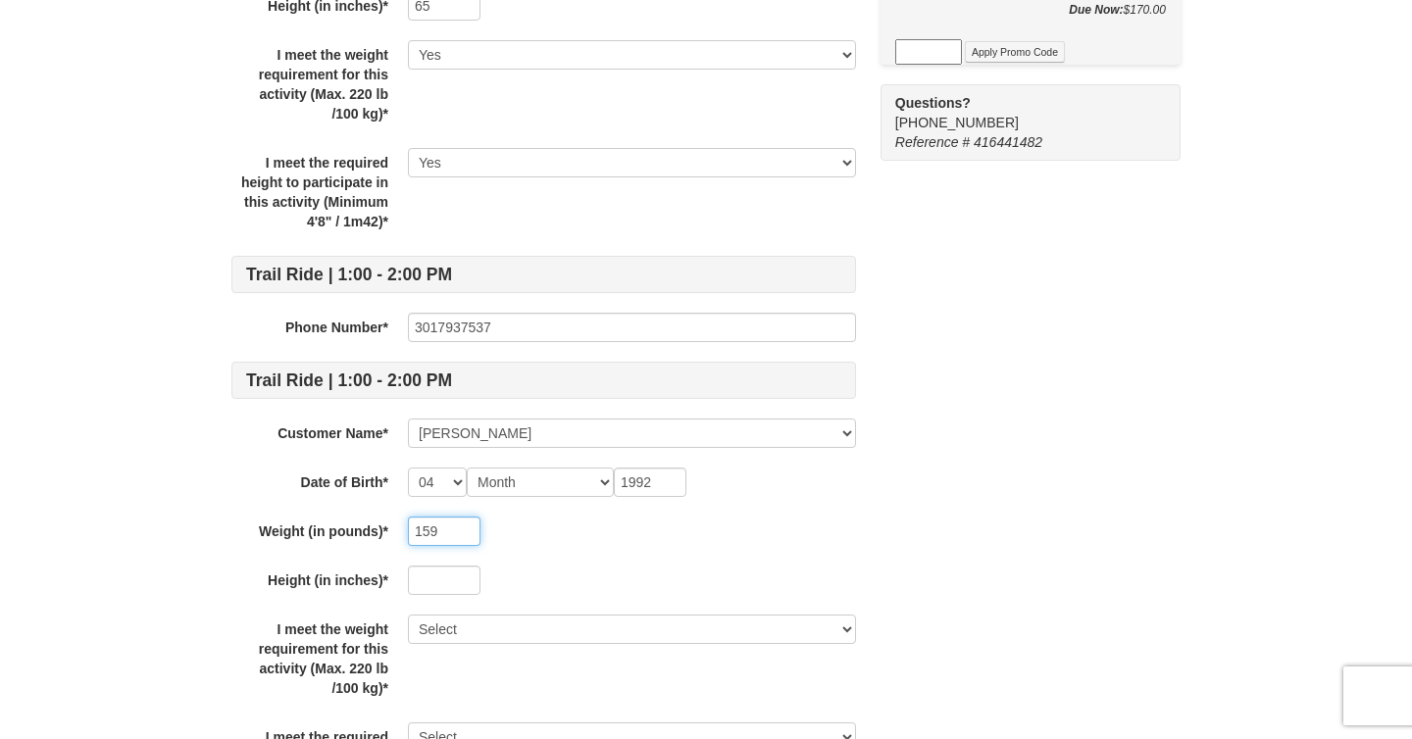
type input "159"
click at [411, 582] on input "text" at bounding box center [444, 580] width 73 height 29
type input "70"
click at [496, 678] on div "I meet the weight requirement for this activity (Max. 220 lb /100 kg)* Select Y…" at bounding box center [543, 659] width 625 height 88
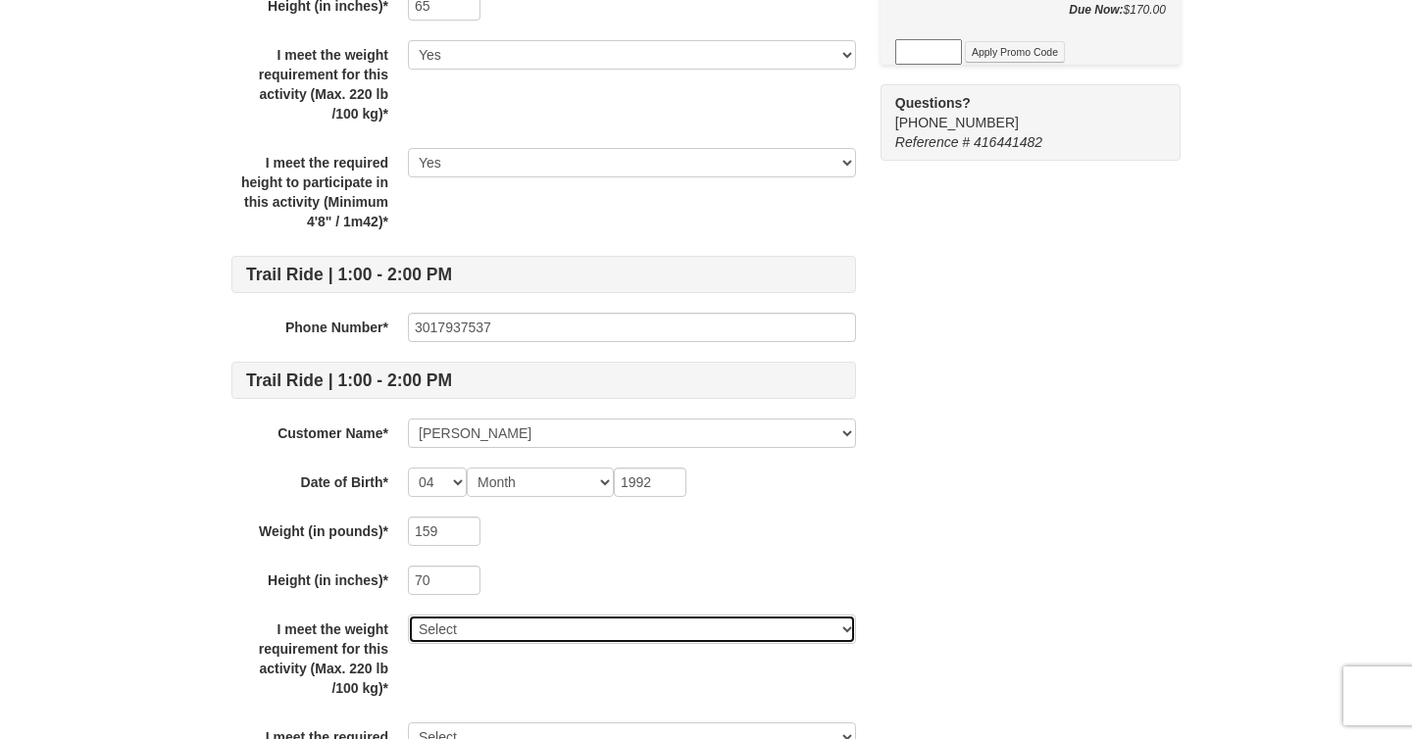
click at [493, 621] on select "Select Yes" at bounding box center [632, 629] width 448 height 29
select select "Yes"
click at [408, 615] on select "Select Yes" at bounding box center [632, 629] width 448 height 29
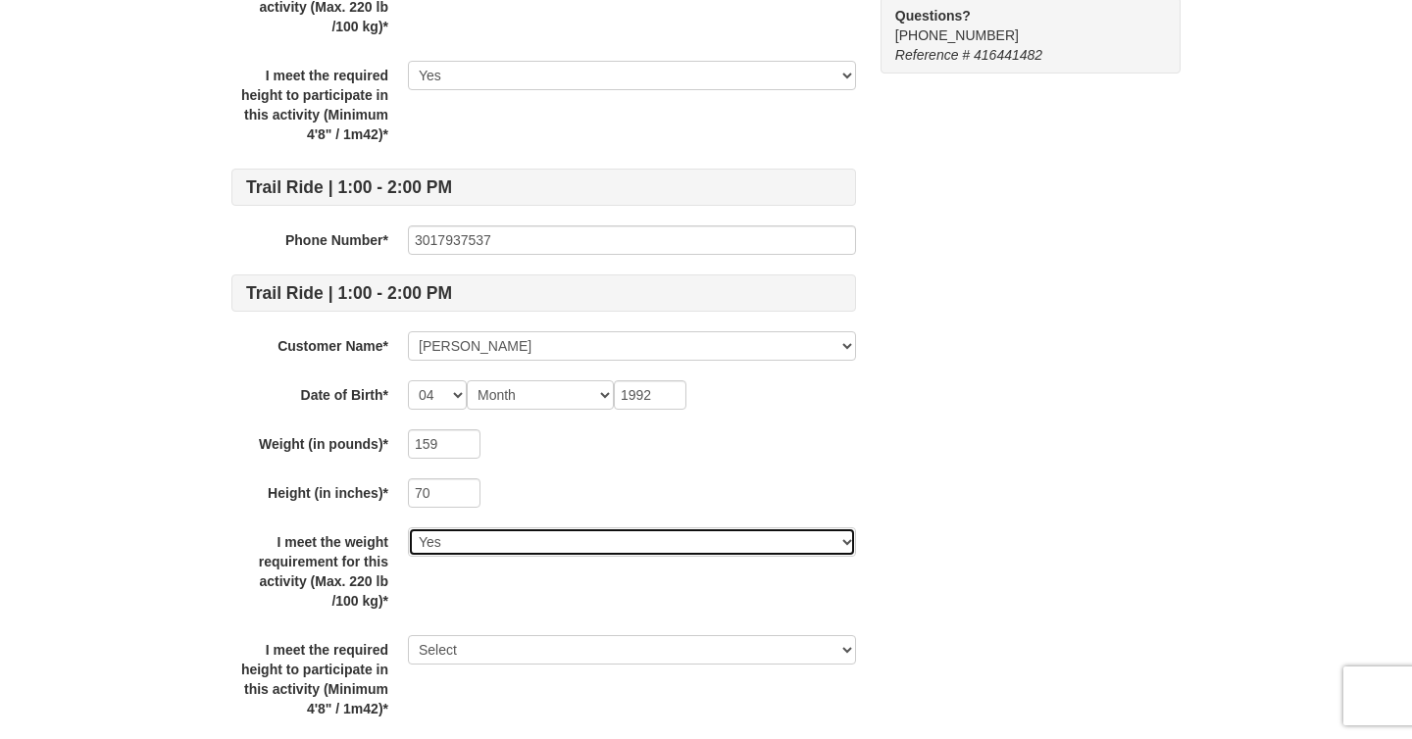
scroll to position [649, 0]
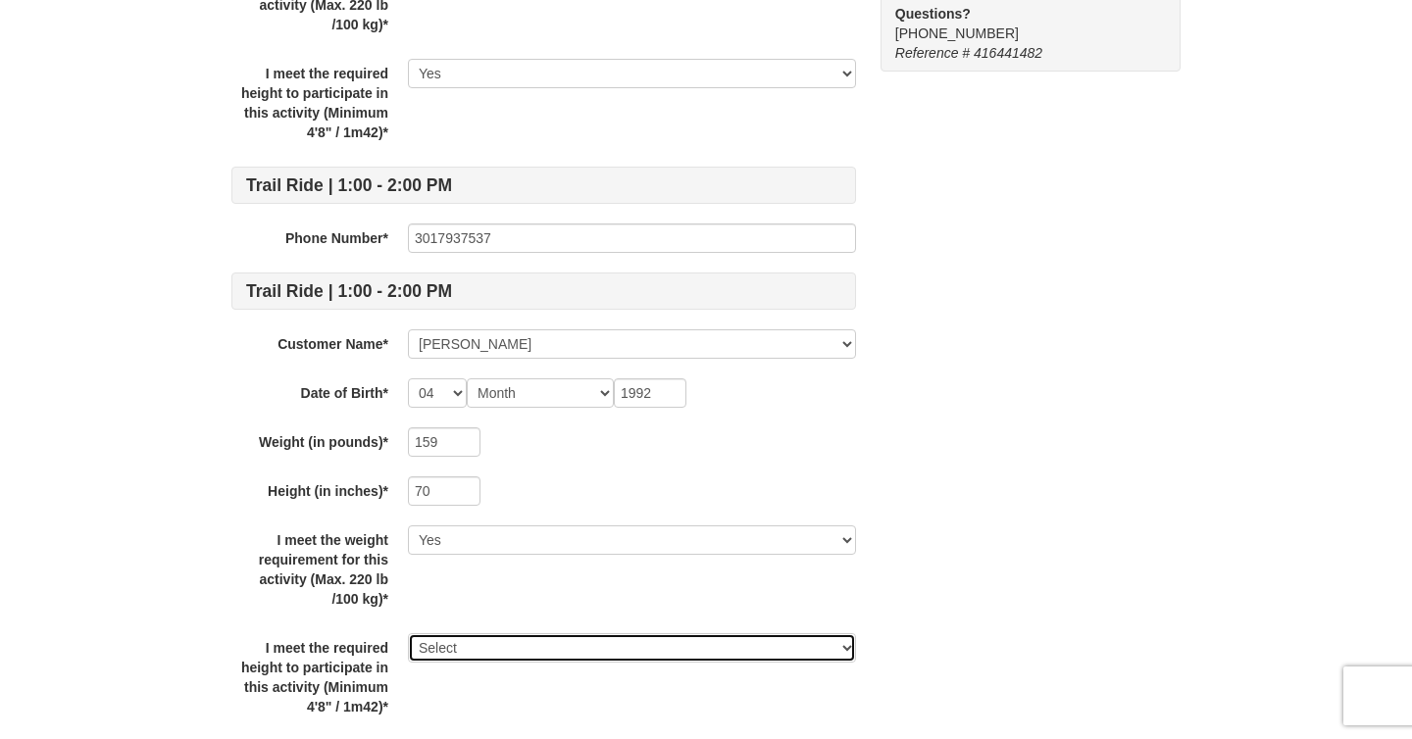
click at [485, 650] on select "Select Yes" at bounding box center [632, 648] width 448 height 29
select select "Yes"
click at [408, 634] on select "Select Yes" at bounding box center [632, 648] width 448 height 29
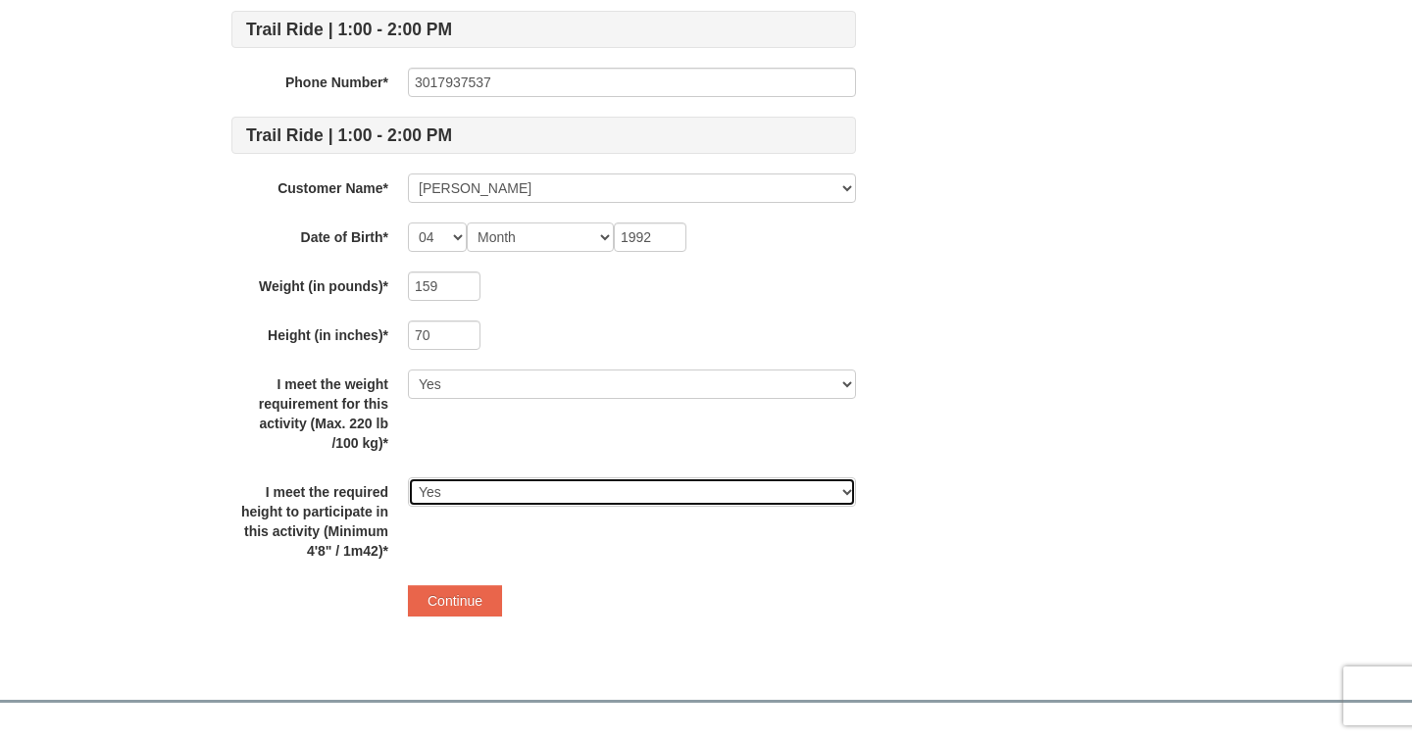
scroll to position [809, 0]
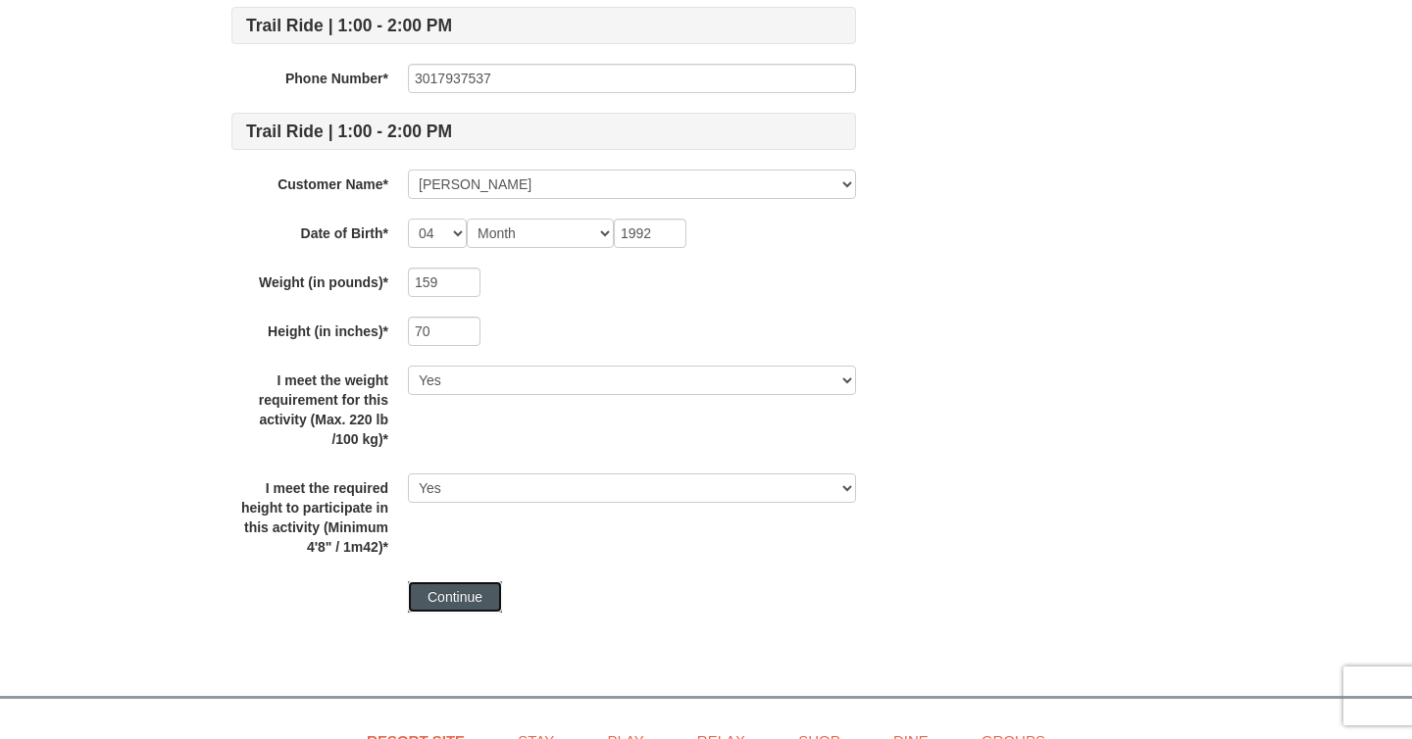
click at [431, 595] on button "Continue" at bounding box center [455, 597] width 94 height 31
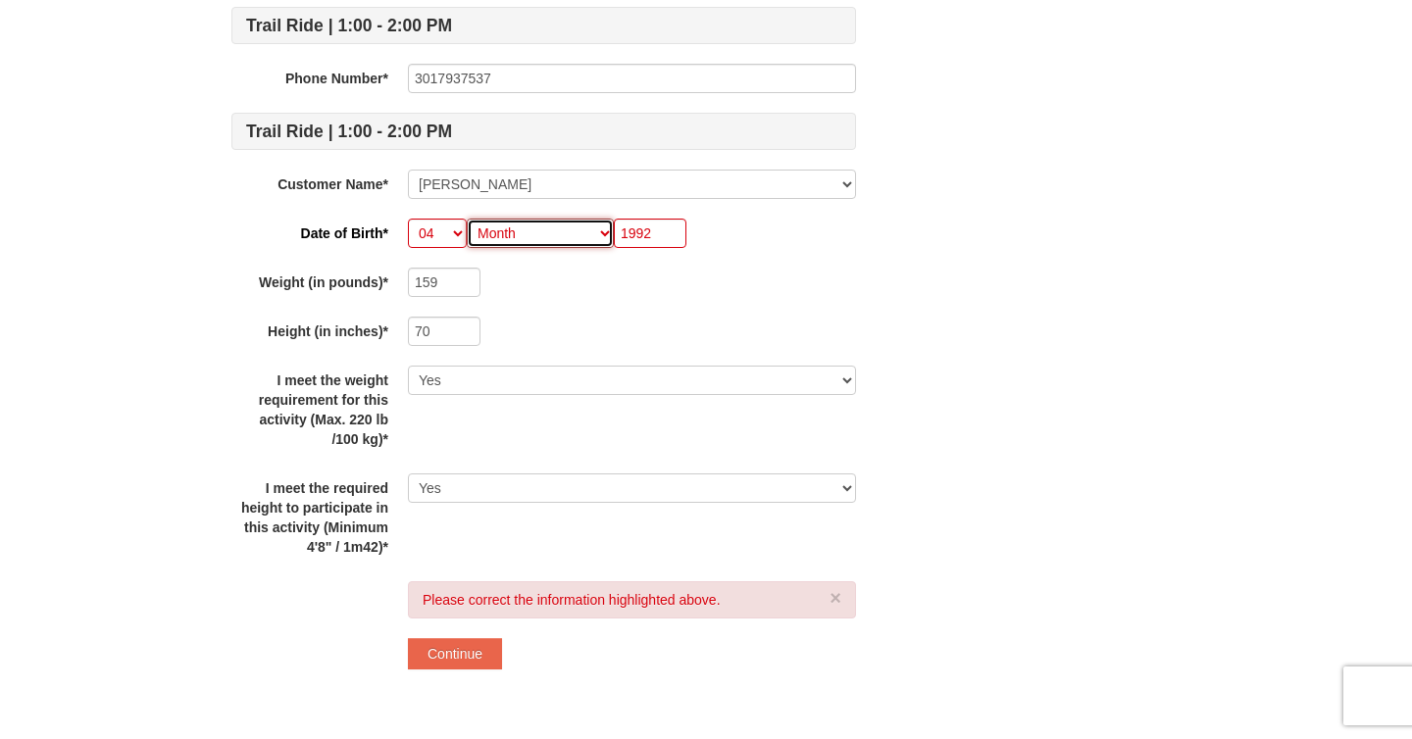
click at [501, 229] on select "Month January February March April May June July August September October Novem…" at bounding box center [540, 233] width 147 height 29
select select "10"
click at [467, 219] on select "Month January February March April May June July August September October Novem…" at bounding box center [540, 233] width 147 height 29
drag, startPoint x: 501, startPoint y: 229, endPoint x: 211, endPoint y: 363, distance: 319.9
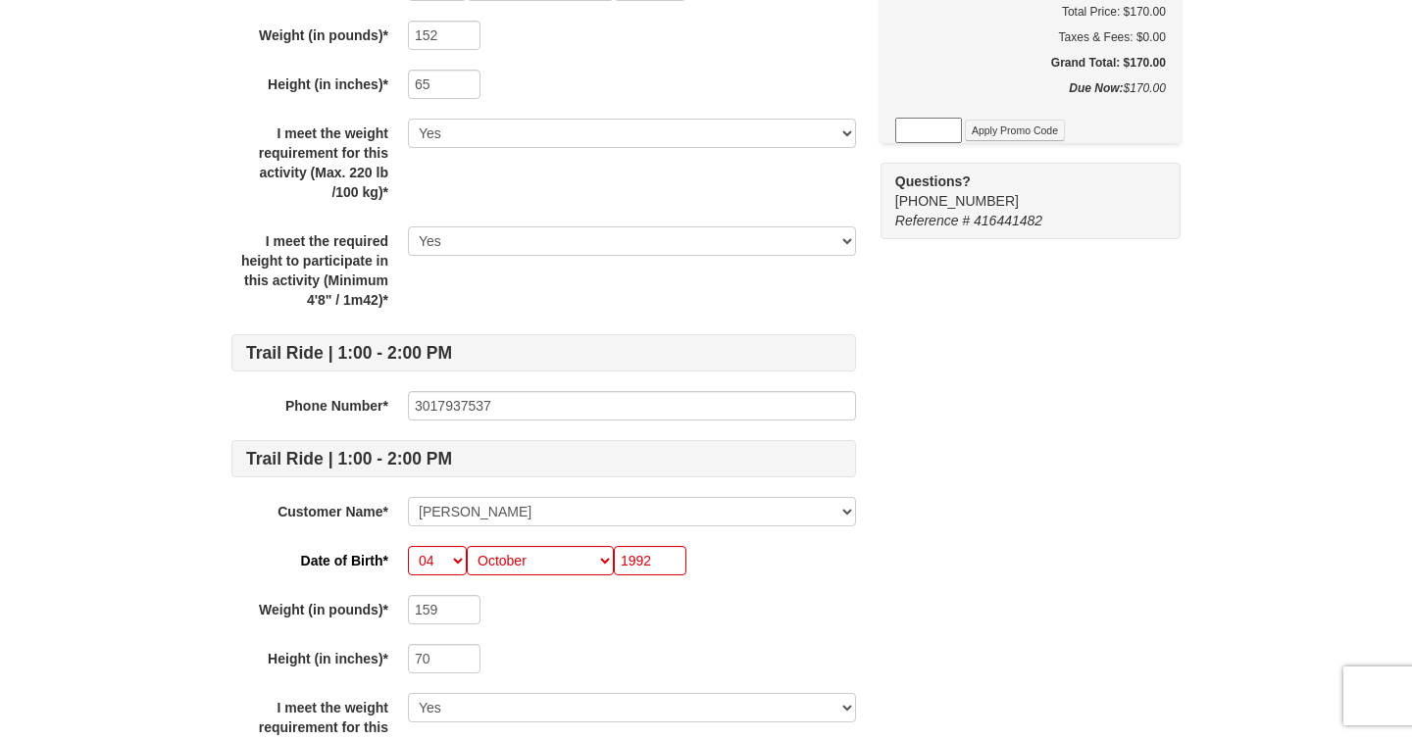
scroll to position [493, 0]
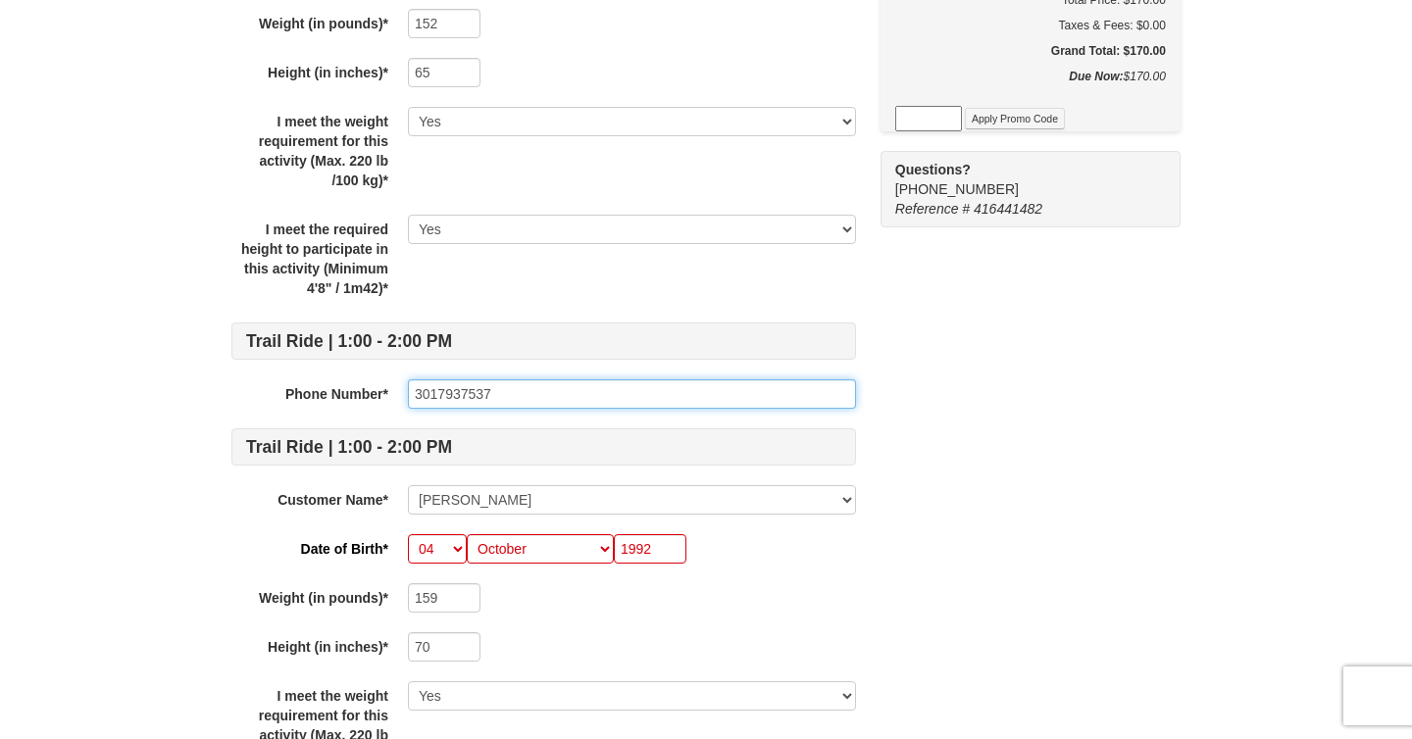
click at [448, 393] on input "3017937537" at bounding box center [632, 394] width 448 height 29
type input "240-277-4755"
click at [546, 603] on div "159" at bounding box center [632, 598] width 448 height 29
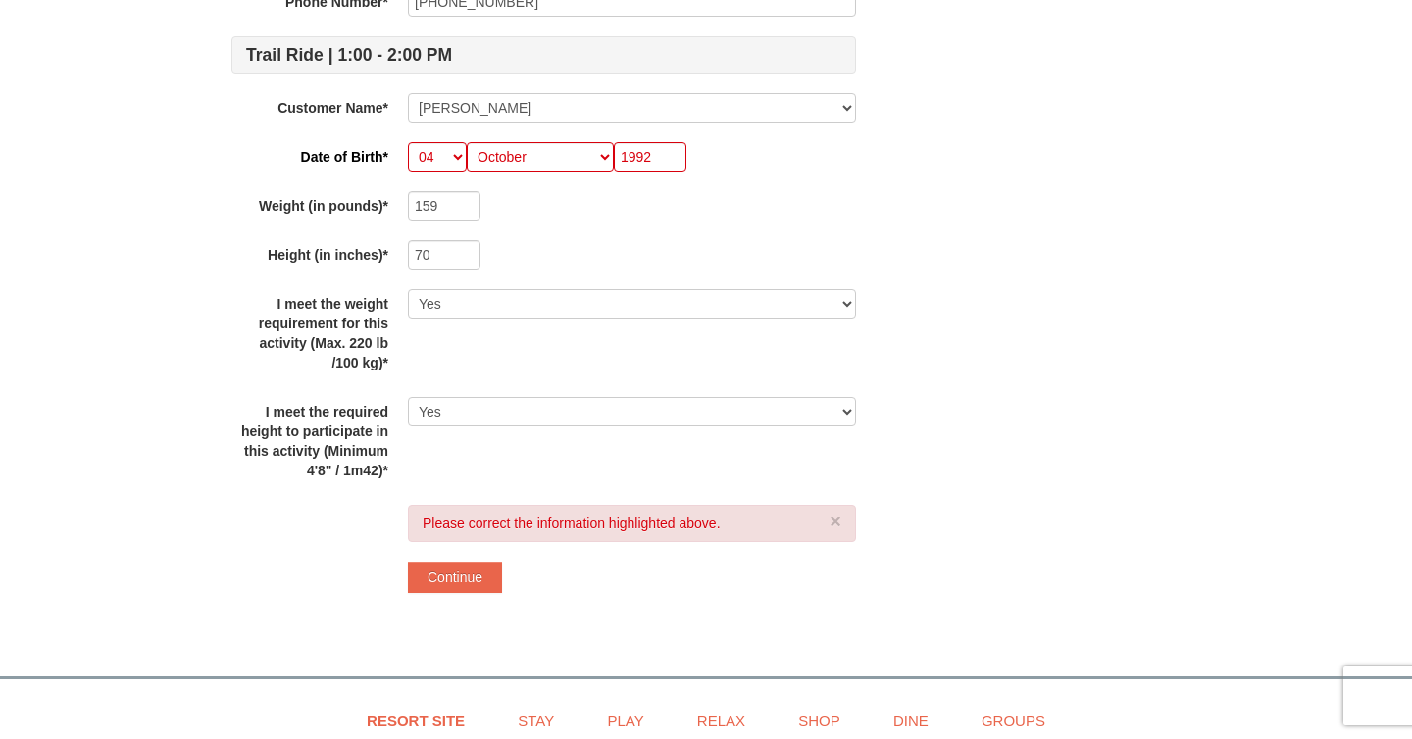
scroll to position [889, 0]
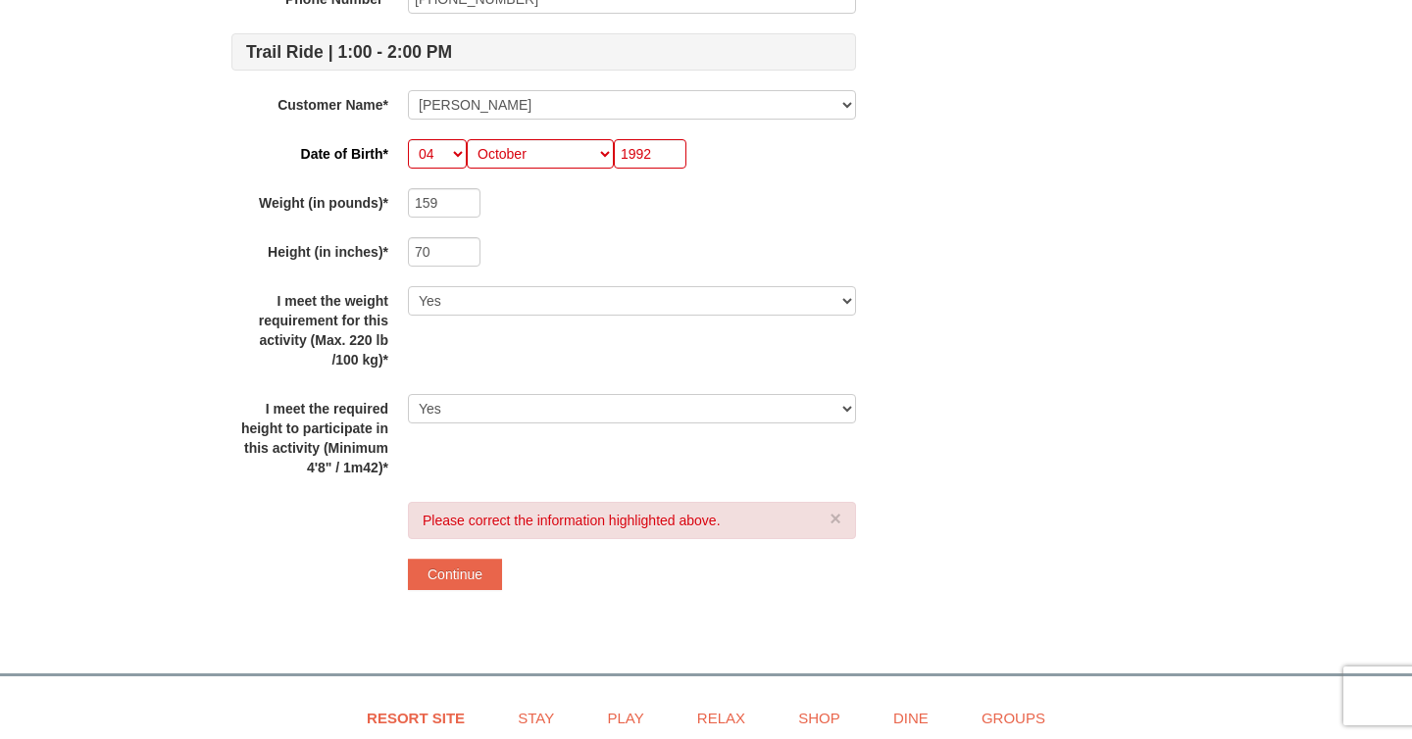
click at [465, 575] on button "Continue" at bounding box center [455, 574] width 94 height 31
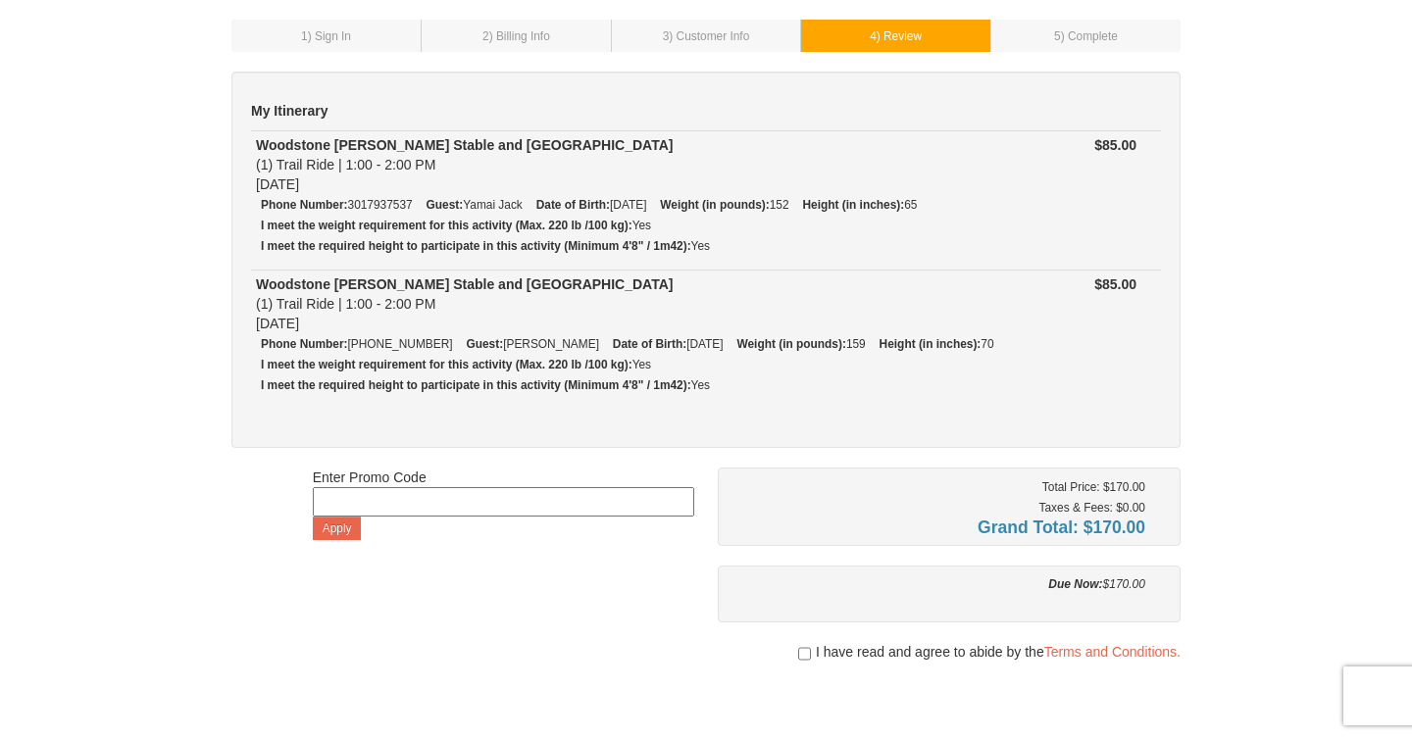
scroll to position [96, 0]
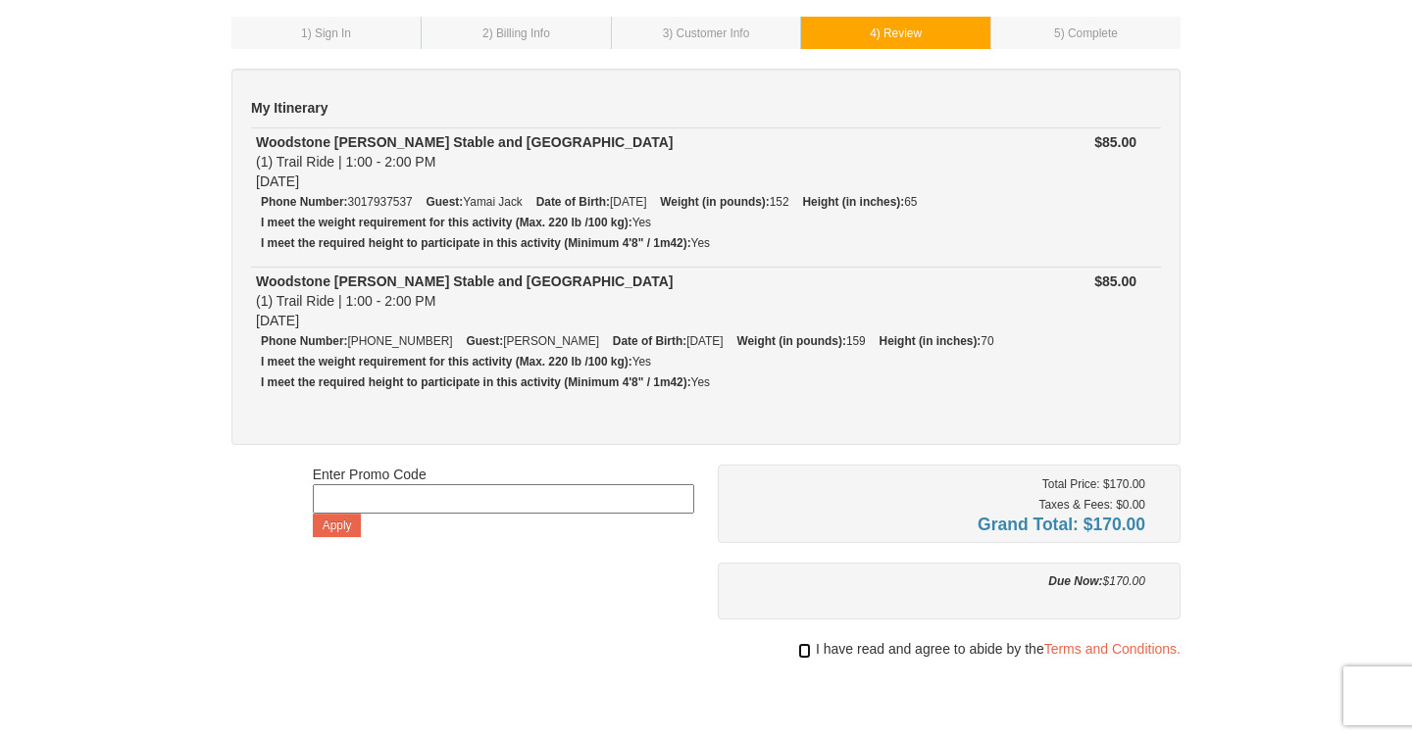
click at [793, 644] on div "I have read and agree to abide by the Terms and Conditions." at bounding box center [949, 649] width 463 height 20
click at [817, 647] on span "I have read and agree to abide by the Terms and Conditions." at bounding box center [998, 649] width 365 height 20
click at [803, 644] on input "checkbox" at bounding box center [804, 651] width 13 height 16
checkbox input "true"
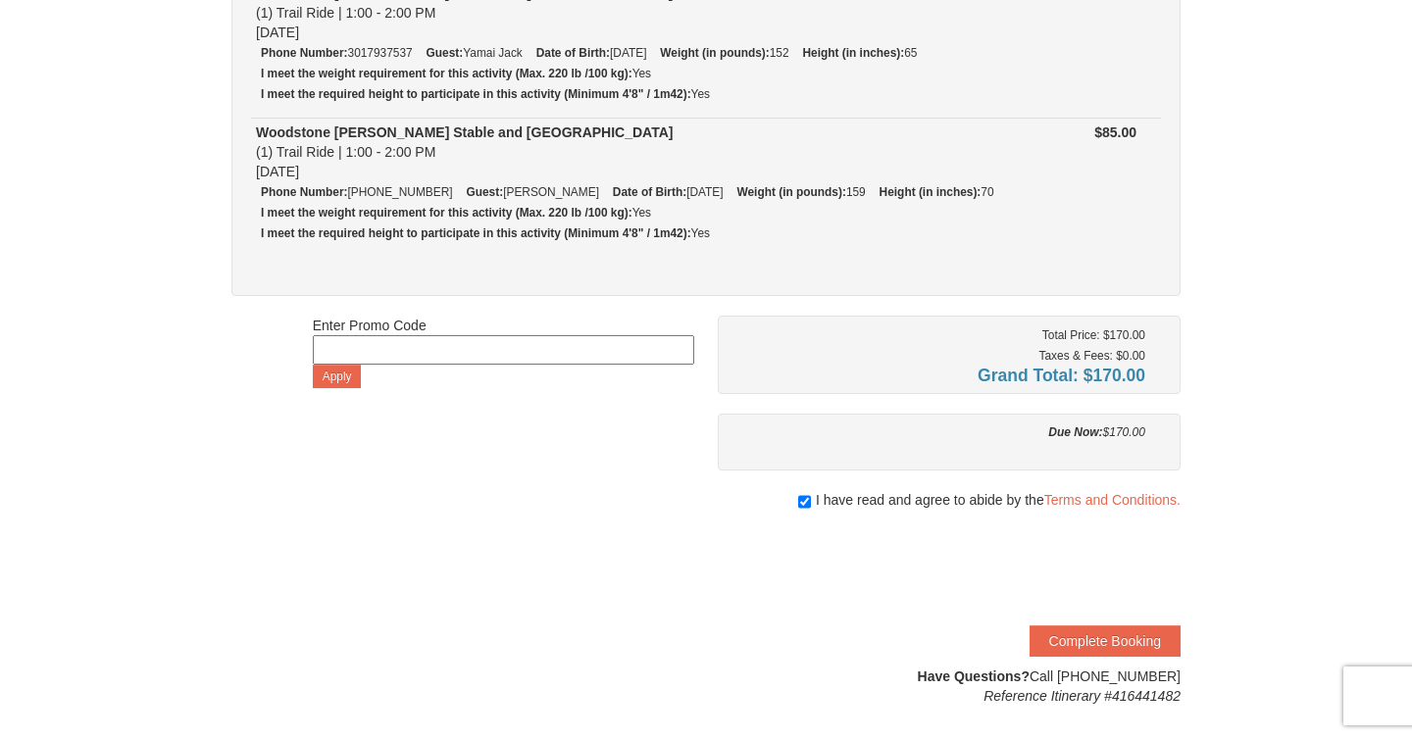
scroll to position [312, 0]
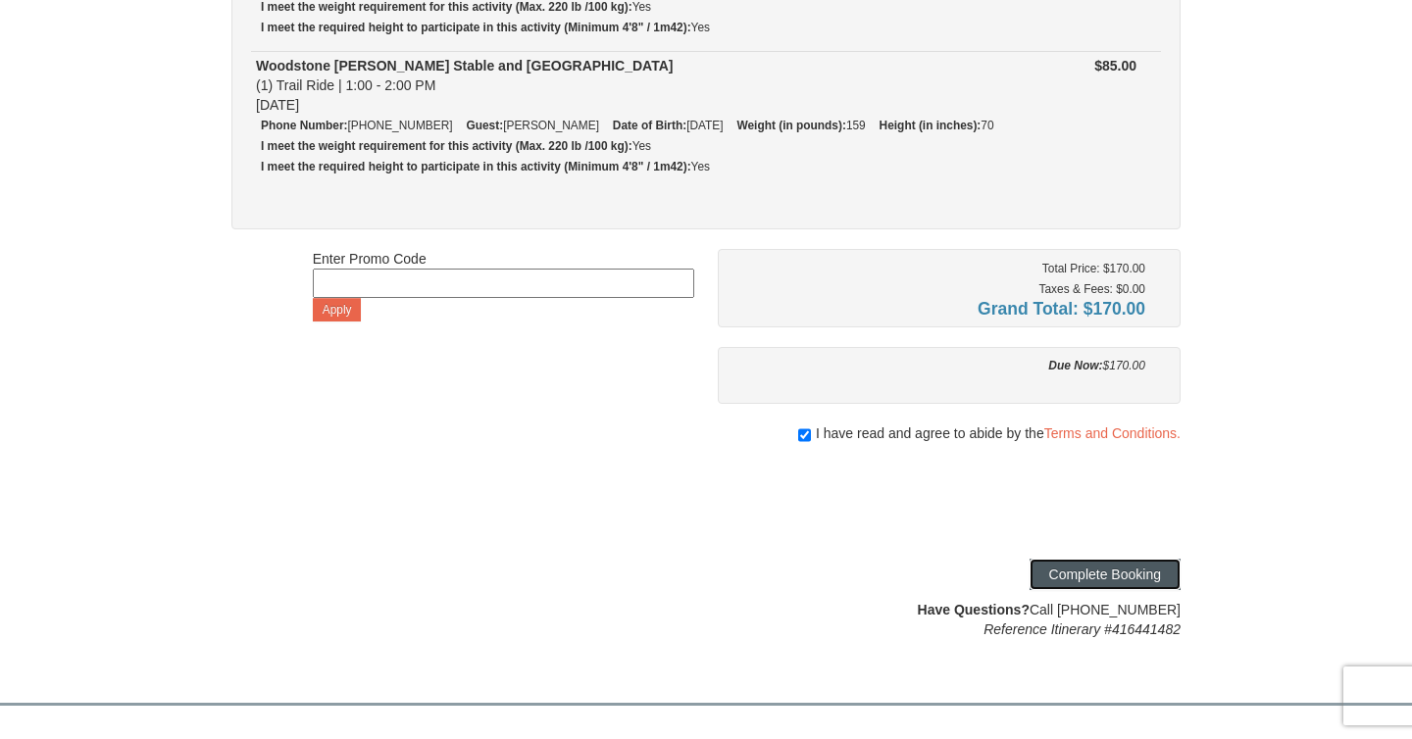
click at [1080, 566] on button "Complete Booking" at bounding box center [1105, 574] width 151 height 31
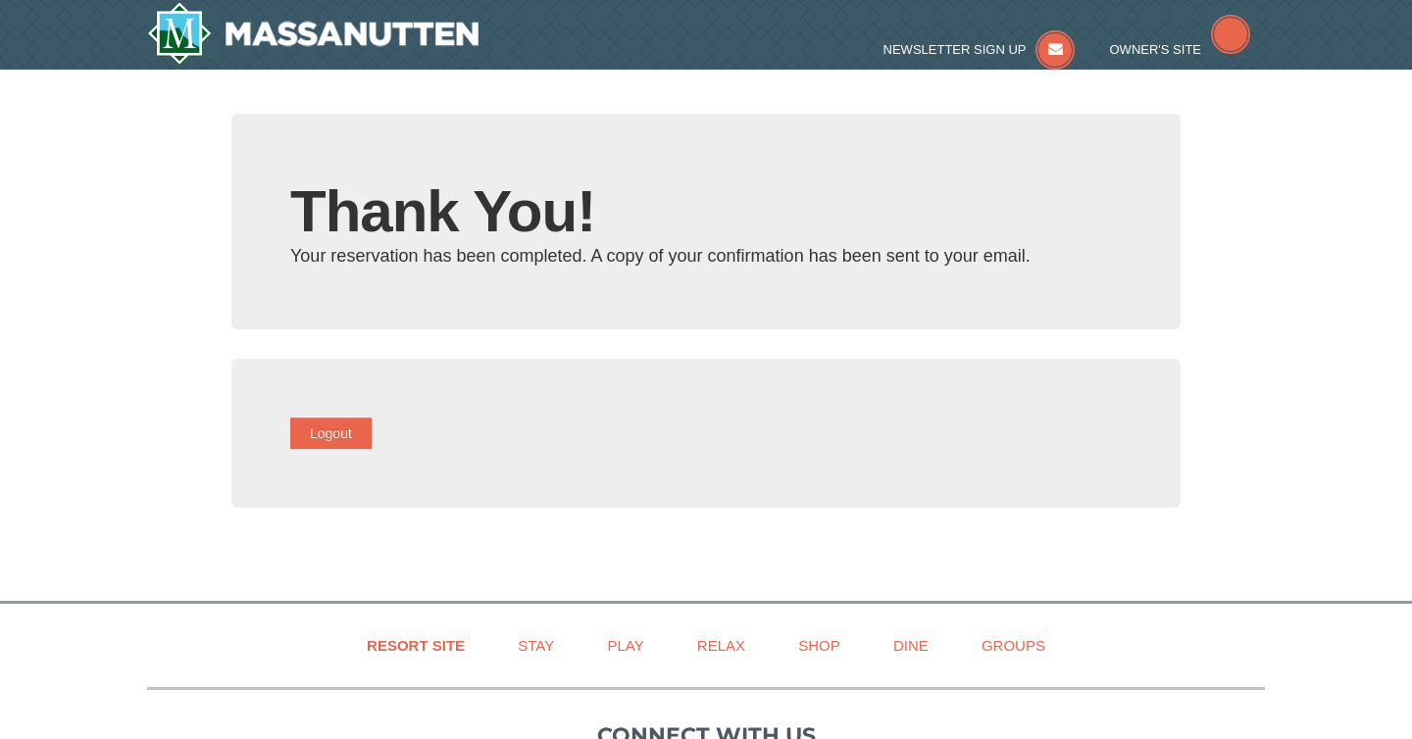
type input "[EMAIL_ADDRESS][DOMAIN_NAME]"
